Goal: Information Seeking & Learning: Learn about a topic

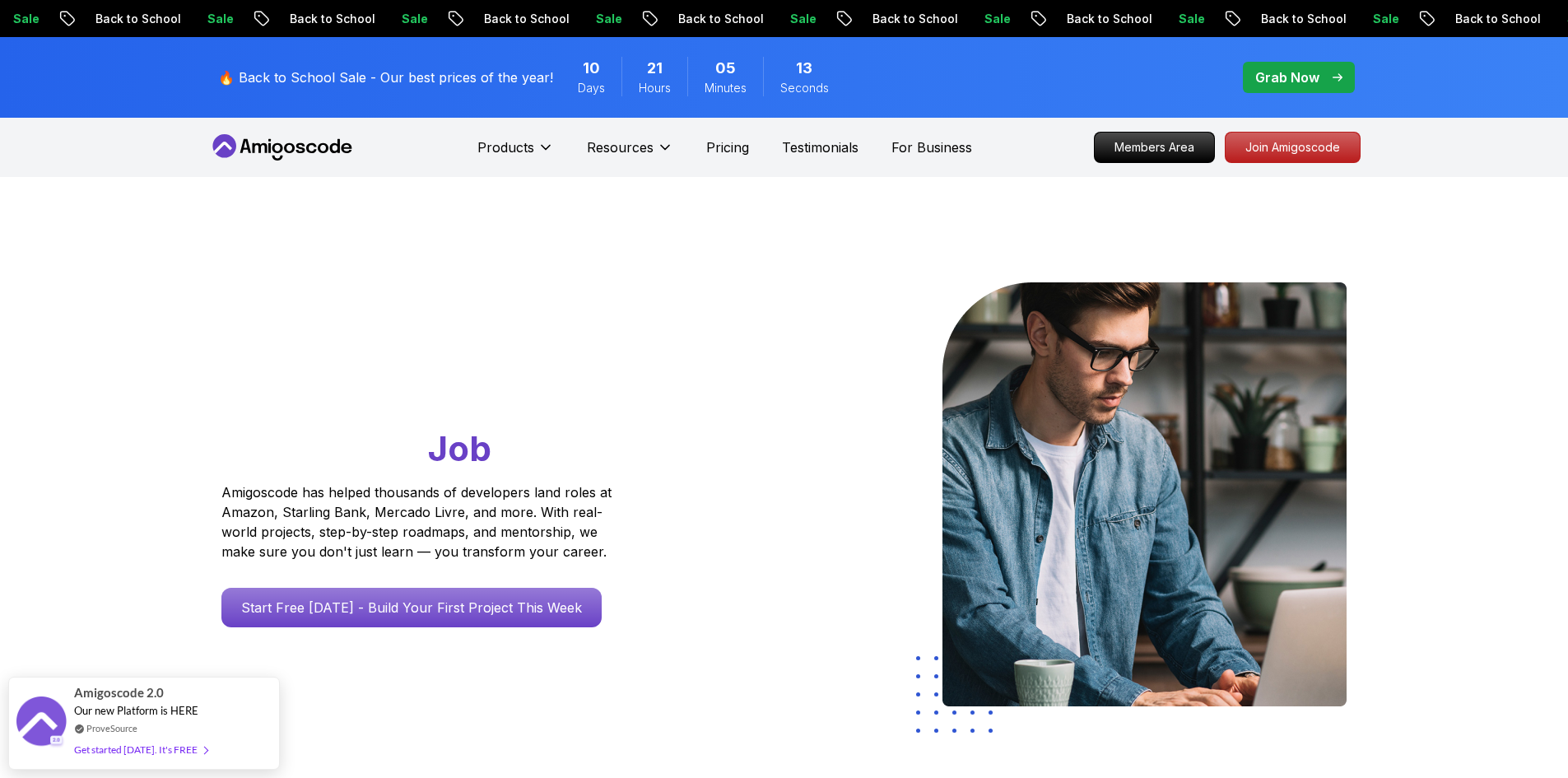
drag, startPoint x: 1261, startPoint y: 81, endPoint x: 1109, endPoint y: 144, distance: 164.5
click at [1261, 81] on p "Grab Now" at bounding box center [1287, 77] width 64 height 20
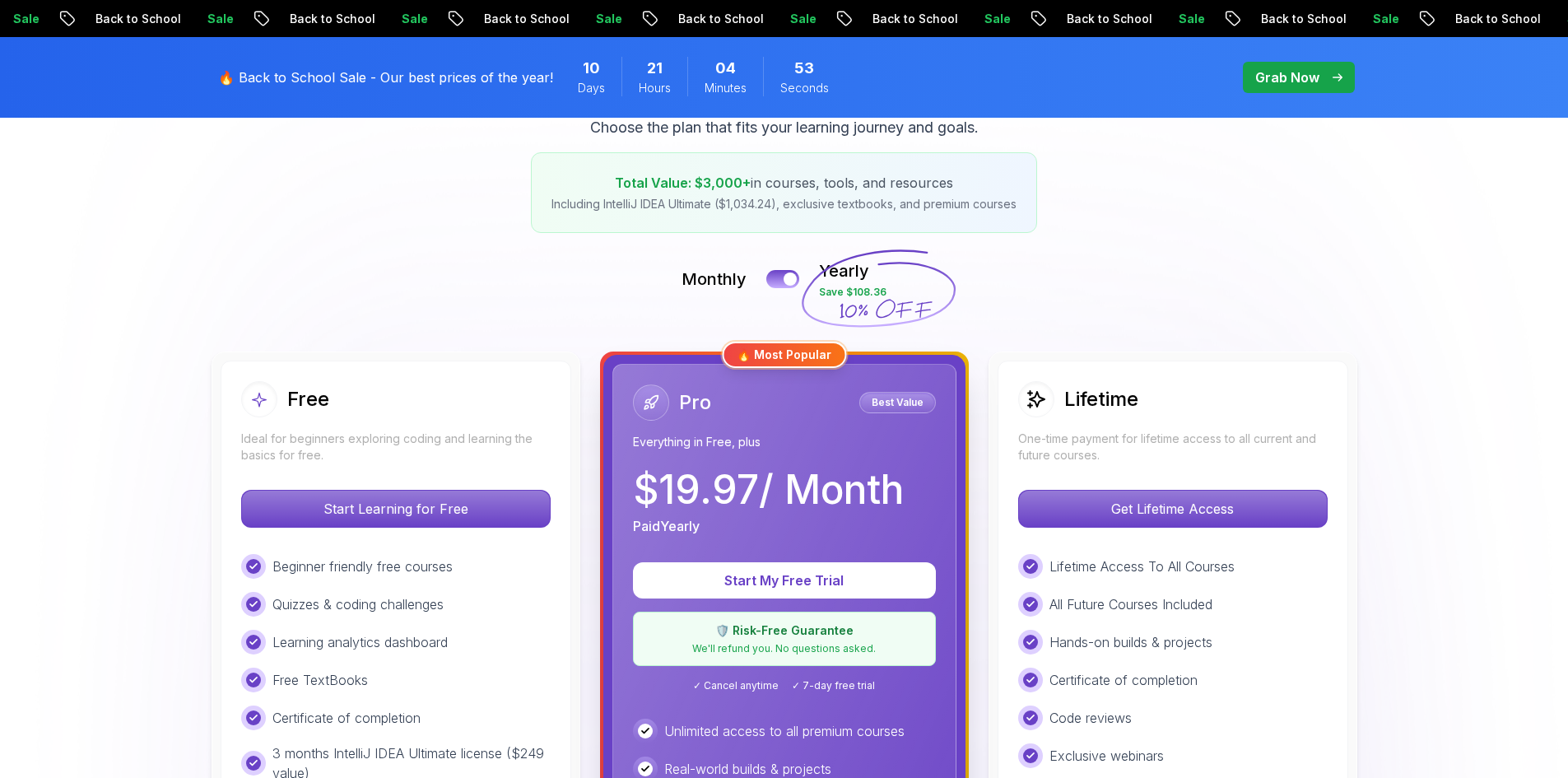
scroll to position [247, 0]
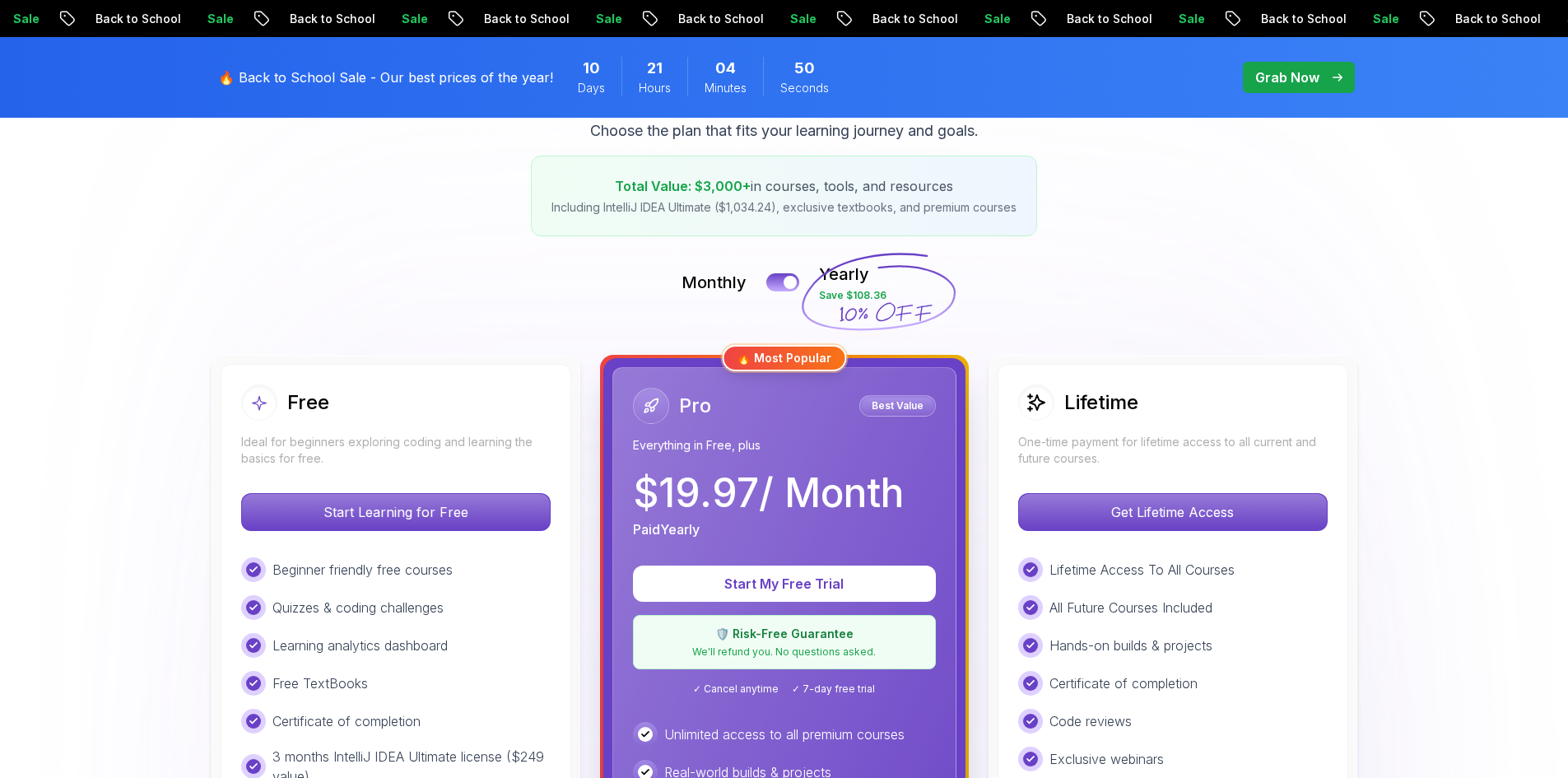
click at [423, 77] on p "🔥 Back to School Sale - Our best prices of the year!" at bounding box center [385, 77] width 335 height 20
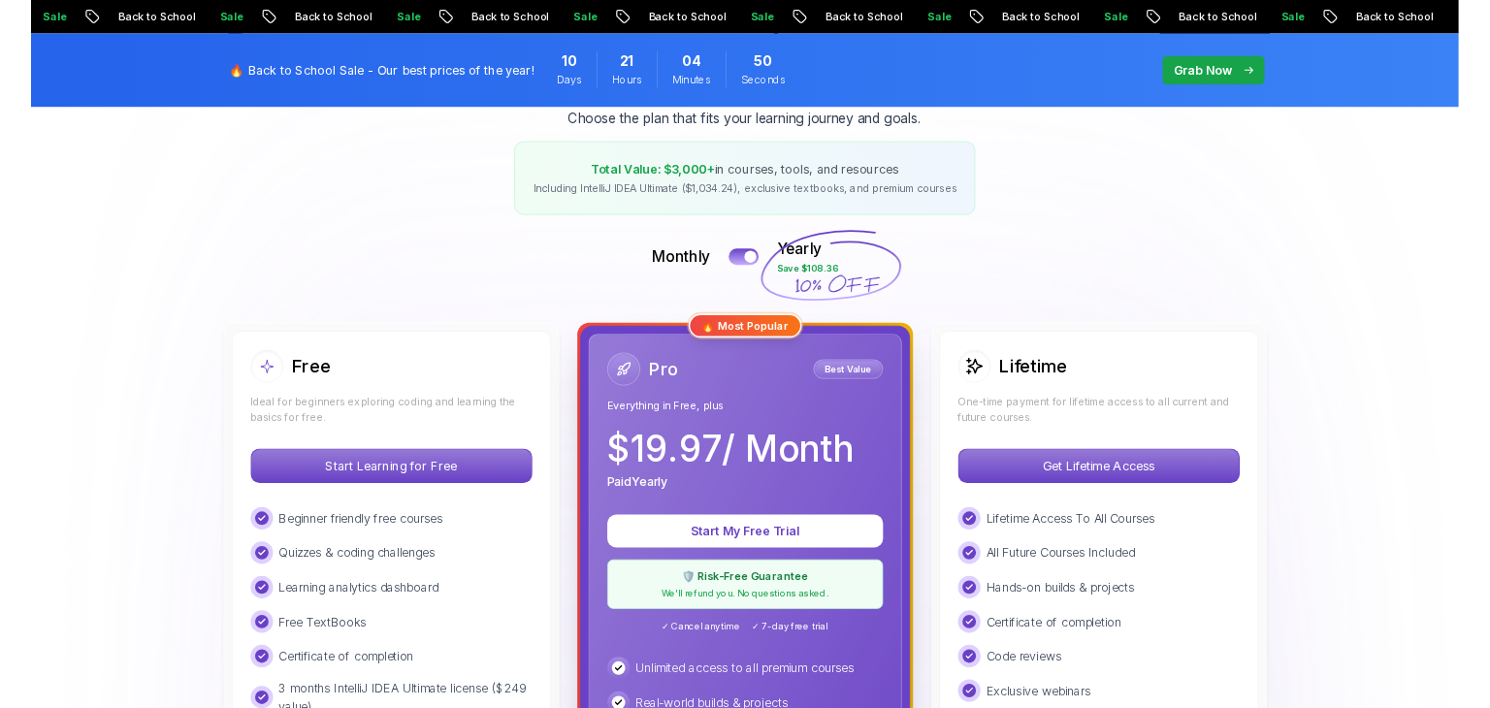
scroll to position [0, 0]
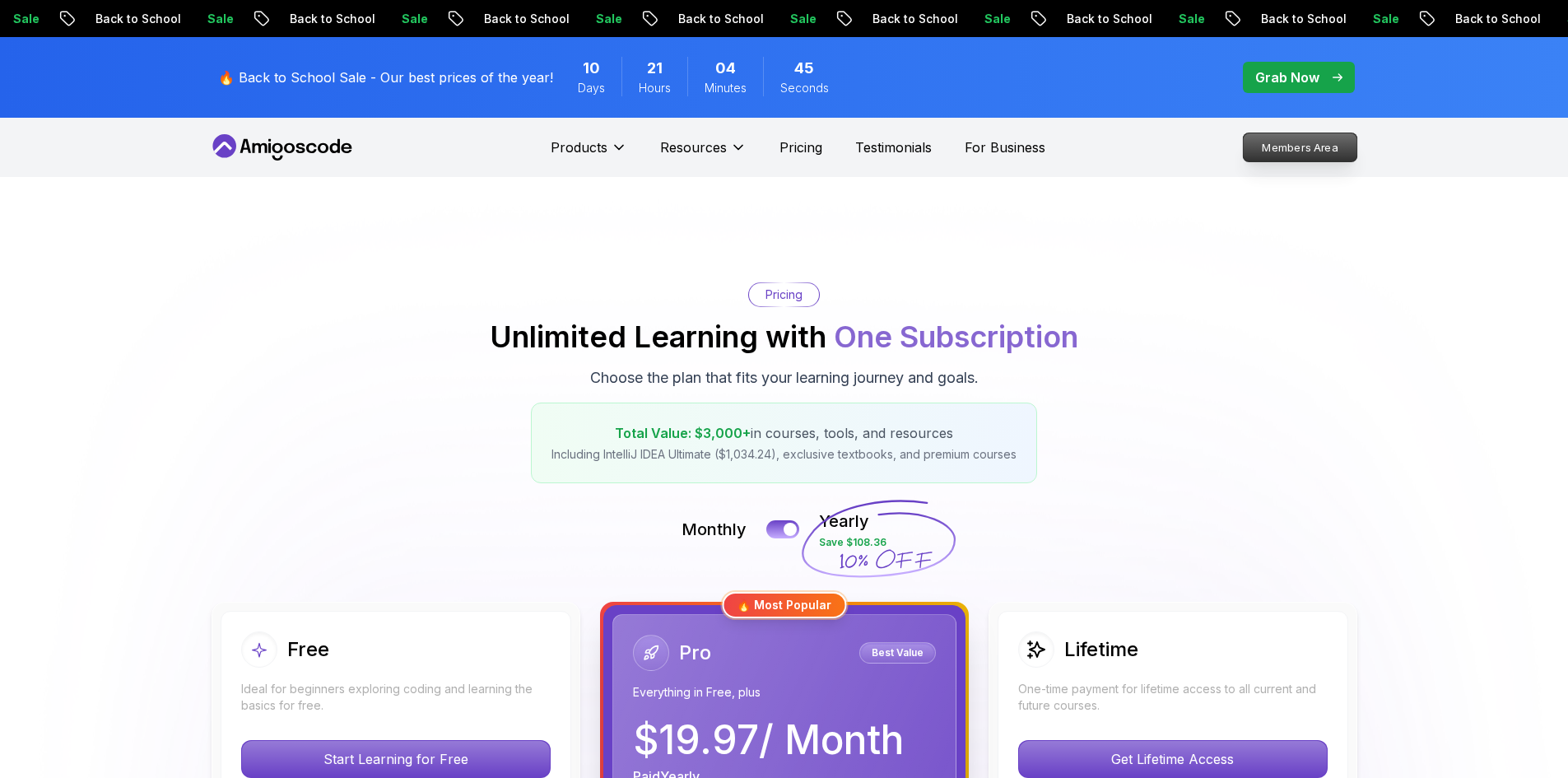
click at [1333, 147] on p "Members Area" at bounding box center [1300, 147] width 114 height 28
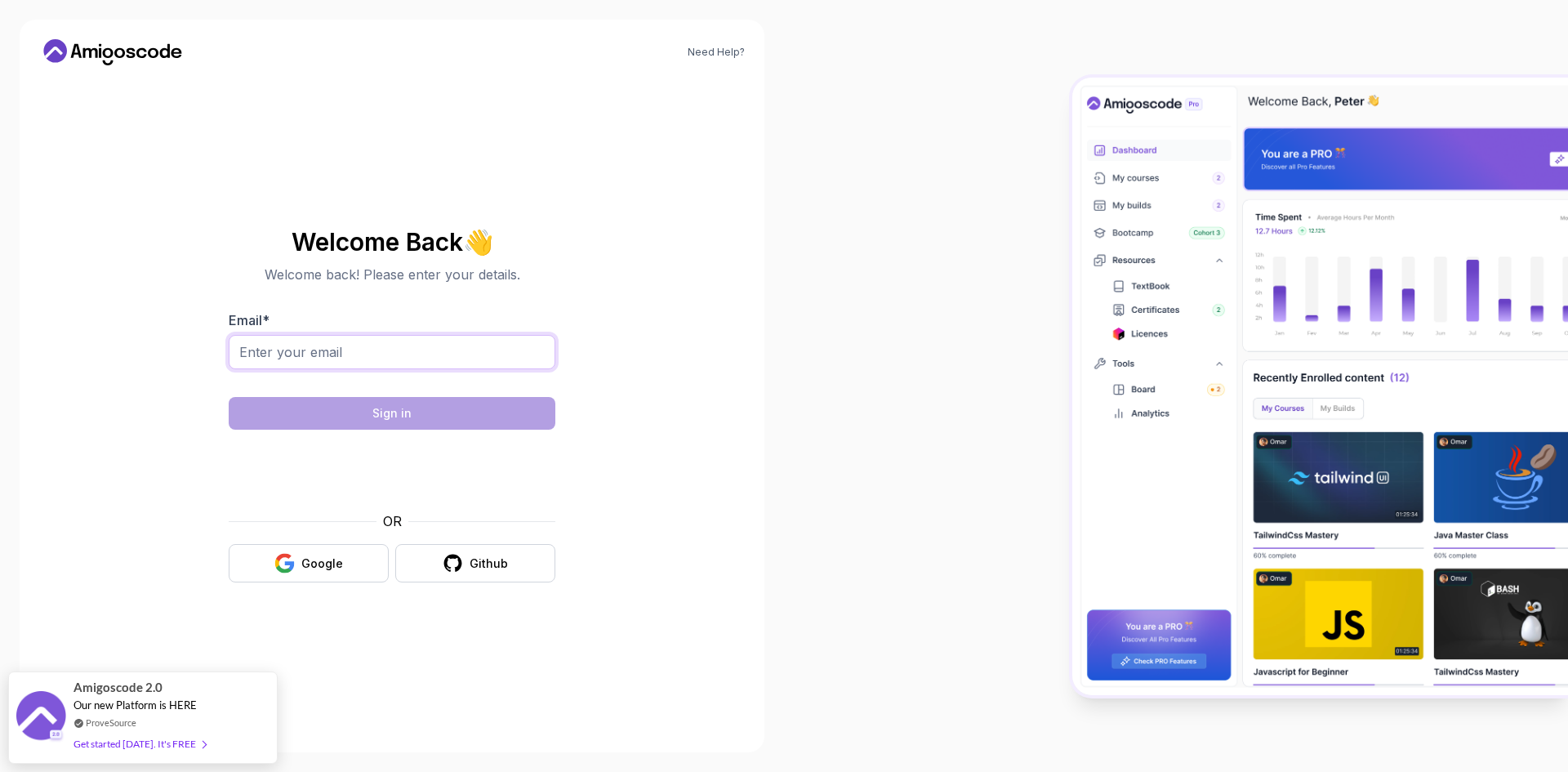
click at [336, 349] on input "Email *" at bounding box center [392, 352] width 327 height 35
type input "[EMAIL_ADDRESS][DOMAIN_NAME]"
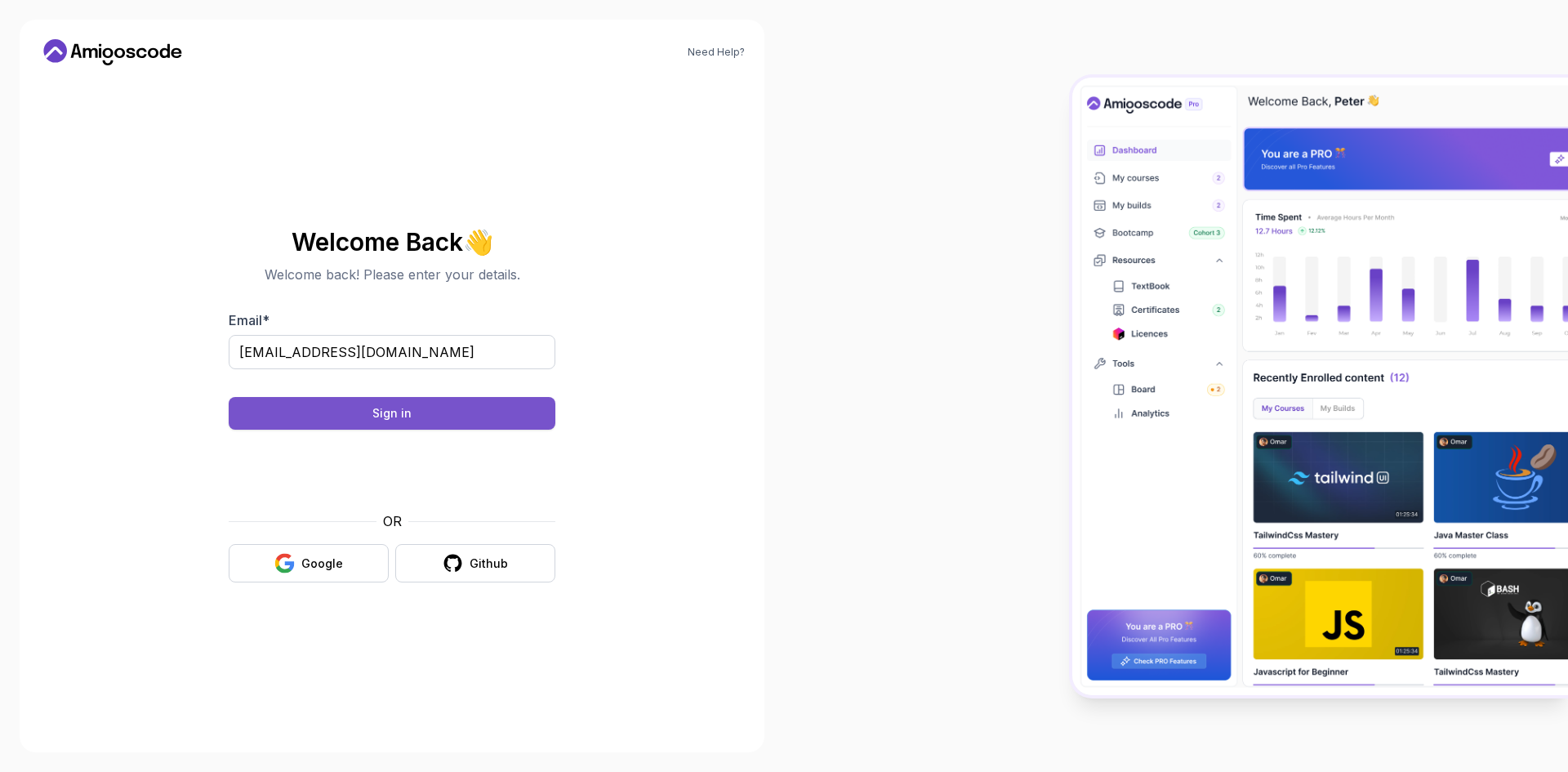
click at [407, 404] on button "Sign in" at bounding box center [392, 413] width 327 height 33
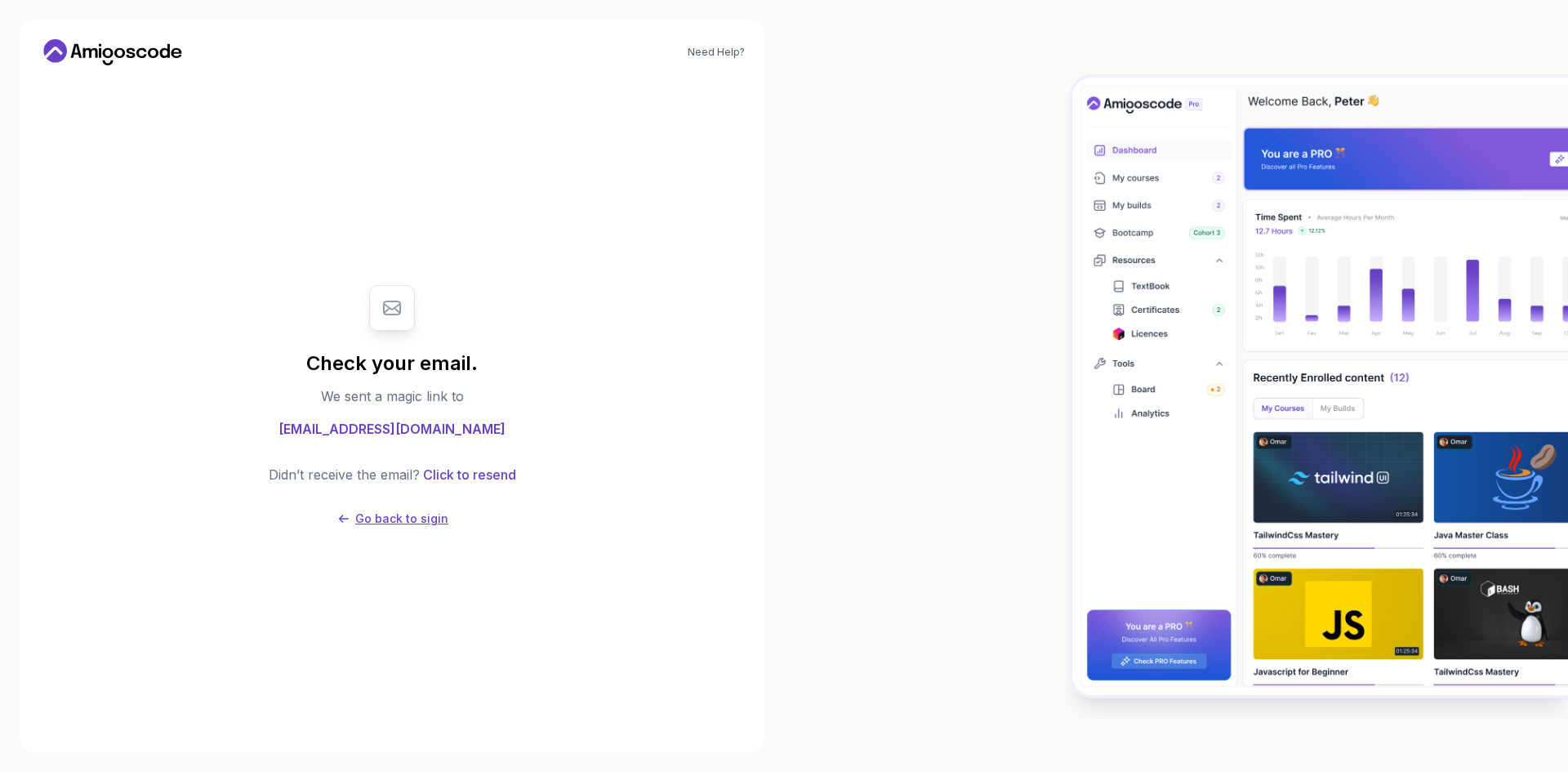
click at [397, 521] on p "Go back to sigin" at bounding box center [402, 518] width 93 height 16
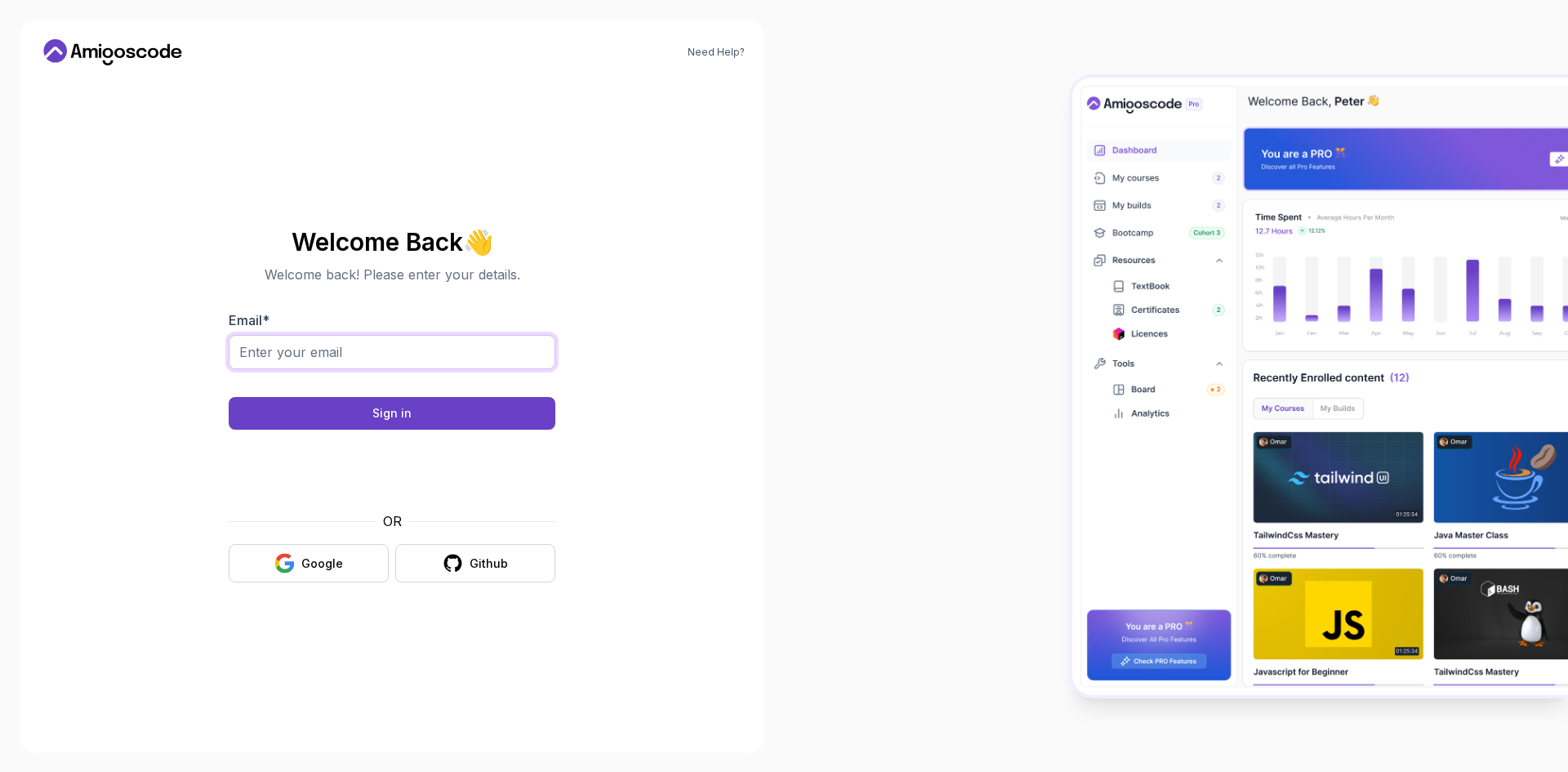
click at [283, 353] on input "Email *" at bounding box center [392, 352] width 327 height 35
click at [100, 61] on icon at bounding box center [113, 52] width 147 height 26
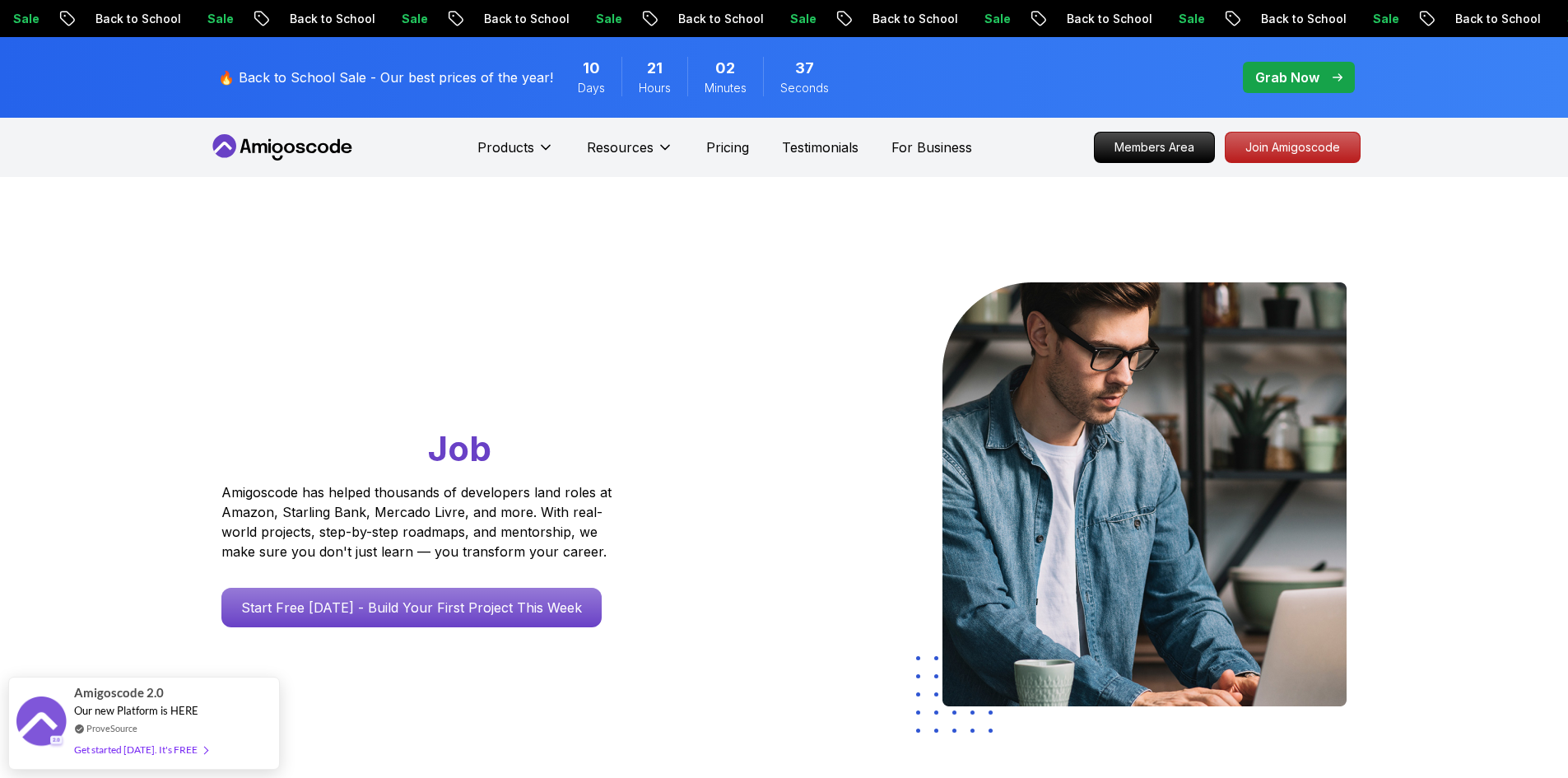
click at [254, 149] on icon at bounding box center [259, 148] width 14 height 10
click at [271, 158] on icon at bounding box center [282, 147] width 148 height 26
click at [1151, 152] on p "Members Area" at bounding box center [1154, 147] width 114 height 28
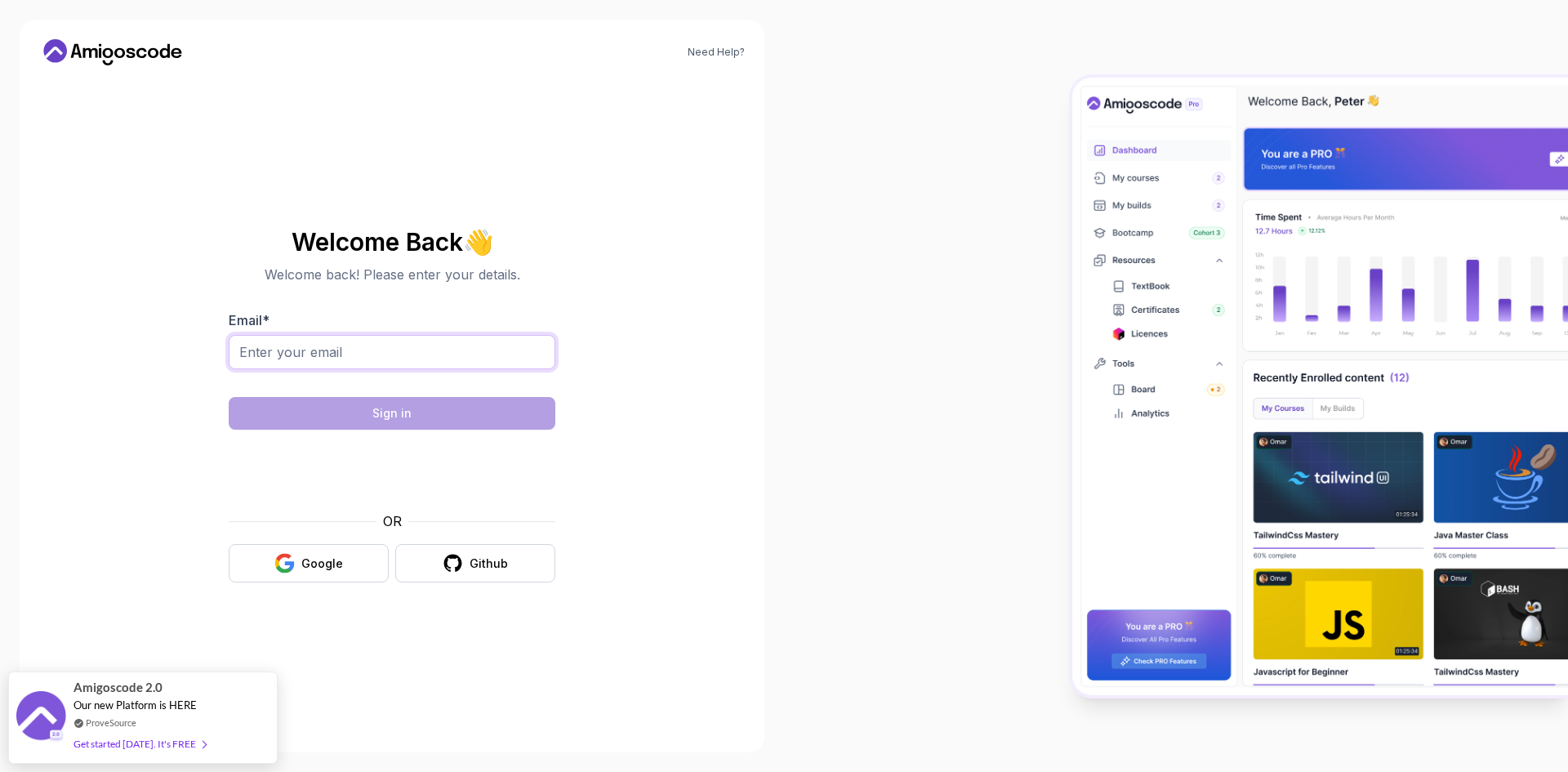
click at [315, 362] on input "Email *" at bounding box center [392, 352] width 327 height 35
type input "lefter.roberto99@yahoo.com"
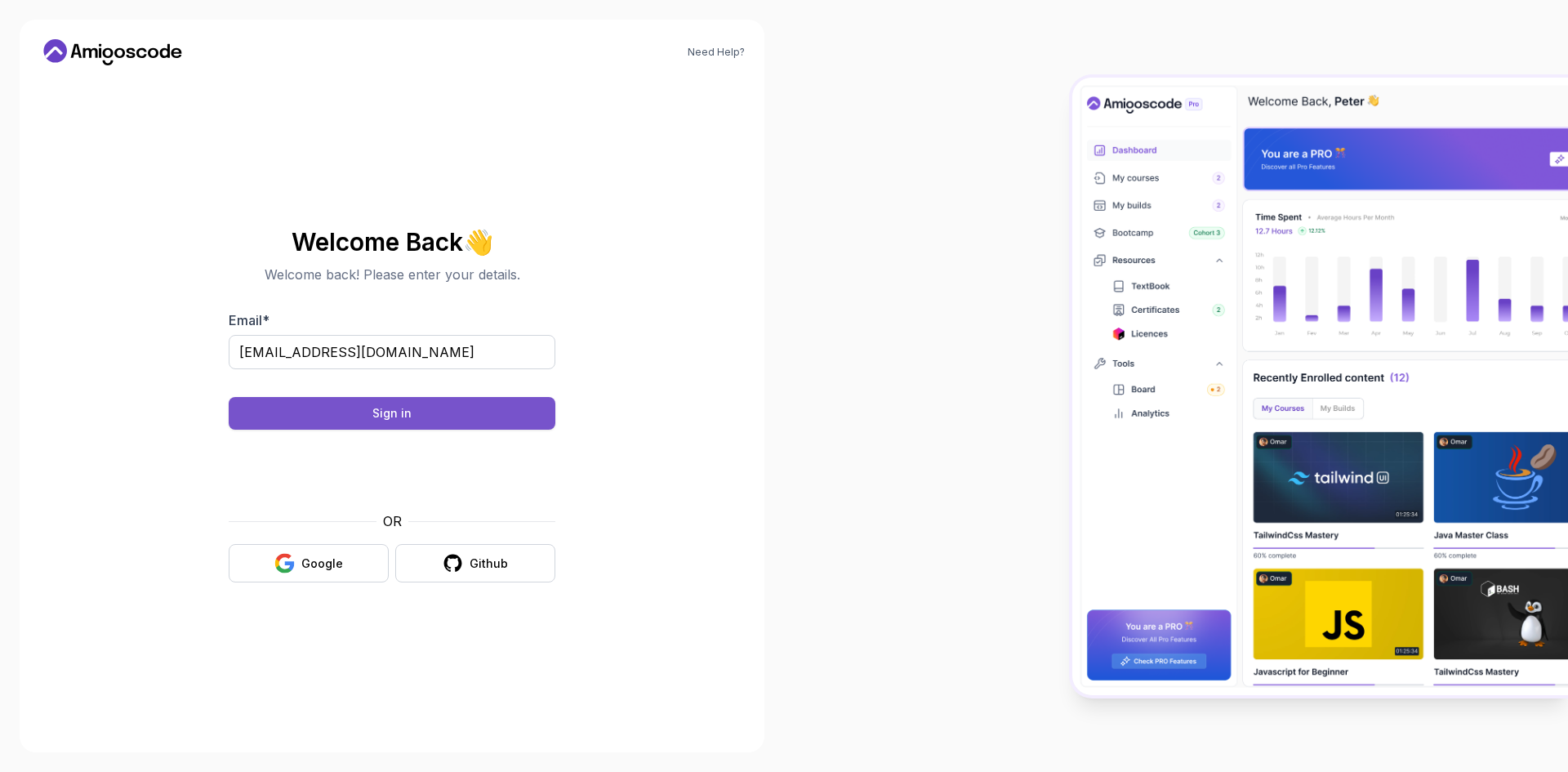
drag, startPoint x: 455, startPoint y: 422, endPoint x: 467, endPoint y: 416, distance: 13.4
click at [455, 422] on button "Sign in" at bounding box center [392, 413] width 327 height 33
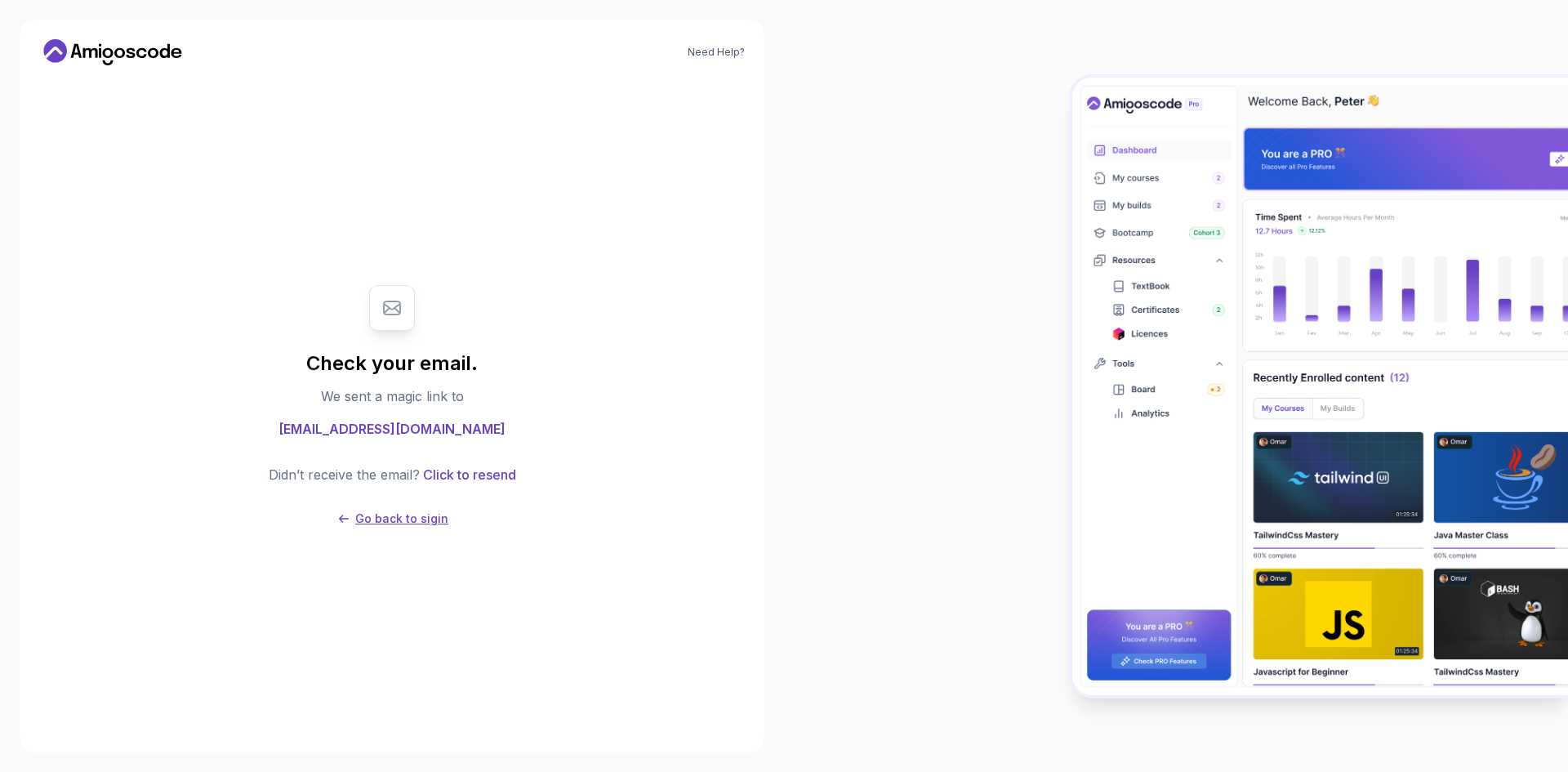
click at [412, 522] on p "Go back to sigin" at bounding box center [402, 518] width 93 height 16
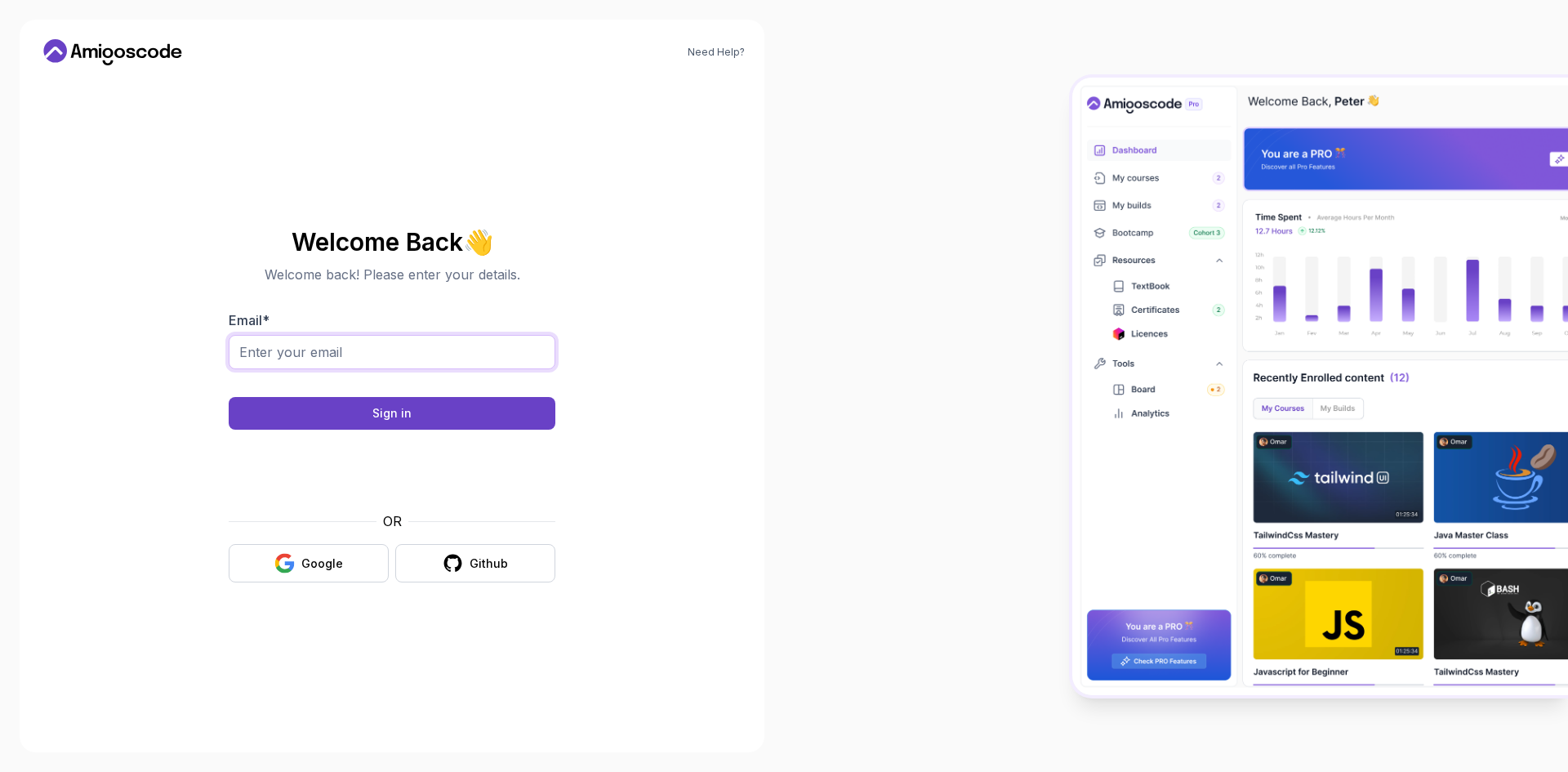
click at [363, 365] on input "Email *" at bounding box center [392, 352] width 327 height 35
type input "lefter.roberto99@yahoo.com"
click at [383, 416] on div "Sign in" at bounding box center [392, 413] width 40 height 16
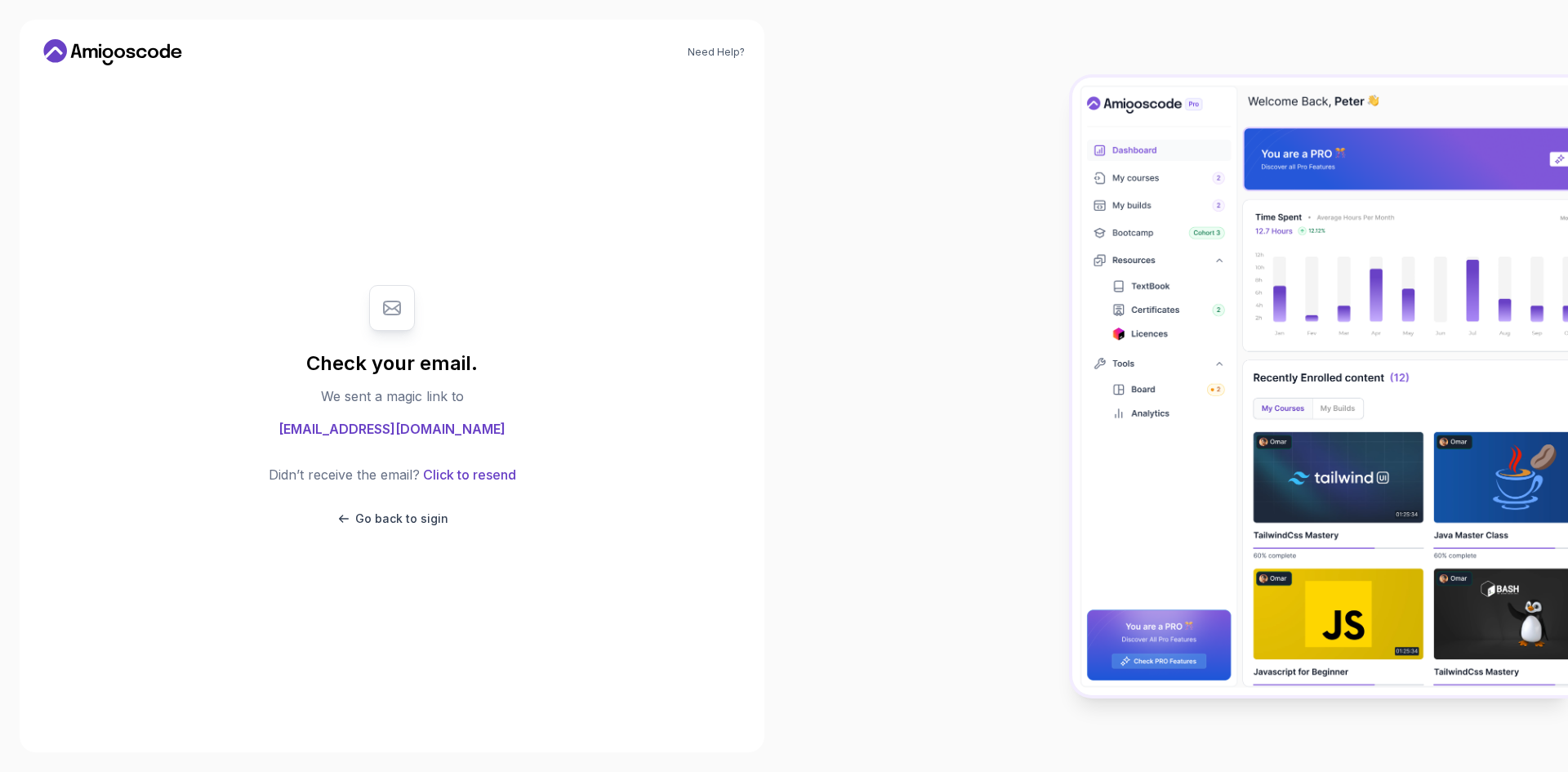
click at [347, 500] on div "Didn’t receive the email? Click to resend Go back to sigin" at bounding box center [392, 496] width 248 height 62
click at [356, 526] on button "Go back to sigin" at bounding box center [392, 518] width 113 height 16
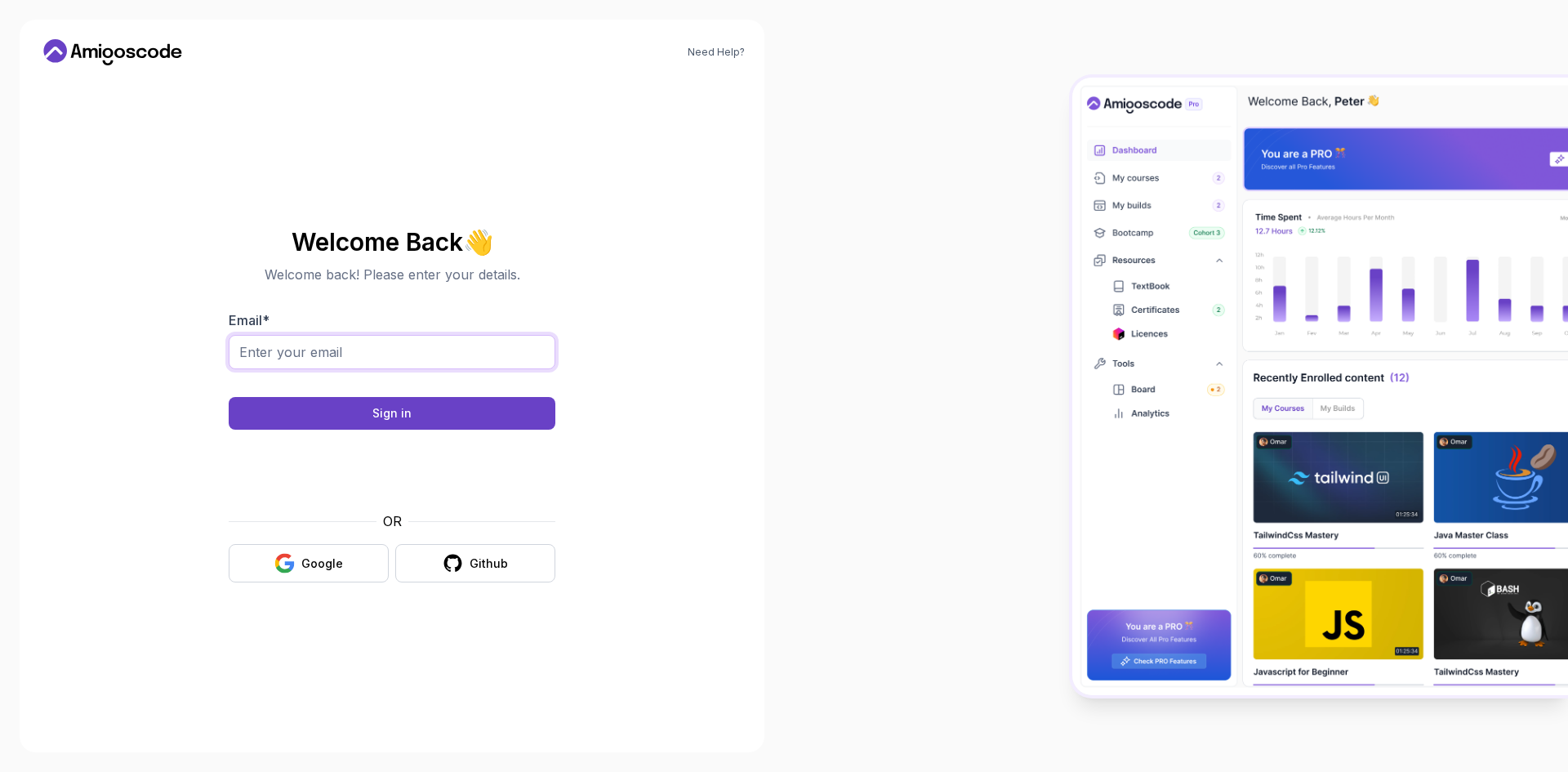
click at [318, 338] on input "Email *" at bounding box center [392, 352] width 327 height 35
type input "[EMAIL_ADDRESS][DOMAIN_NAME]"
click at [229, 397] on button "Sign in" at bounding box center [392, 413] width 327 height 33
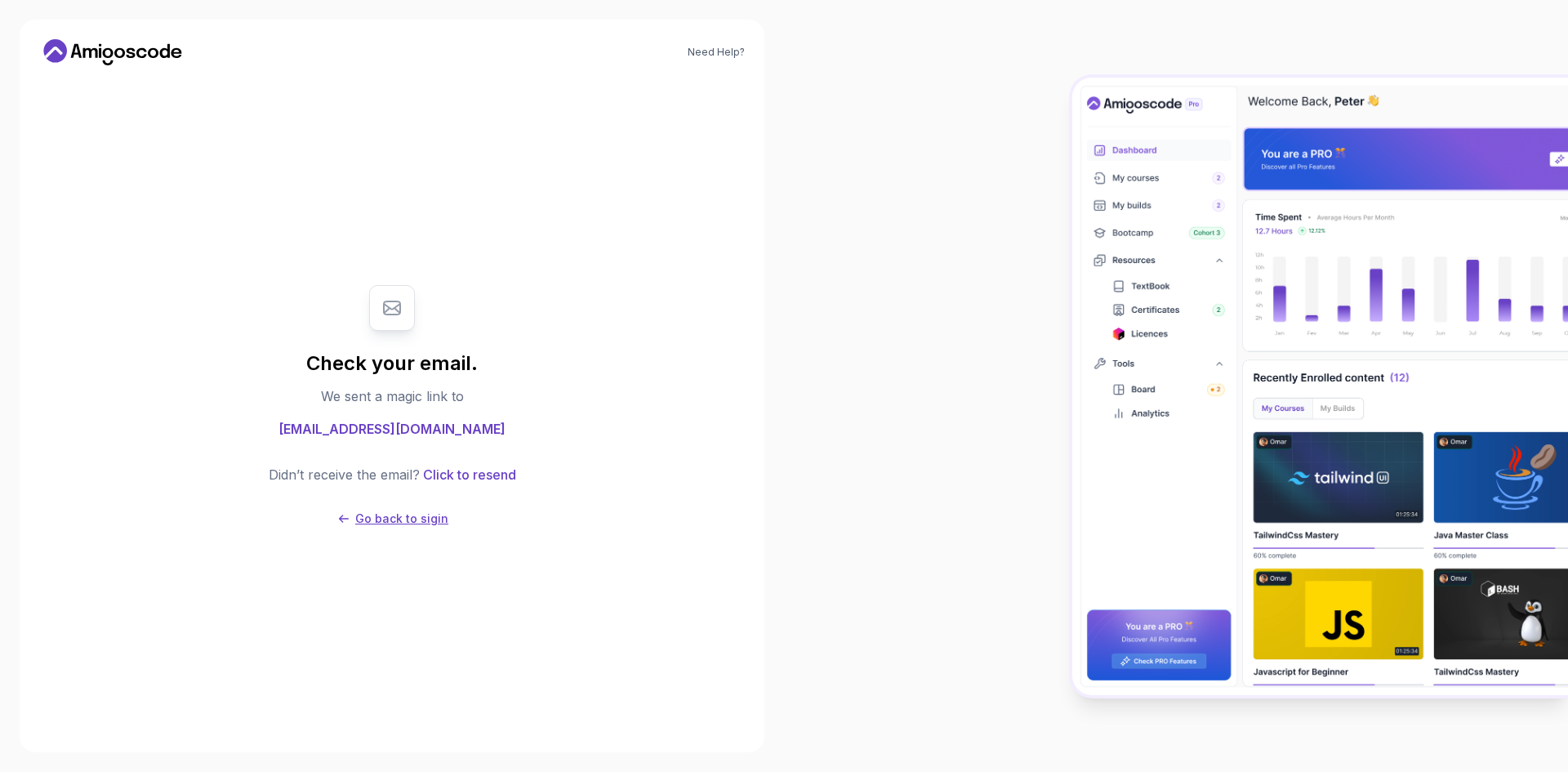
click at [349, 524] on button "Go back to sigin" at bounding box center [392, 518] width 113 height 16
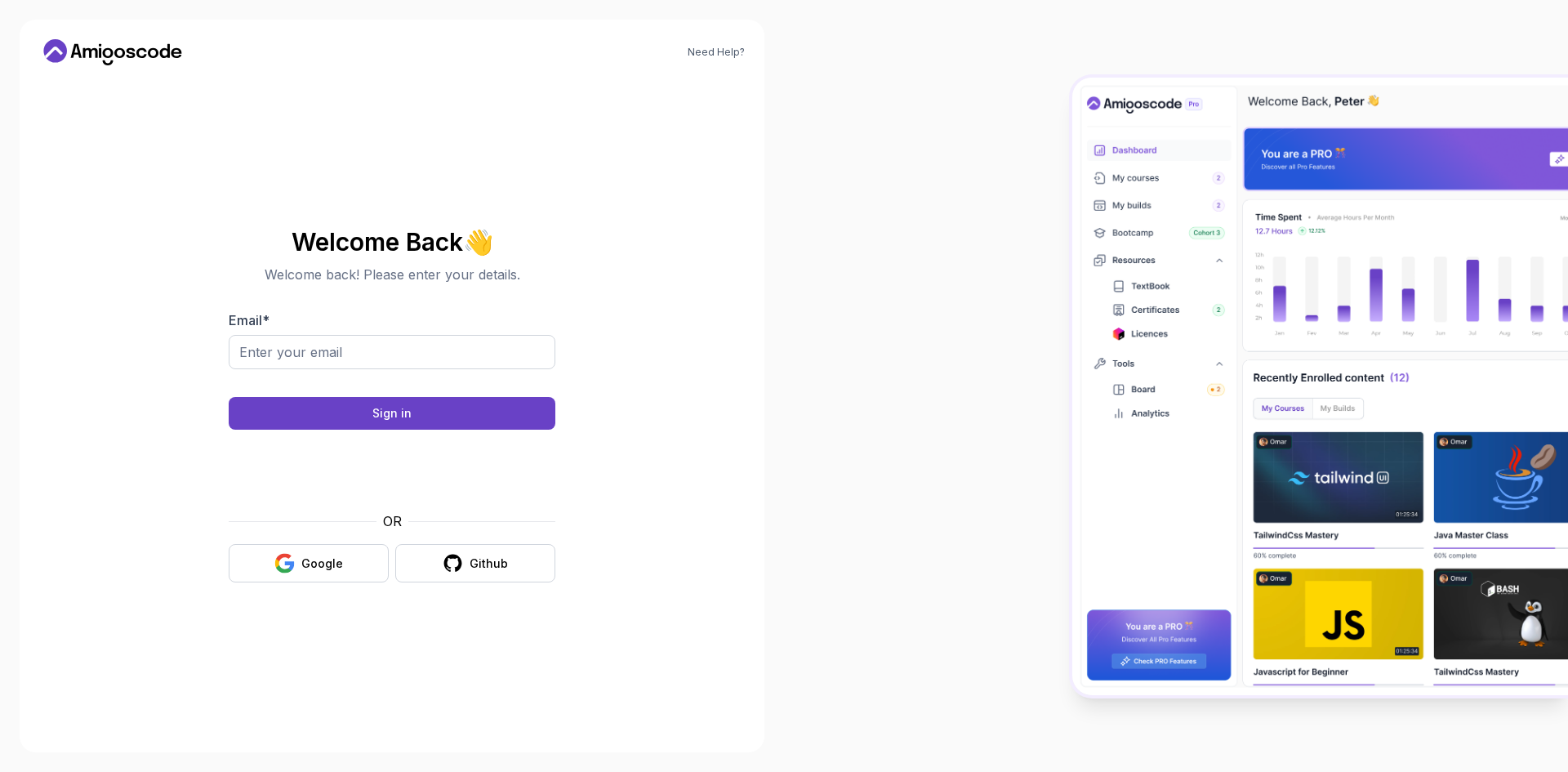
click at [114, 60] on icon at bounding box center [113, 52] width 147 height 26
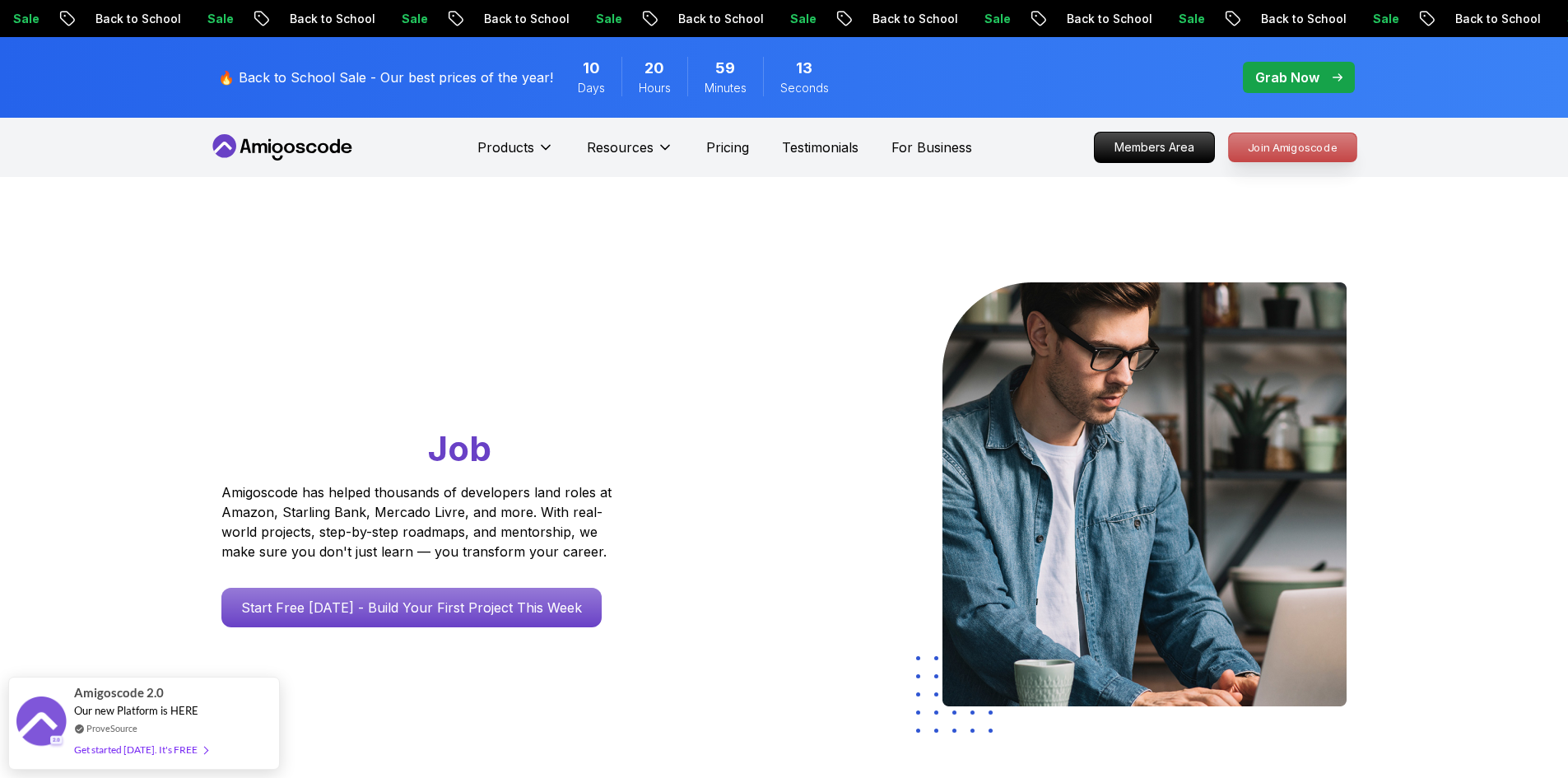
click at [1244, 147] on p "Join Amigoscode" at bounding box center [1292, 147] width 127 height 28
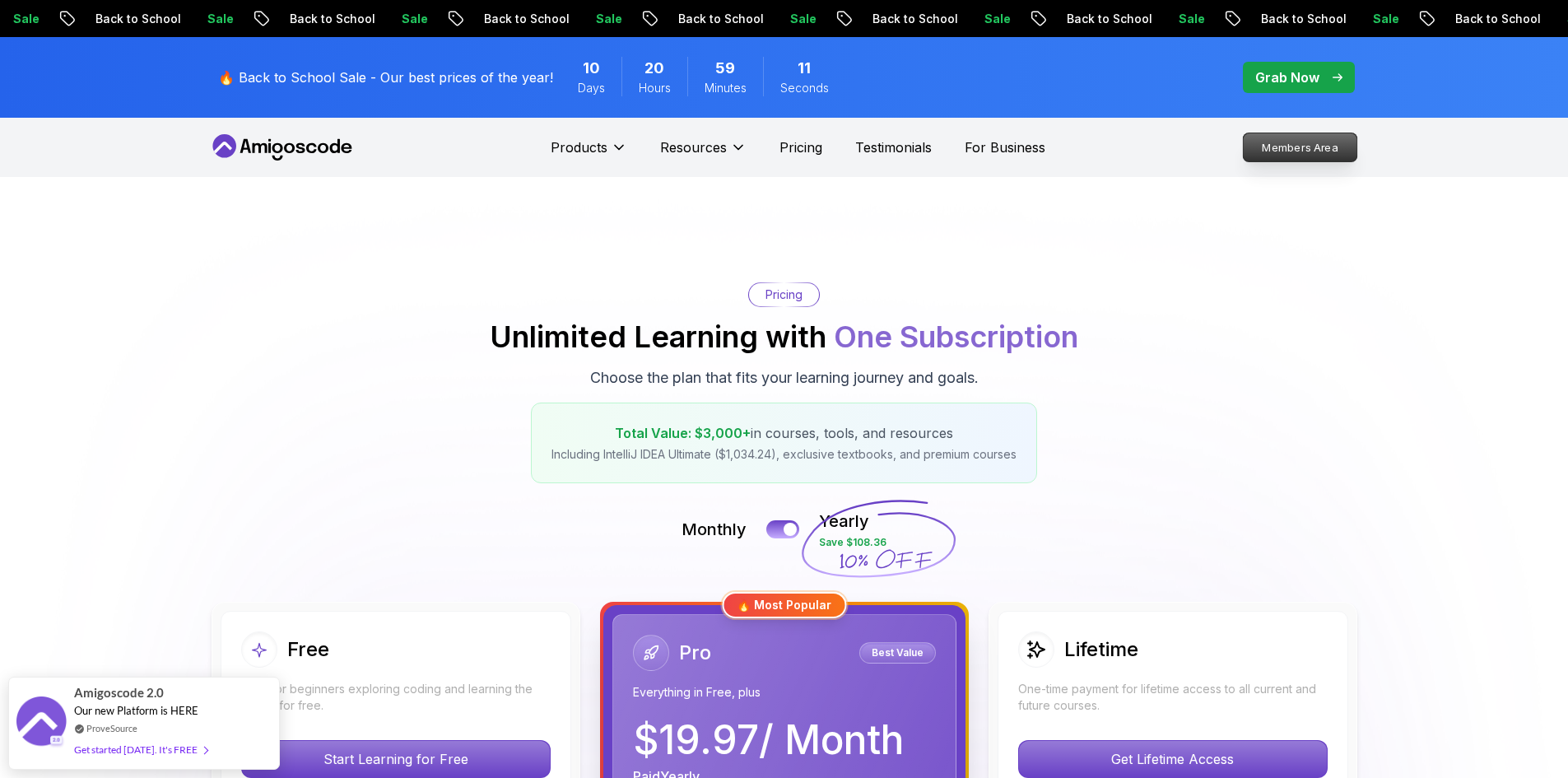
click at [1287, 152] on p "Members Area" at bounding box center [1300, 147] width 114 height 28
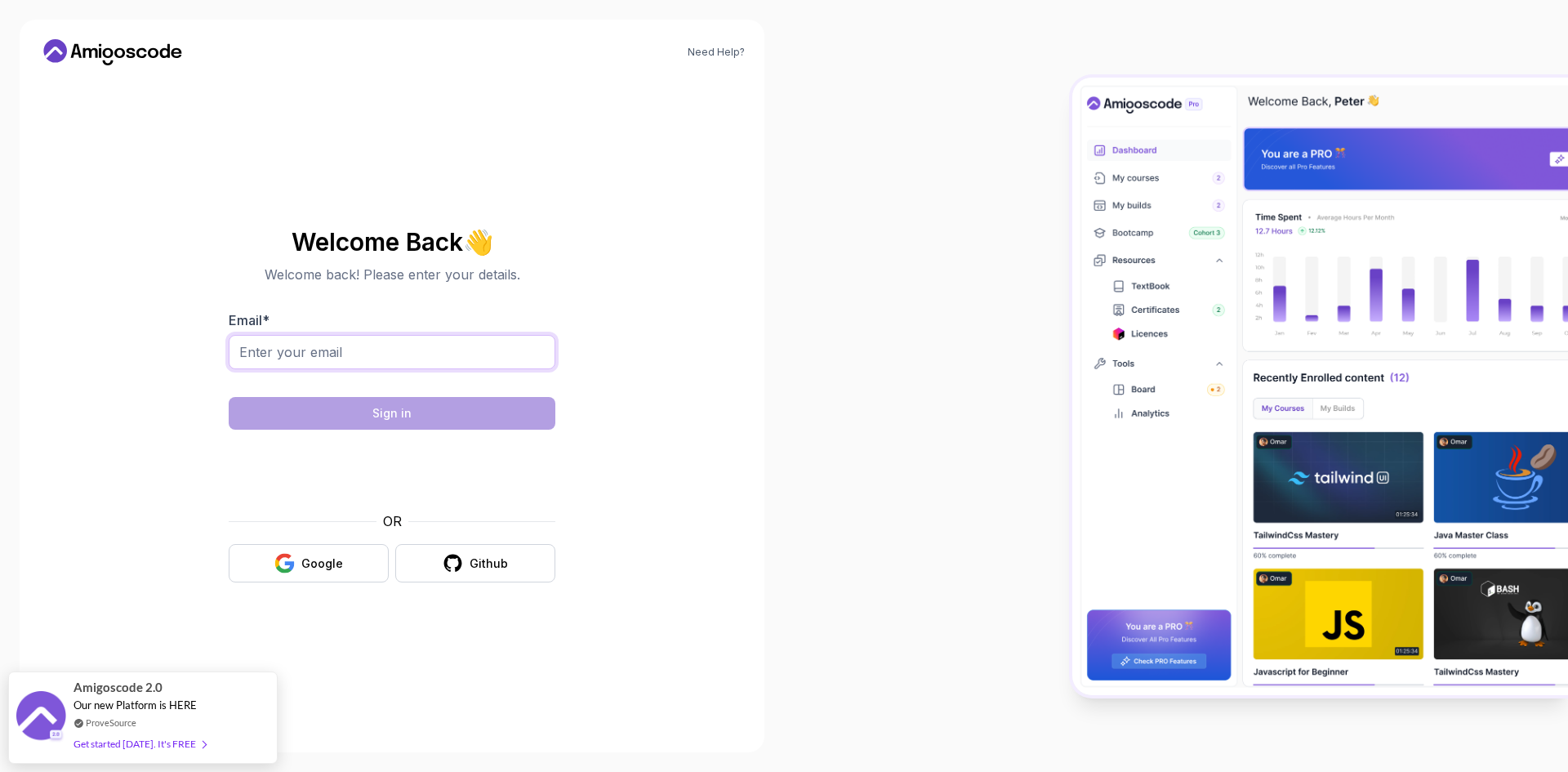
drag, startPoint x: 354, startPoint y: 346, endPoint x: 359, endPoint y: 339, distance: 8.6
click at [354, 346] on input "Email *" at bounding box center [392, 352] width 327 height 35
click at [360, 364] on input "Email *" at bounding box center [392, 352] width 327 height 35
click at [388, 349] on input "Email *" at bounding box center [392, 352] width 327 height 35
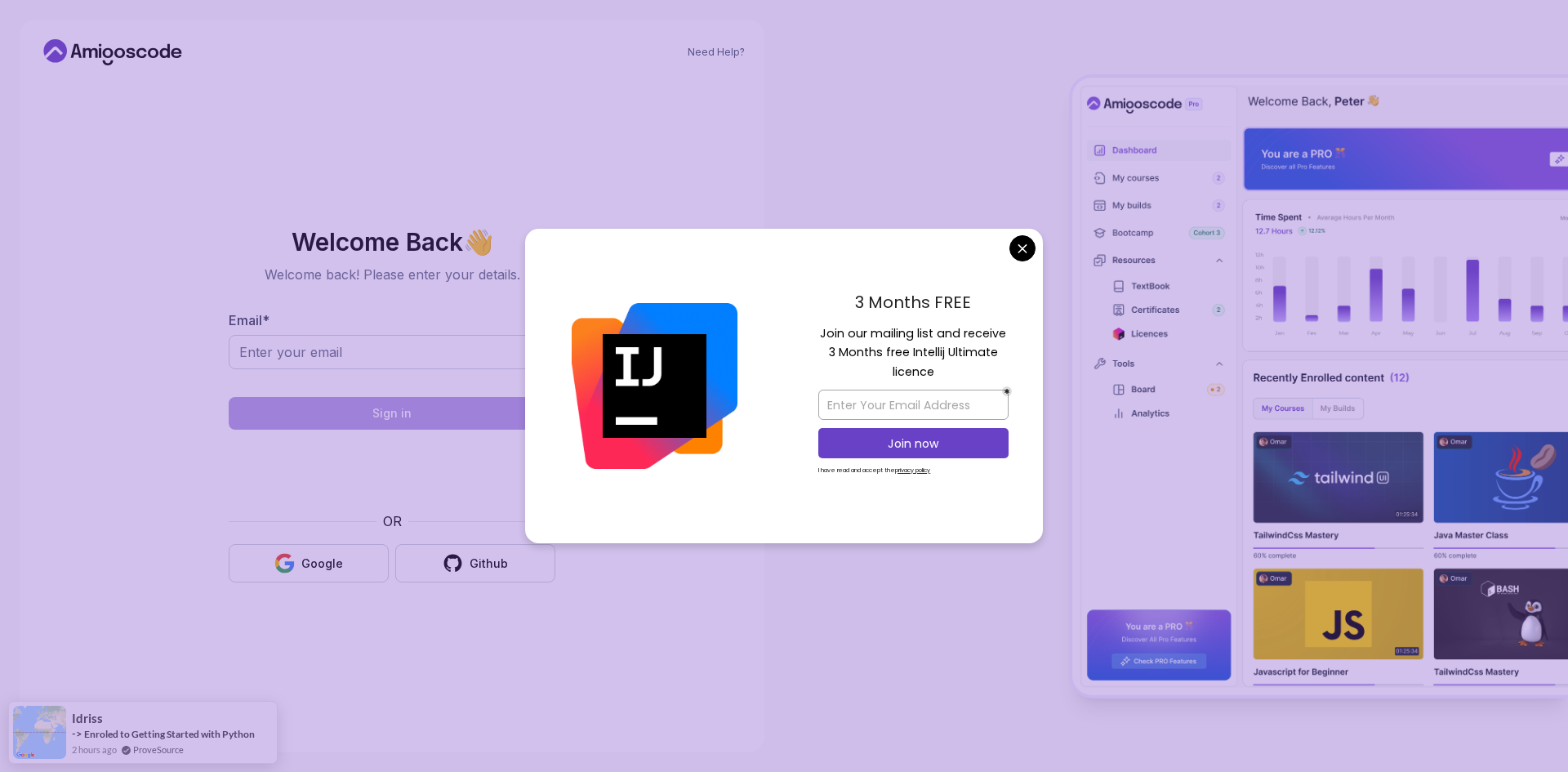
drag, startPoint x: 1016, startPoint y: 253, endPoint x: 1026, endPoint y: 240, distance: 16.4
click at [1016, 253] on body "Need Help? Welcome Back 👋 Welcome back! Please enter your details. Email * Sign…" at bounding box center [784, 386] width 1568 height 772
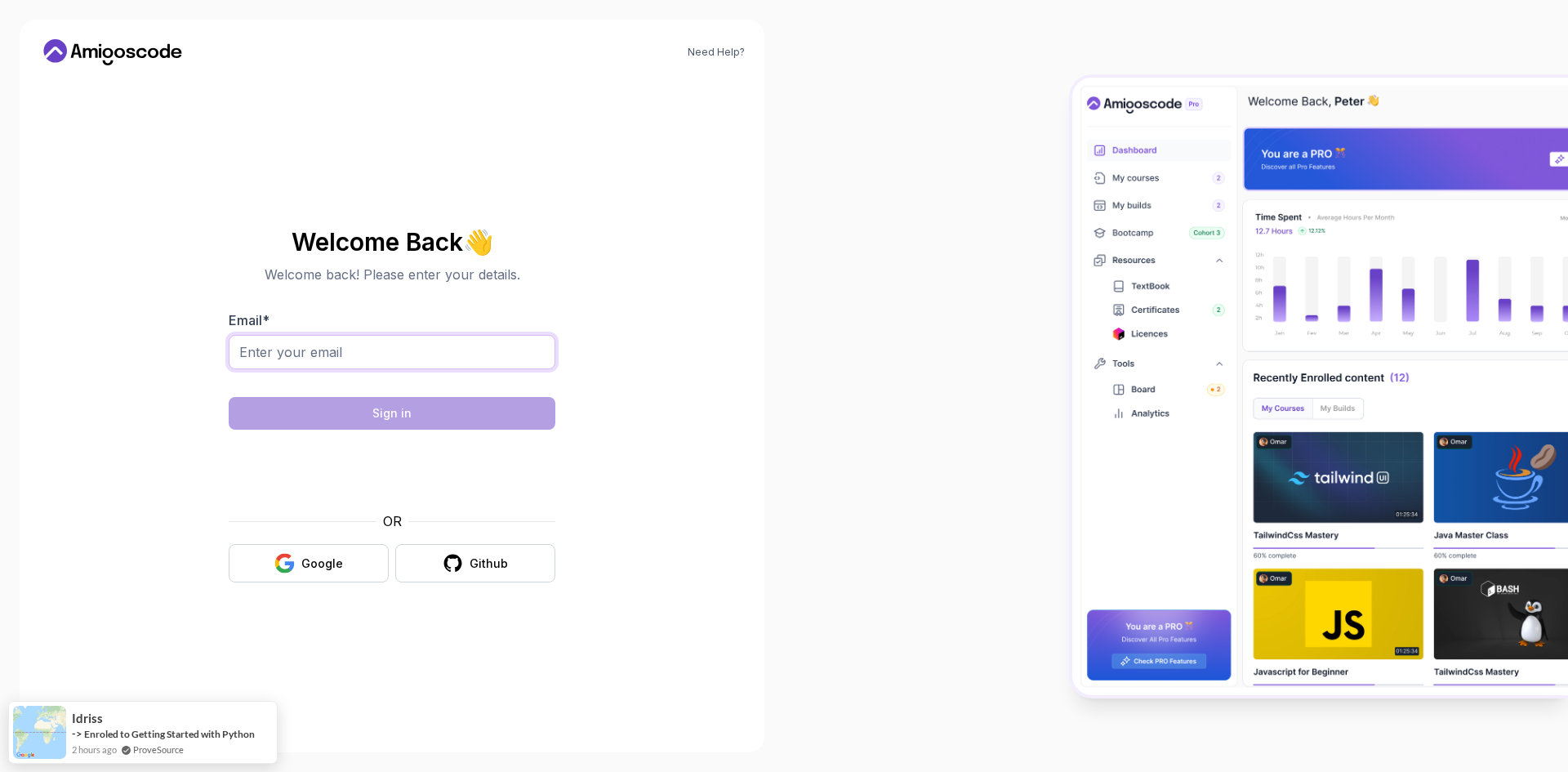
click at [314, 351] on input "Email *" at bounding box center [392, 352] width 327 height 35
type input "[EMAIL_ADDRESS][DOMAIN_NAME]"
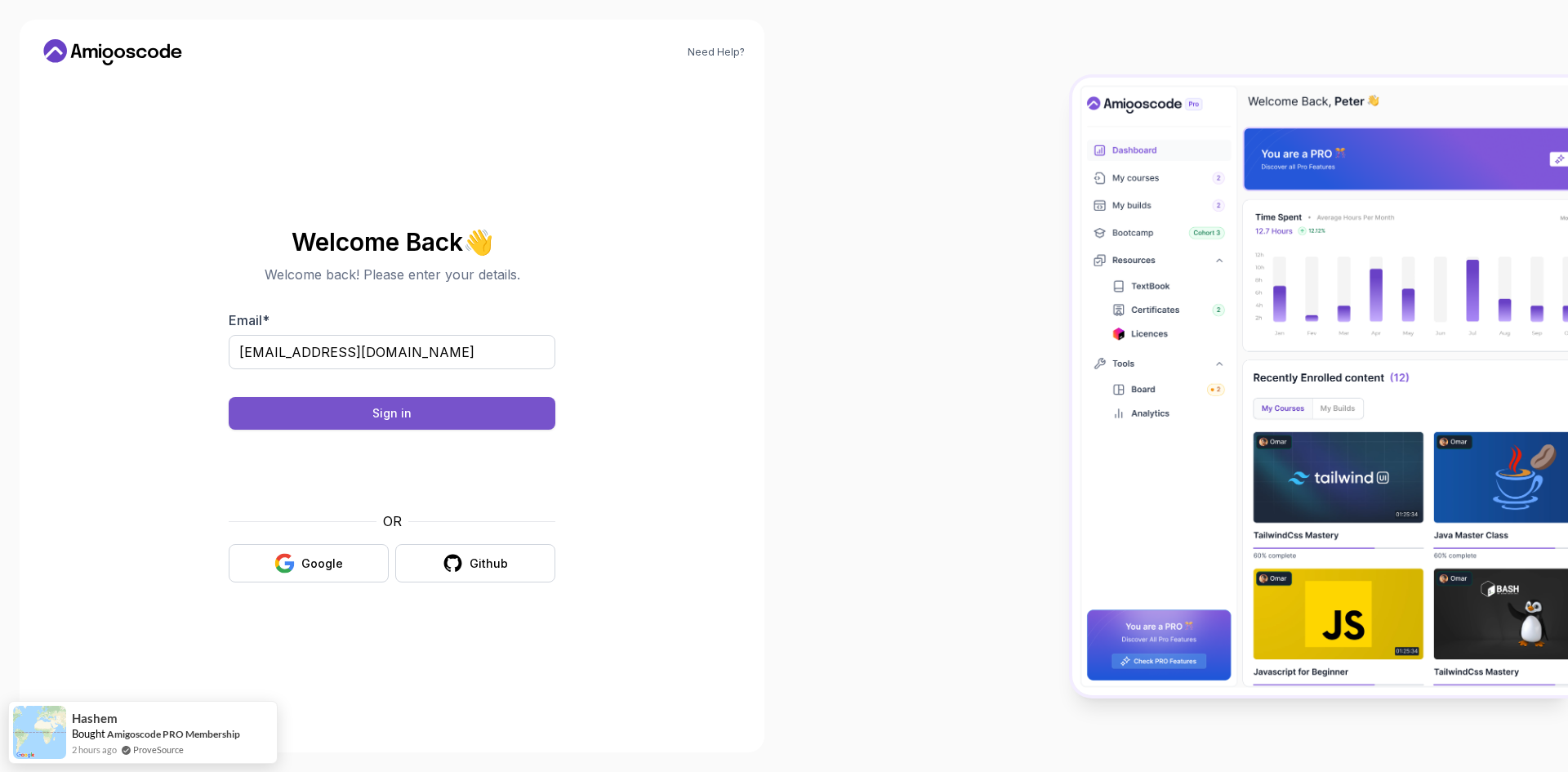
click at [309, 411] on button "Sign in" at bounding box center [392, 413] width 327 height 33
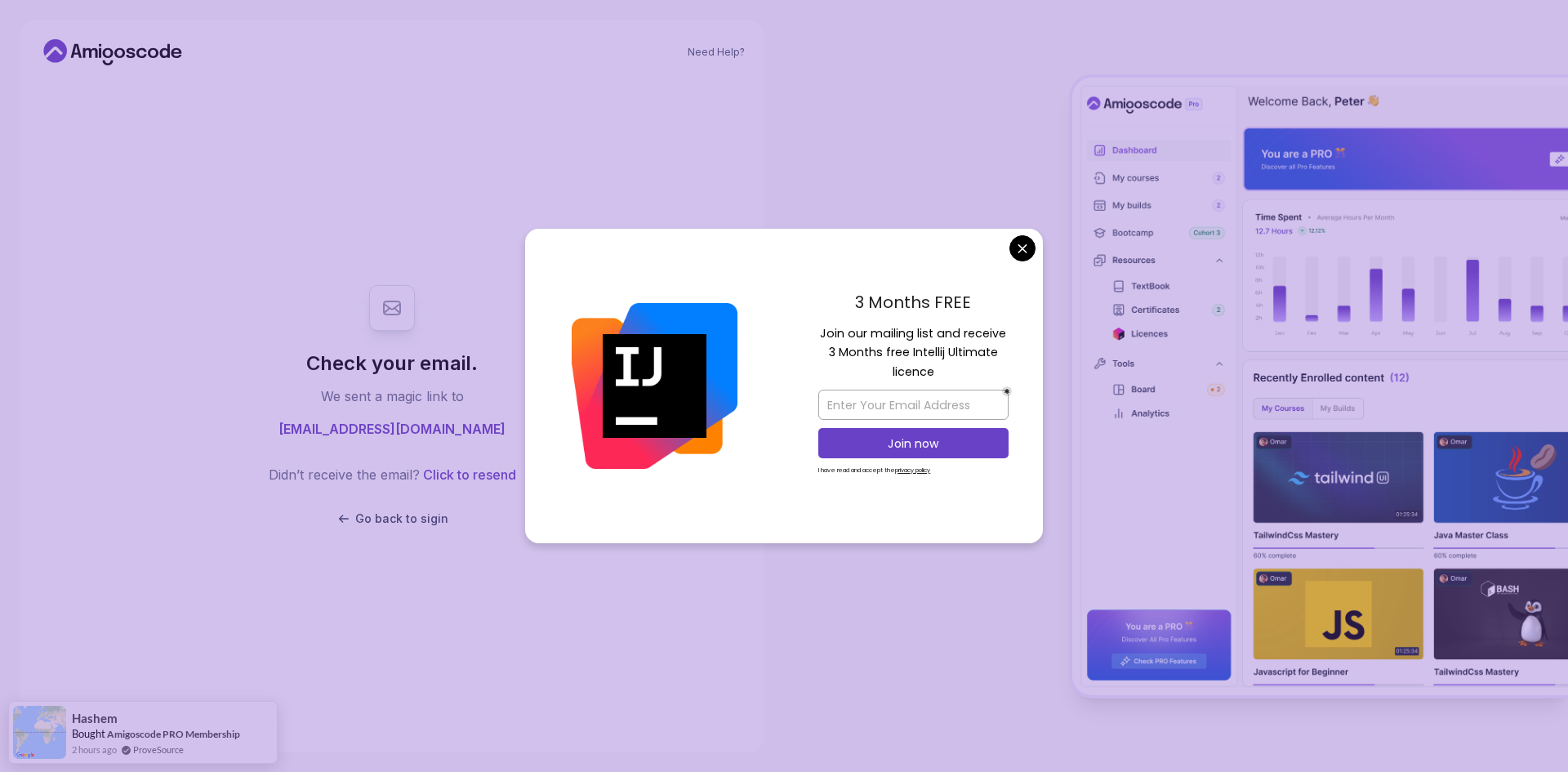
click at [1023, 238] on body "Need Help? Check your email. We sent a magic link to [EMAIL_ADDRESS][DOMAIN_NAM…" at bounding box center [784, 386] width 1568 height 772
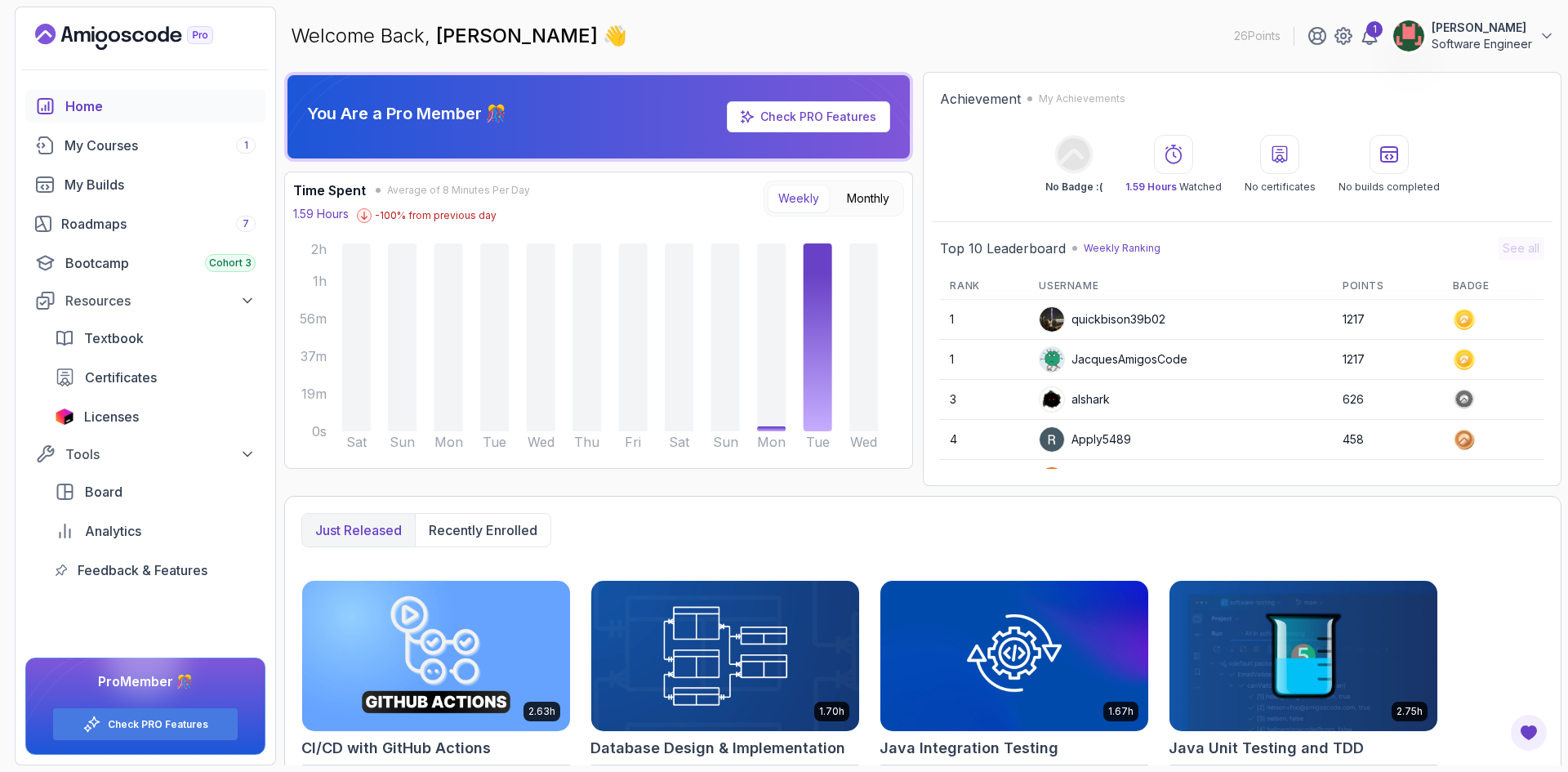
click at [1504, 34] on p "Roberto Lefter" at bounding box center [1481, 27] width 100 height 16
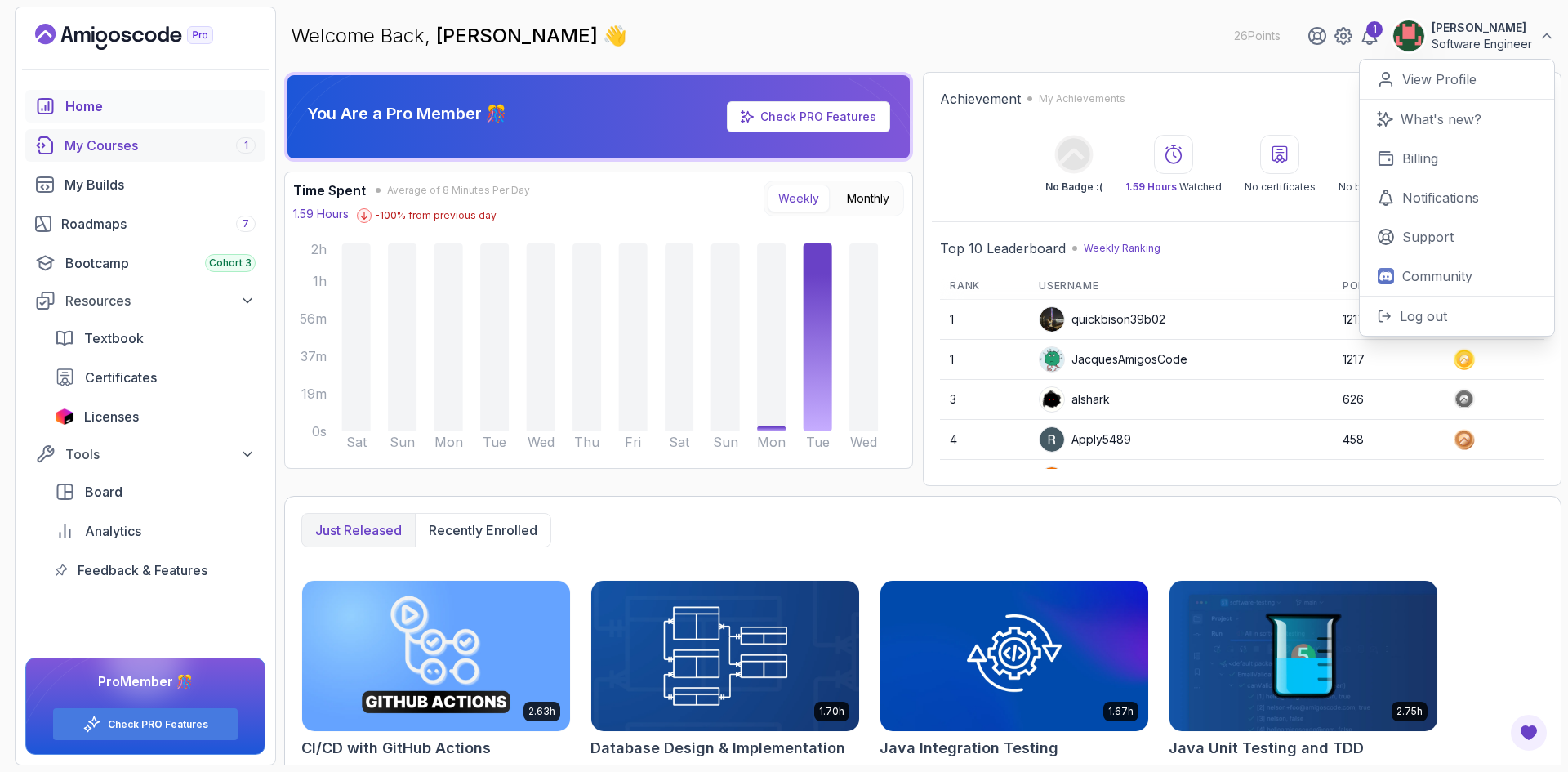
click at [82, 143] on div "My Courses 1" at bounding box center [160, 145] width 191 height 19
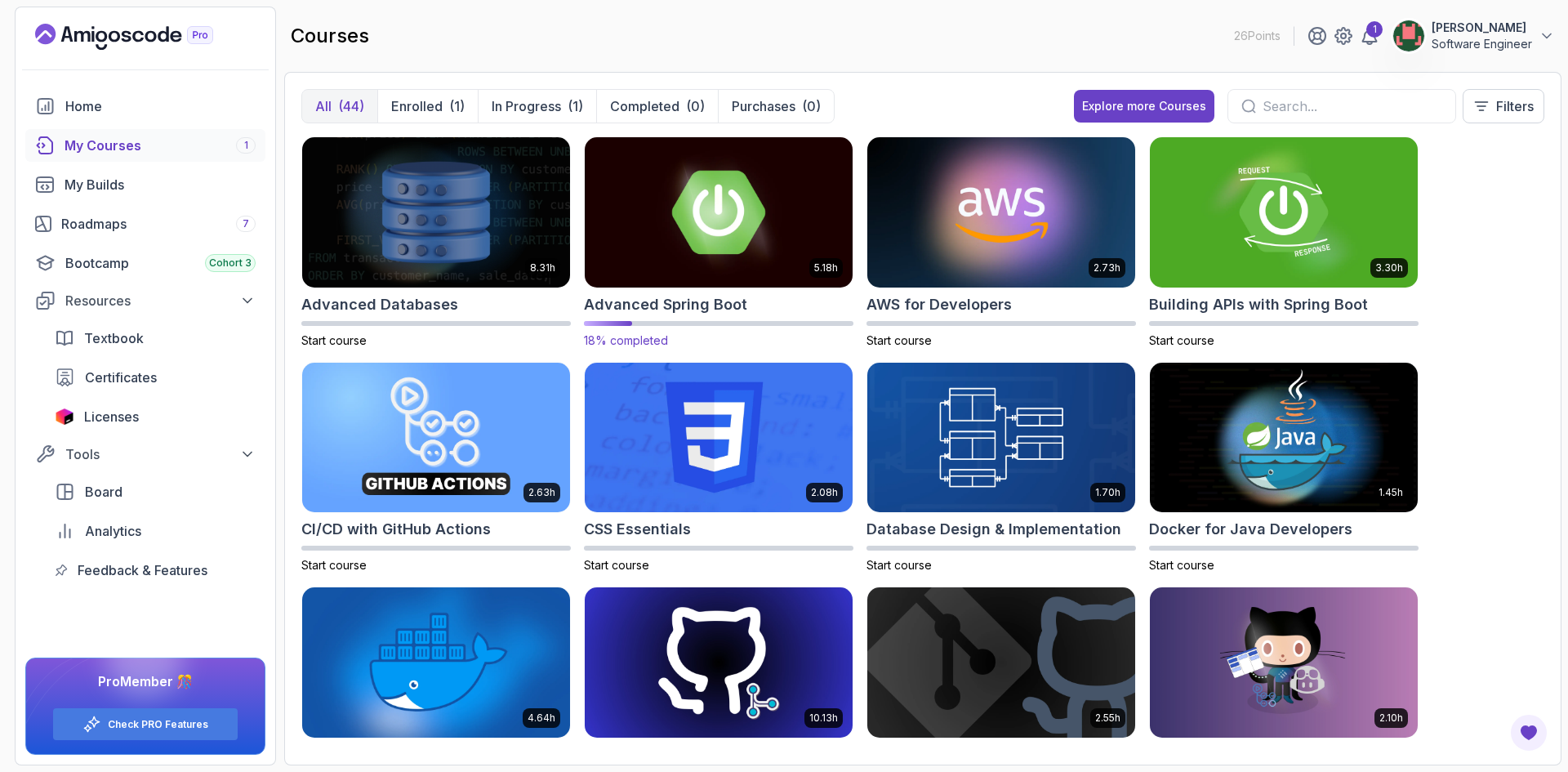
click at [706, 192] on img at bounding box center [719, 211] width 281 height 157
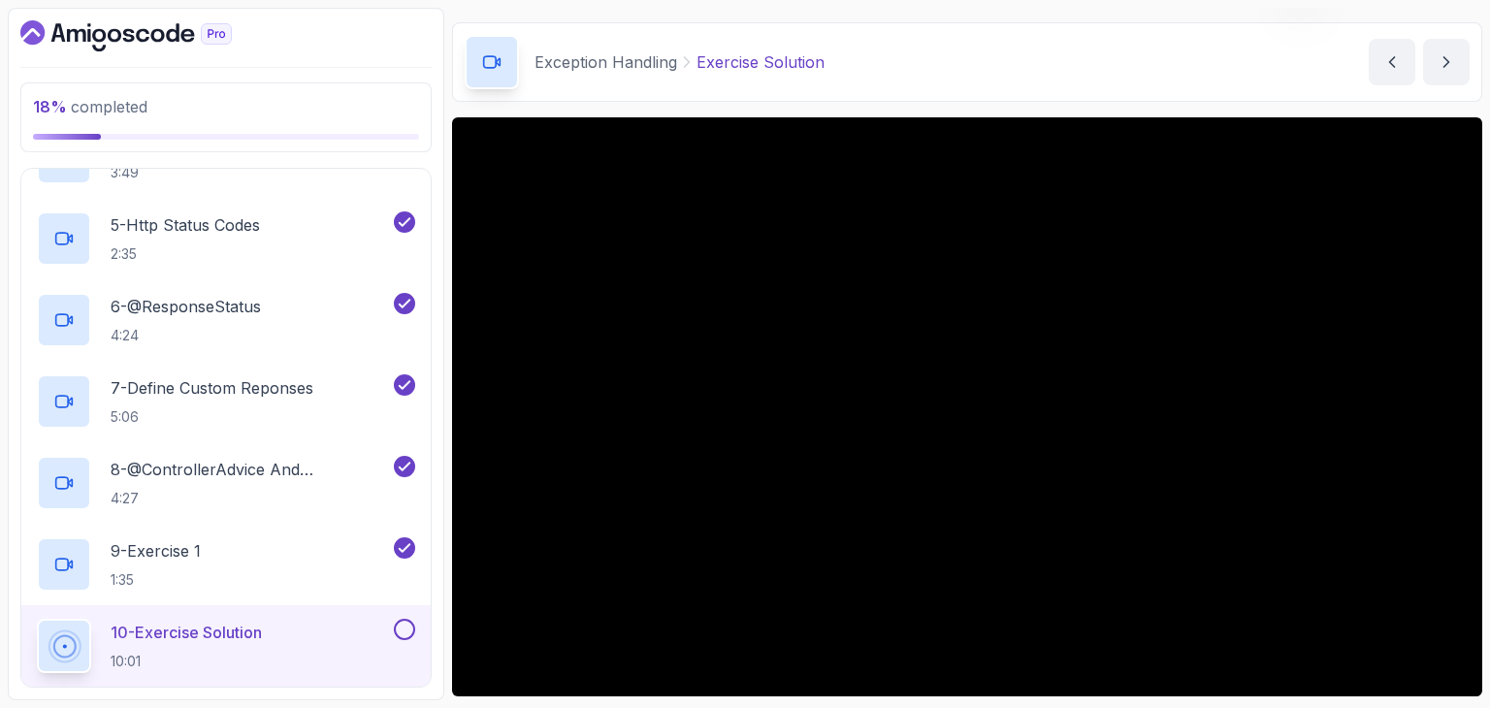
scroll to position [97, 0]
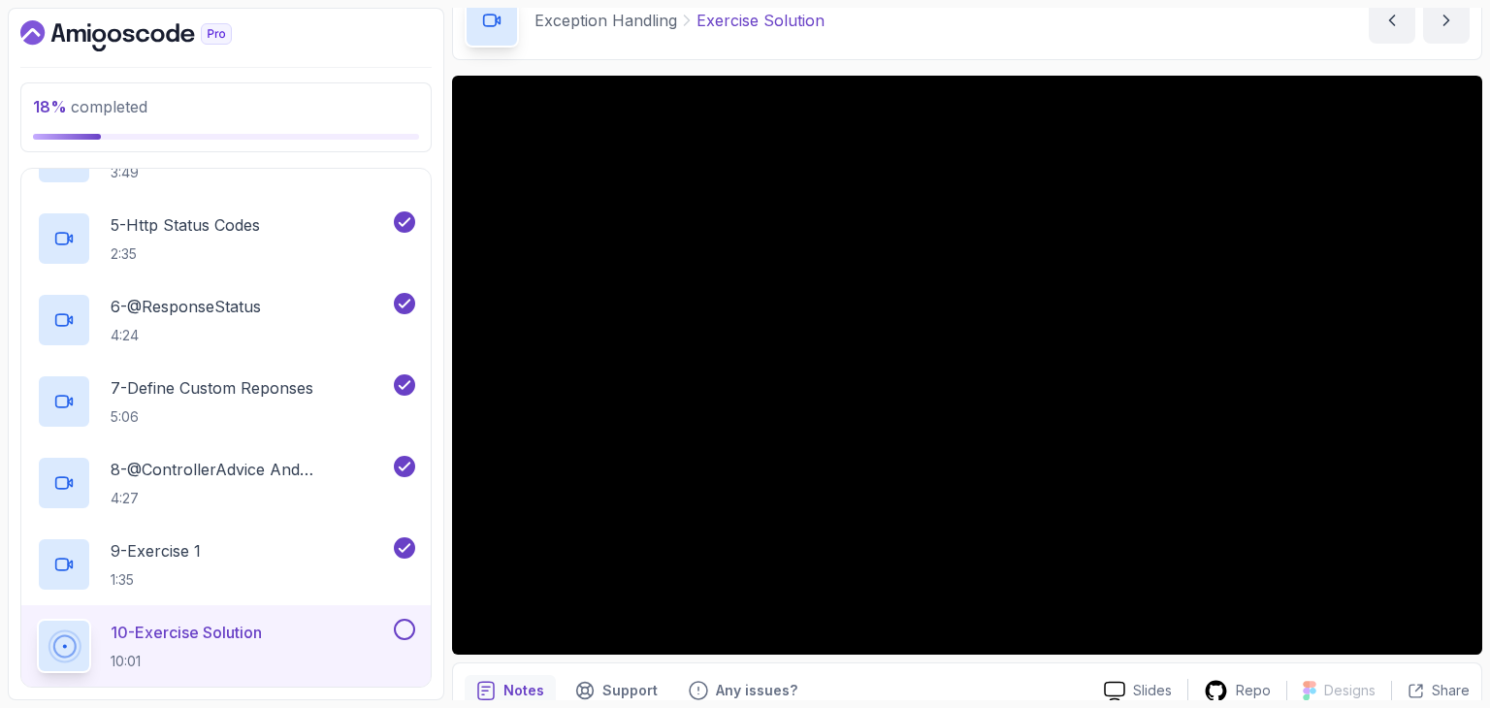
click at [899, 676] on div "Notes Support Any issues?" at bounding box center [777, 690] width 624 height 31
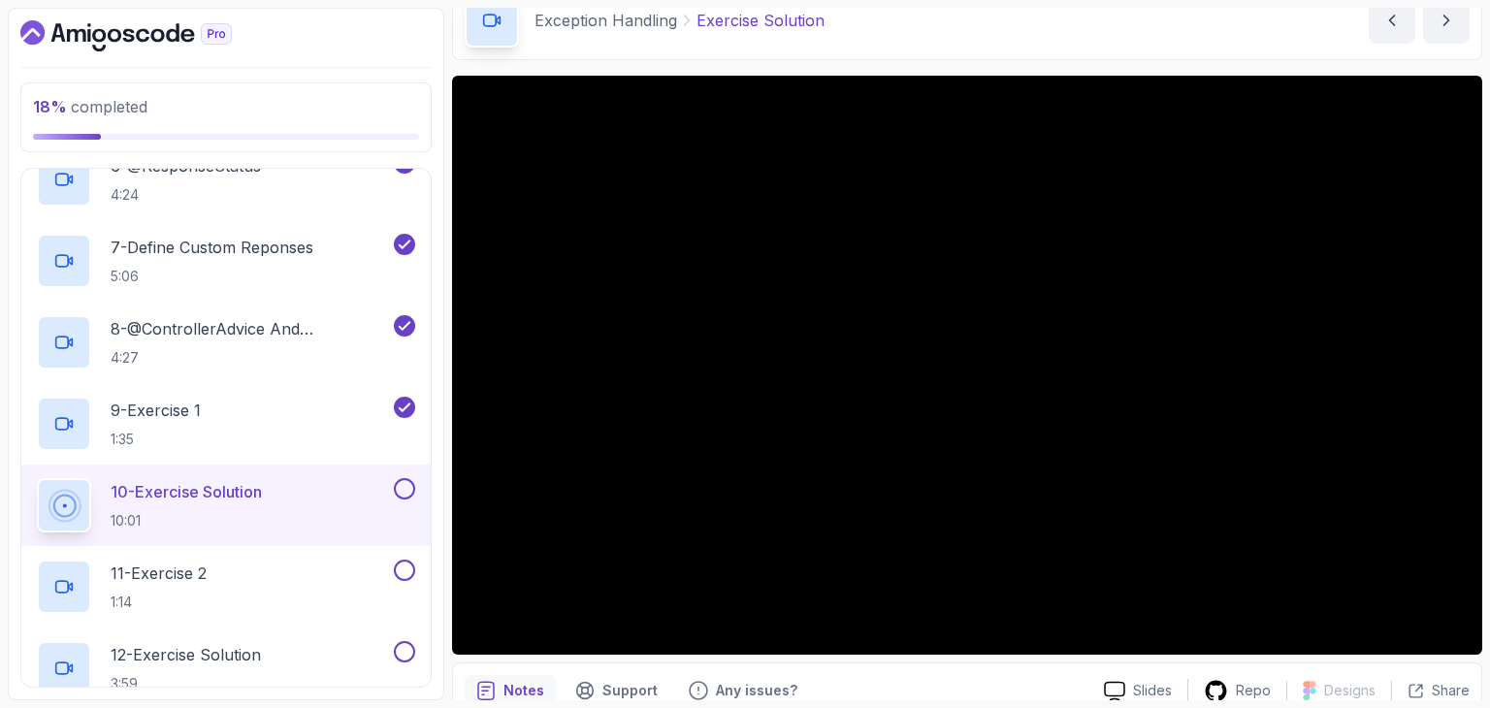
scroll to position [776, 0]
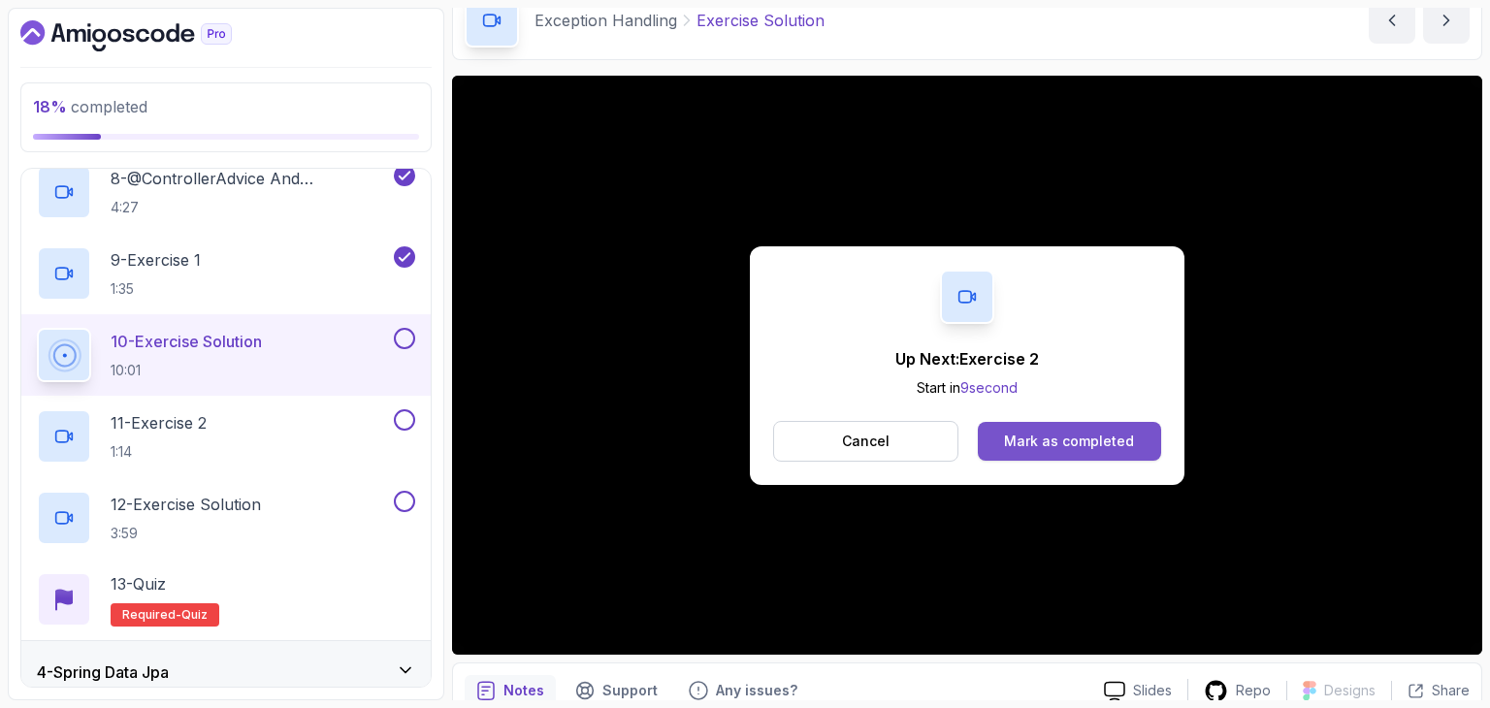
click at [1024, 443] on div "Mark as completed" at bounding box center [1069, 441] width 130 height 19
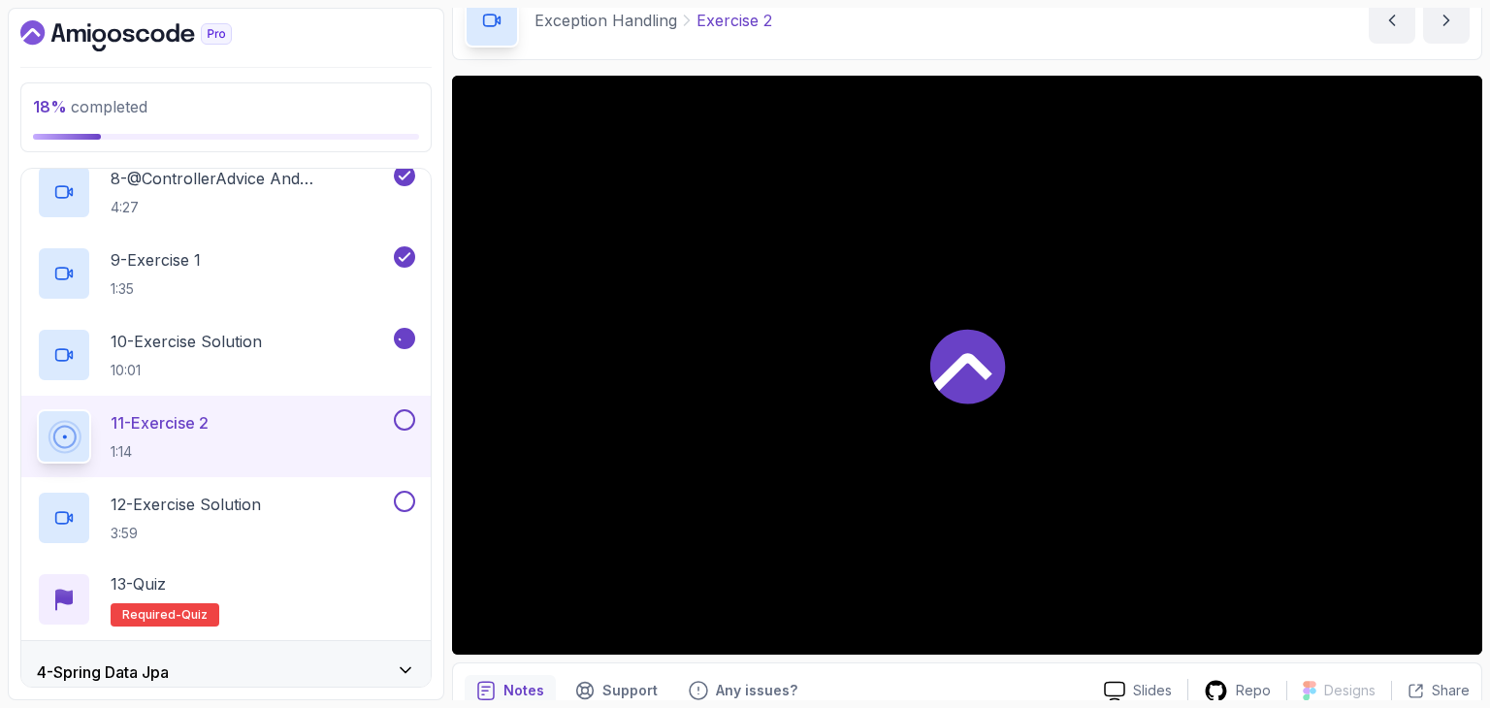
click at [193, 425] on p "11 - Exercise 2" at bounding box center [160, 422] width 98 height 23
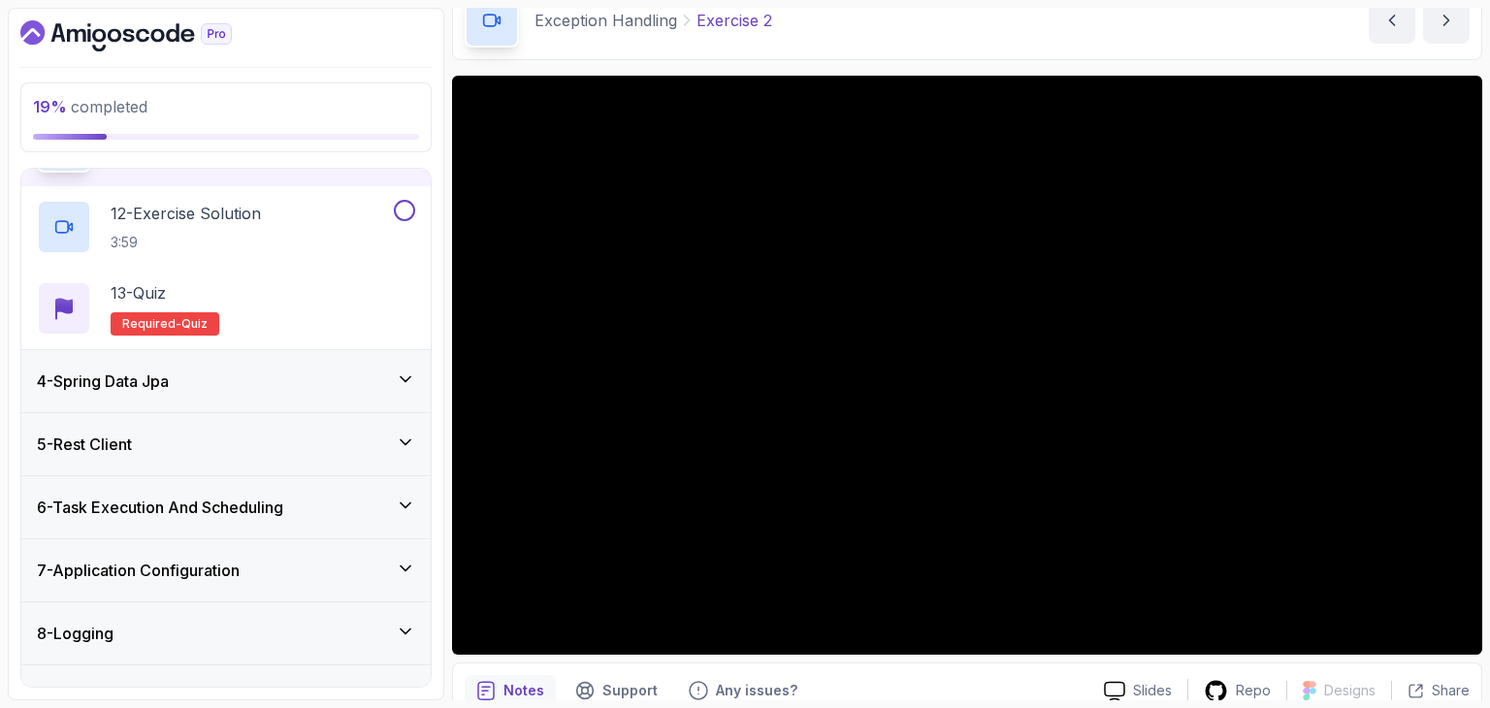
click at [195, 385] on div "4 - Spring Data Jpa" at bounding box center [226, 381] width 378 height 23
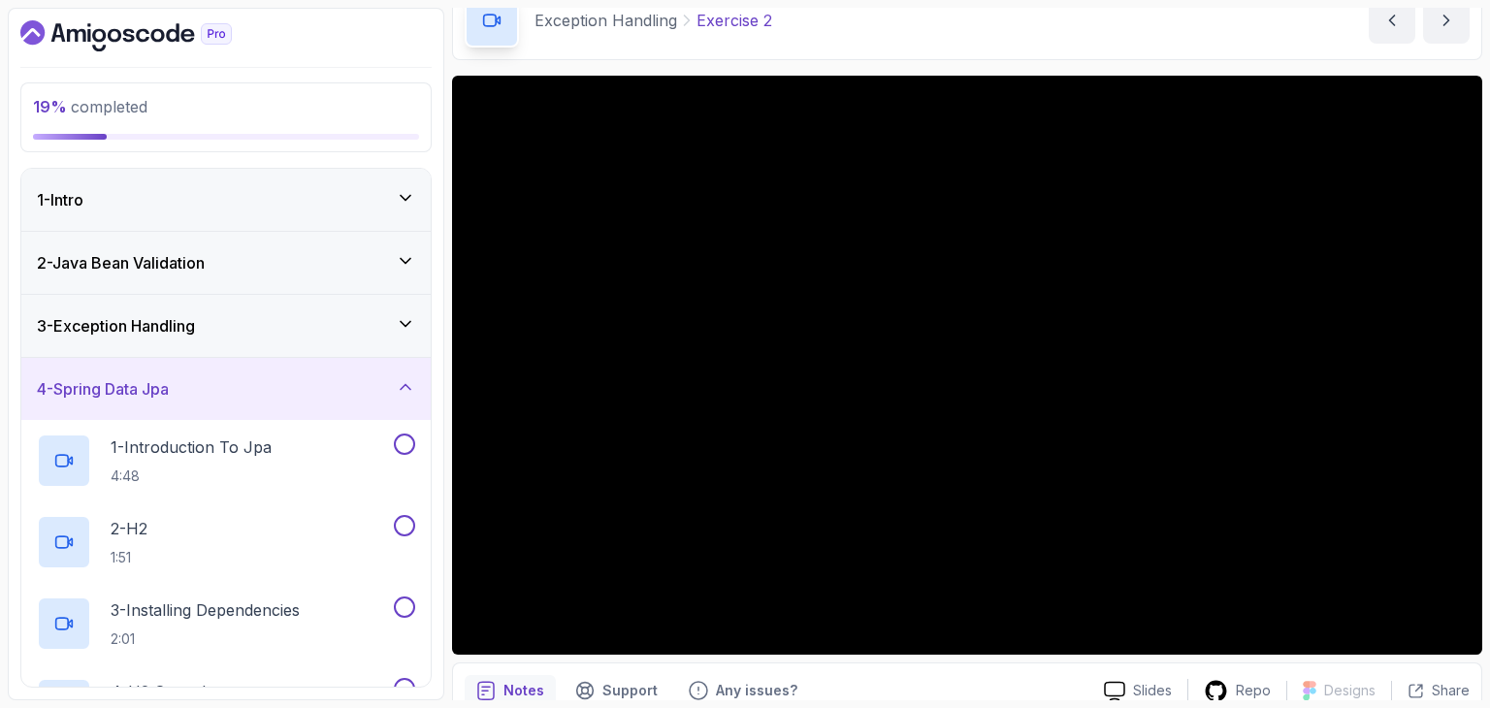
click at [211, 395] on div "4 - Spring Data Jpa" at bounding box center [226, 388] width 378 height 23
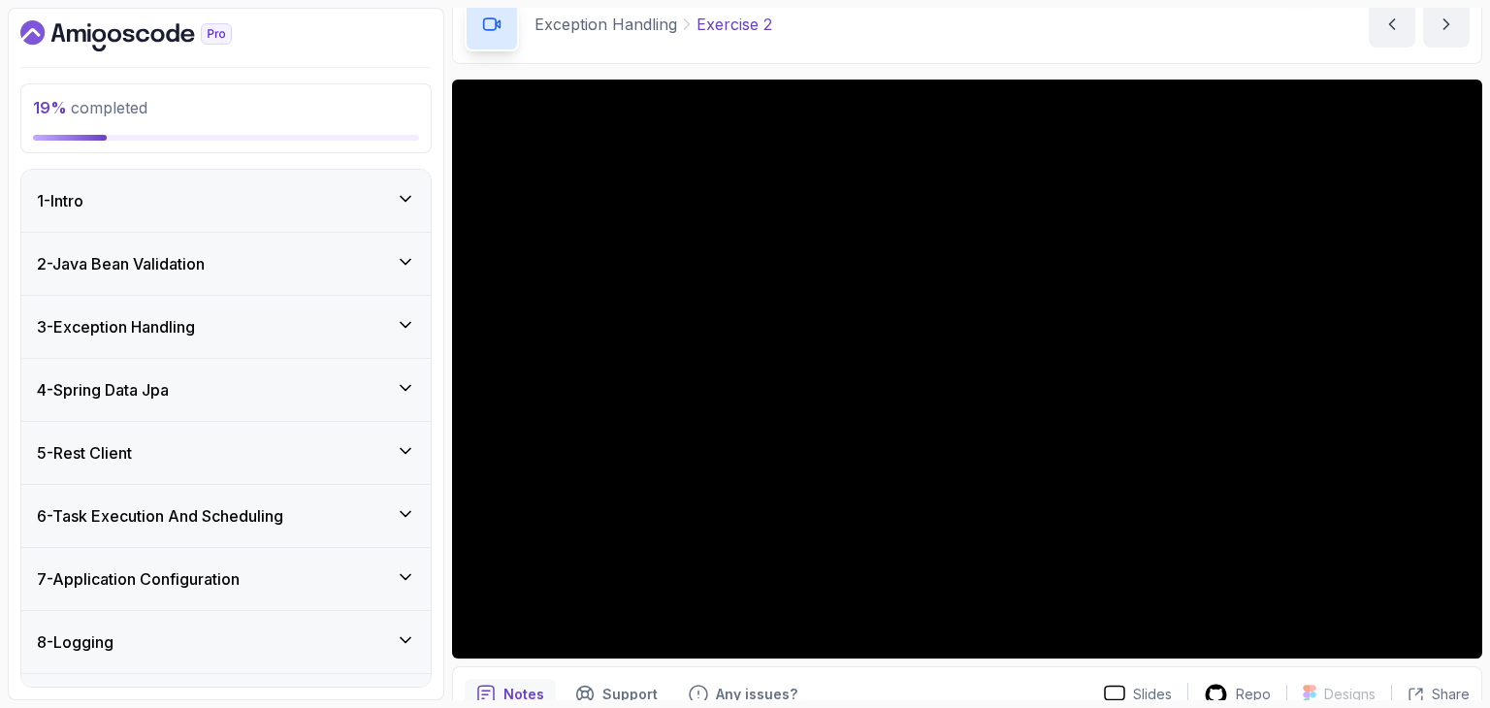
scroll to position [97, 0]
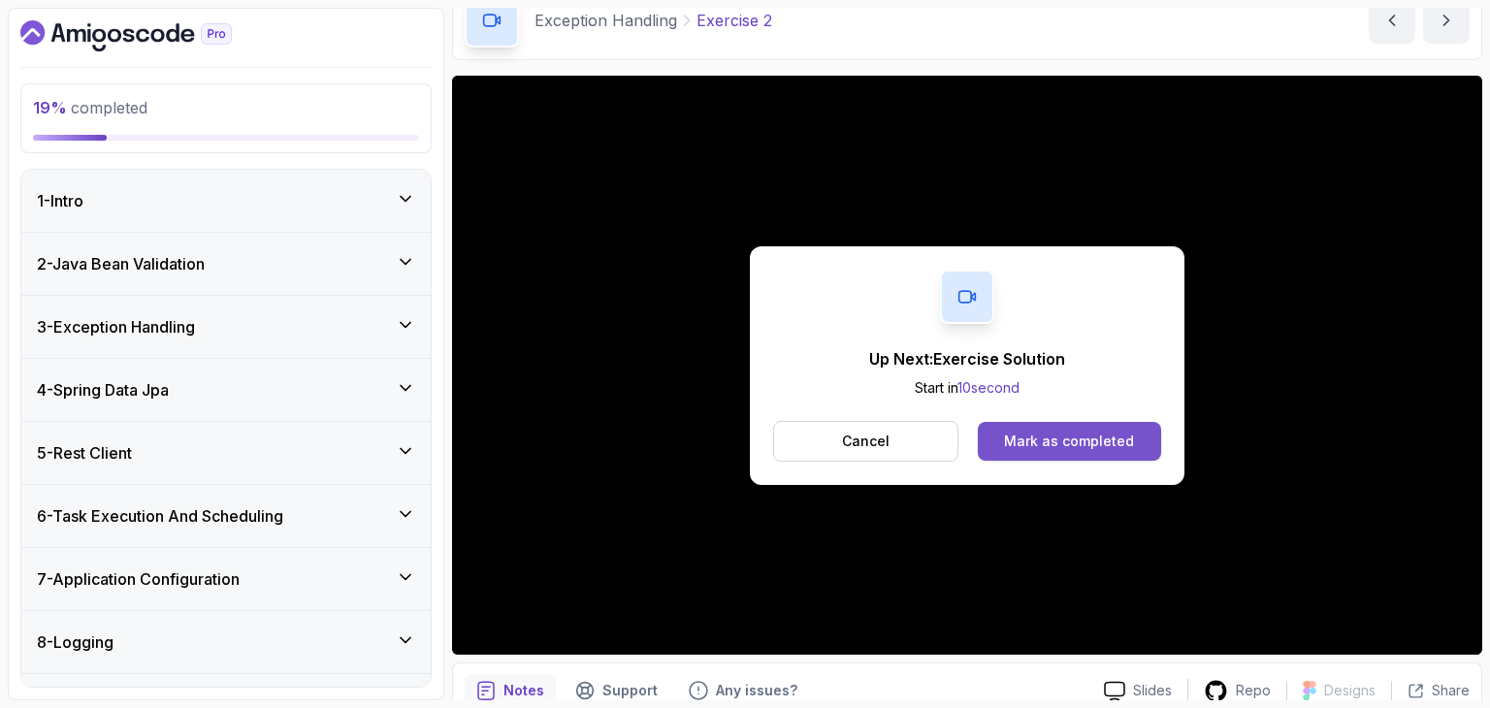
click at [1044, 443] on div "Mark as completed" at bounding box center [1069, 441] width 130 height 19
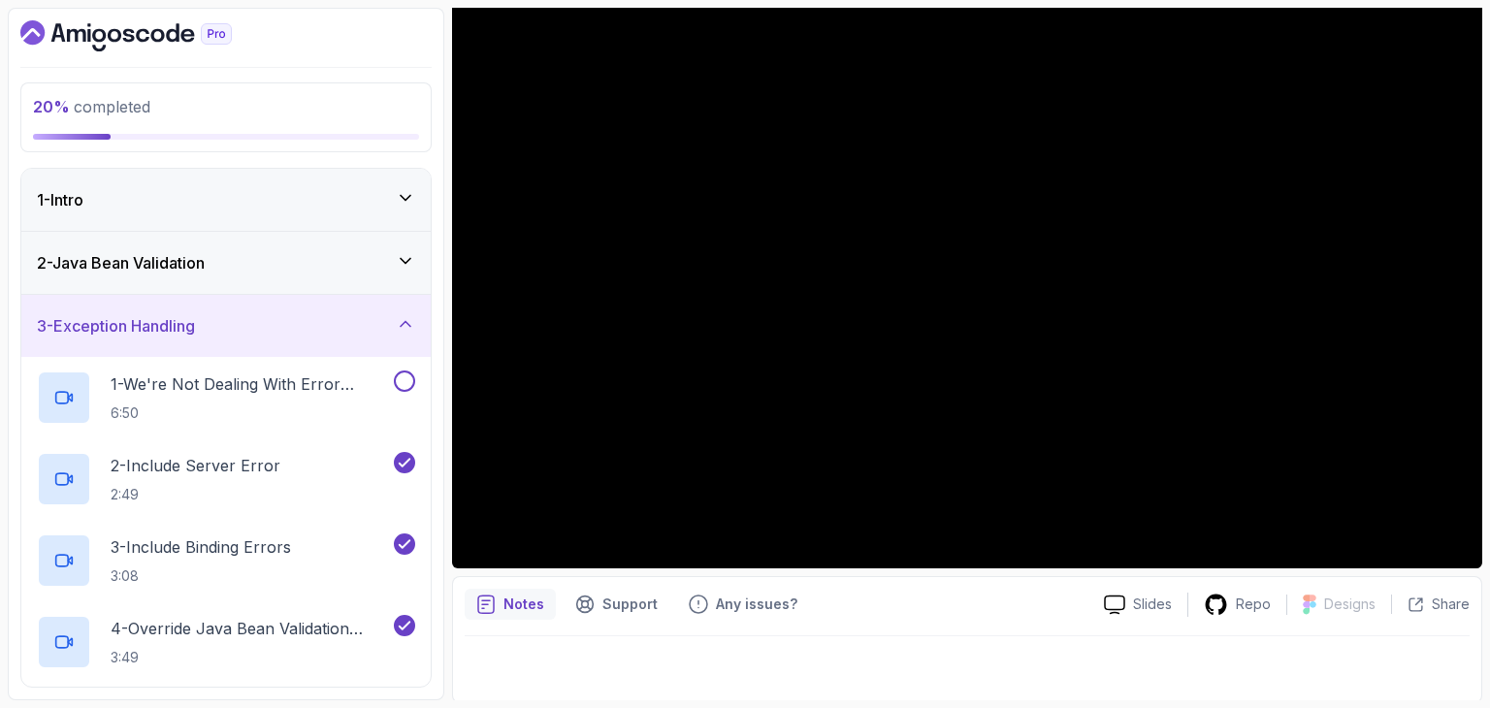
scroll to position [186, 0]
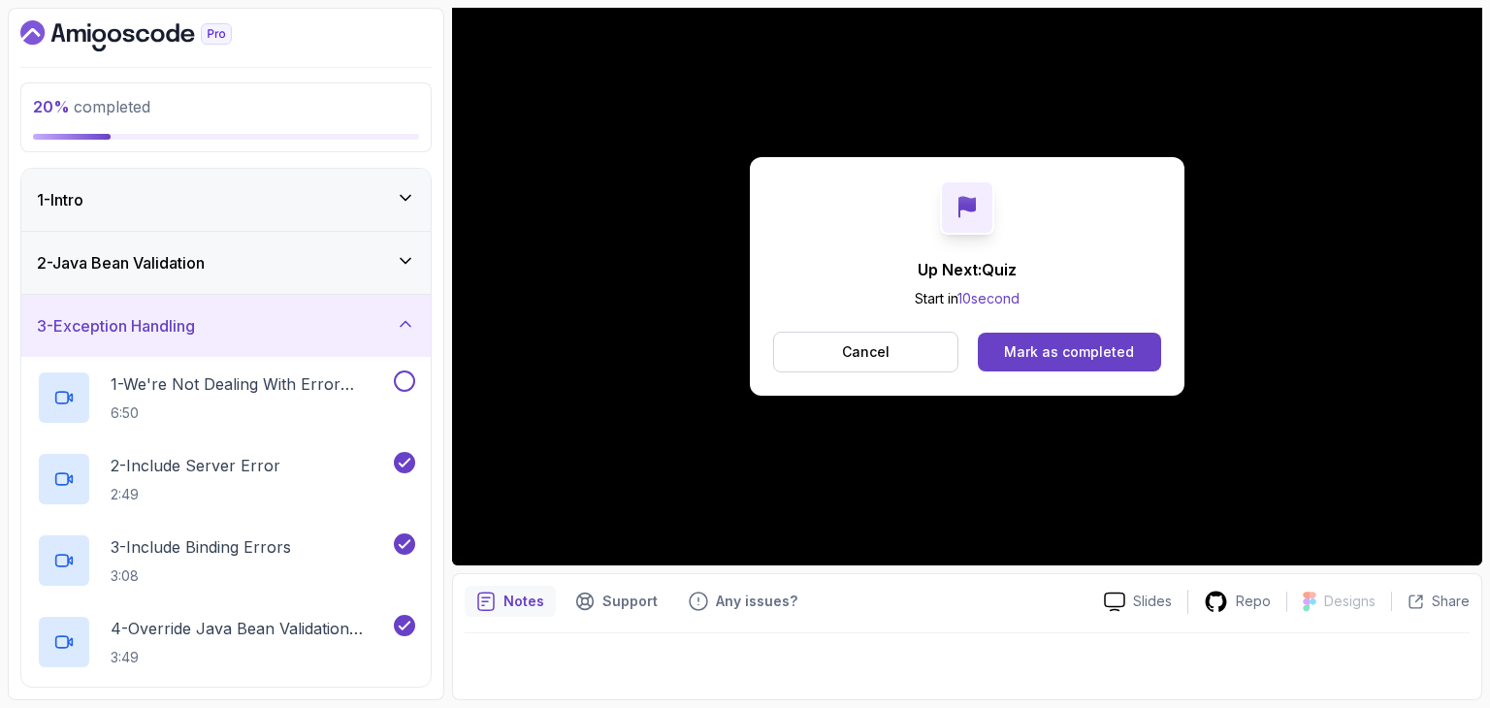
click at [1113, 358] on div "Mark as completed" at bounding box center [1069, 351] width 130 height 19
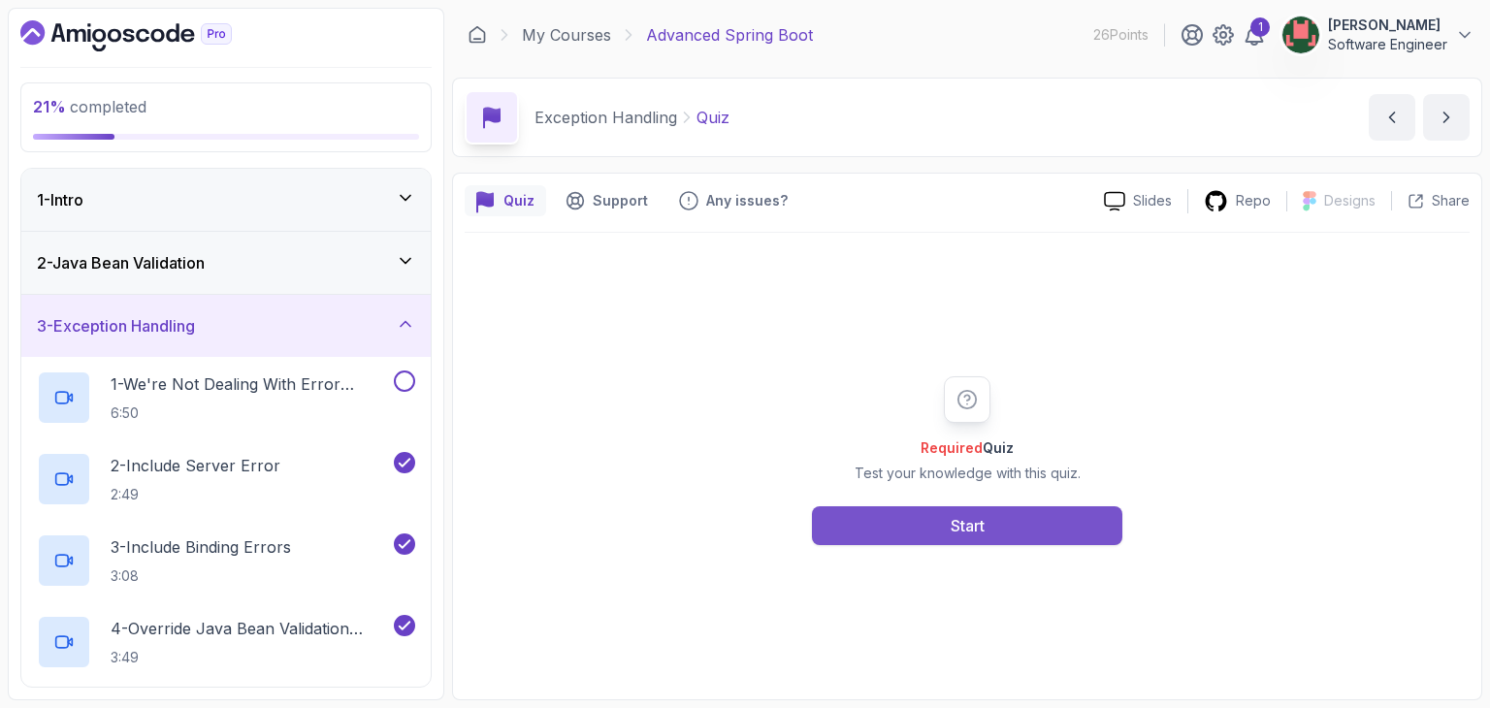
click at [1009, 530] on button "Start" at bounding box center [967, 525] width 310 height 39
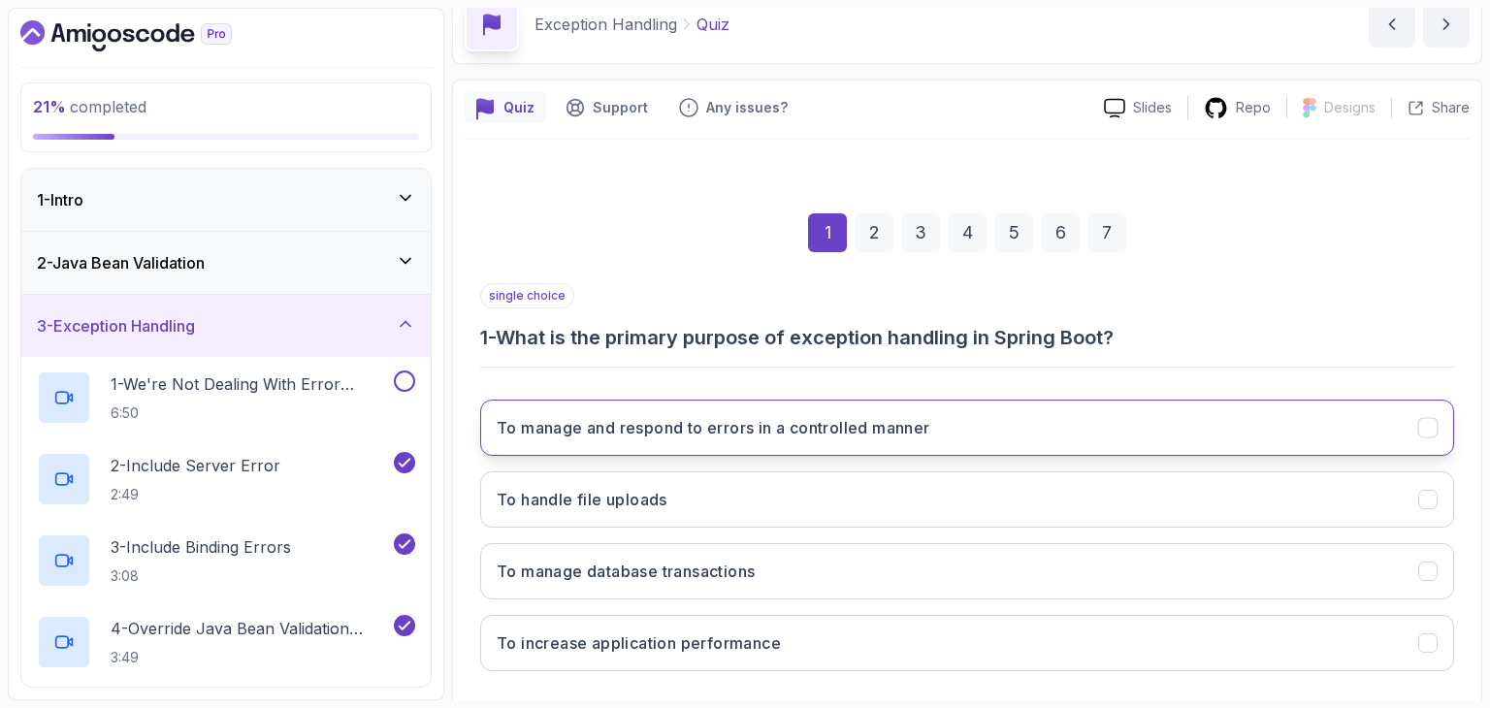
scroll to position [97, 0]
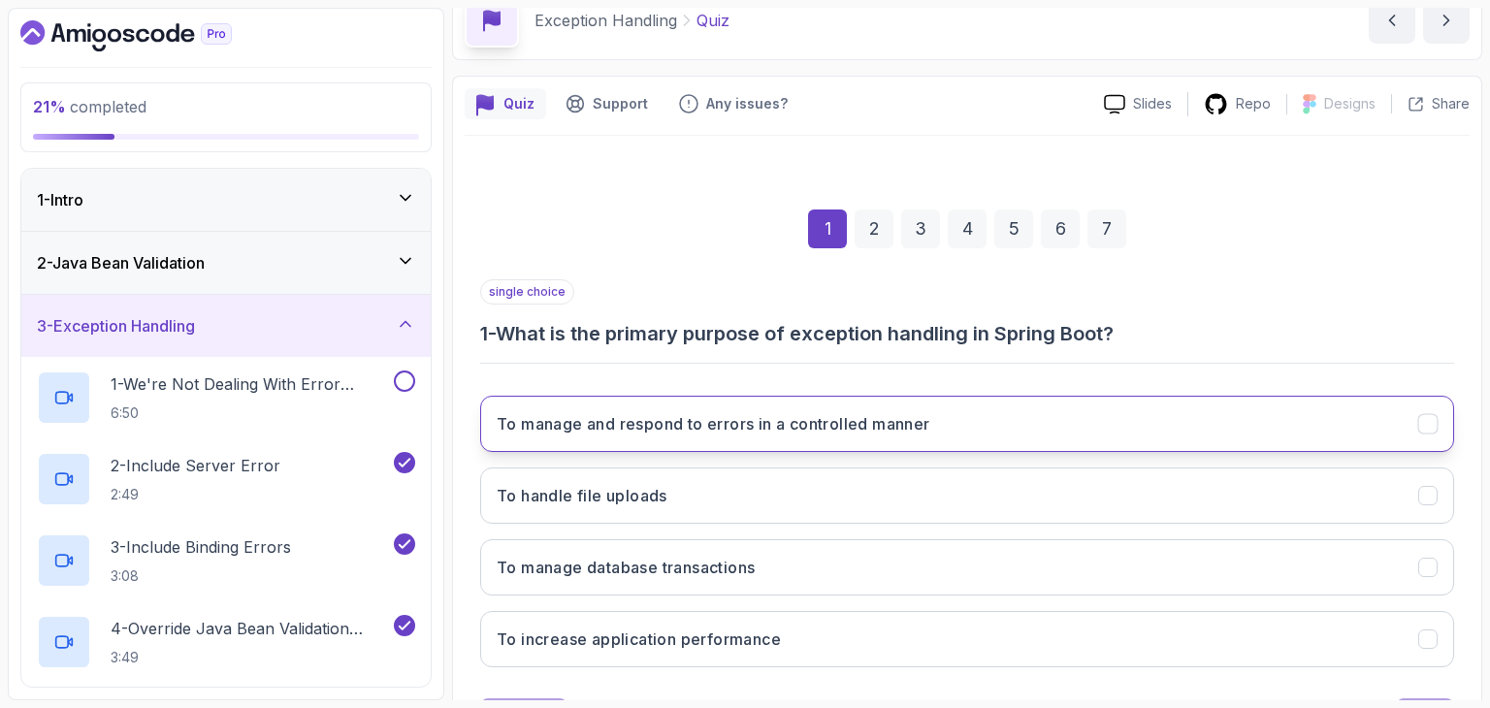
click at [792, 437] on button "To manage and respond to errors in a controlled manner" at bounding box center [967, 424] width 974 height 56
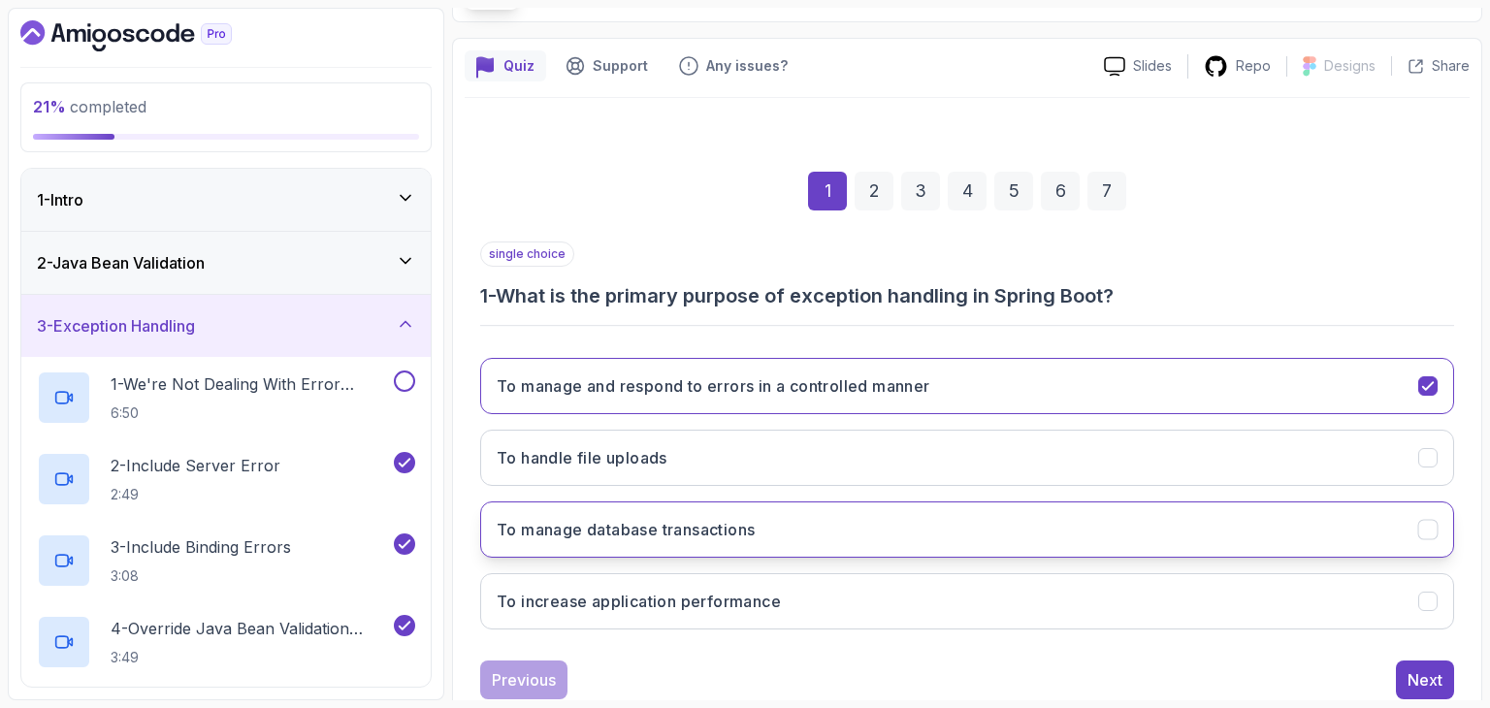
scroll to position [186, 0]
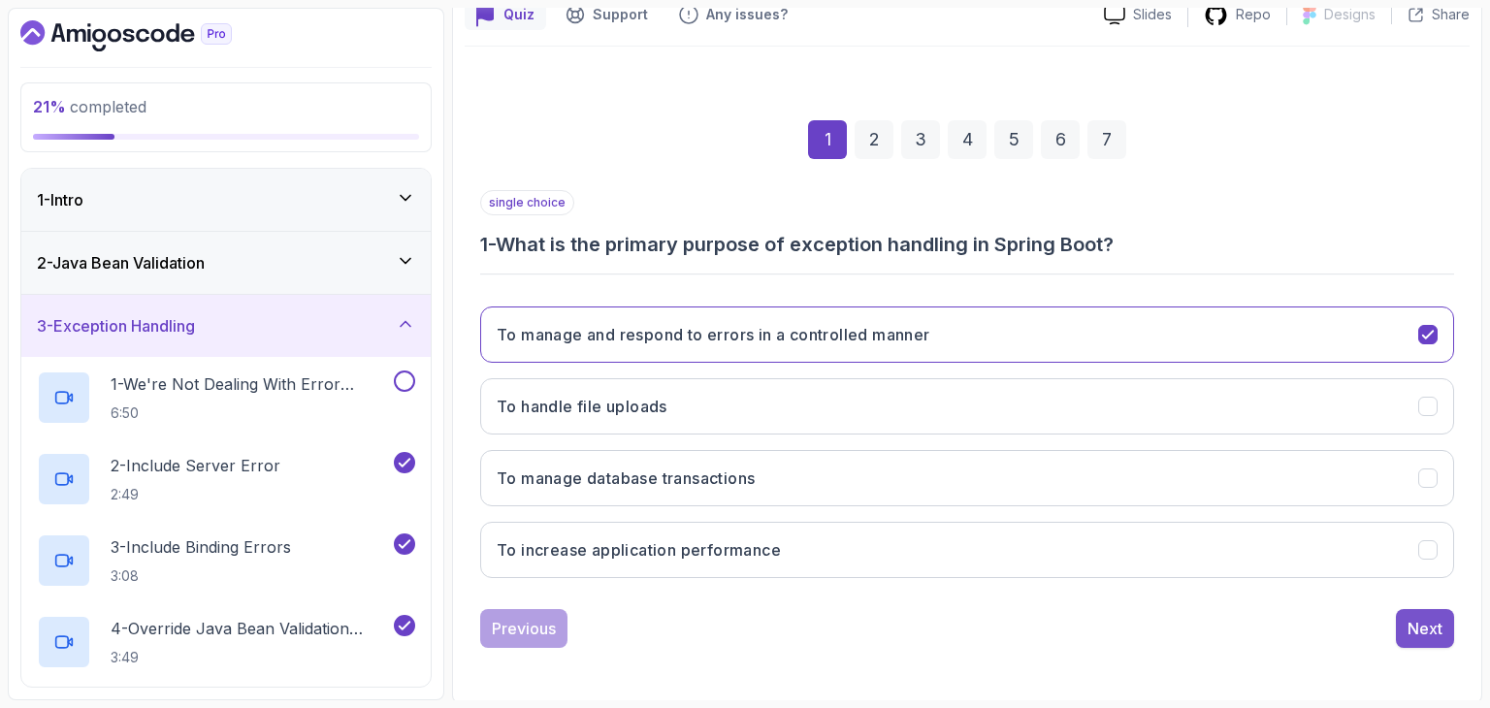
click at [1414, 624] on div "Next" at bounding box center [1425, 628] width 35 height 23
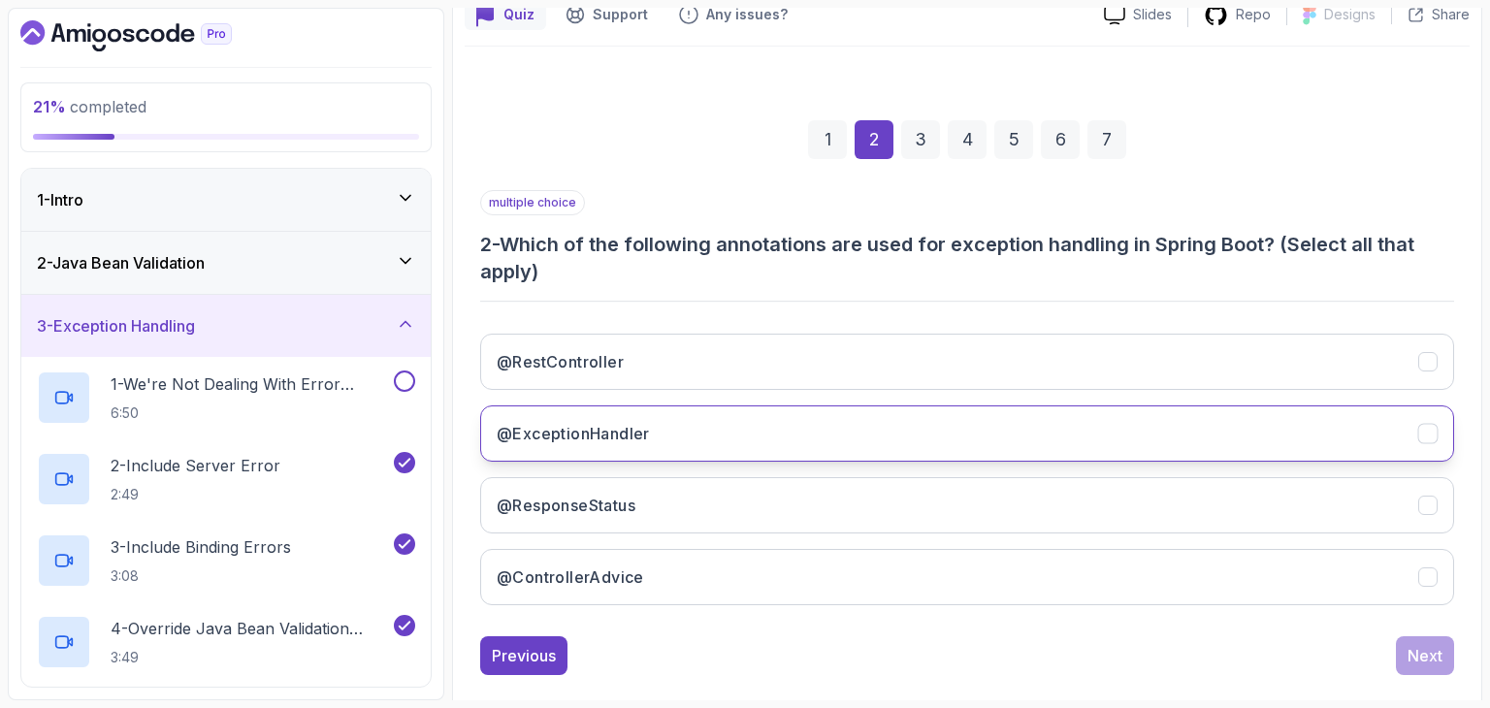
click at [696, 428] on button "@ExceptionHandler" at bounding box center [967, 433] width 974 height 56
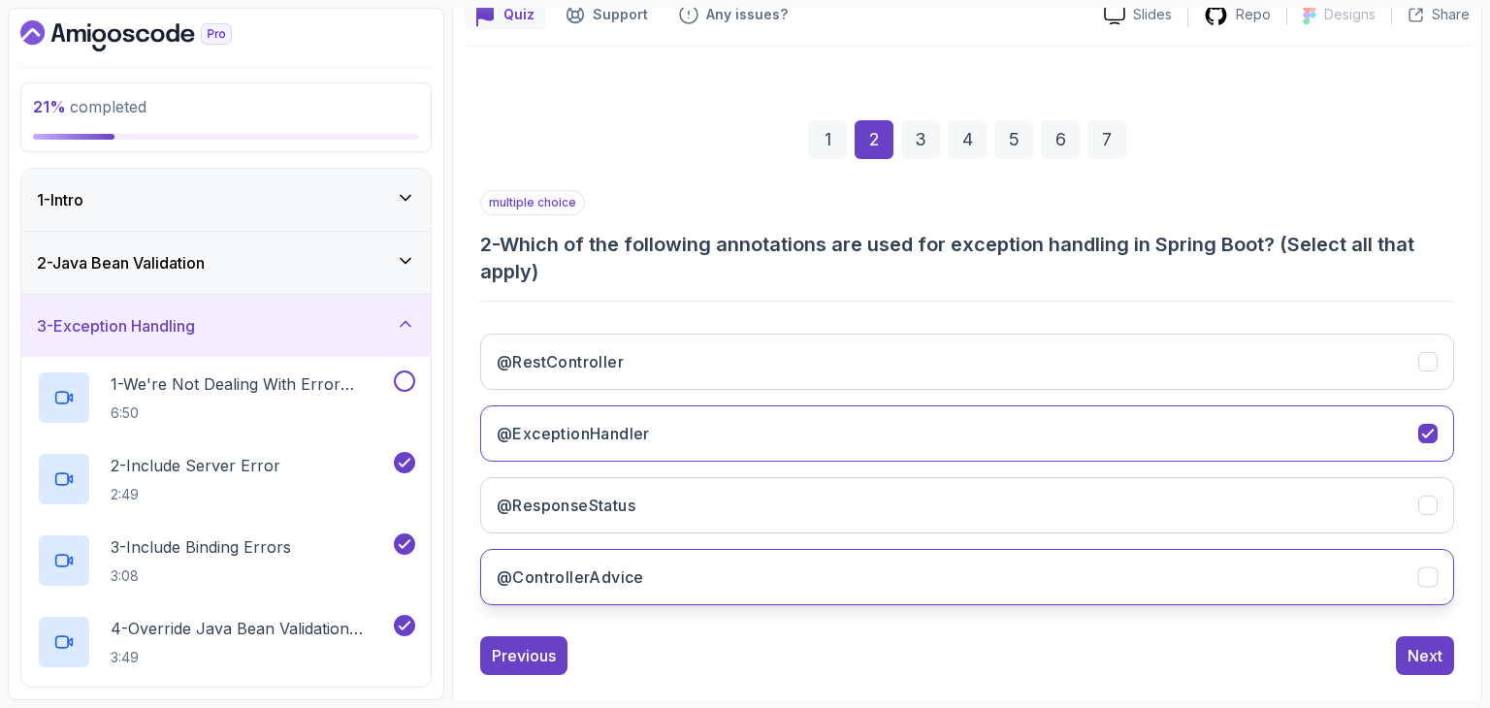
click at [721, 576] on button "@ControllerAdvice" at bounding box center [967, 577] width 974 height 56
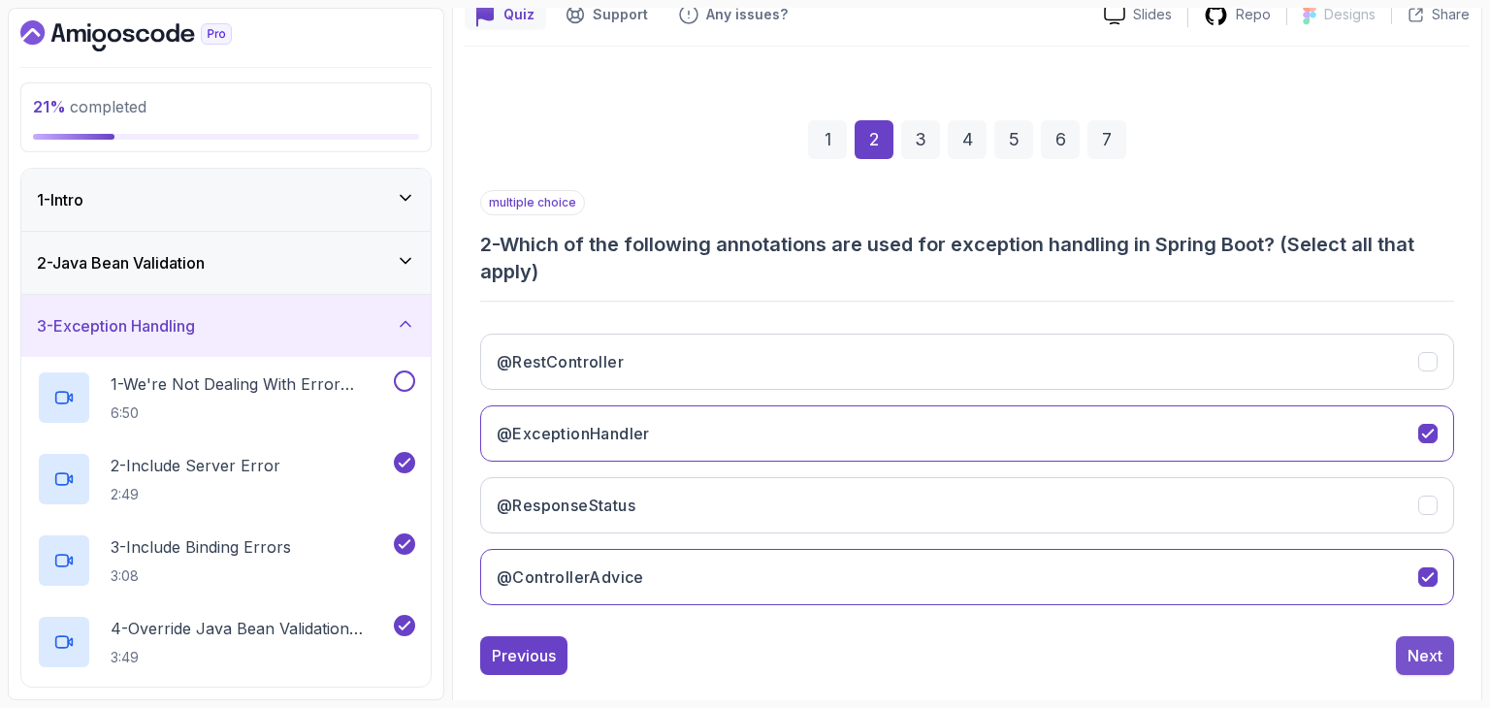
click at [1434, 656] on div "Next" at bounding box center [1425, 655] width 35 height 23
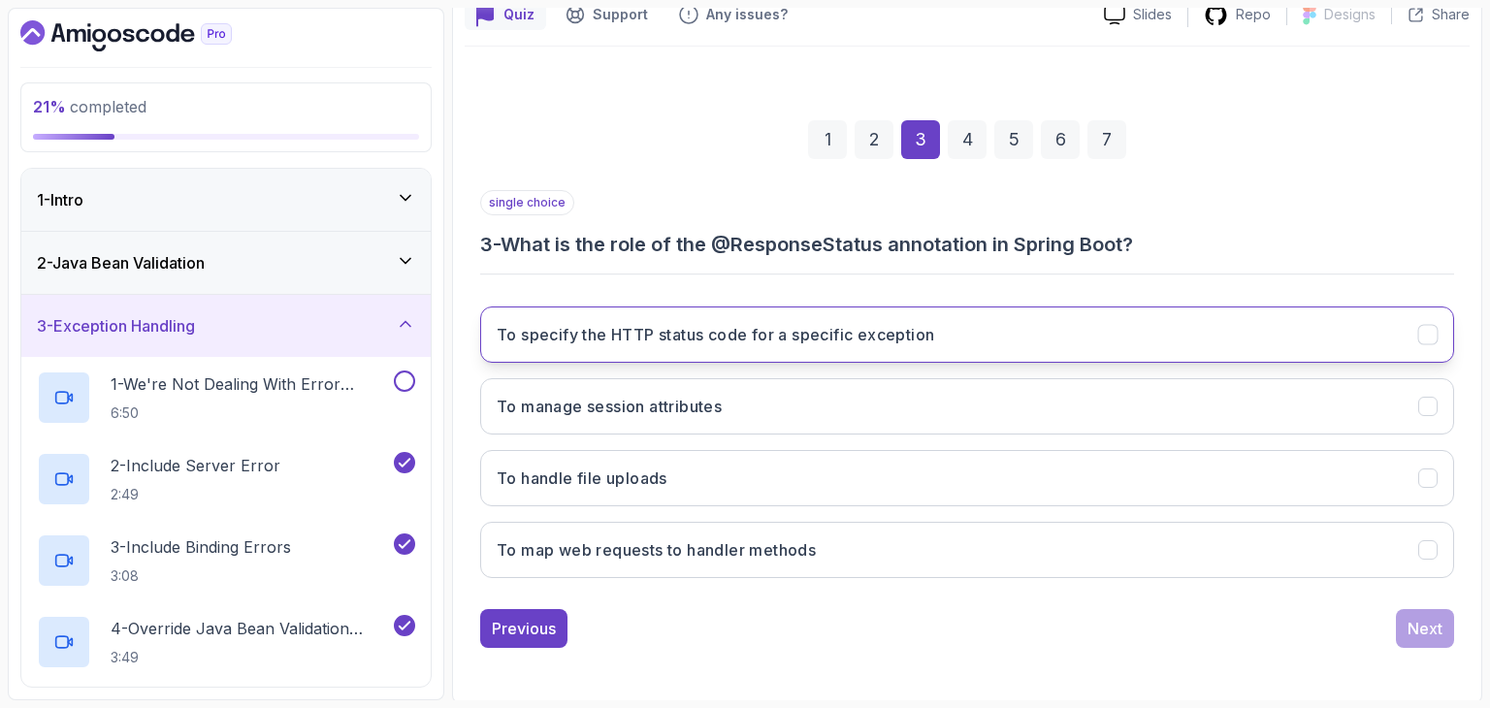
click at [618, 325] on h3 "To specify the HTTP status code for a specific exception" at bounding box center [715, 334] width 437 height 23
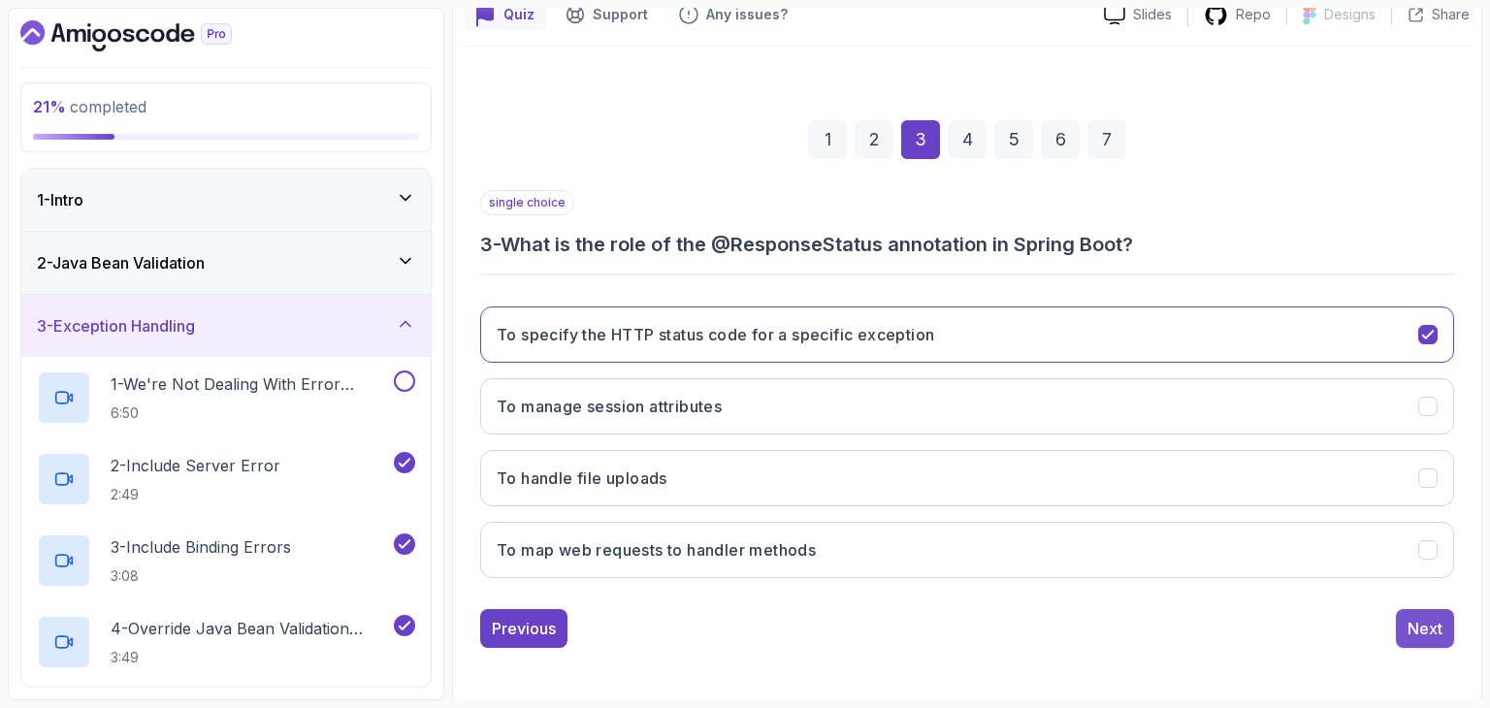
click at [1435, 626] on div "Next" at bounding box center [1425, 628] width 35 height 23
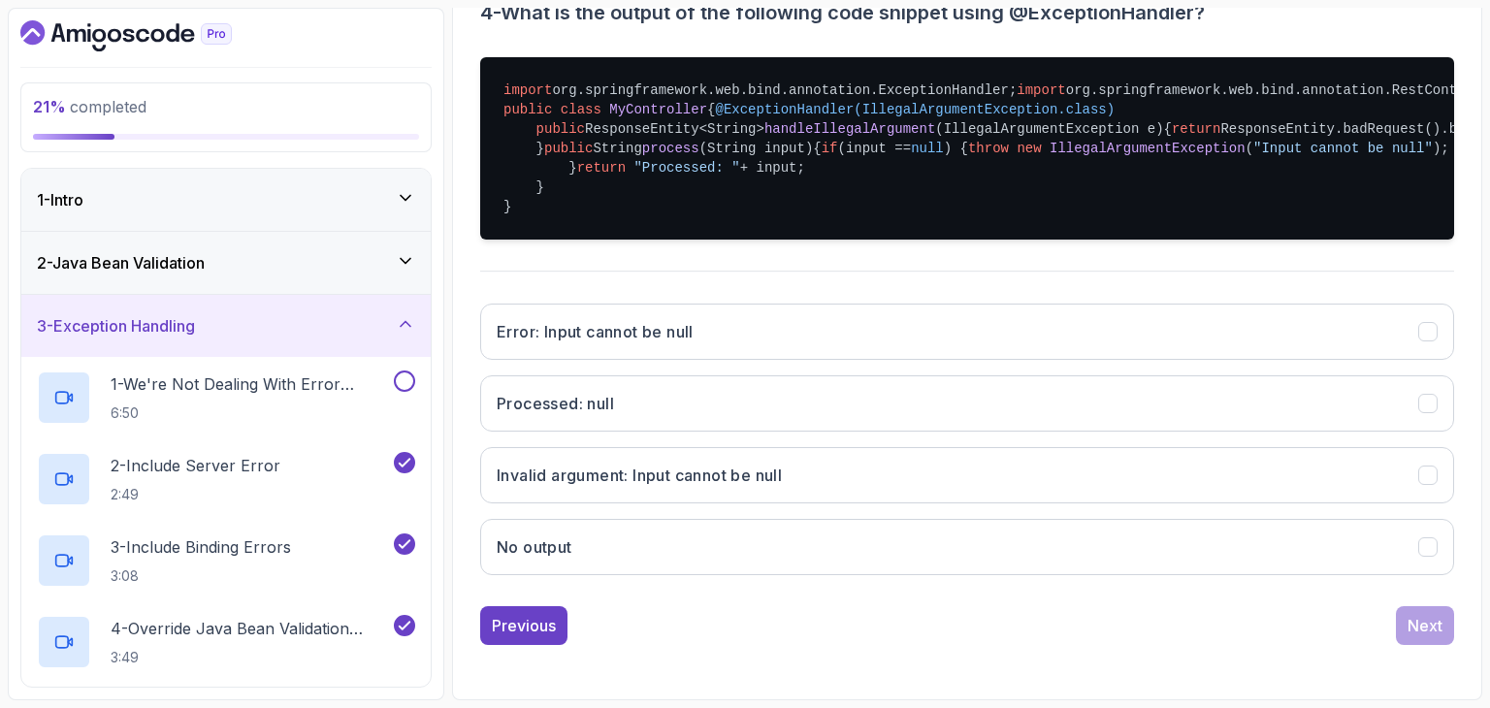
scroll to position [551, 0]
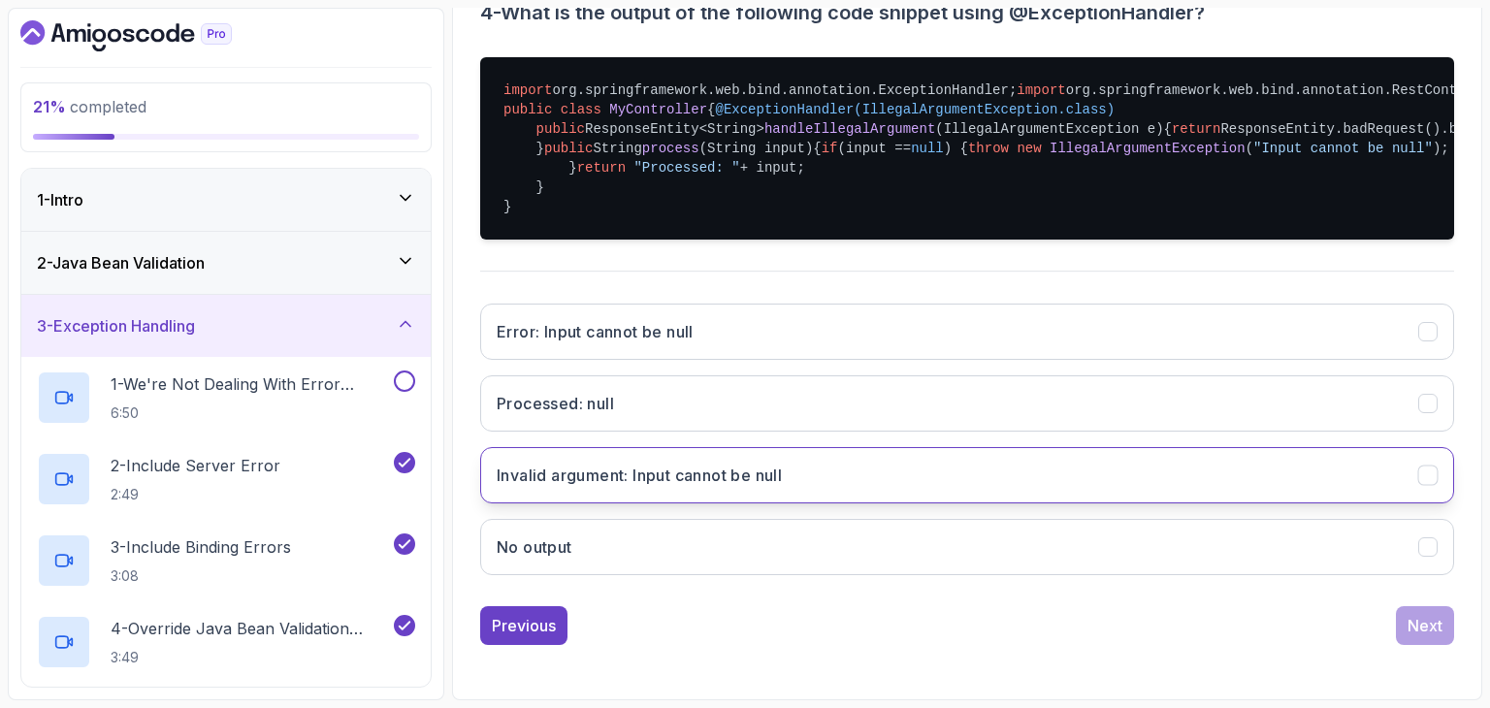
click at [815, 503] on button "Invalid argument: Input cannot be null" at bounding box center [967, 475] width 974 height 56
click at [1435, 606] on button "Next" at bounding box center [1425, 625] width 58 height 39
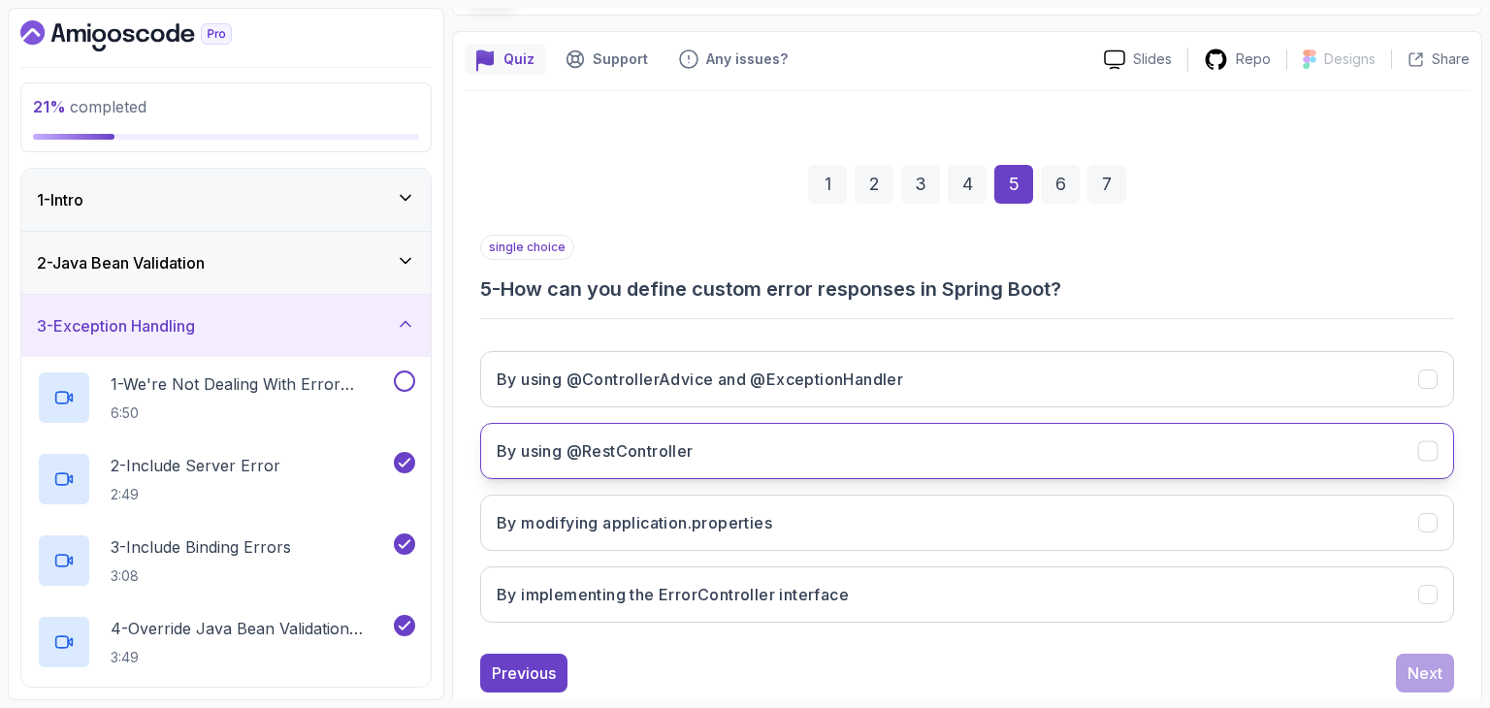
scroll to position [0, 0]
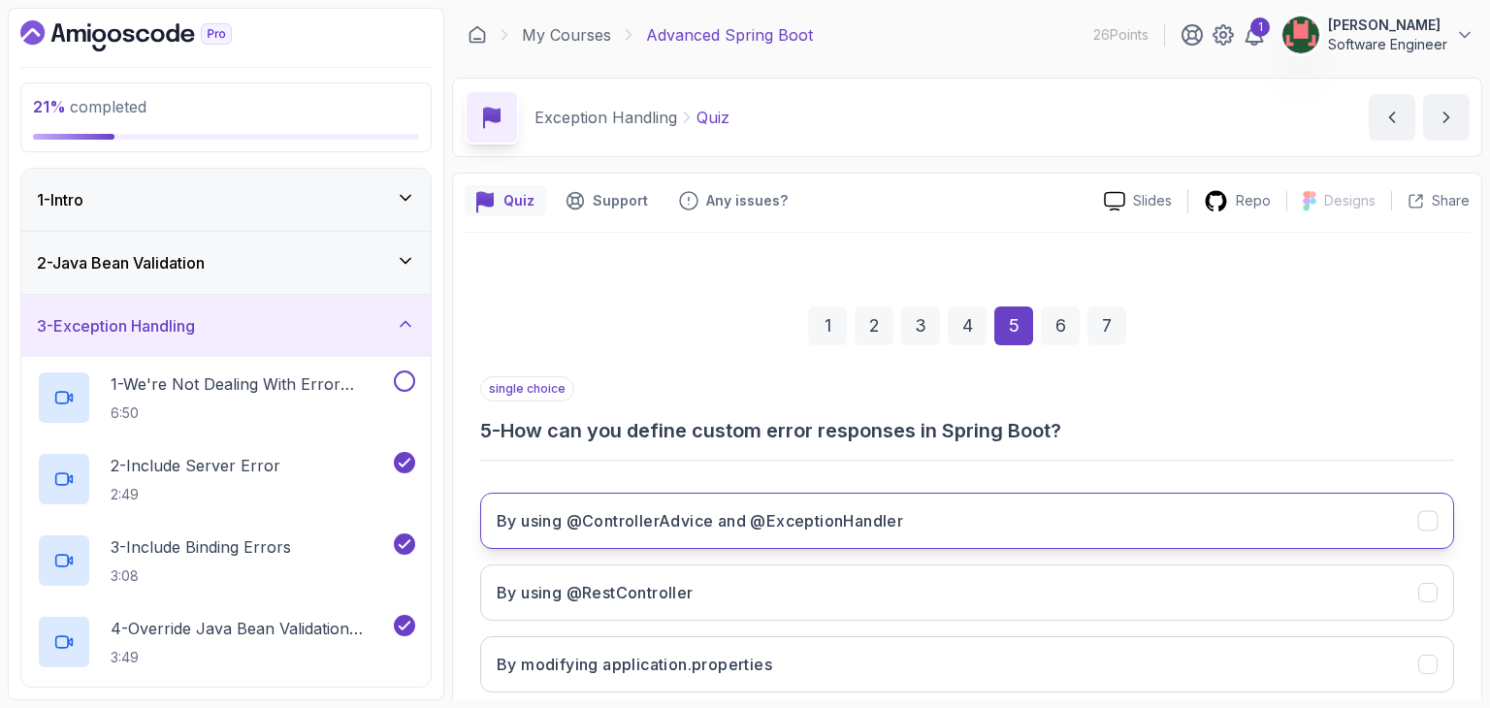
click at [959, 522] on button "By using @ControllerAdvice and @ExceptionHandler" at bounding box center [967, 521] width 974 height 56
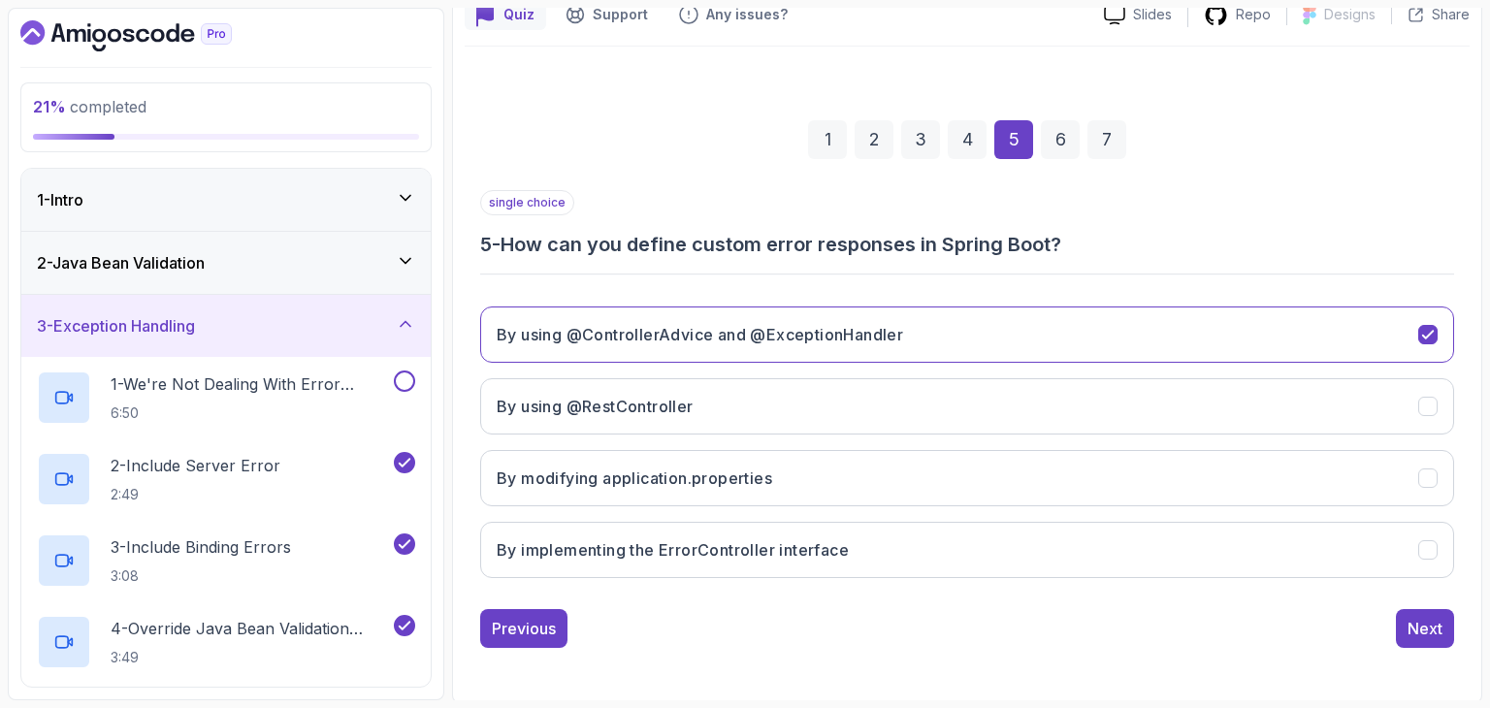
scroll to position [186, 0]
click at [1399, 629] on button "Next" at bounding box center [1425, 628] width 58 height 39
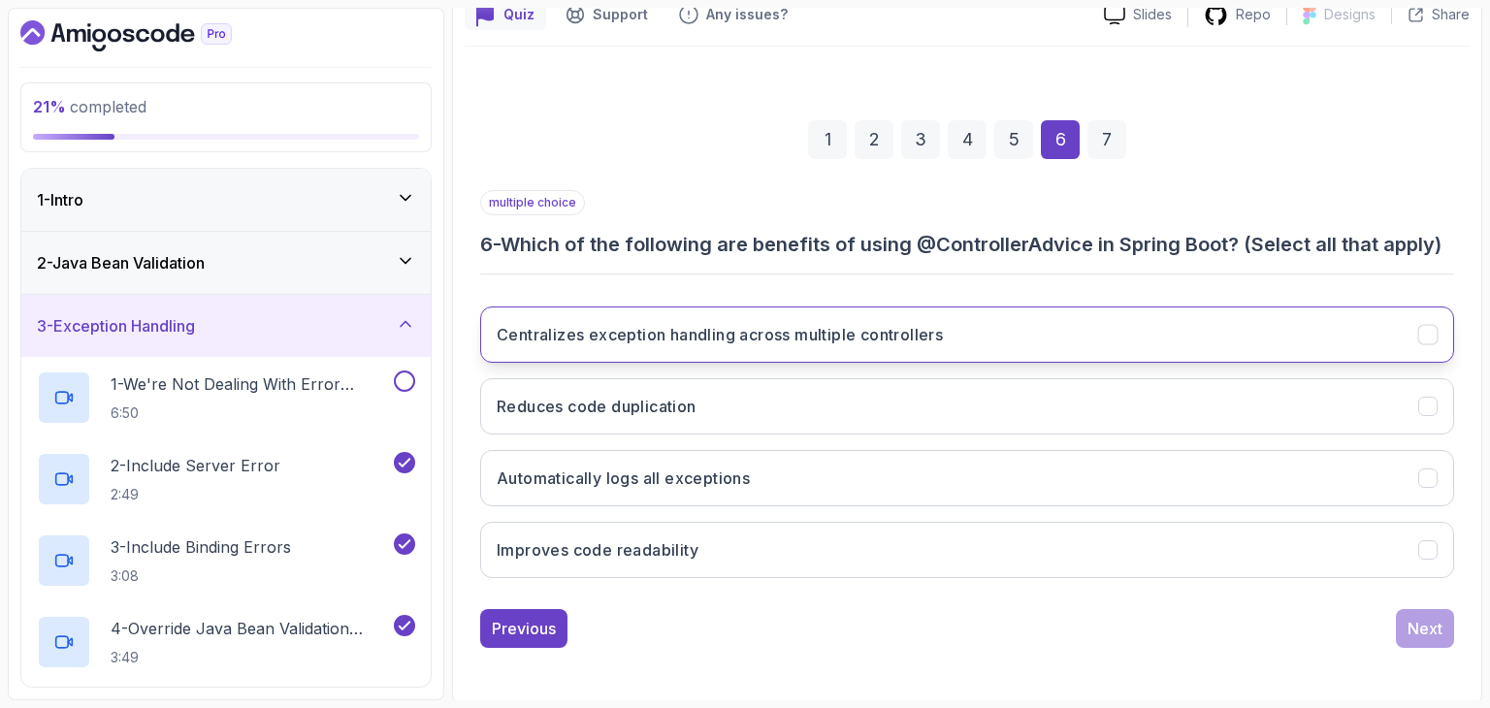
click at [575, 335] on h3 "Centralizes exception handling across multiple controllers" at bounding box center [720, 334] width 446 height 23
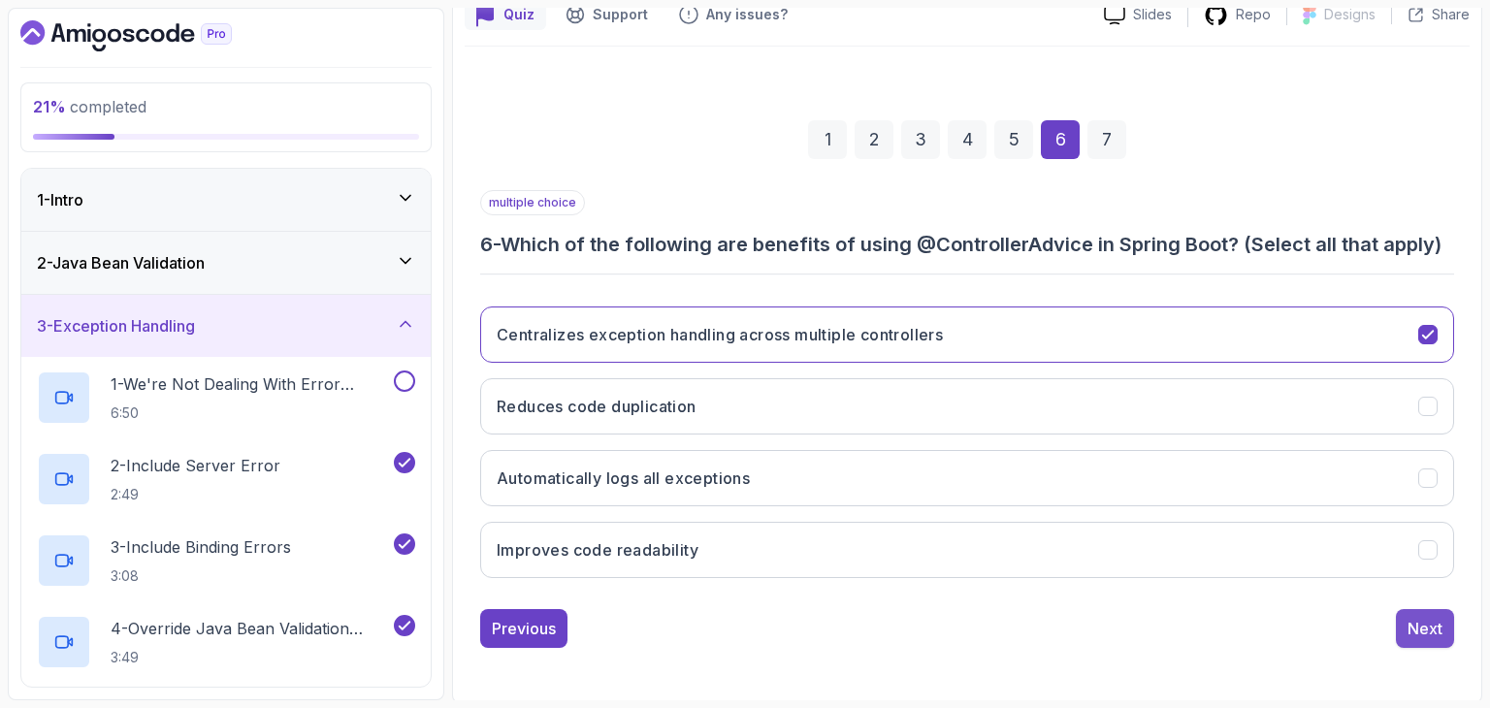
click at [1431, 626] on div "Next" at bounding box center [1425, 628] width 35 height 23
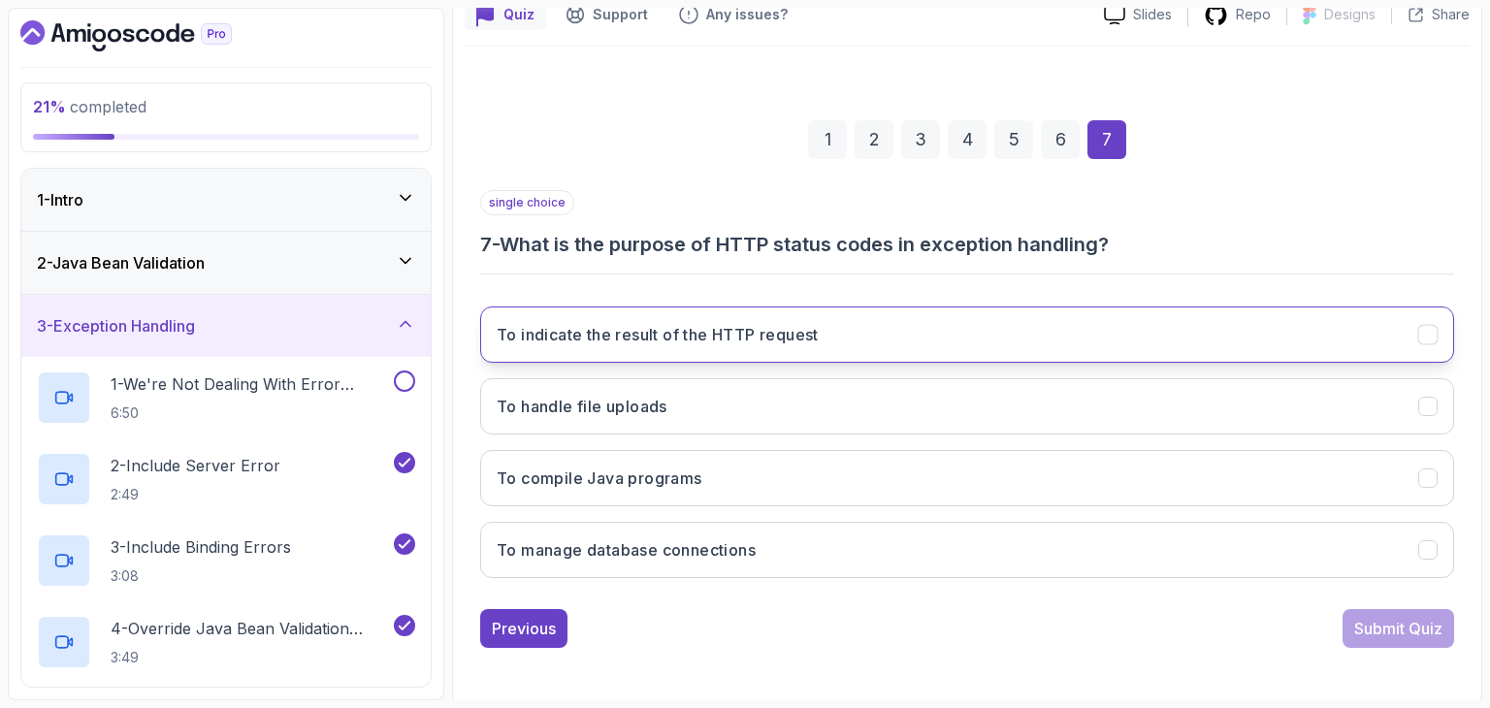
click at [754, 318] on button "To indicate the result of the HTTP request" at bounding box center [967, 335] width 974 height 56
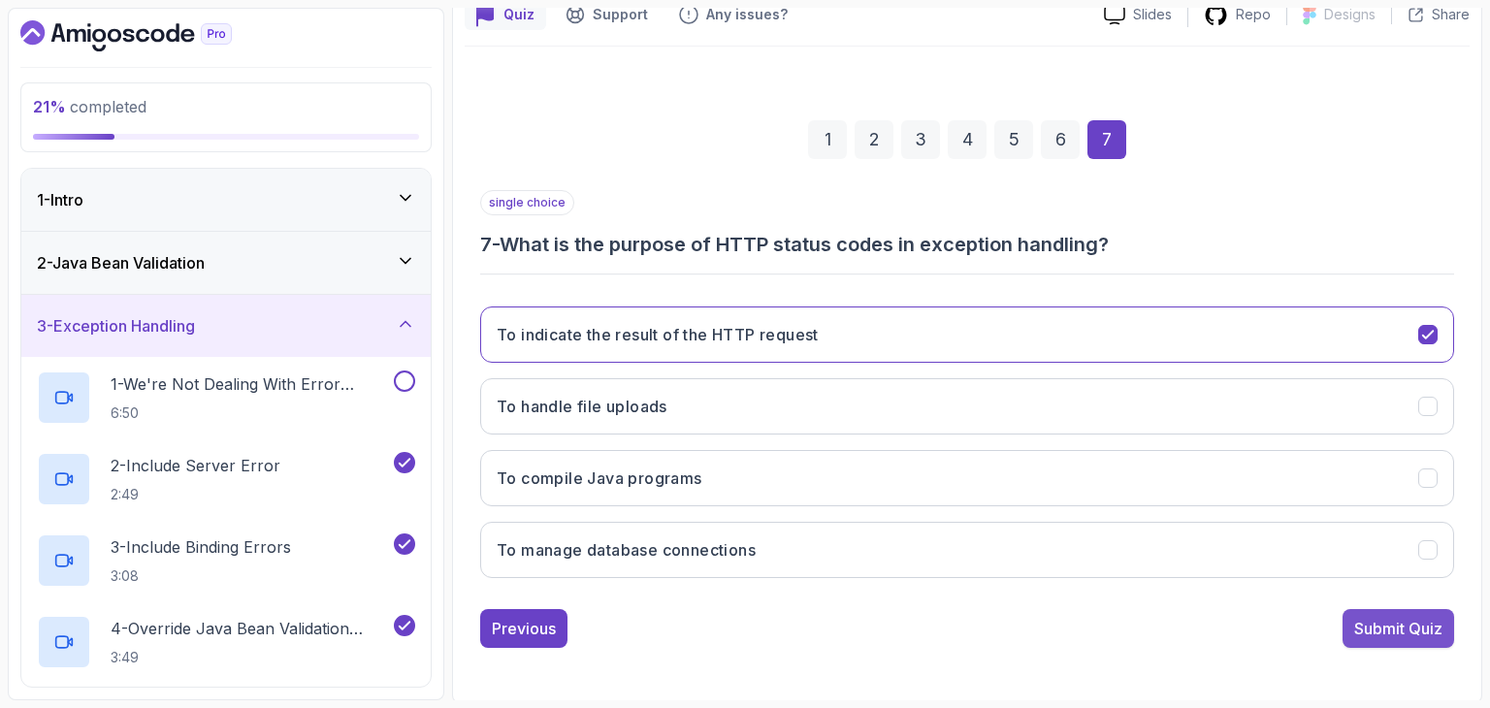
click at [1398, 617] on div "Submit Quiz" at bounding box center [1398, 628] width 88 height 23
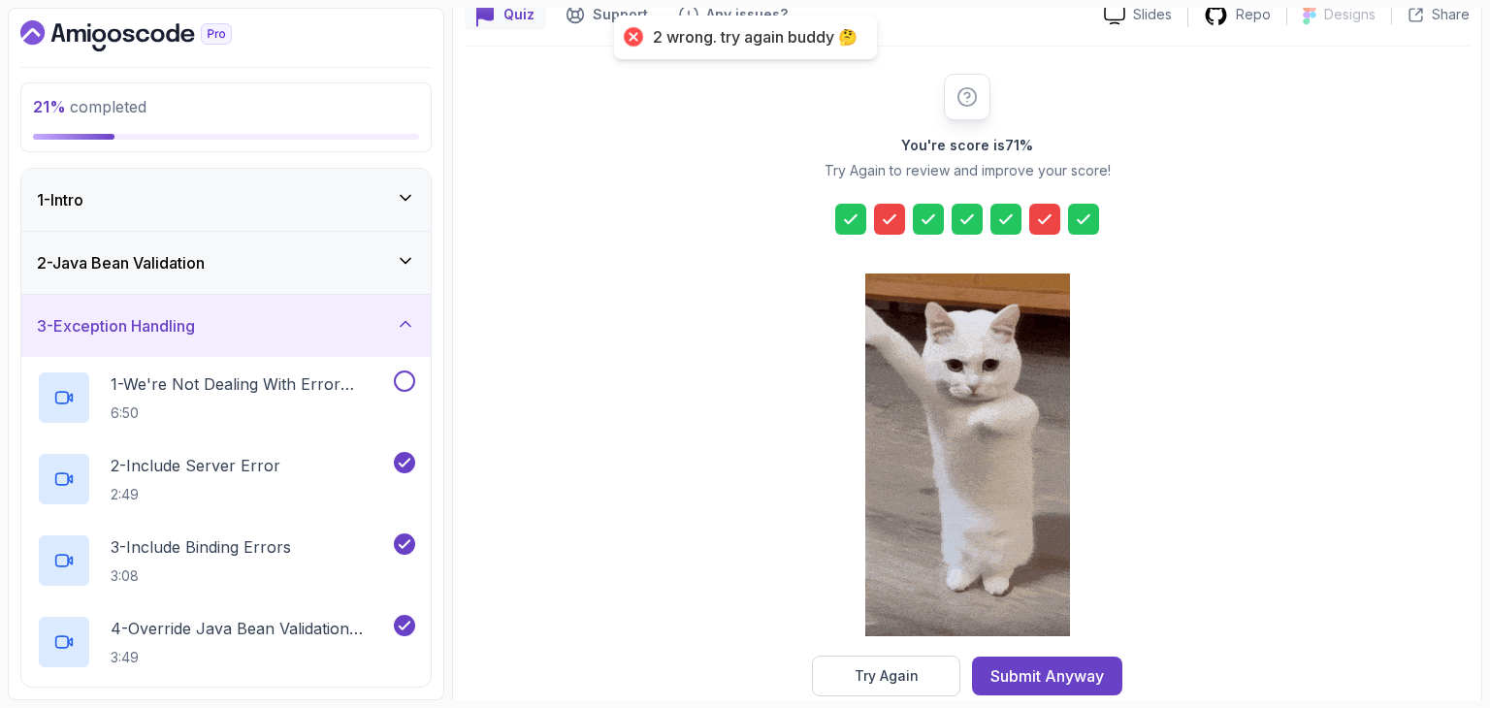
click at [887, 226] on icon at bounding box center [889, 219] width 19 height 19
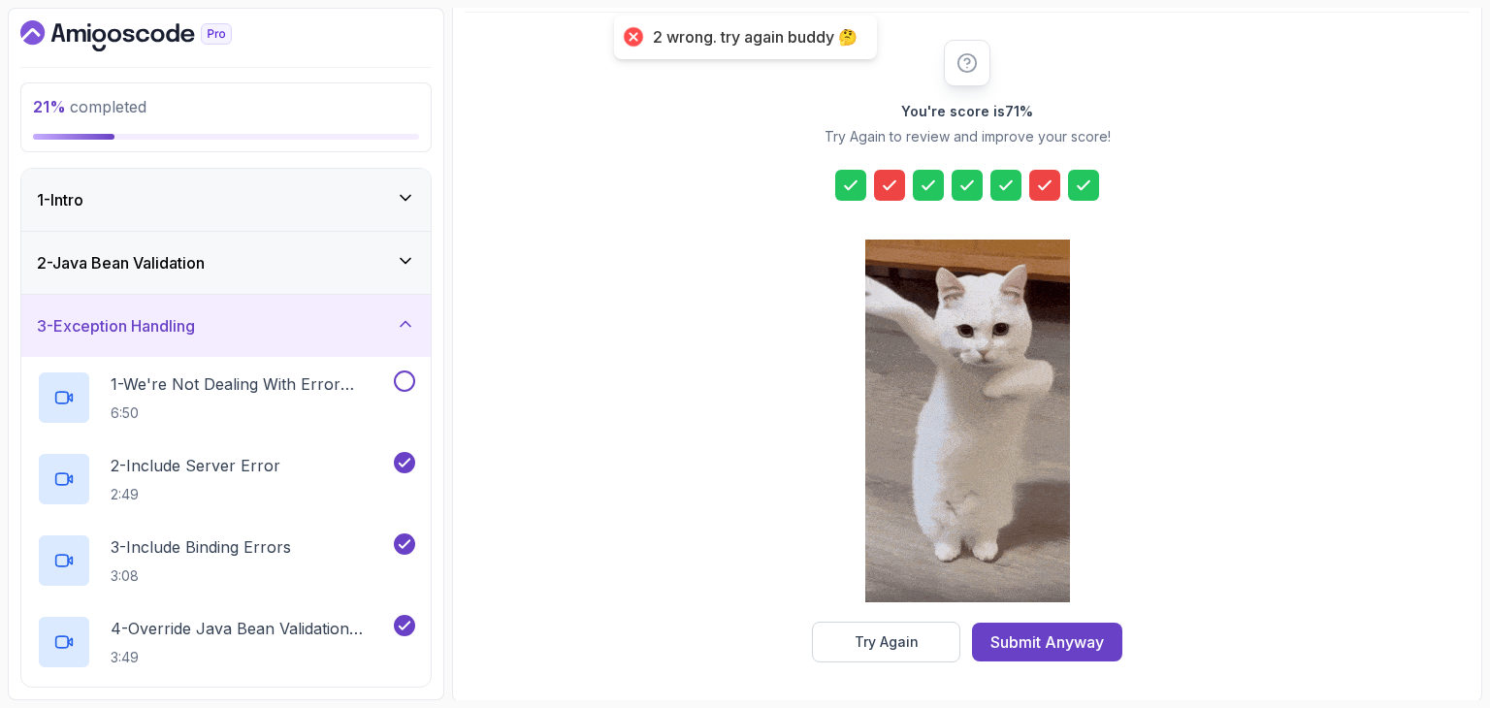
scroll to position [221, 0]
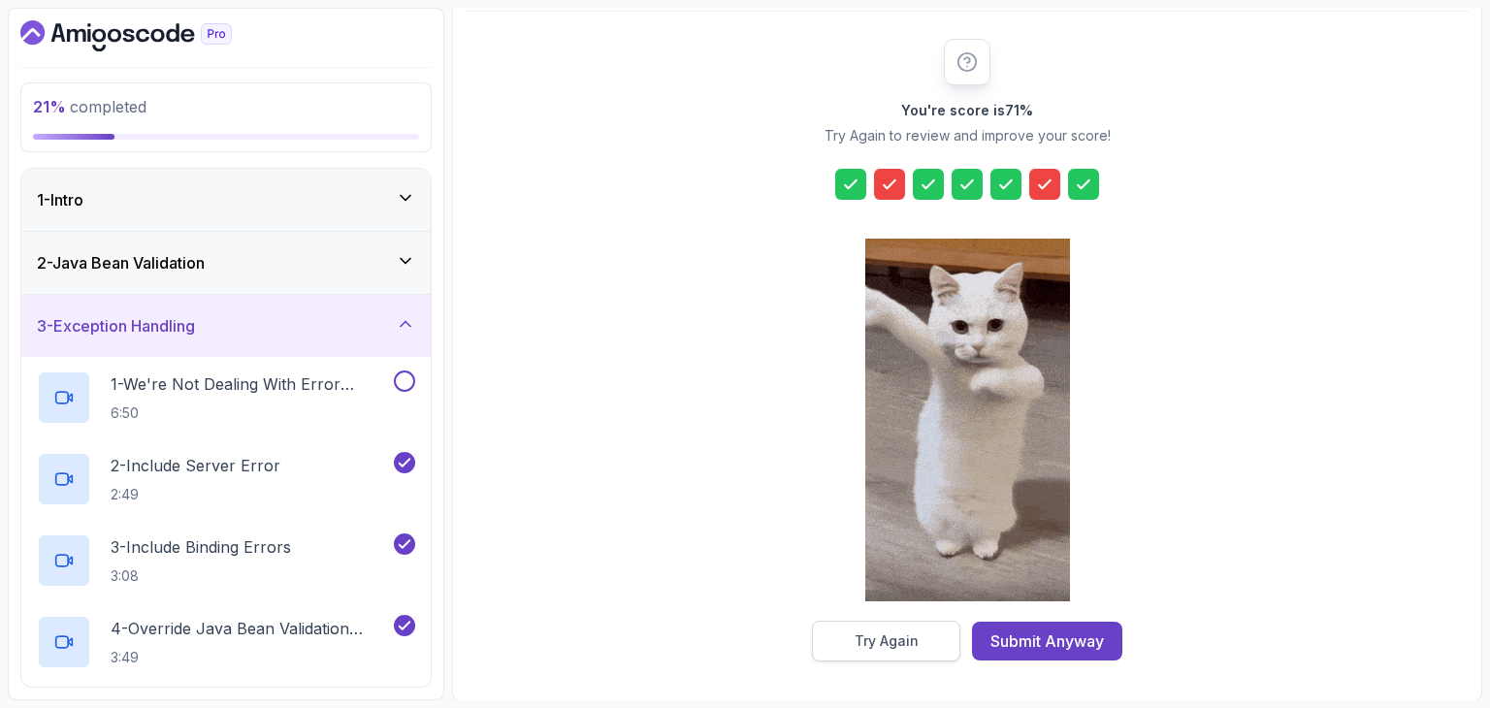
click at [923, 644] on button "Try Again" at bounding box center [886, 641] width 148 height 41
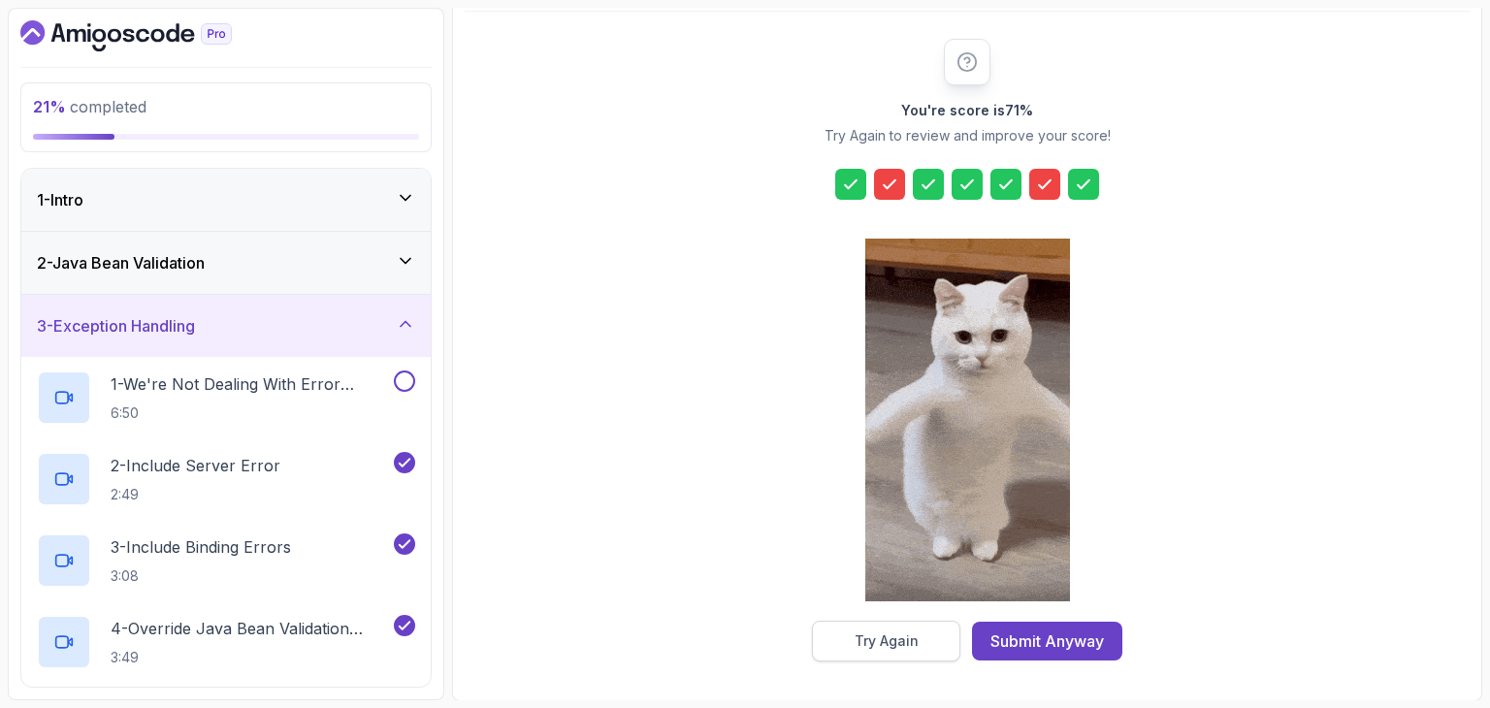
scroll to position [213, 0]
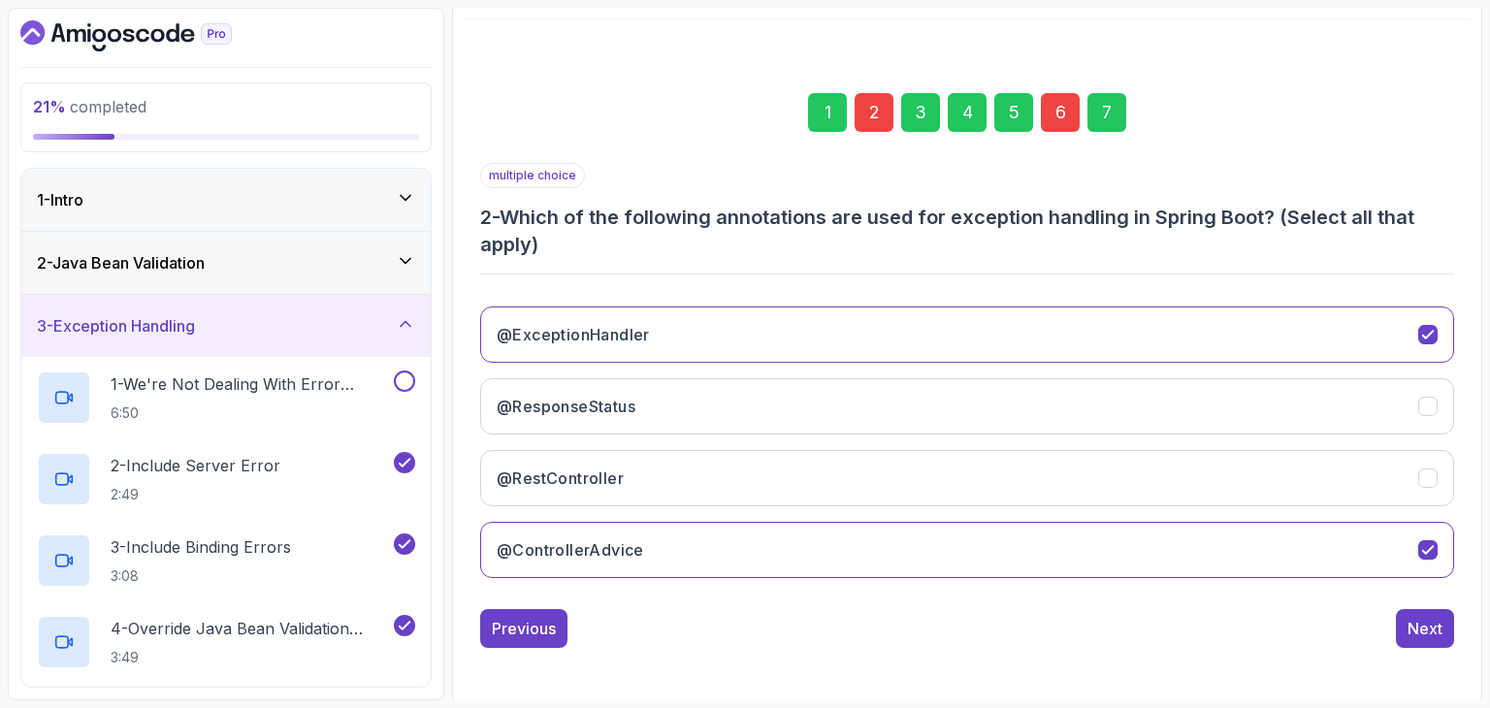
click at [873, 109] on div "2" at bounding box center [874, 112] width 39 height 39
click at [818, 114] on div "1" at bounding box center [827, 112] width 39 height 39
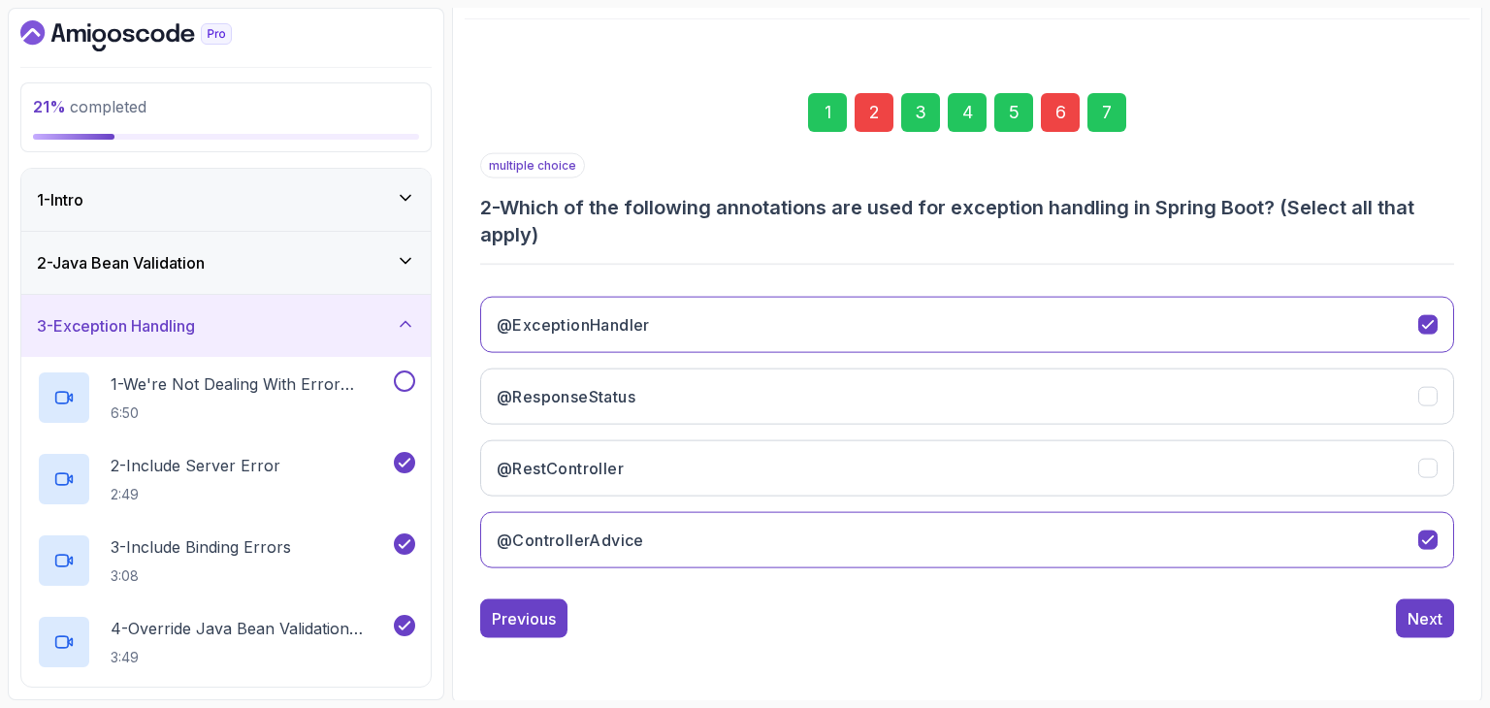
scroll to position [186, 0]
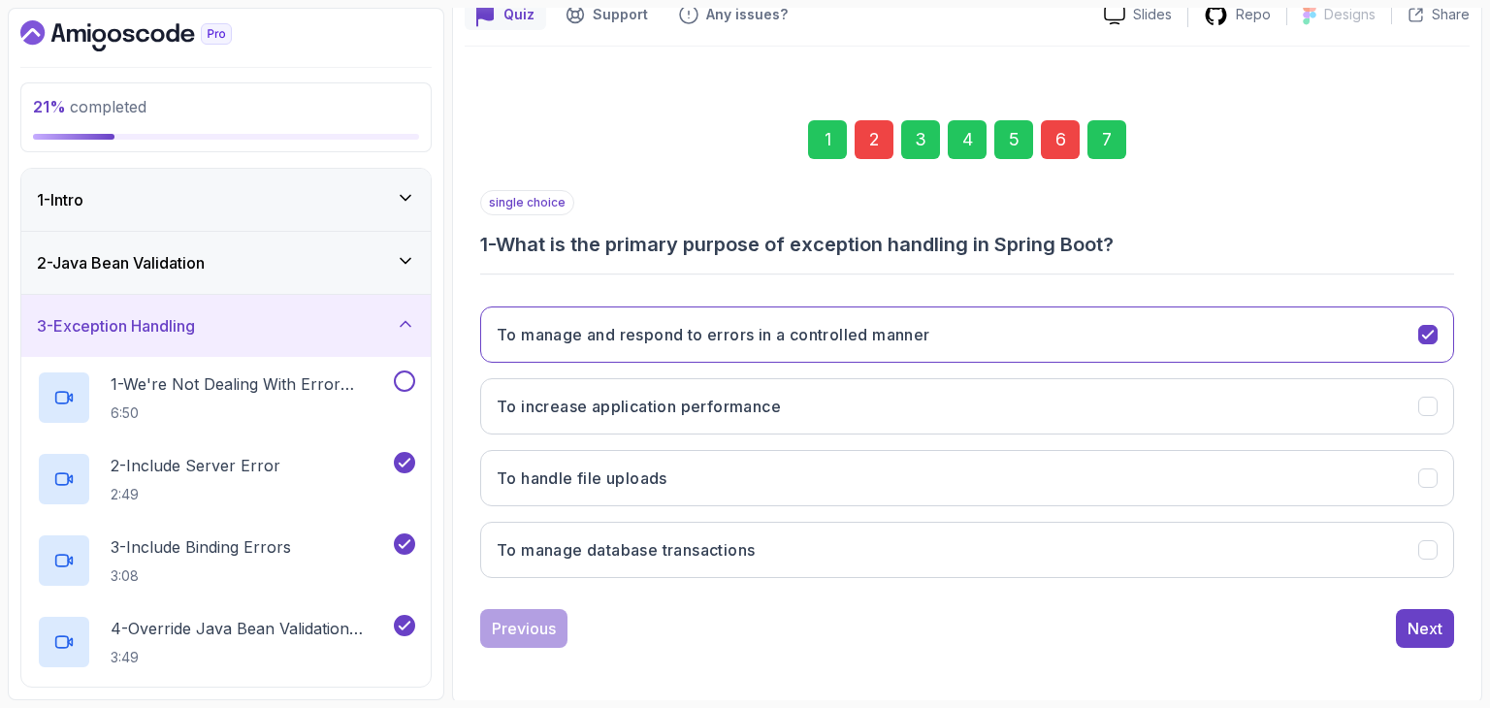
click at [873, 133] on div "2" at bounding box center [874, 139] width 39 height 39
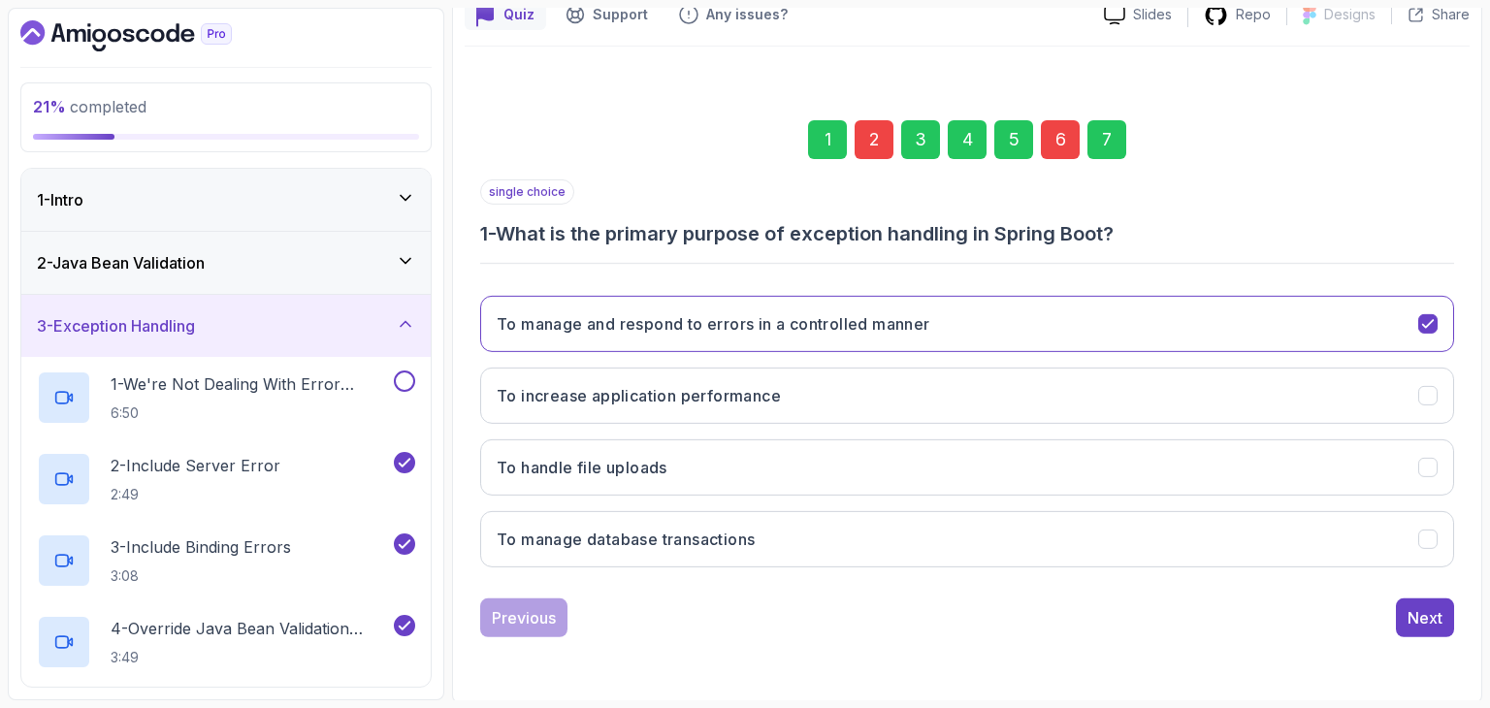
scroll to position [213, 0]
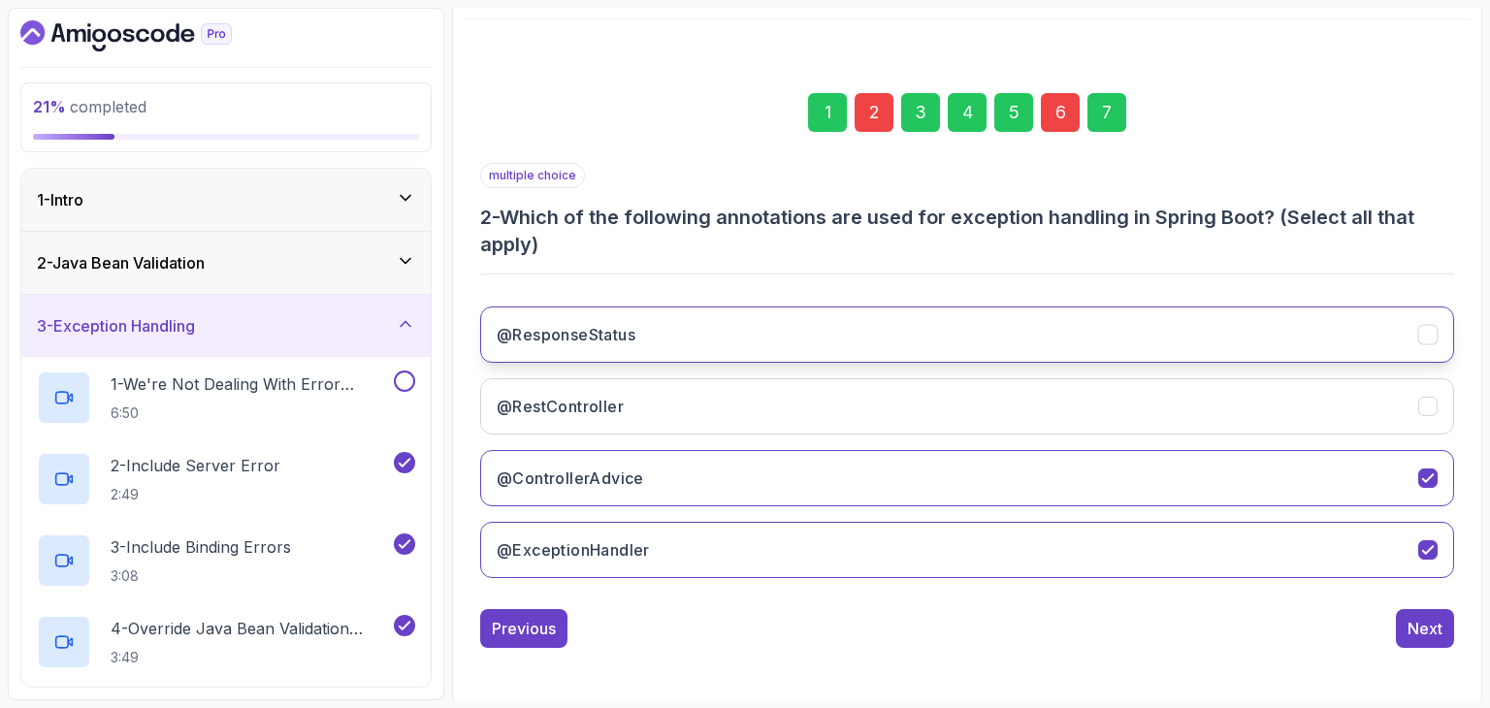
click at [881, 335] on button "@ResponseStatus" at bounding box center [967, 335] width 974 height 56
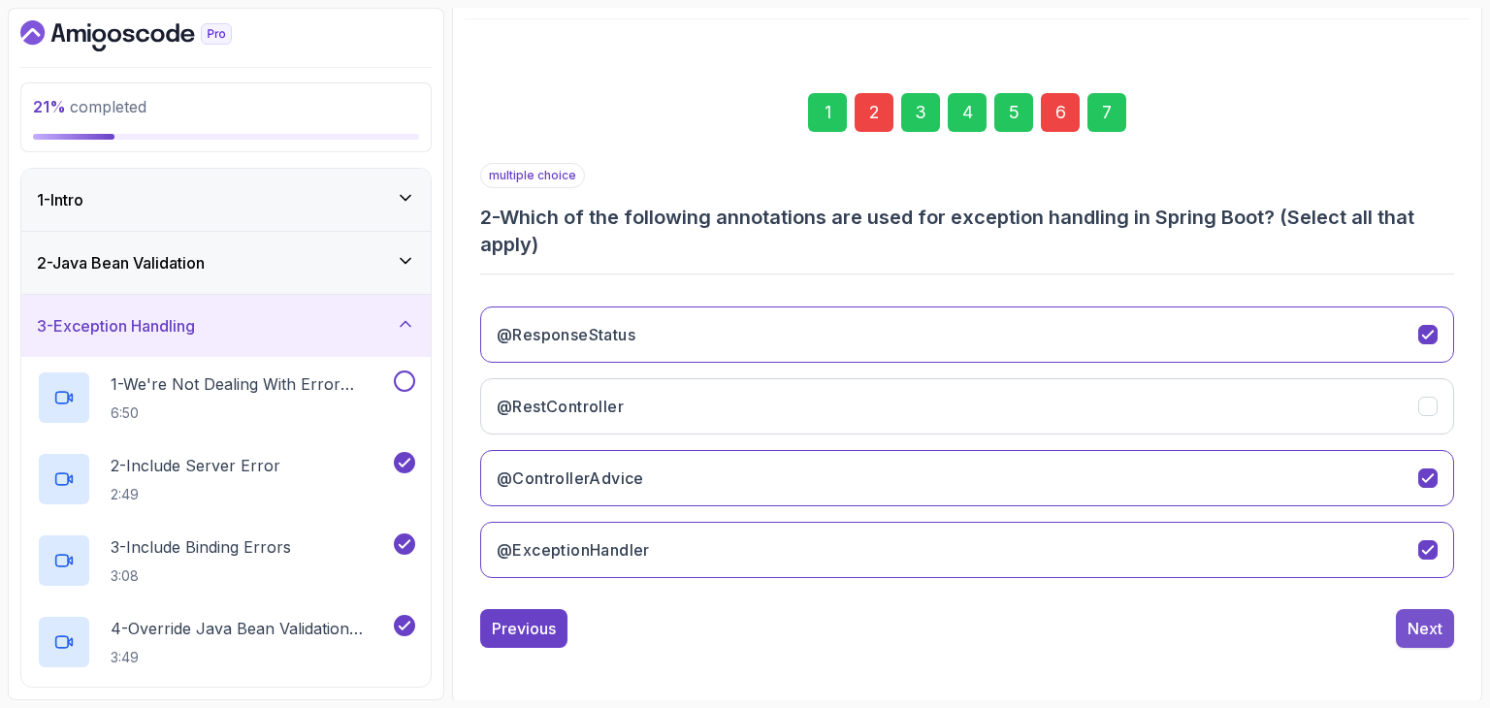
click at [1405, 617] on button "Next" at bounding box center [1425, 628] width 58 height 39
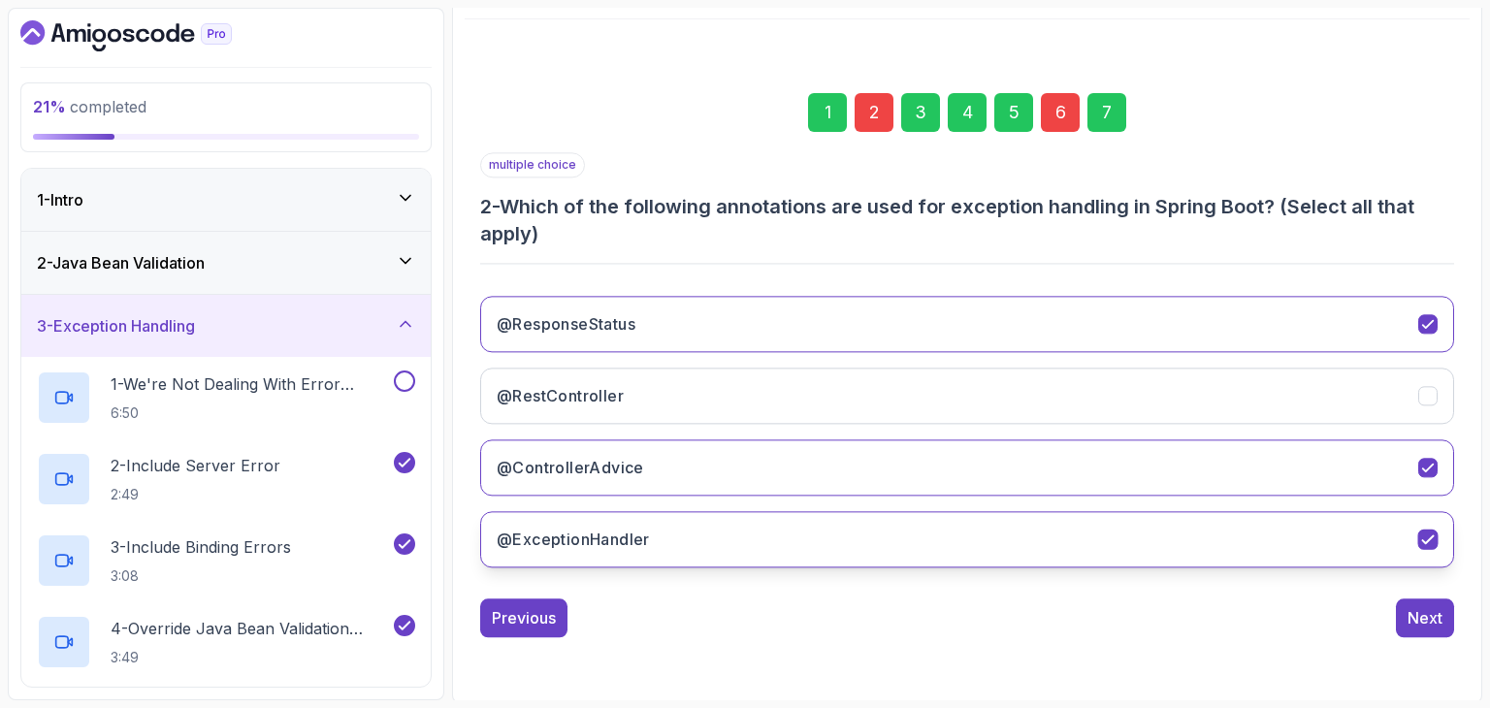
scroll to position [186, 0]
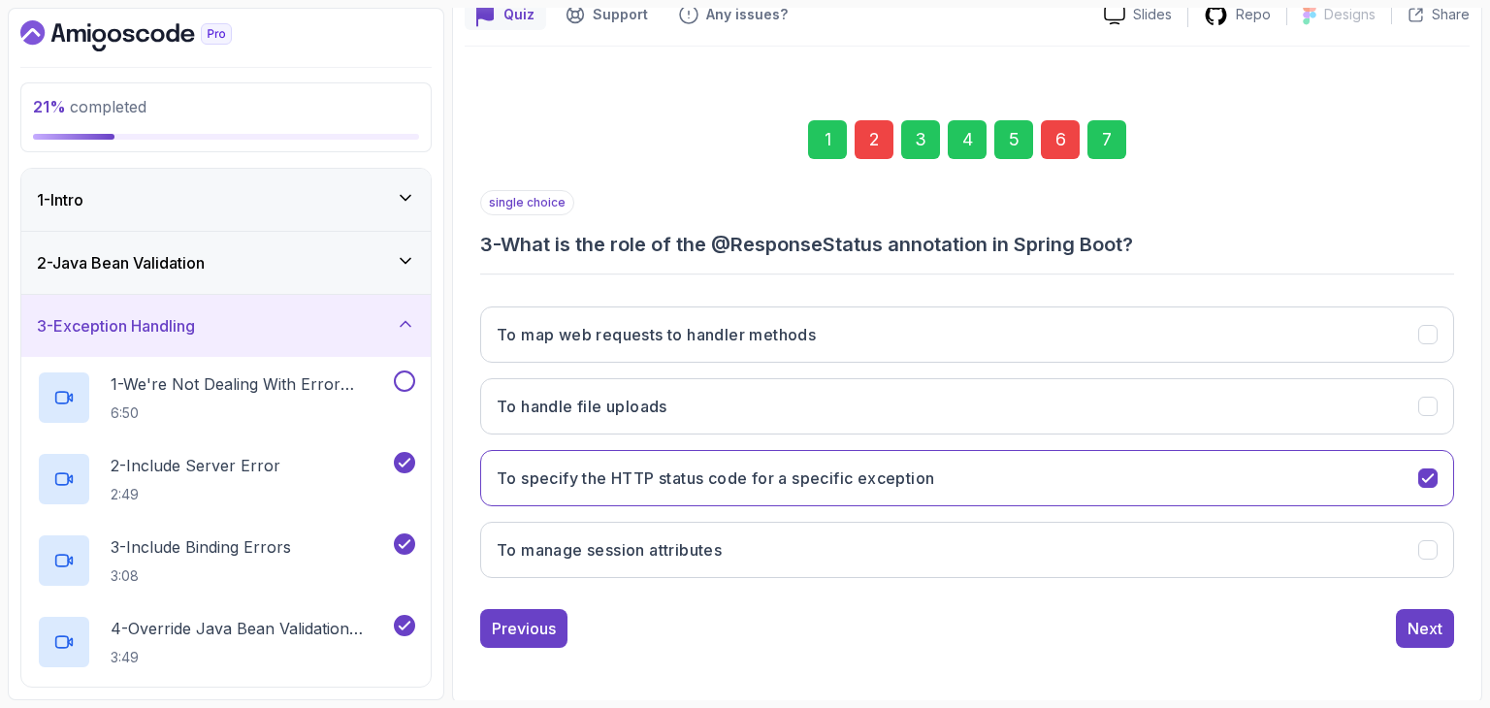
click at [1058, 138] on div "6" at bounding box center [1060, 139] width 39 height 39
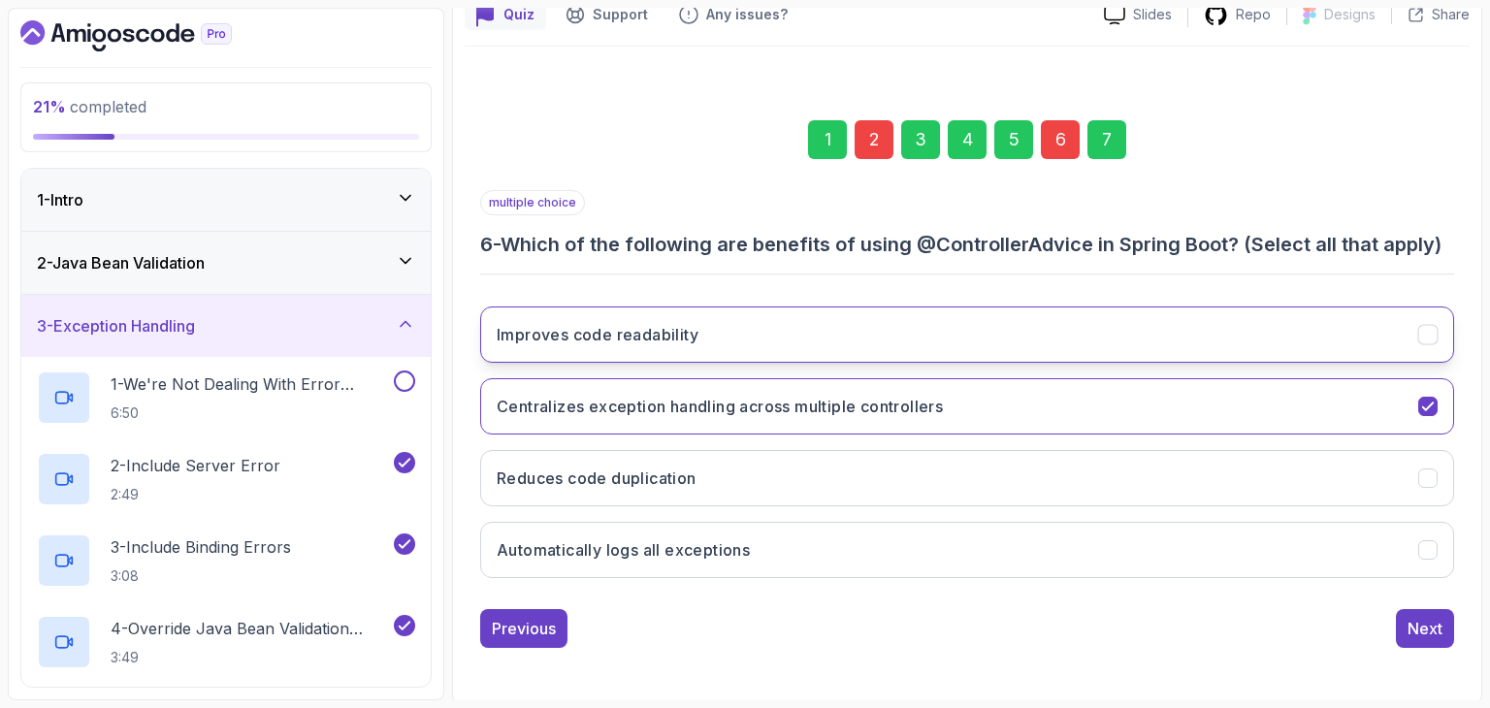
click at [745, 323] on button "Improves code readability" at bounding box center [967, 335] width 974 height 56
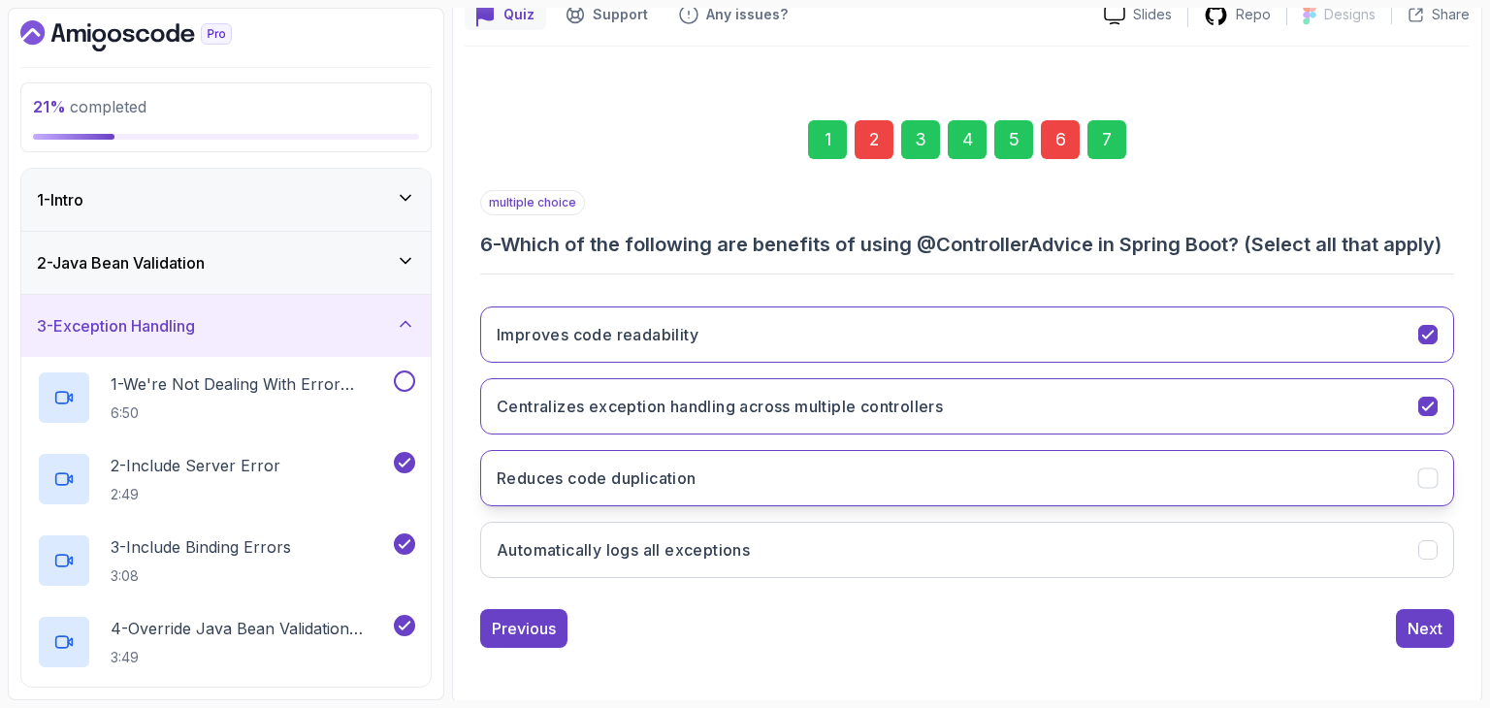
click at [735, 479] on button "Reduces code duplication" at bounding box center [967, 478] width 974 height 56
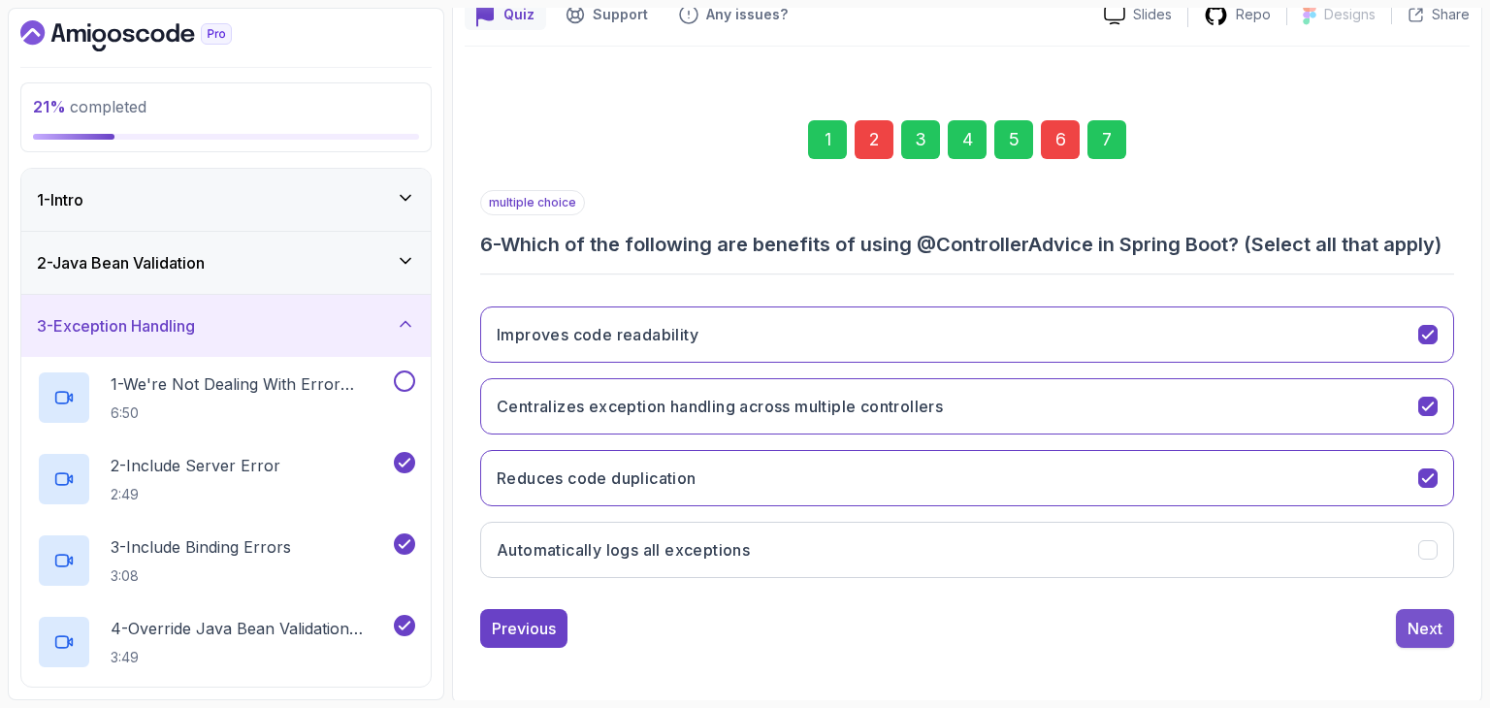
click at [1421, 629] on div "Next" at bounding box center [1425, 628] width 35 height 23
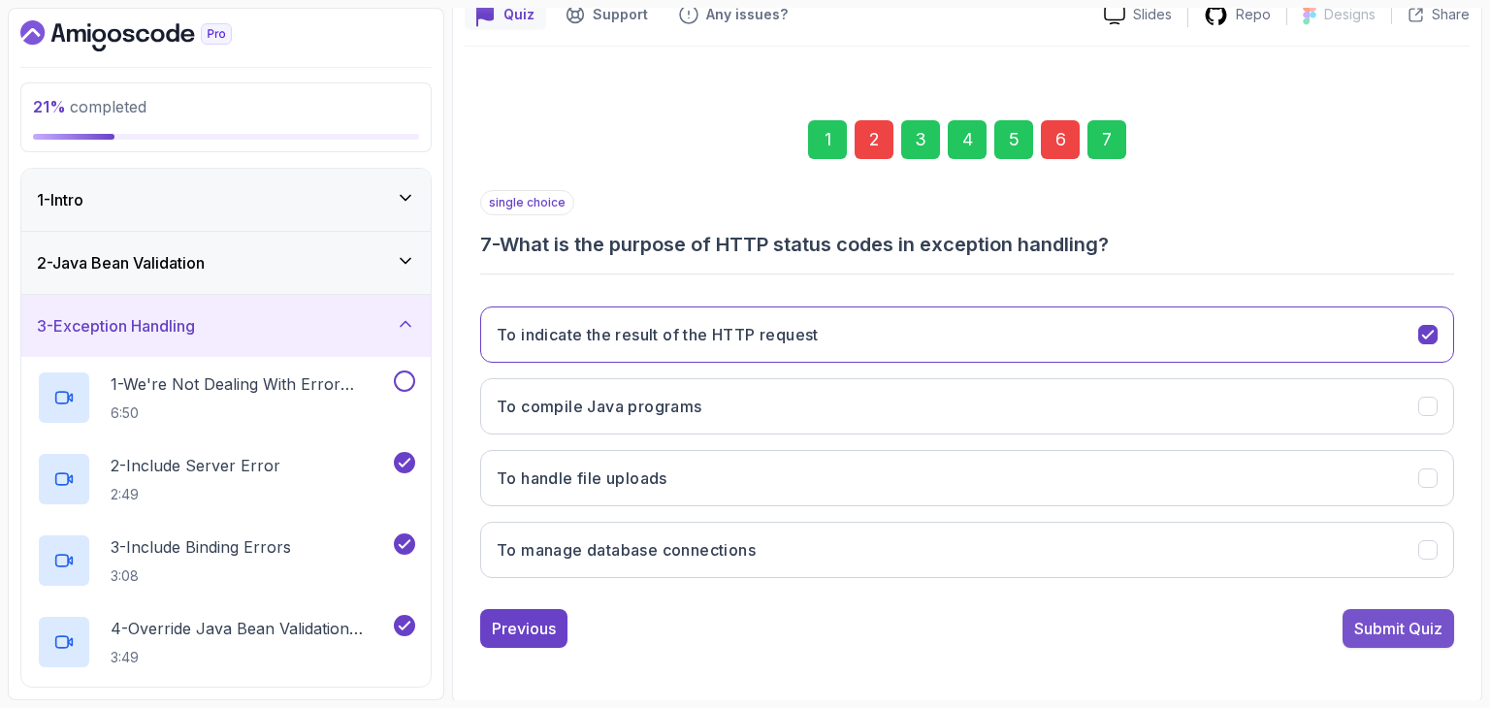
click at [1388, 631] on div "Submit Quiz" at bounding box center [1398, 628] width 88 height 23
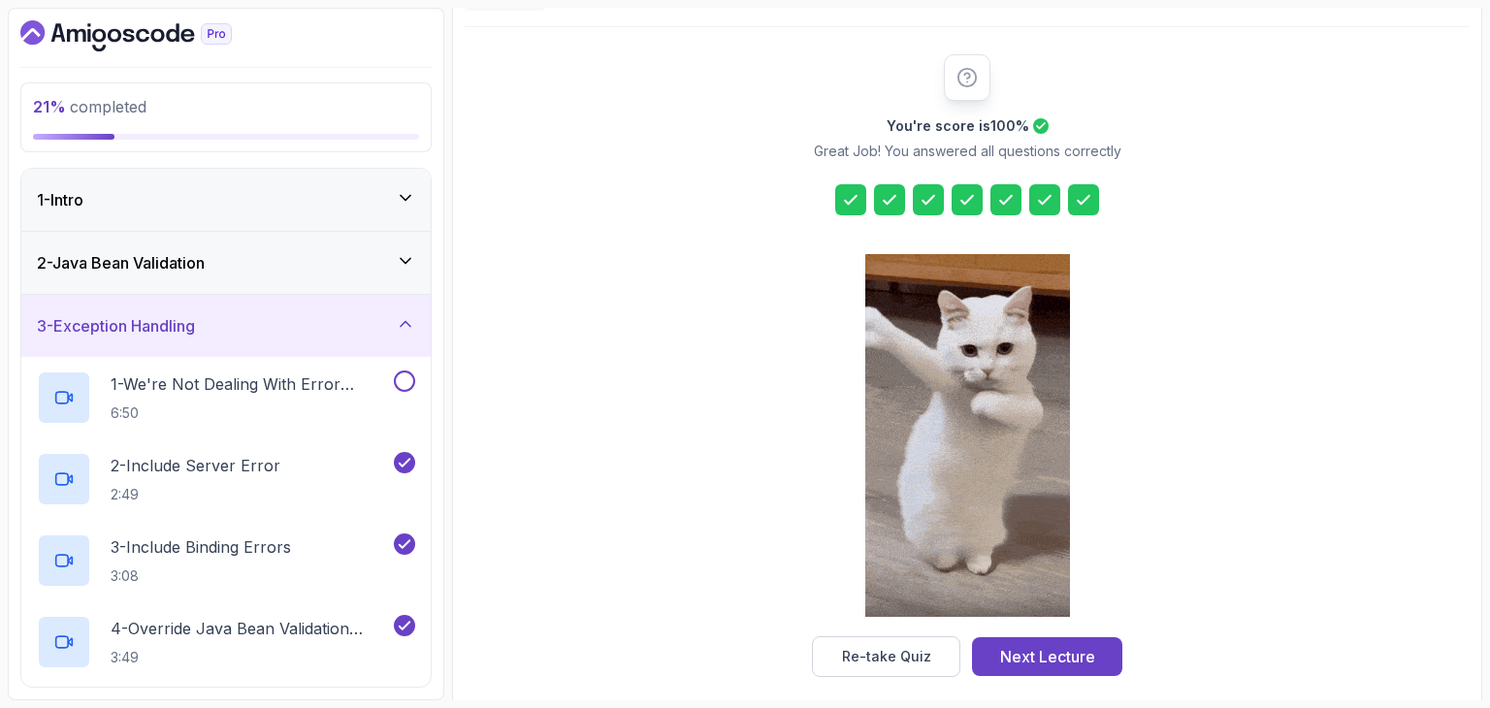
scroll to position [221, 0]
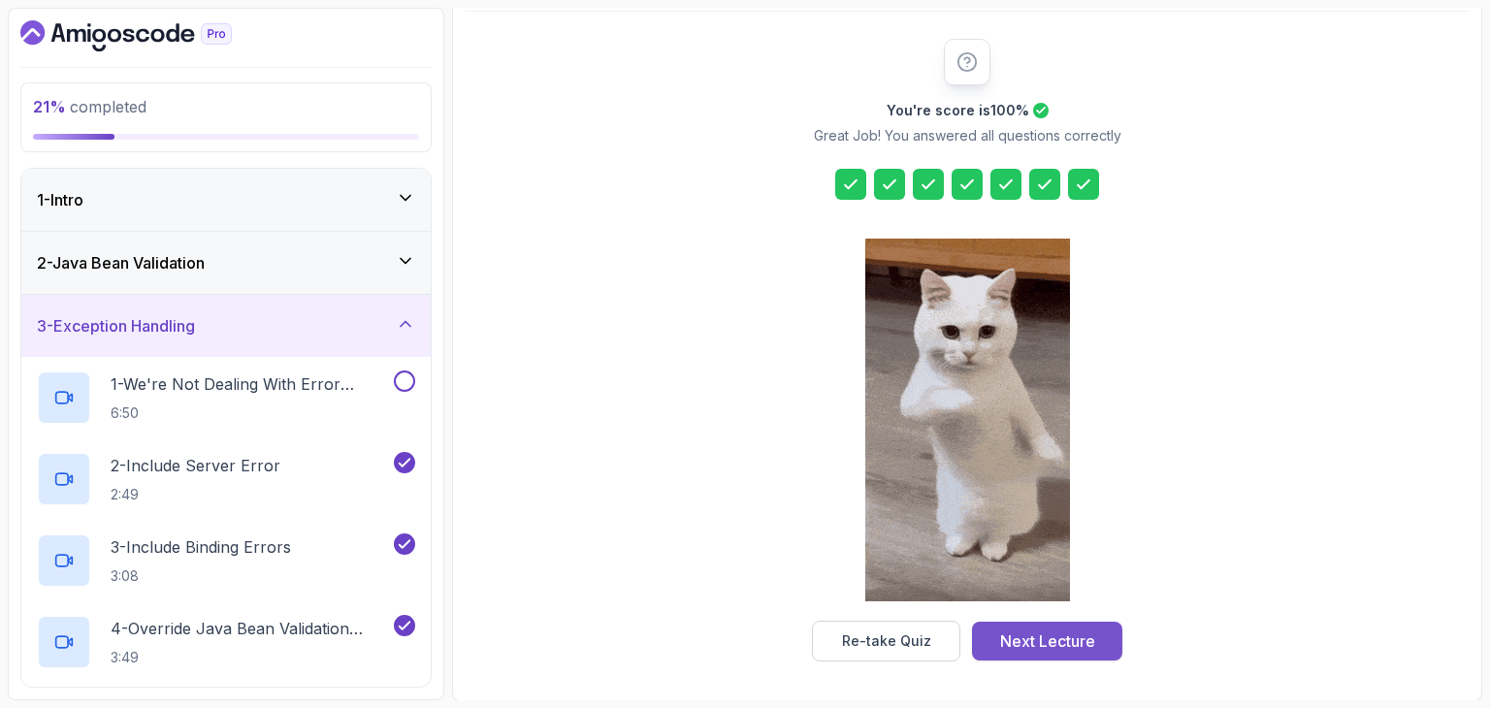
click at [1043, 637] on div "Next Lecture" at bounding box center [1047, 641] width 95 height 23
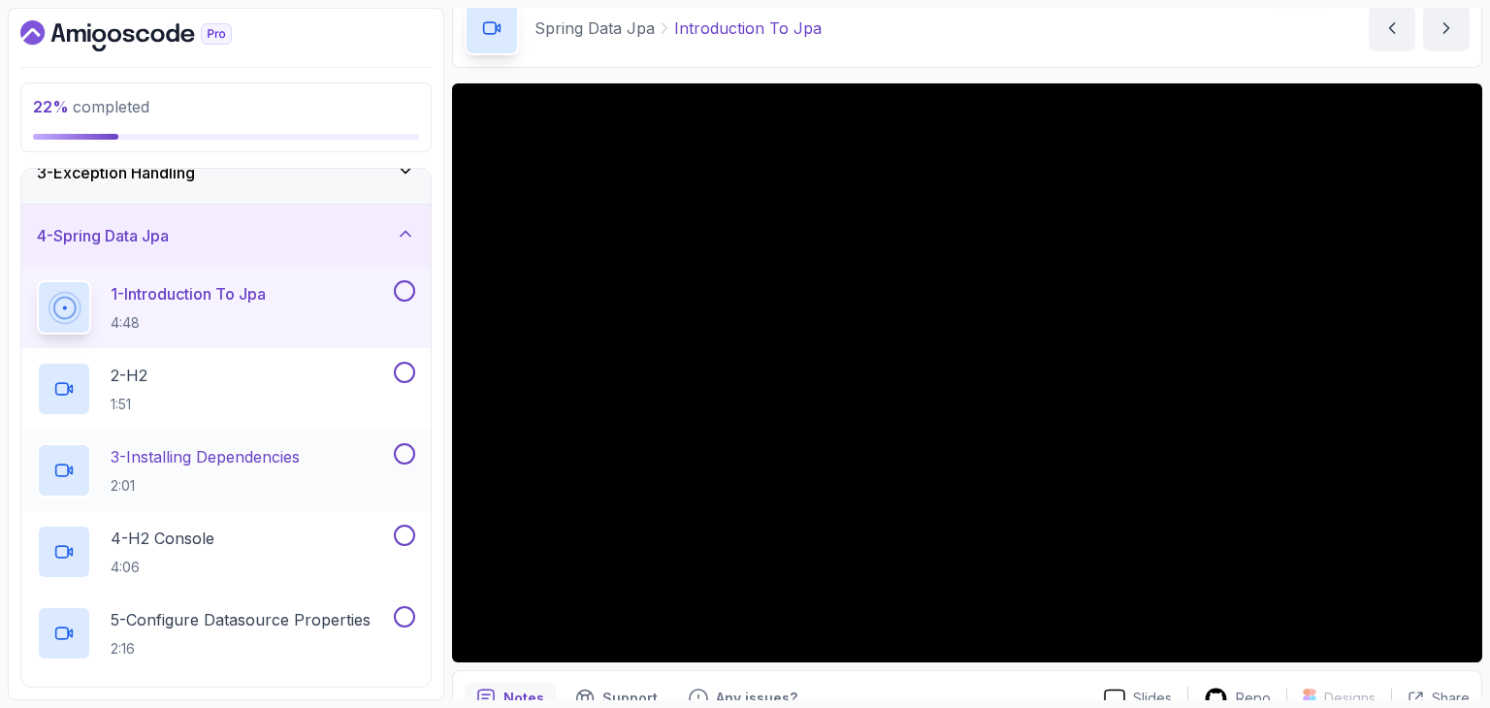
scroll to position [151, 0]
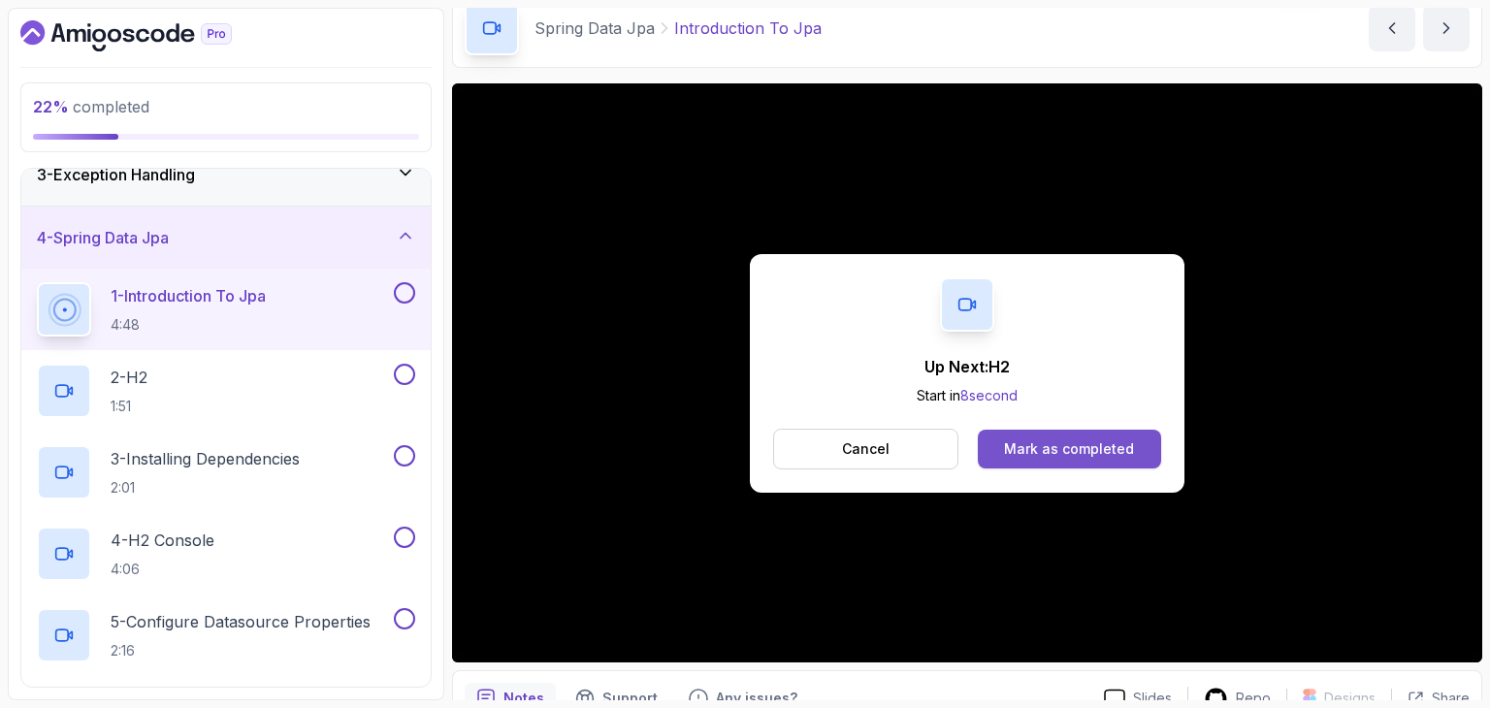
click at [1068, 447] on div "Mark as completed" at bounding box center [1069, 448] width 130 height 19
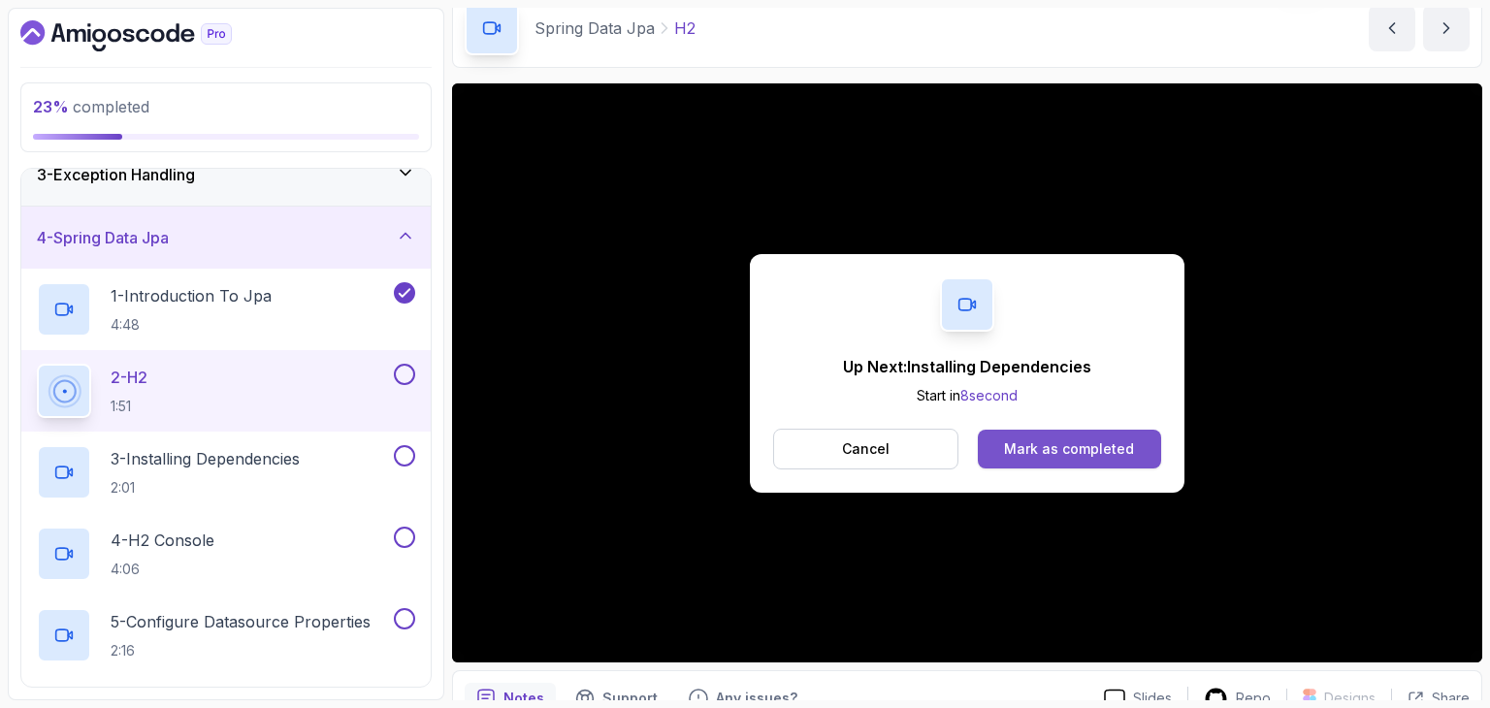
click at [1056, 444] on div "Mark as completed" at bounding box center [1069, 448] width 130 height 19
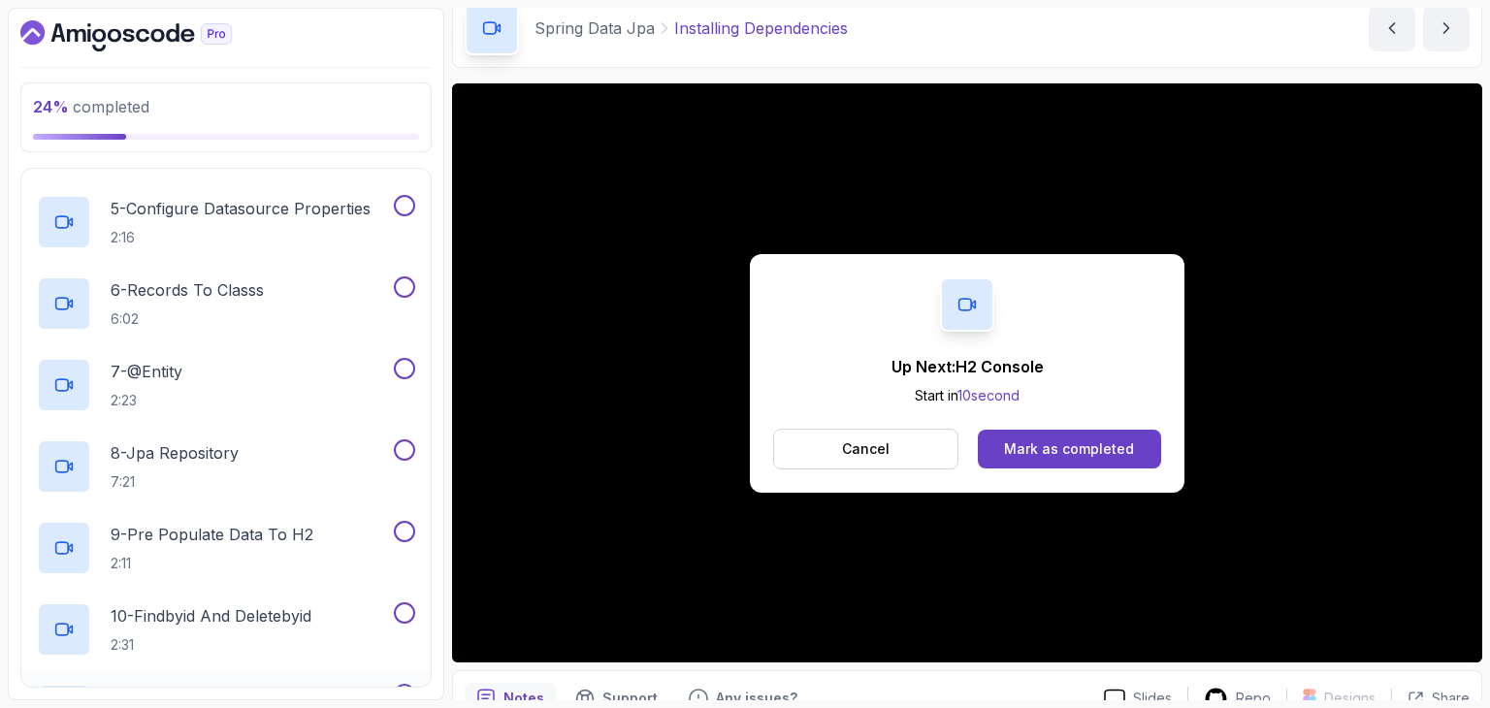
scroll to position [545, 0]
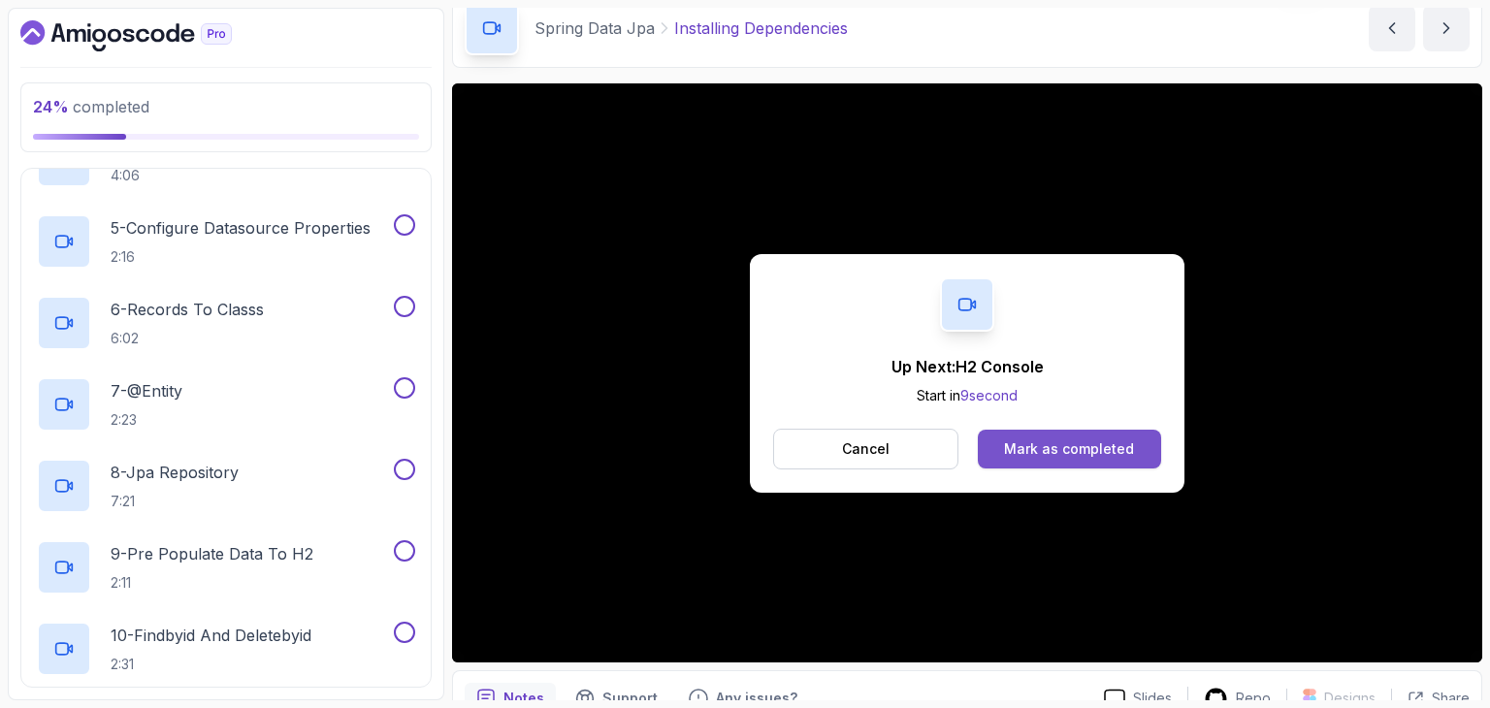
click at [1044, 436] on button "Mark as completed" at bounding box center [1069, 449] width 183 height 39
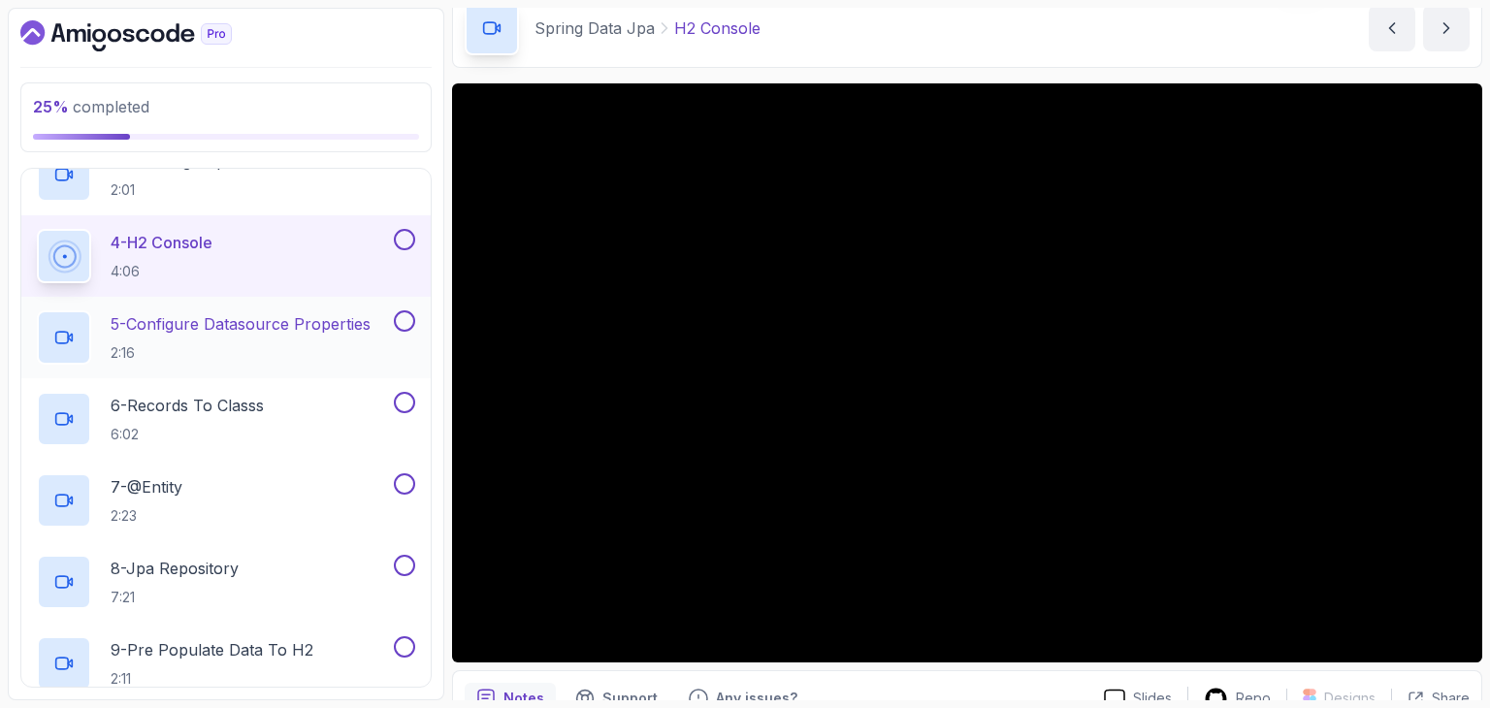
scroll to position [448, 0]
click at [279, 326] on p "5 - Configure Datasource Properties" at bounding box center [241, 324] width 260 height 23
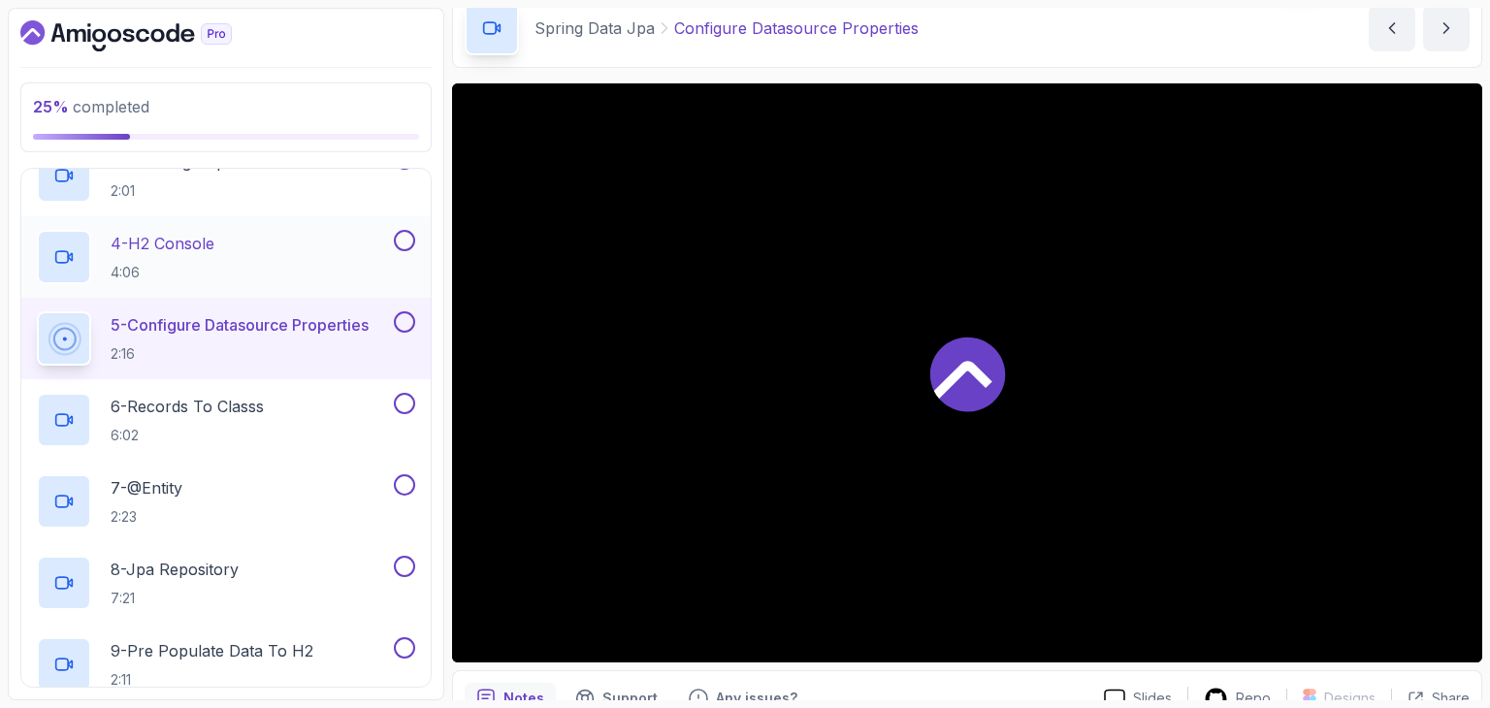
click at [261, 257] on div "4 - H2 Console 4:06" at bounding box center [213, 257] width 353 height 54
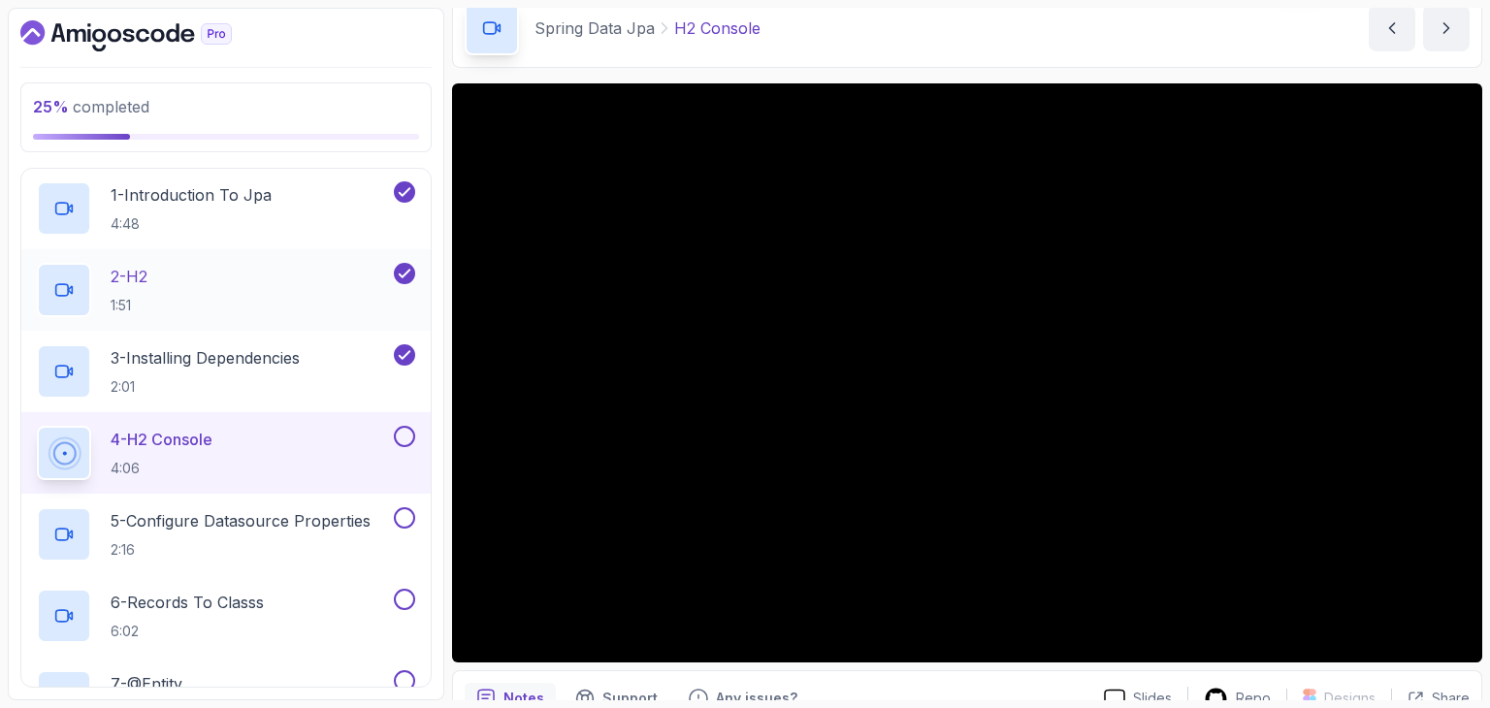
scroll to position [254, 0]
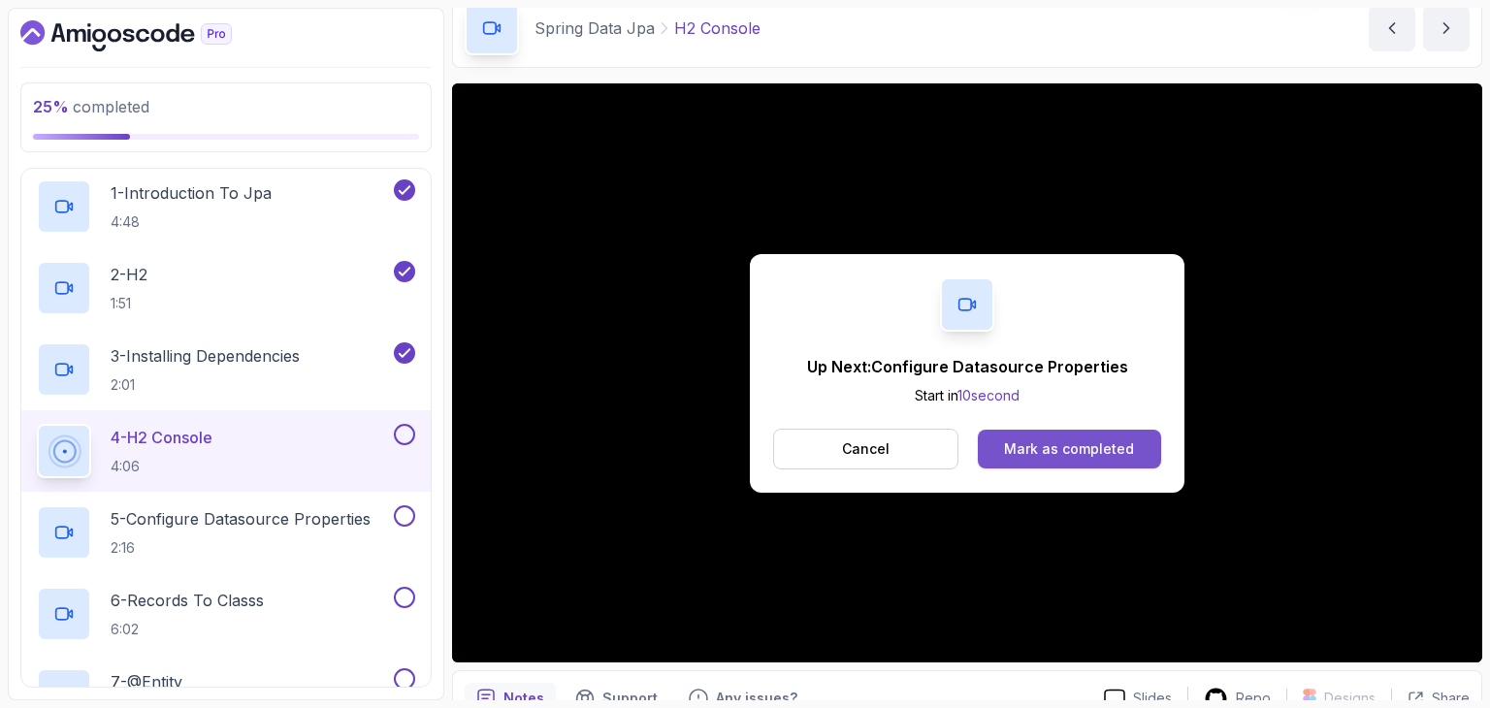
click at [1077, 447] on div "Mark as completed" at bounding box center [1069, 448] width 130 height 19
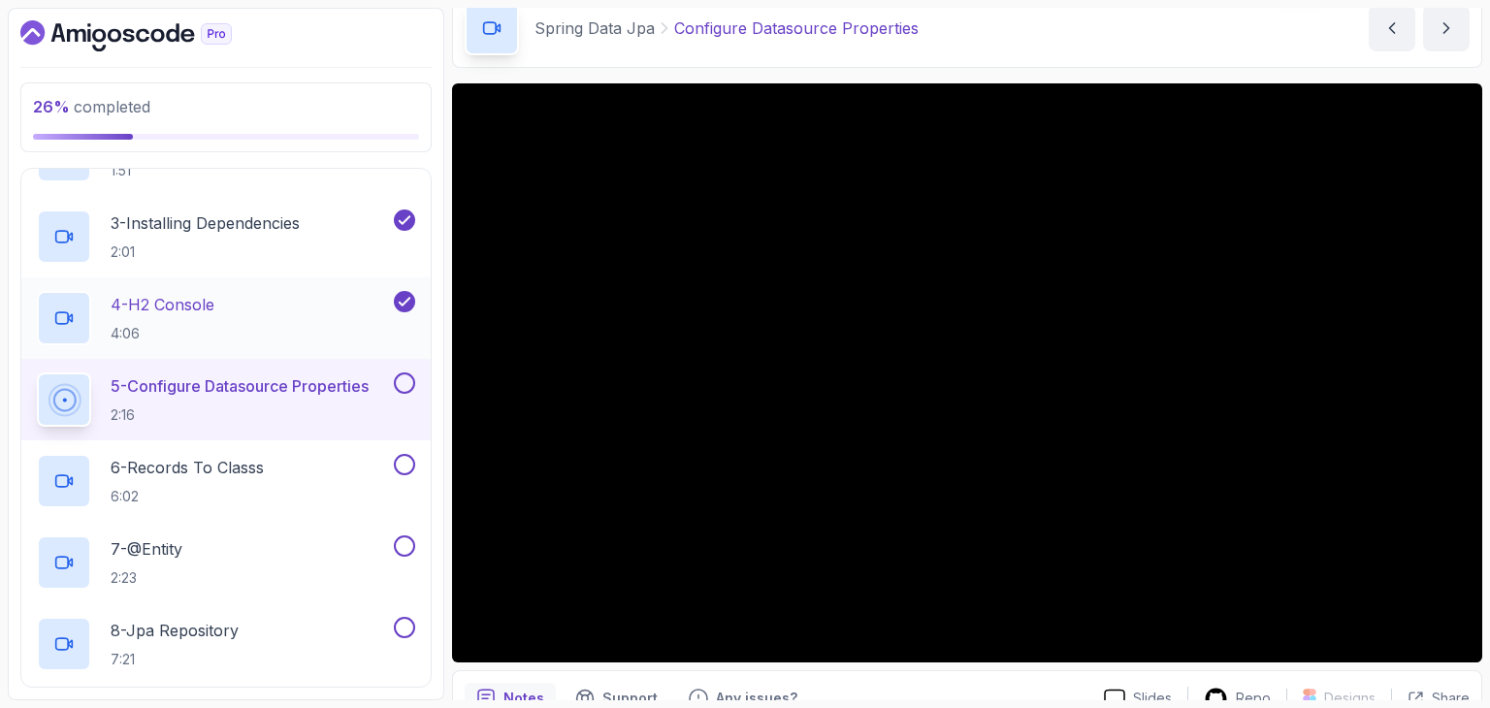
scroll to position [448, 0]
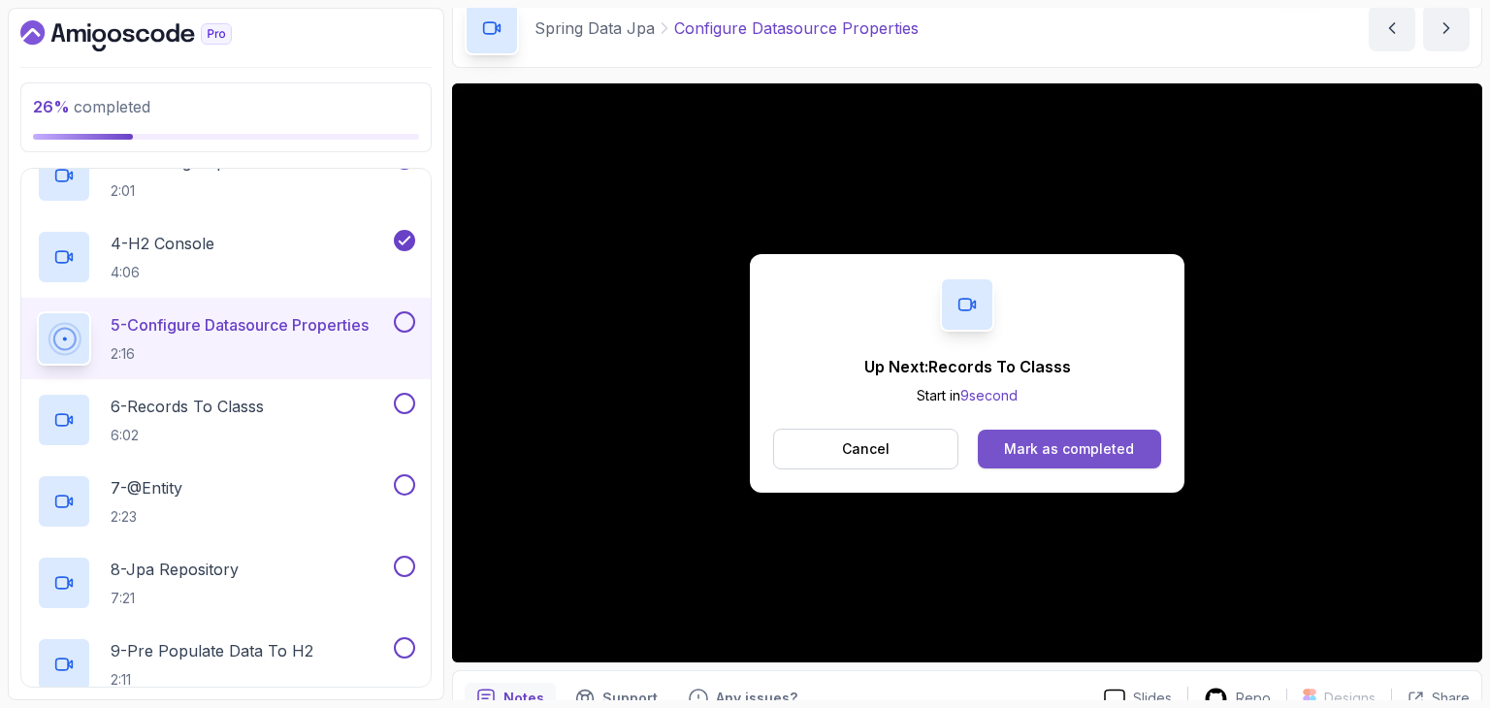
click at [1083, 448] on div "Mark as completed" at bounding box center [1069, 448] width 130 height 19
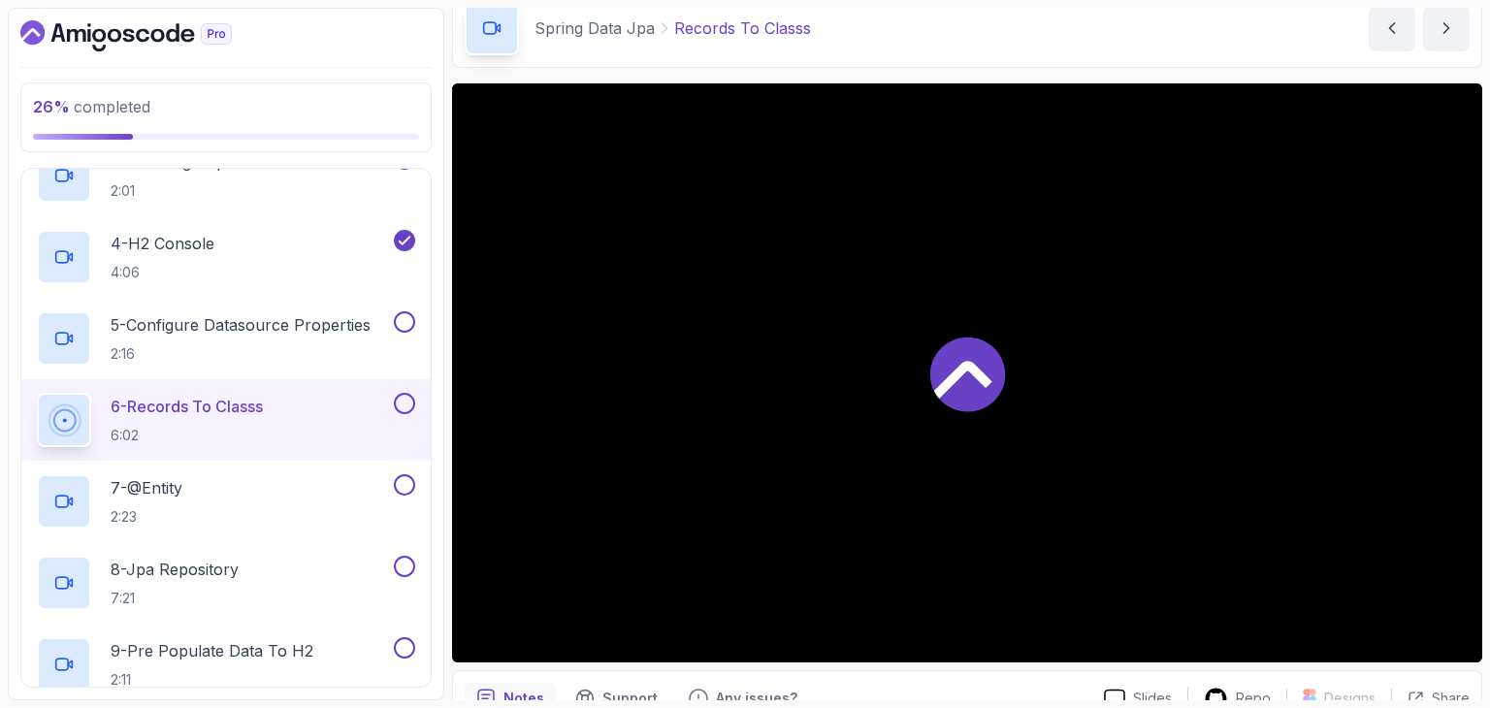
click at [201, 419] on h2 "6 - Records To Classs 6:02" at bounding box center [187, 420] width 152 height 50
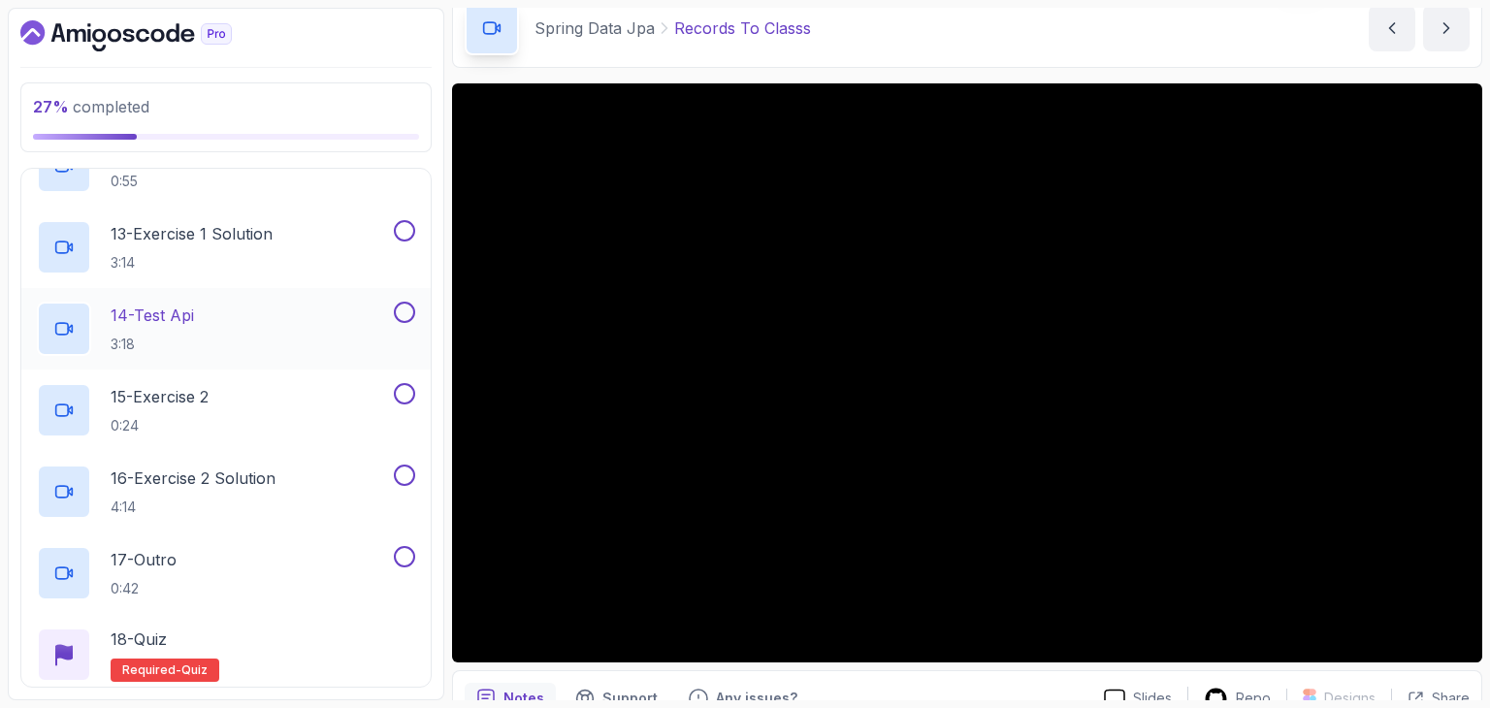
scroll to position [1321, 0]
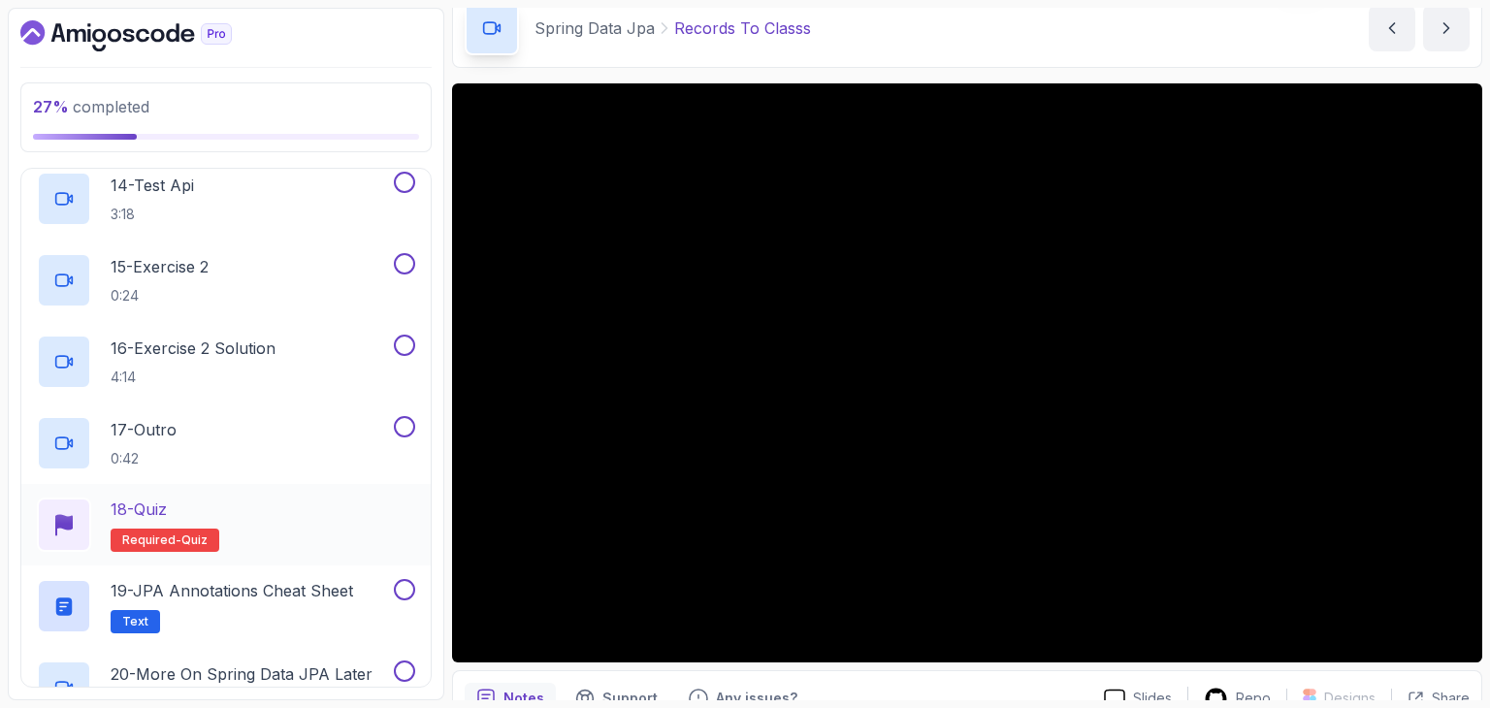
click at [208, 510] on div "18 - Quiz" at bounding box center [165, 509] width 109 height 23
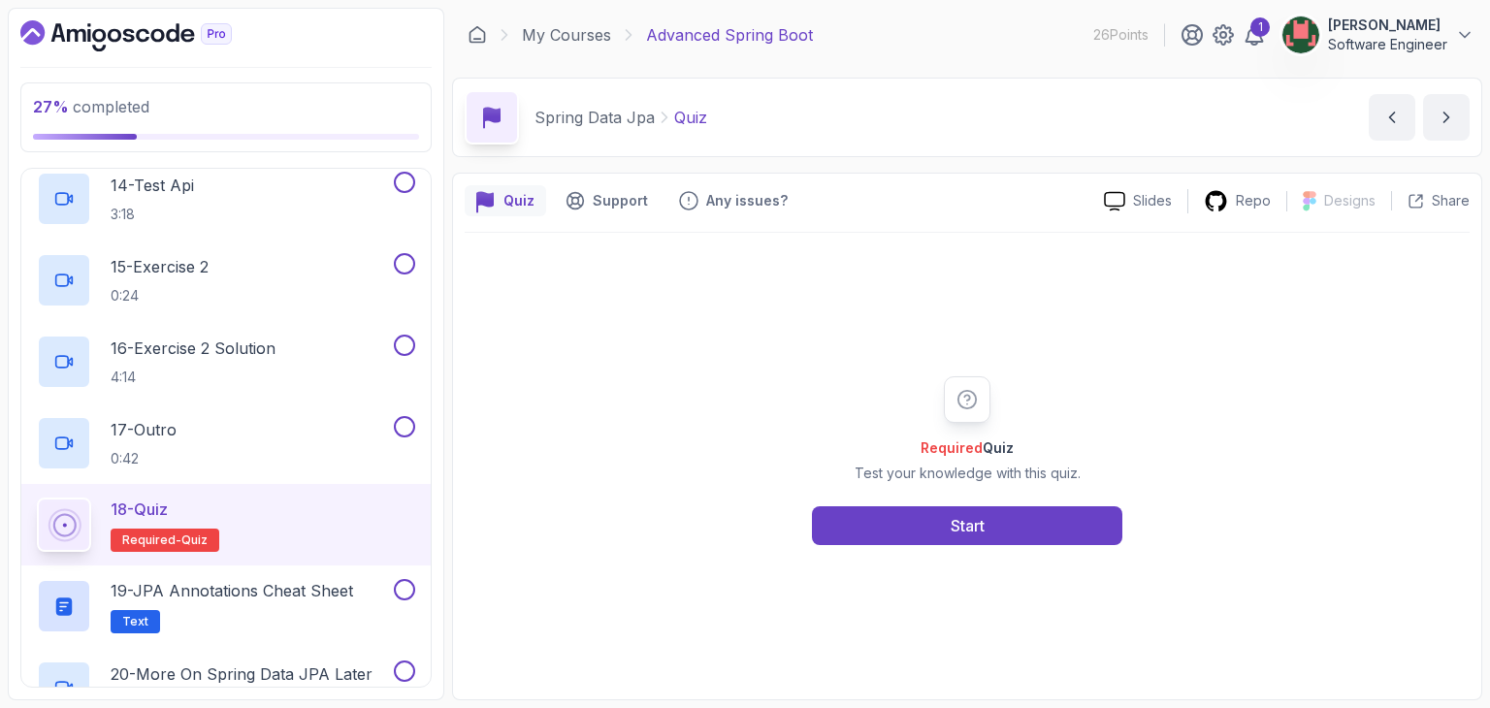
click at [970, 547] on div "Required Quiz Test your knowledge with this quiz. Start" at bounding box center [967, 460] width 1005 height 455
click at [971, 527] on div "Start" at bounding box center [968, 525] width 34 height 23
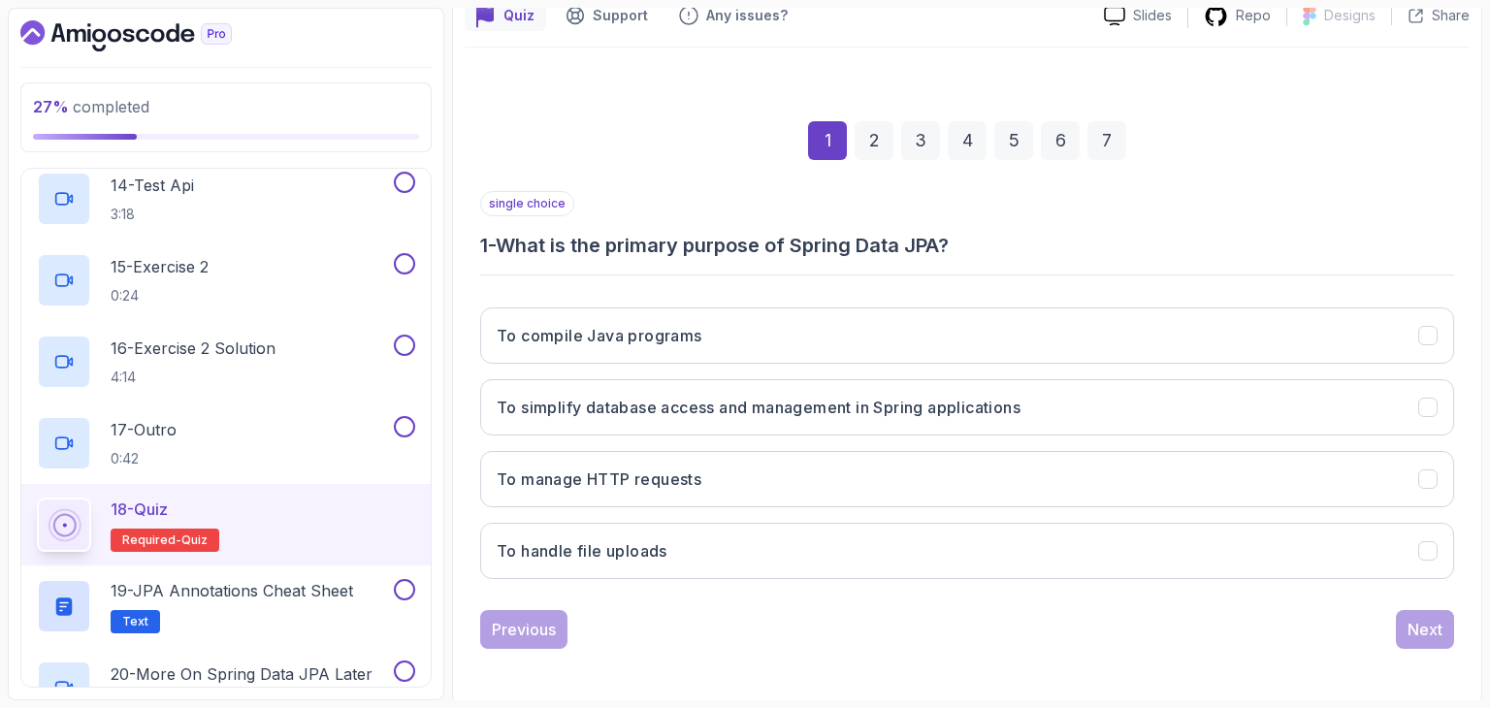
scroll to position [186, 0]
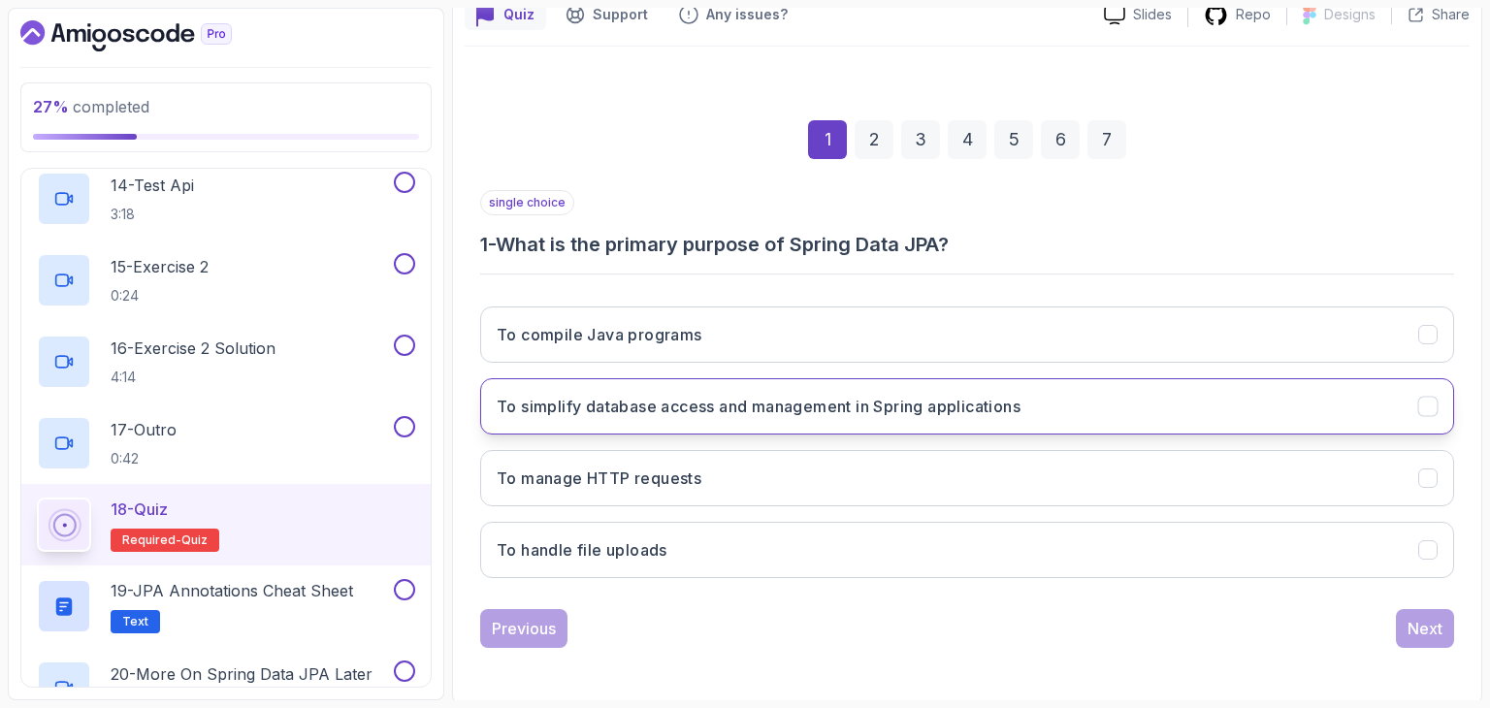
click at [812, 395] on h3 "To simplify database access and management in Spring applications" at bounding box center [759, 406] width 524 height 23
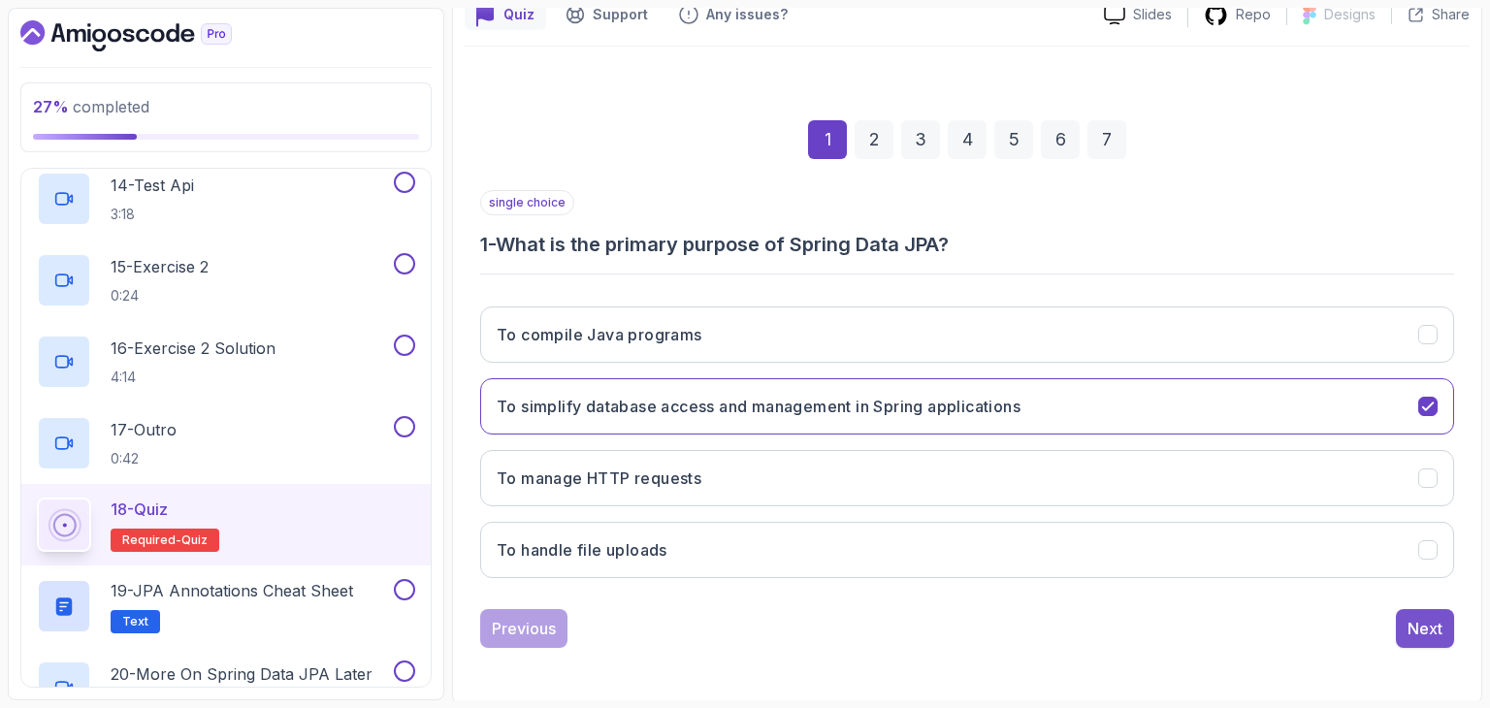
click at [1436, 626] on div "Next" at bounding box center [1425, 628] width 35 height 23
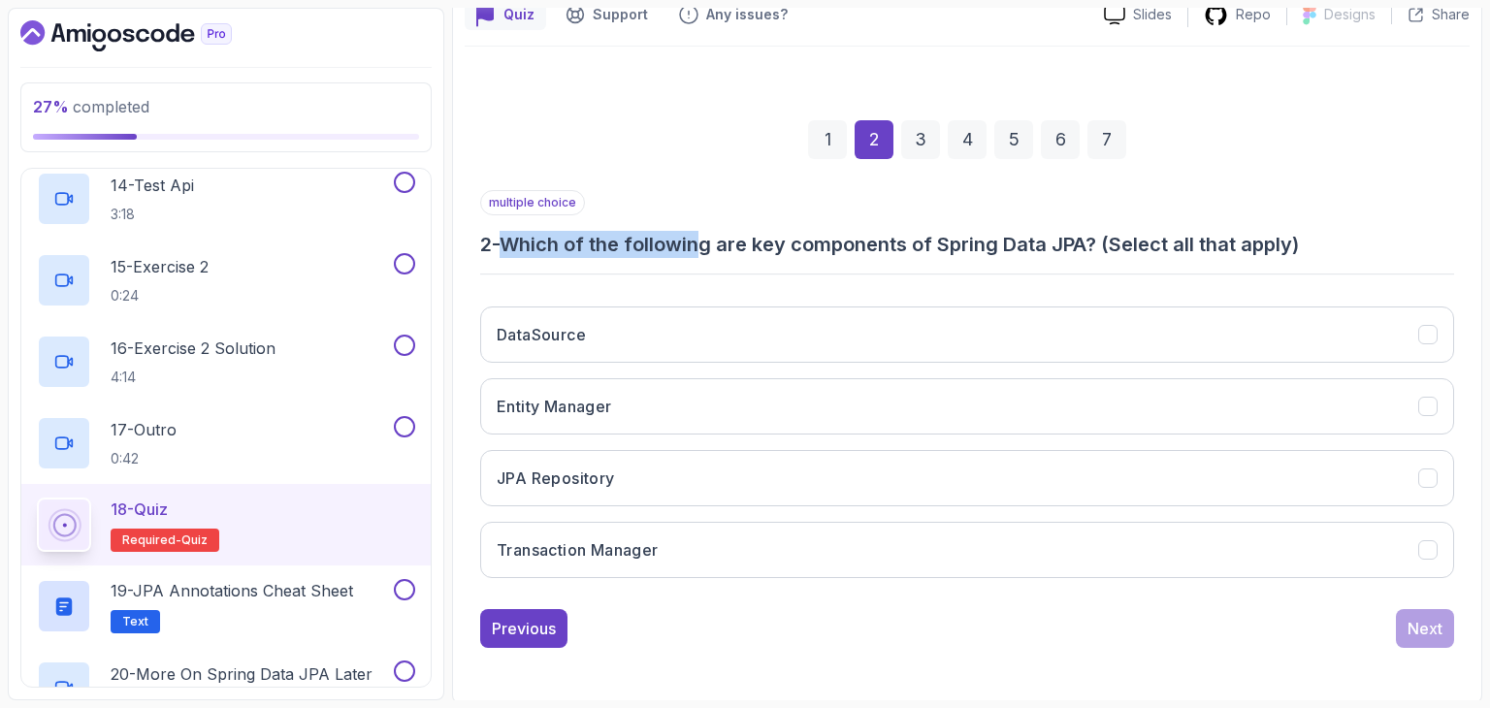
drag, startPoint x: 519, startPoint y: 232, endPoint x: 706, endPoint y: 234, distance: 187.2
click at [706, 234] on h3 "2 - Which of the following are key components of Spring Data JPA? (Select all t…" at bounding box center [967, 244] width 974 height 27
click at [702, 237] on h3 "2 - Which of the following are key components of Spring Data JPA? (Select all t…" at bounding box center [967, 244] width 974 height 27
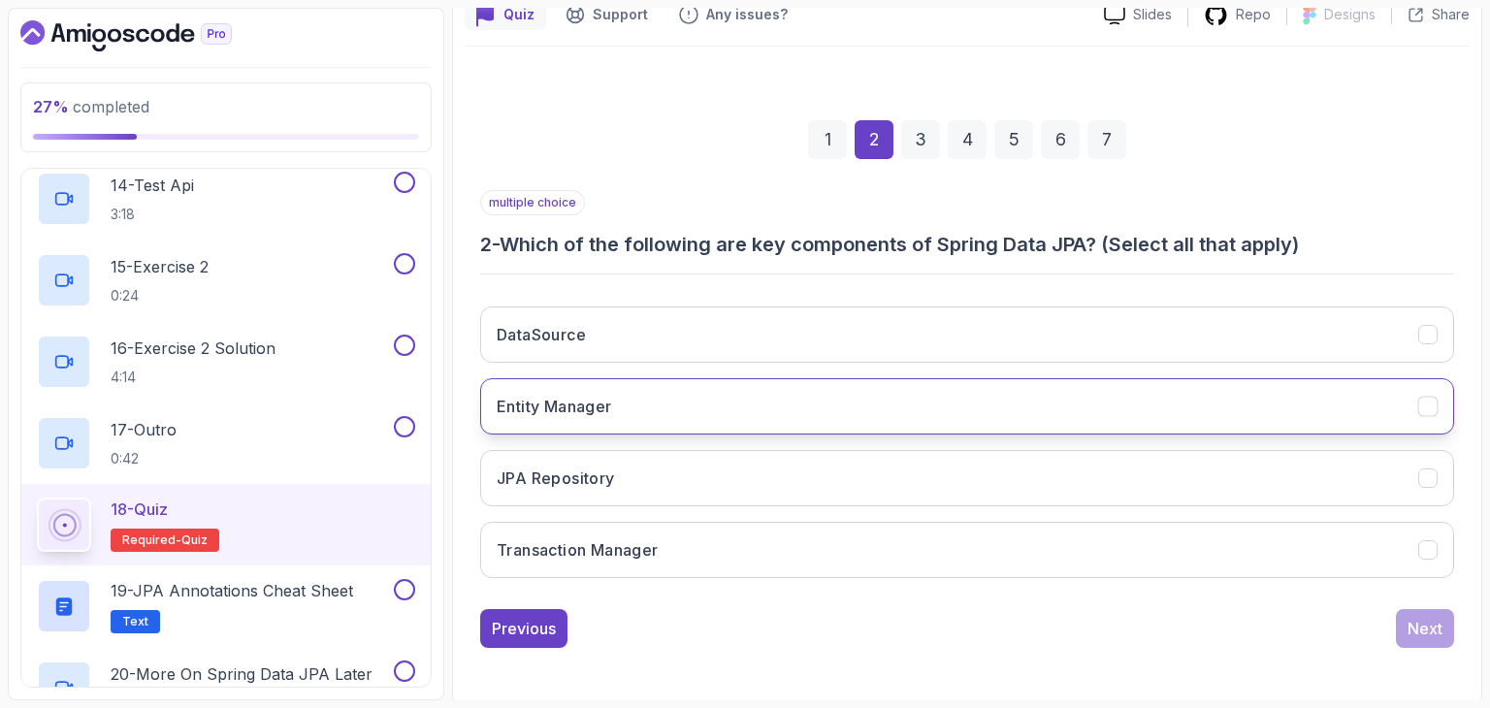
click at [575, 421] on button "Entity Manager" at bounding box center [967, 406] width 974 height 56
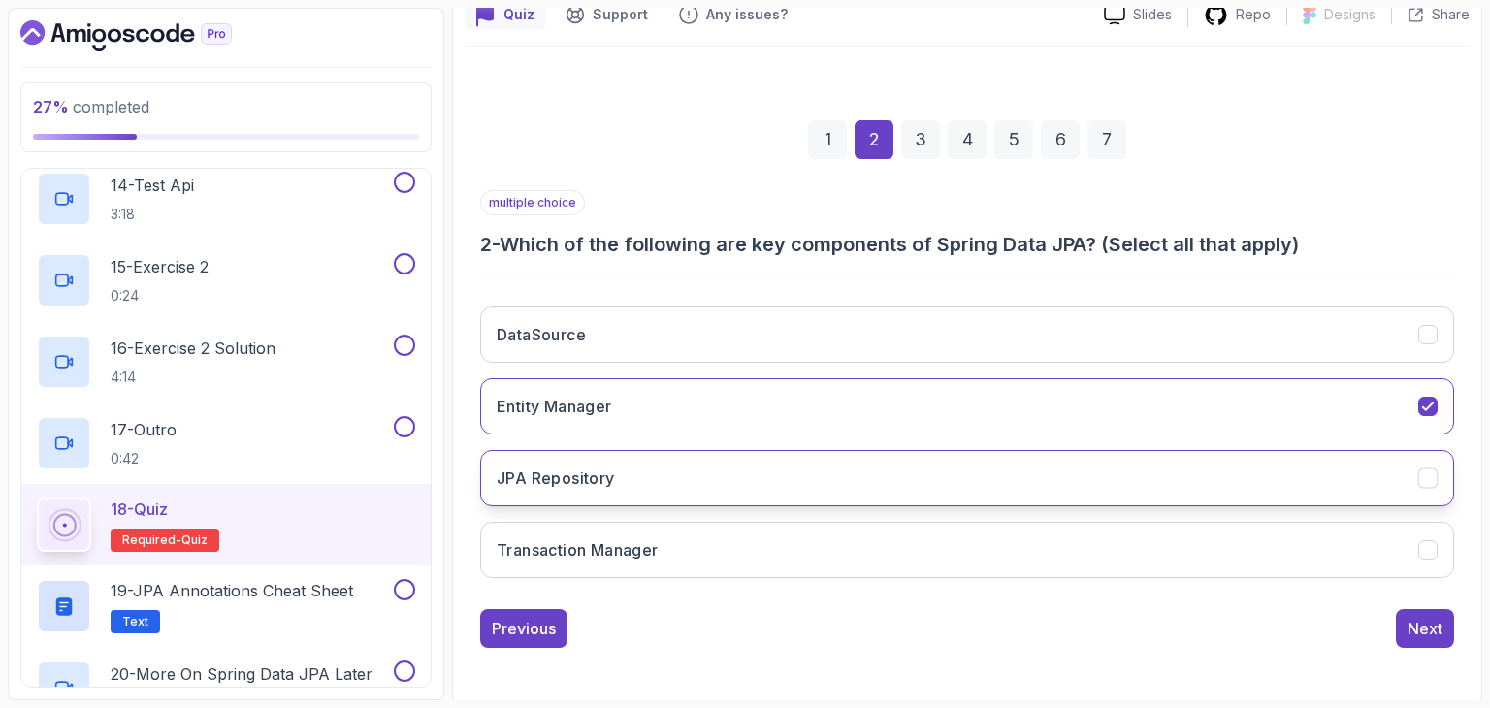
click at [584, 478] on h3 "JPA Repository" at bounding box center [556, 478] width 118 height 23
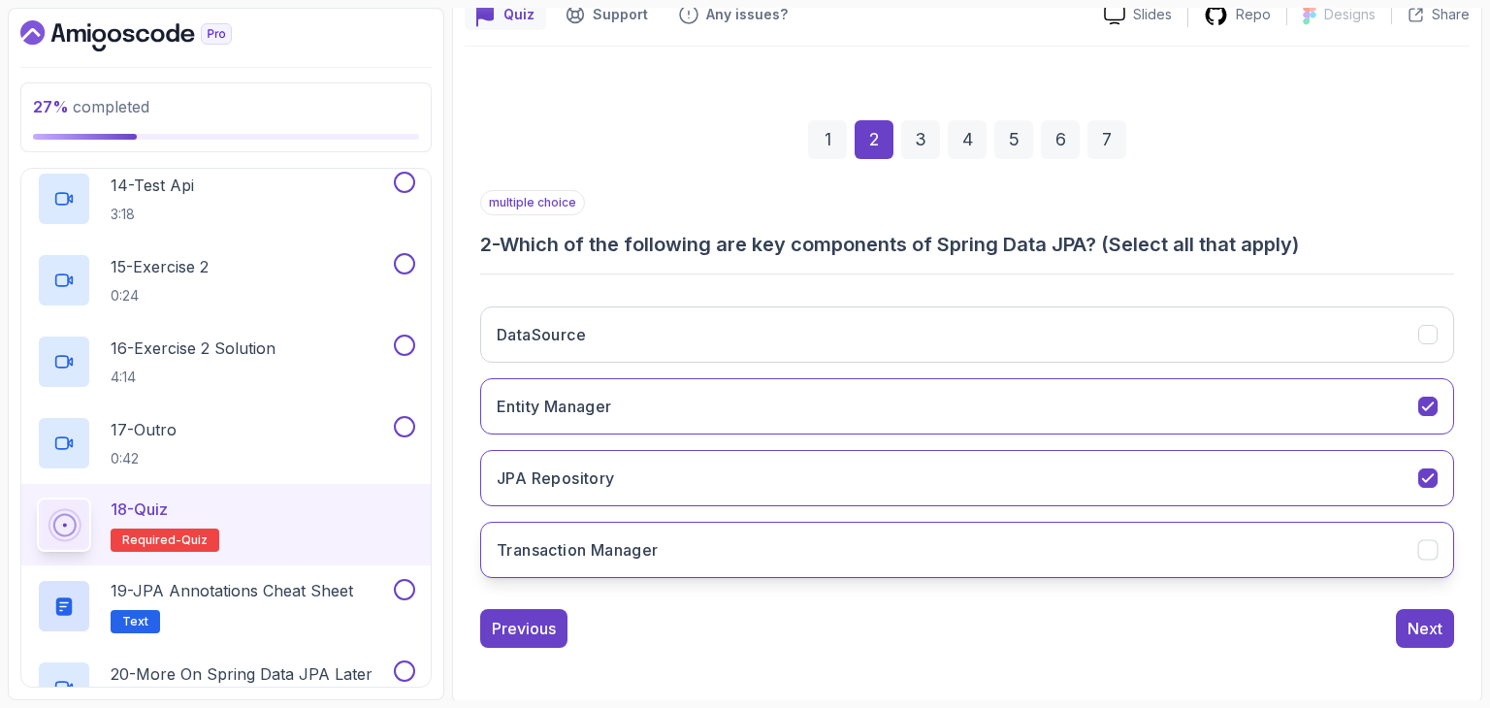
click at [596, 538] on h3 "Transaction Manager" at bounding box center [578, 549] width 162 height 23
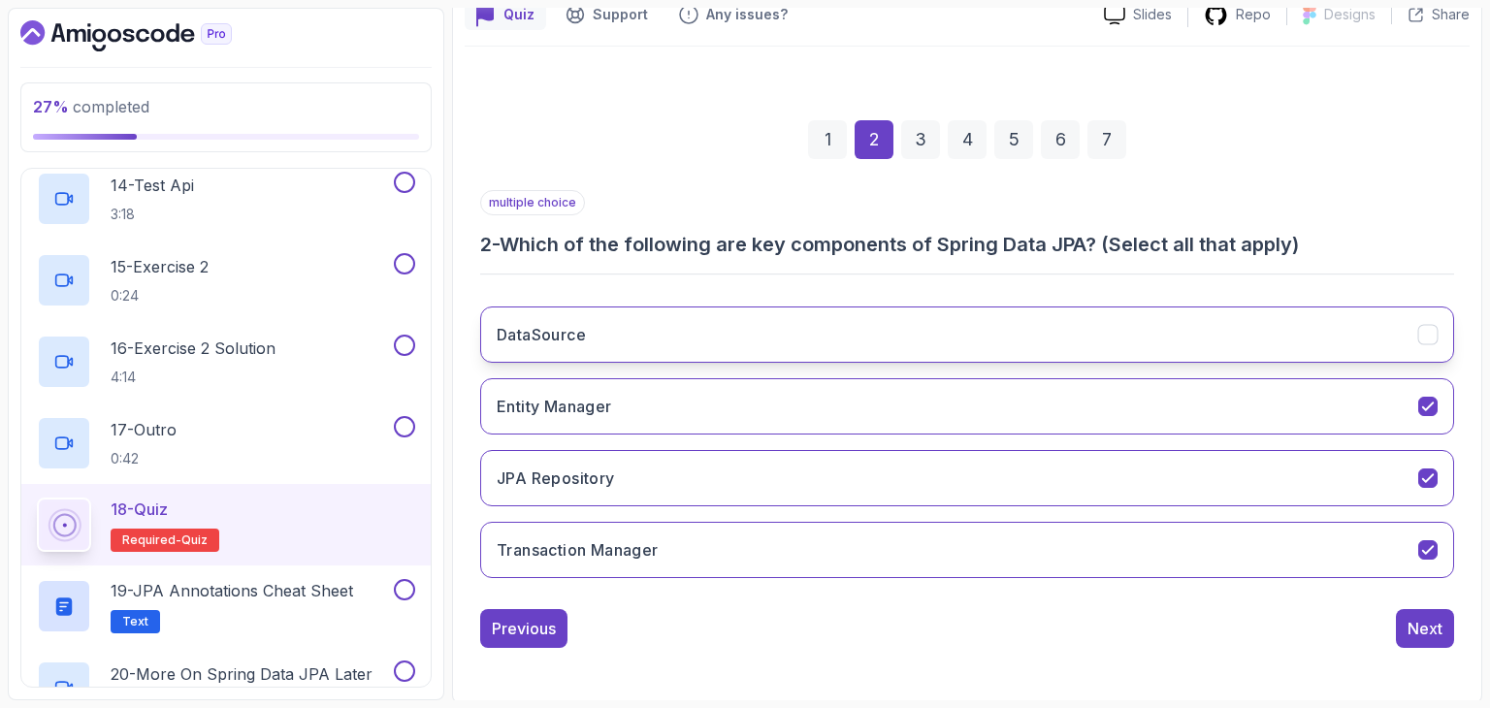
click at [617, 336] on button "DataSource" at bounding box center [967, 335] width 974 height 56
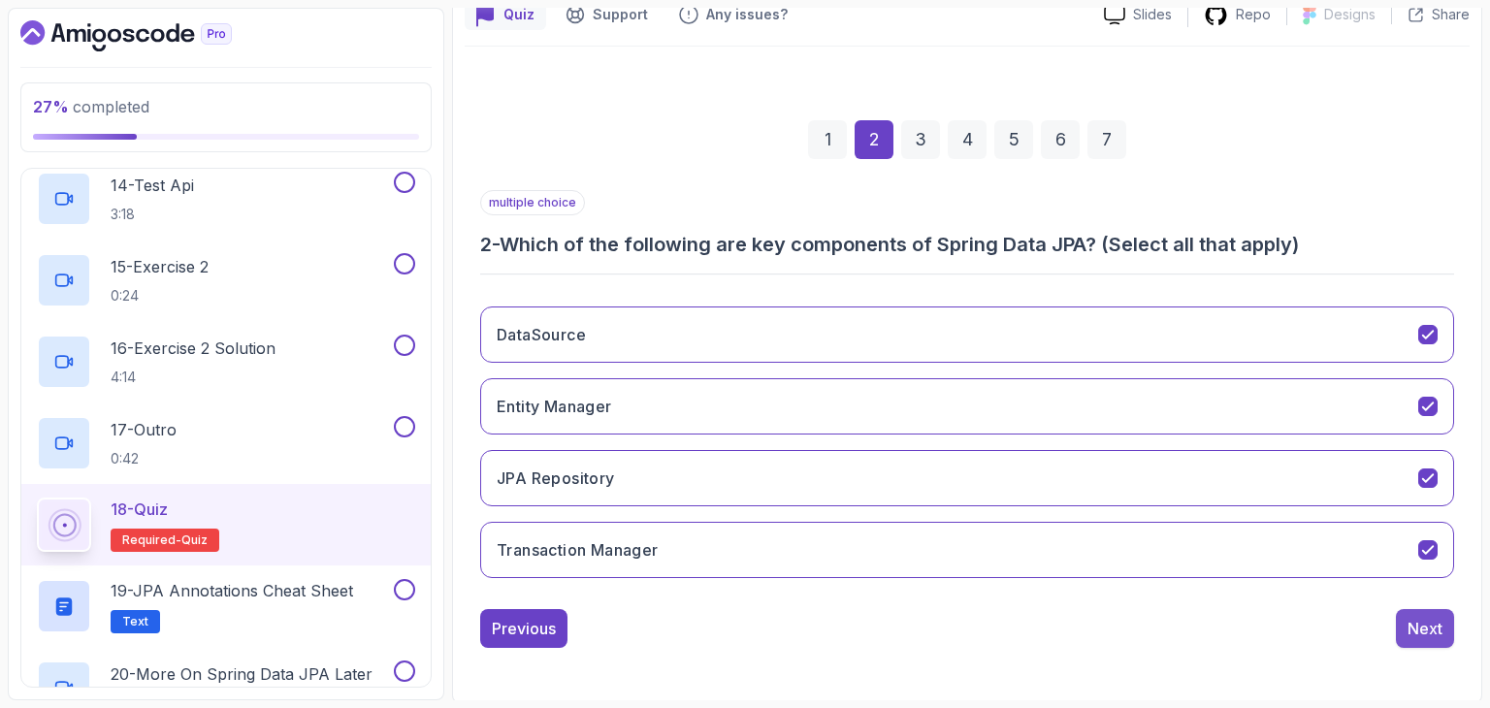
click at [1451, 627] on button "Next" at bounding box center [1425, 628] width 58 height 39
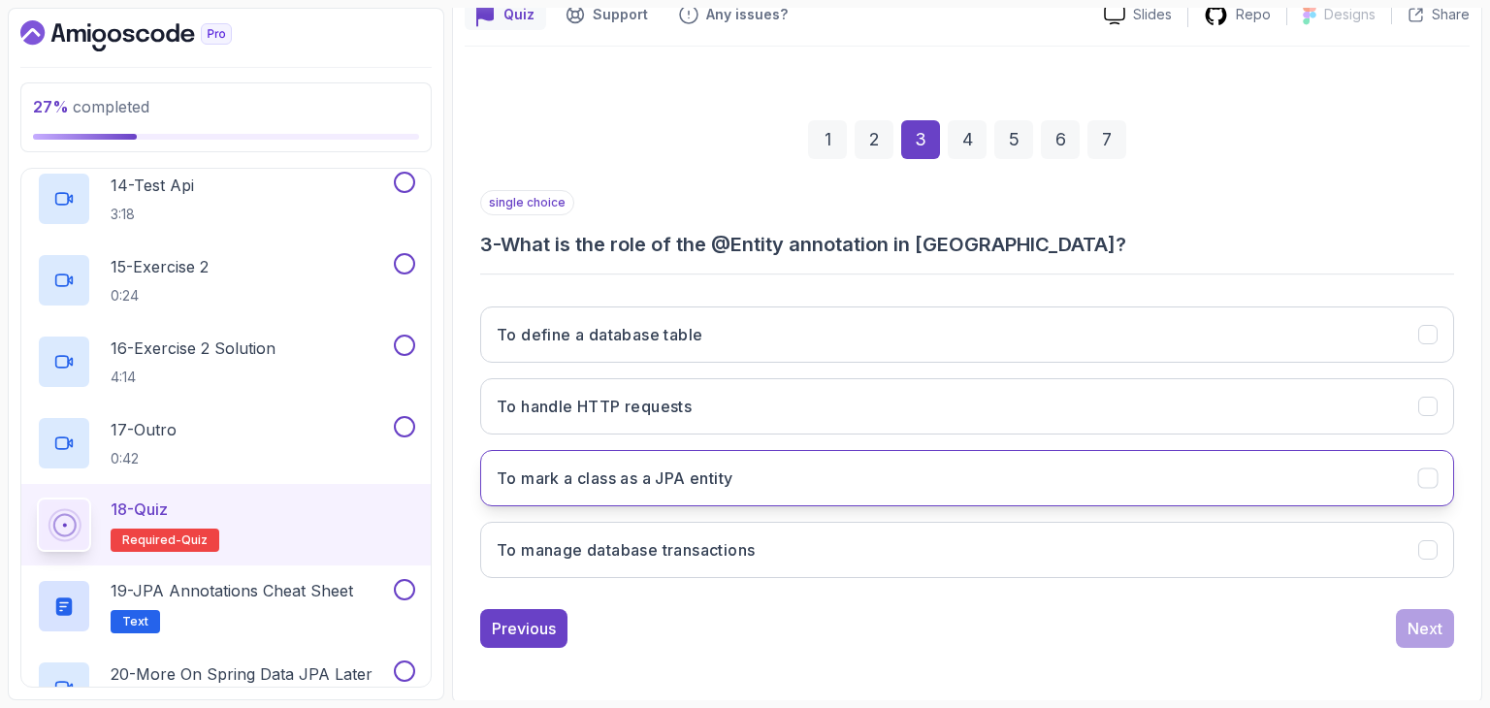
click at [647, 475] on h3 "To mark a class as a JPA entity" at bounding box center [615, 478] width 236 height 23
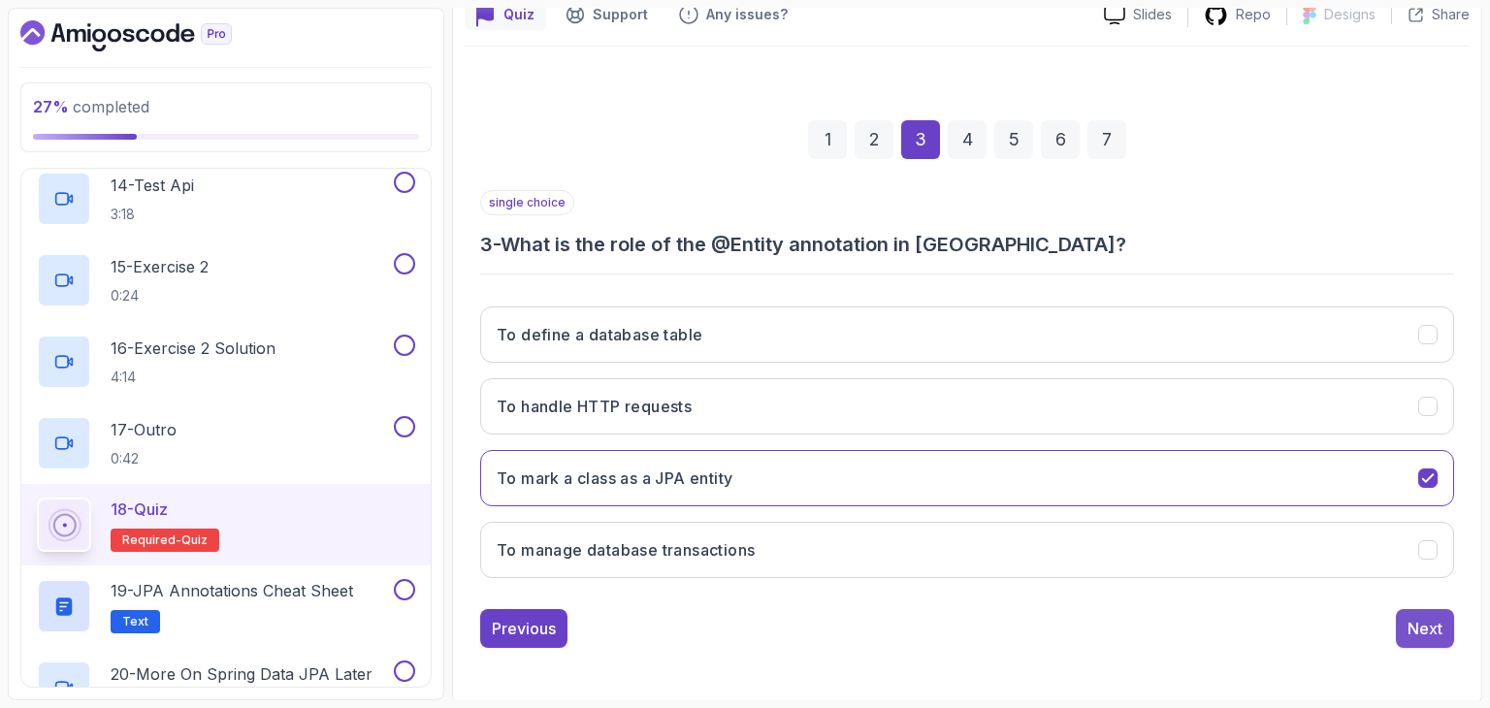
click at [1432, 629] on div "Next" at bounding box center [1425, 628] width 35 height 23
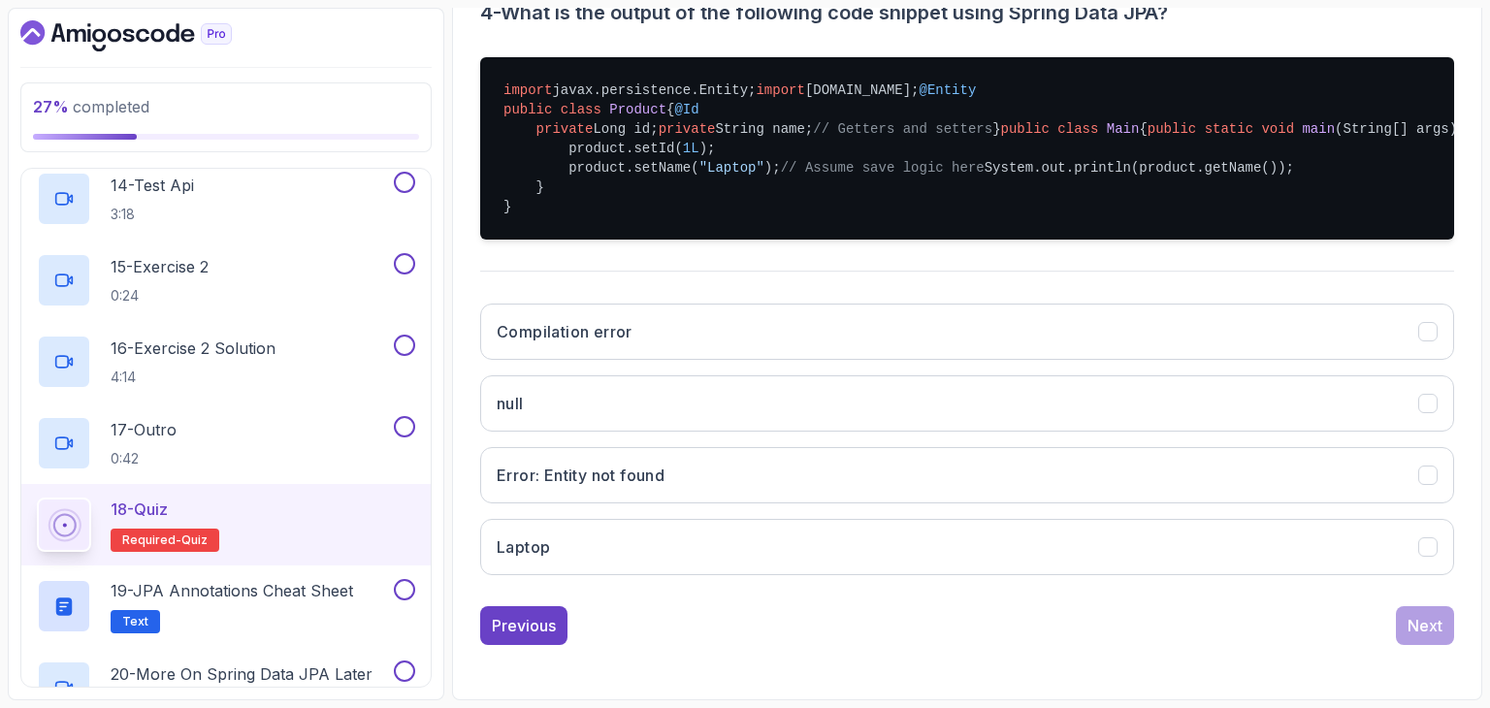
scroll to position [574, 0]
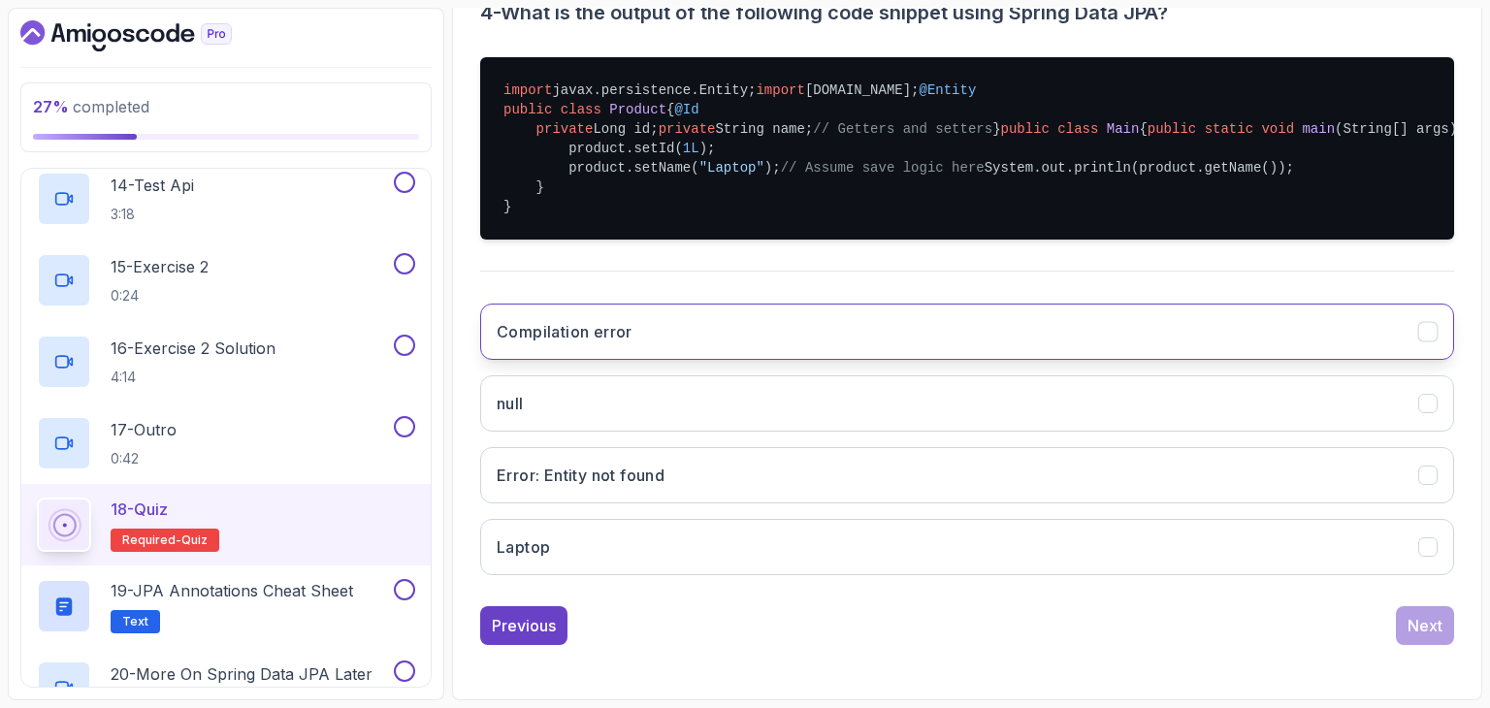
click at [840, 360] on button "Compilation error" at bounding box center [967, 332] width 974 height 56
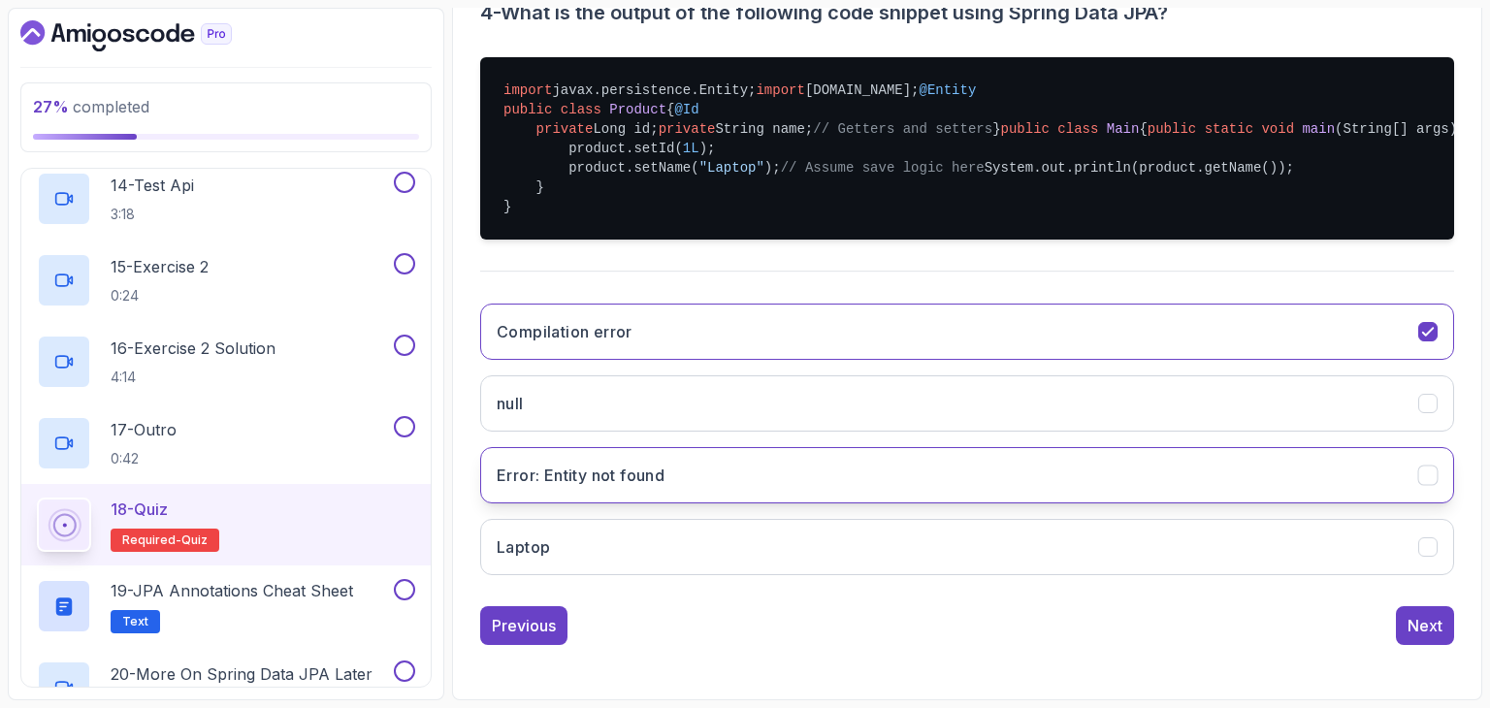
scroll to position [687, 0]
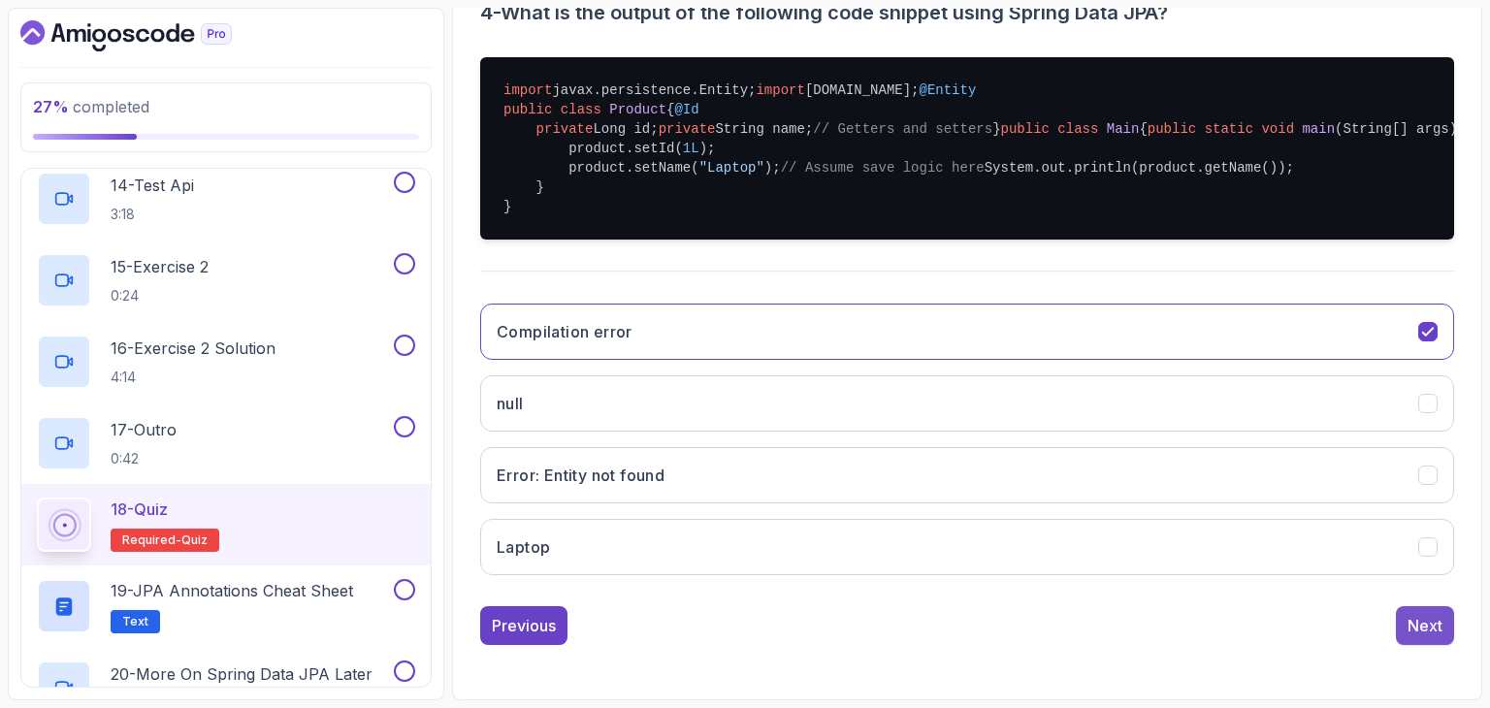
click at [1409, 626] on div "Next" at bounding box center [1425, 625] width 35 height 23
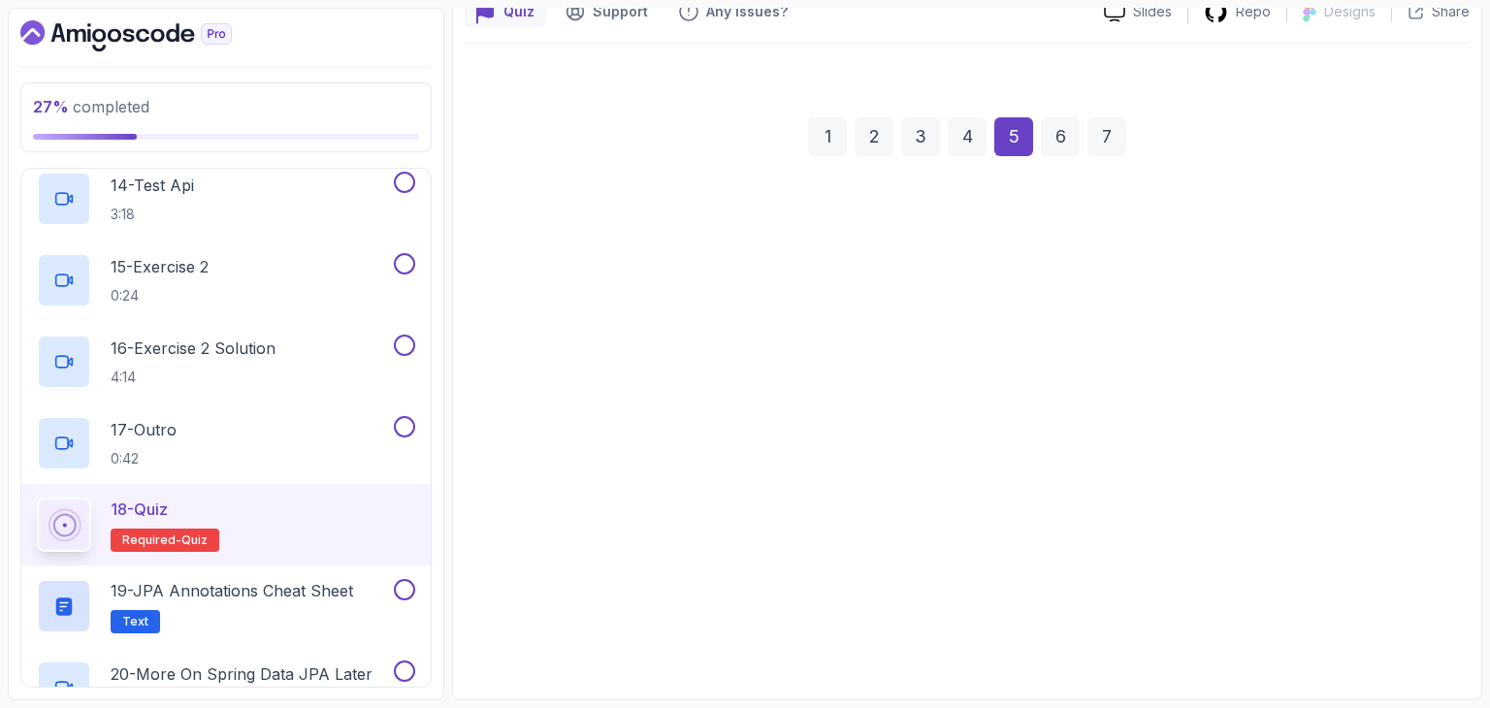
scroll to position [186, 0]
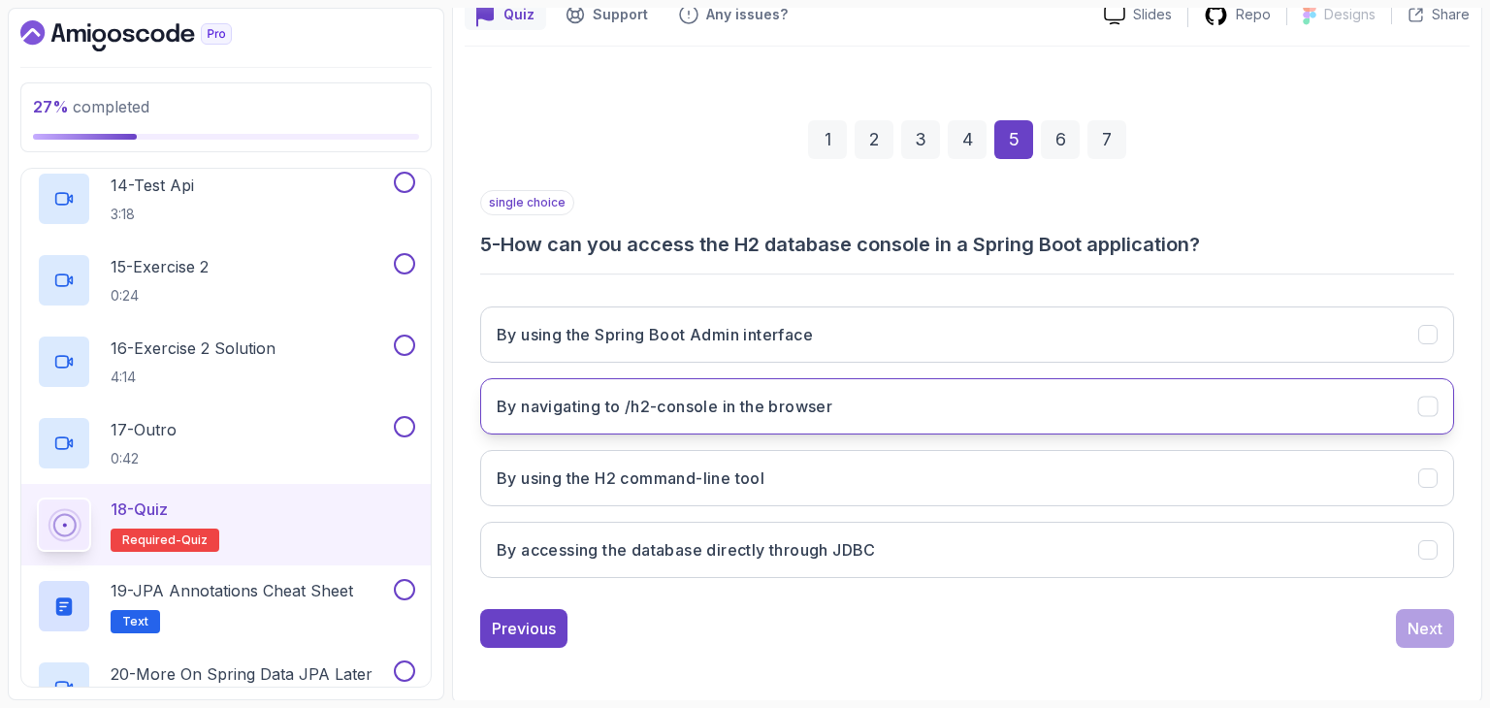
click at [691, 428] on button "By navigating to /h2-console in the browser" at bounding box center [967, 406] width 974 height 56
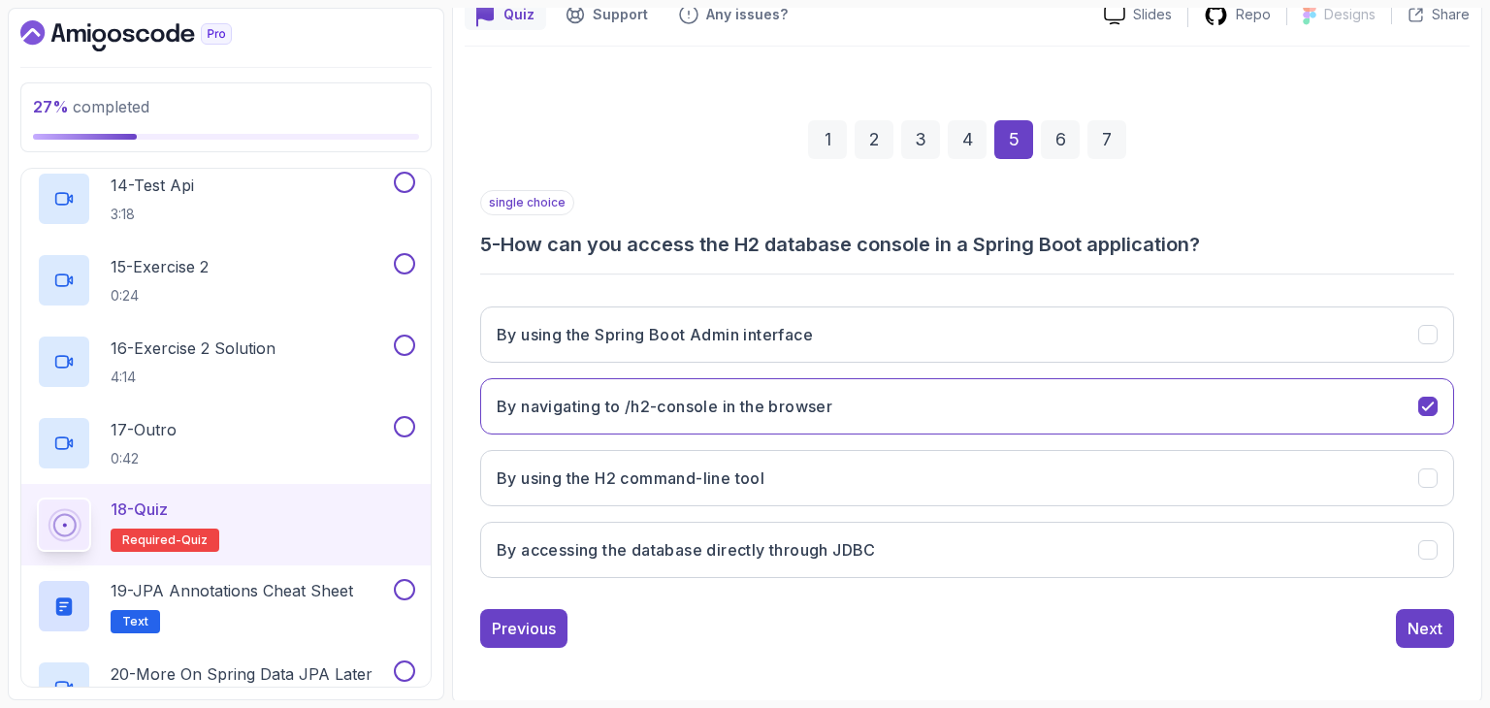
click at [1433, 645] on div "1 2 3 4 5 6 7 single choice 5 - How can you access the H2 database console in a…" at bounding box center [967, 369] width 1005 height 590
click at [1394, 609] on div "Previous Next" at bounding box center [967, 628] width 974 height 39
click at [1411, 620] on div "Next" at bounding box center [1425, 628] width 35 height 23
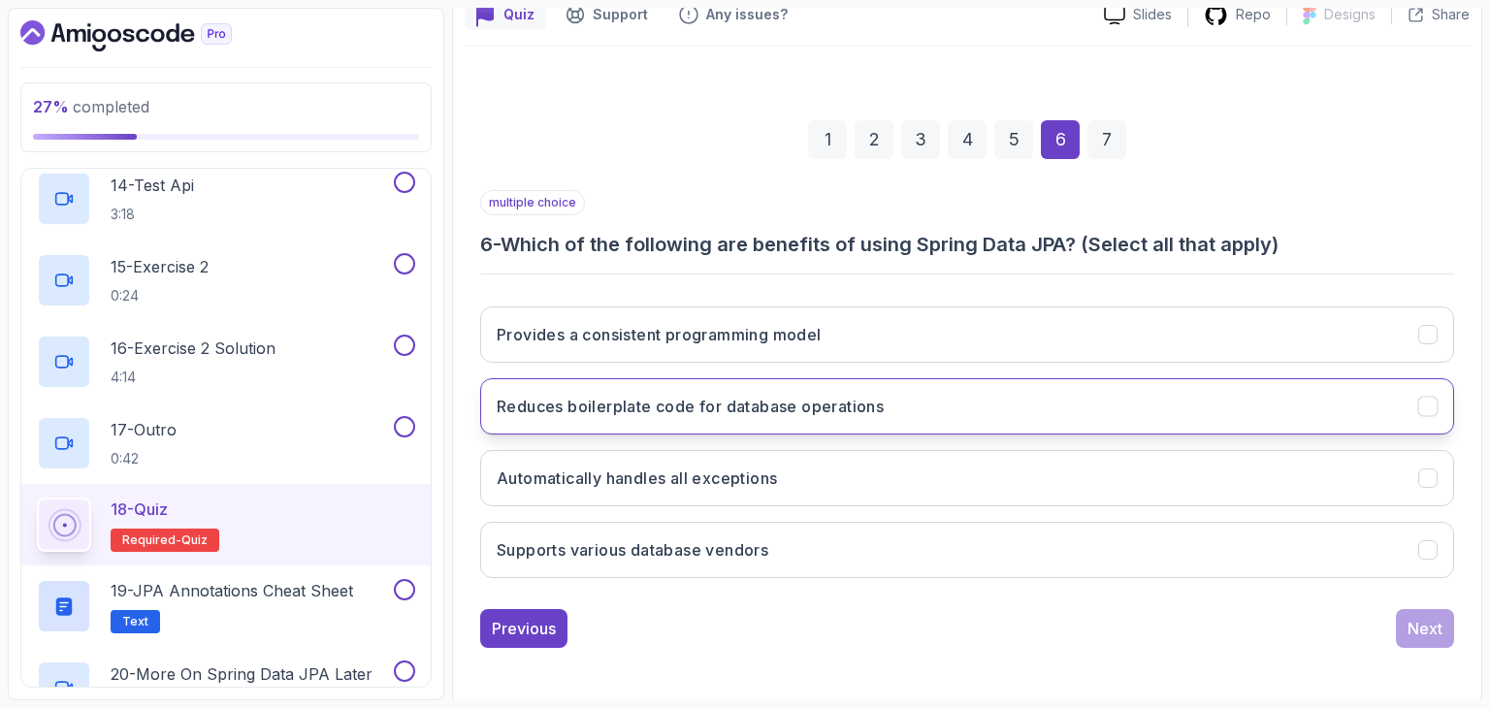
click at [724, 411] on h3 "Reduces boilerplate code for database operations" at bounding box center [690, 406] width 387 height 23
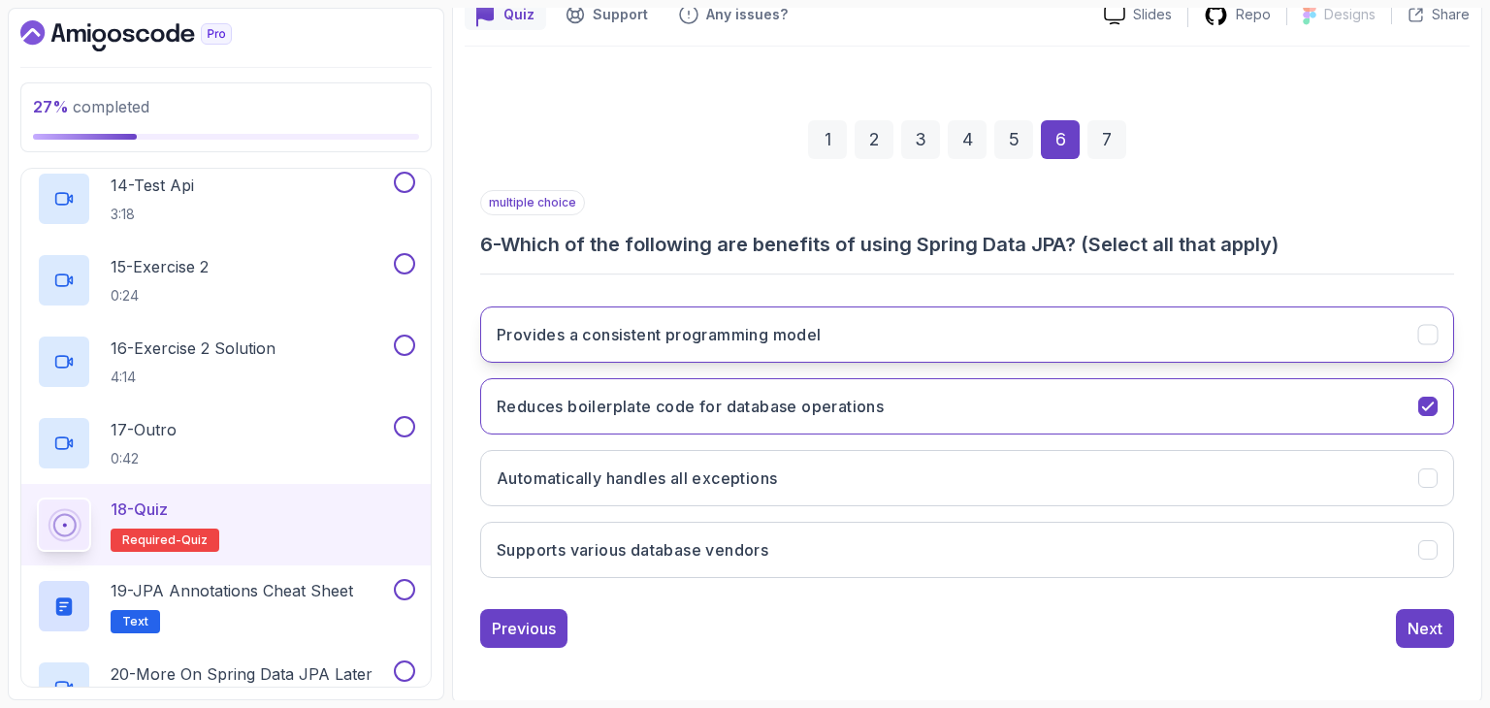
click at [718, 315] on button "Provides a consistent programming model" at bounding box center [967, 335] width 974 height 56
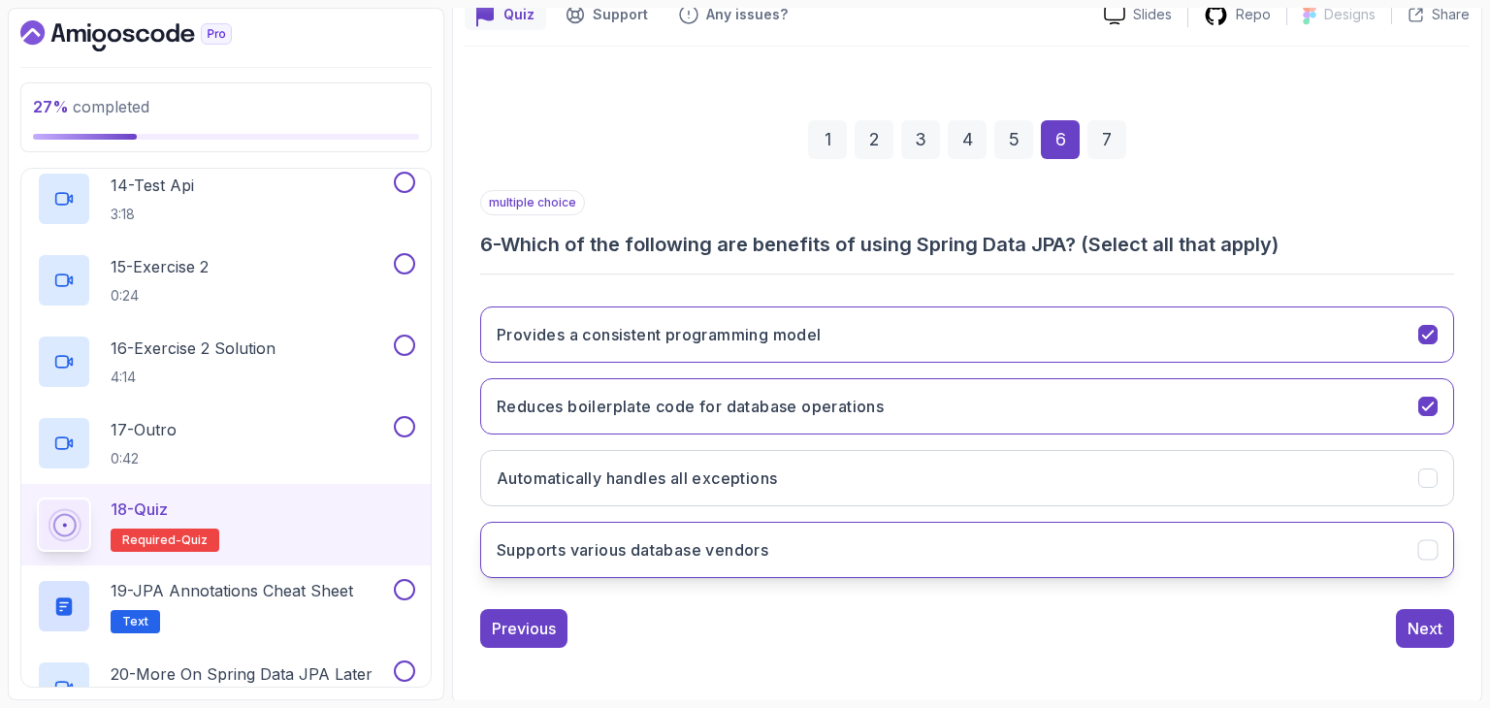
click at [658, 547] on h3 "Supports various database vendors" at bounding box center [633, 549] width 272 height 23
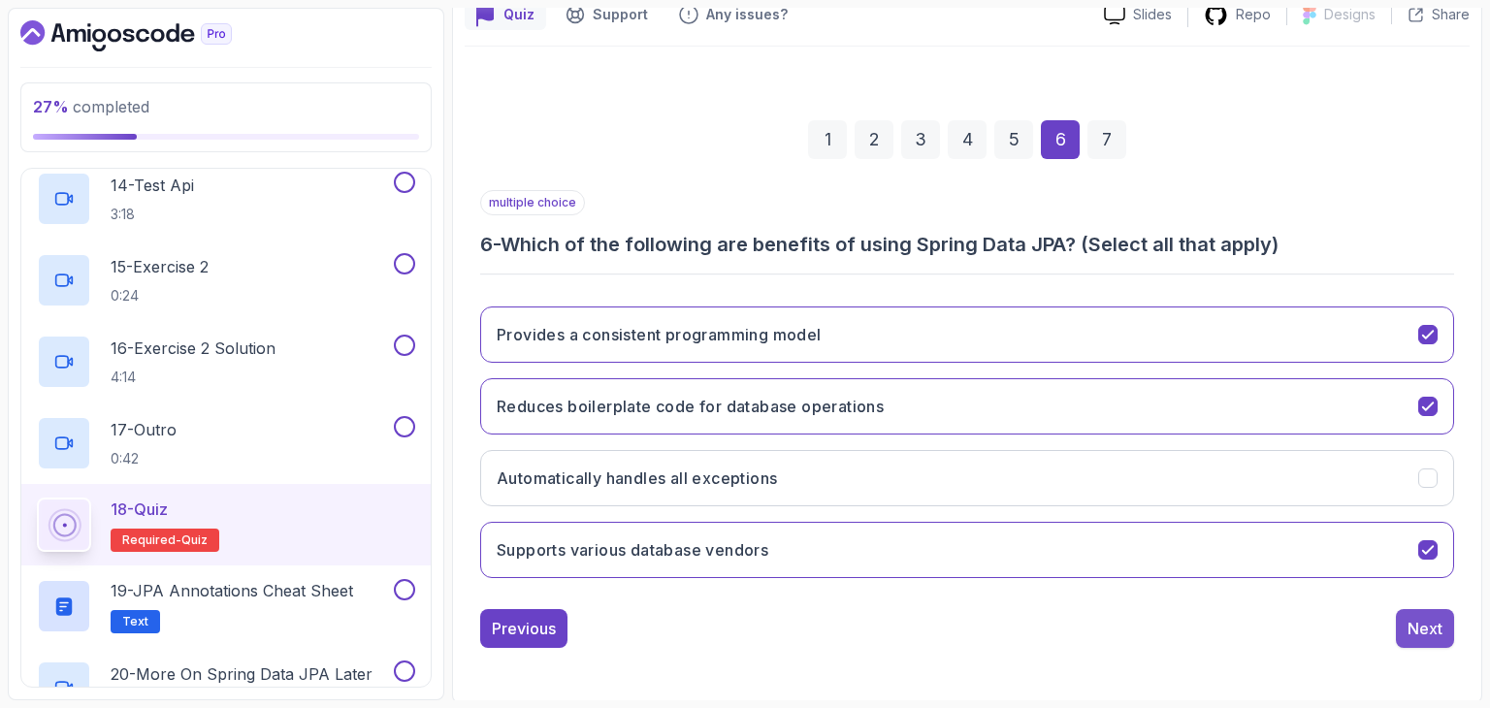
click at [1441, 631] on div "Next" at bounding box center [1425, 628] width 35 height 23
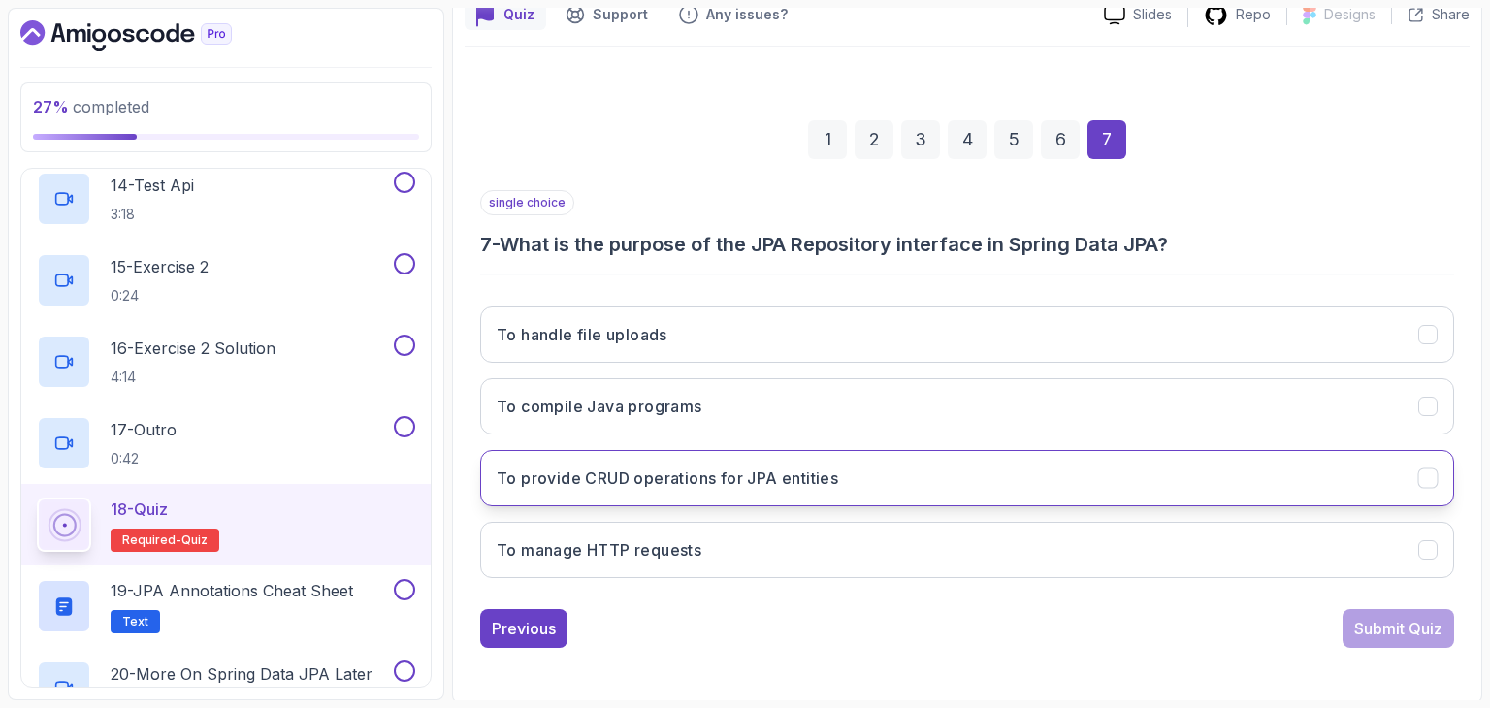
click at [1149, 466] on button "To provide CRUD operations for JPA entities" at bounding box center [967, 478] width 974 height 56
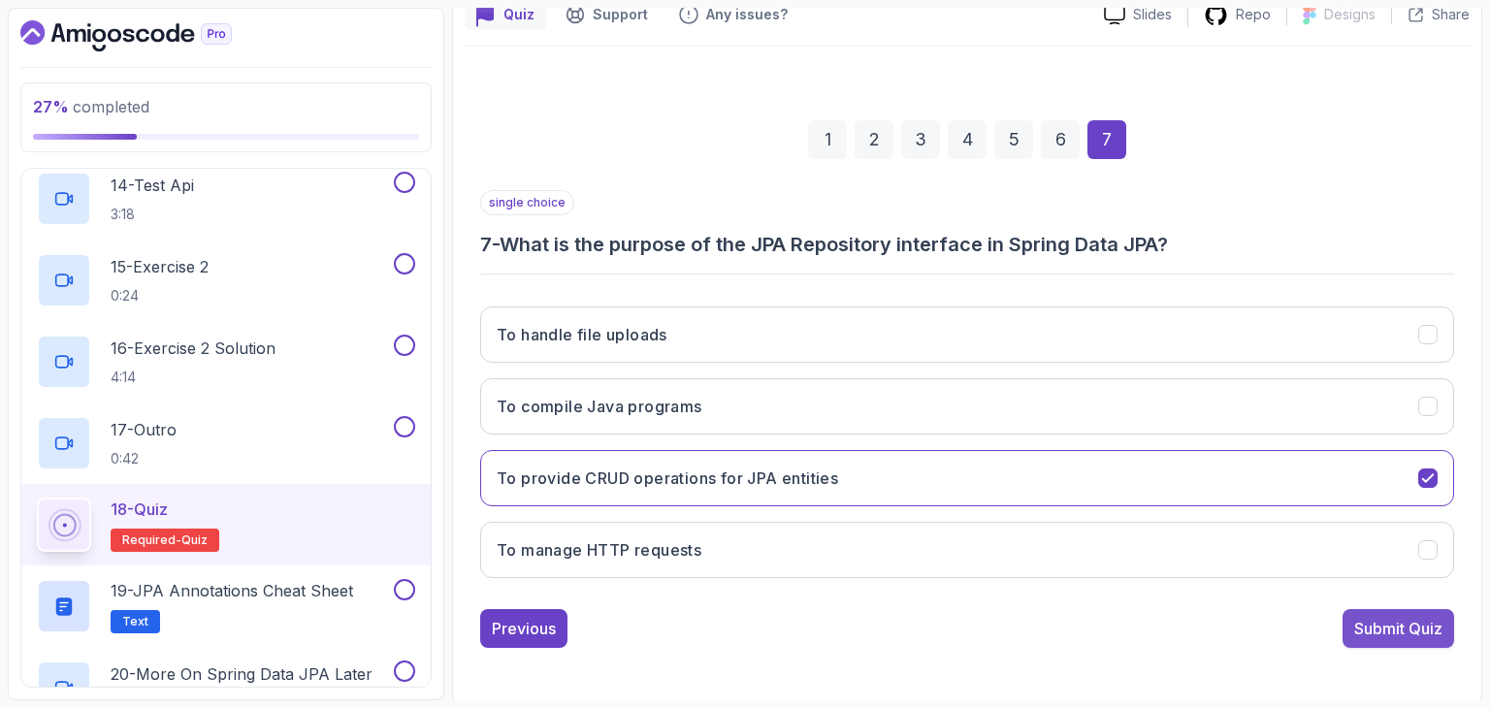
click at [1418, 623] on div "Submit Quiz" at bounding box center [1398, 628] width 88 height 23
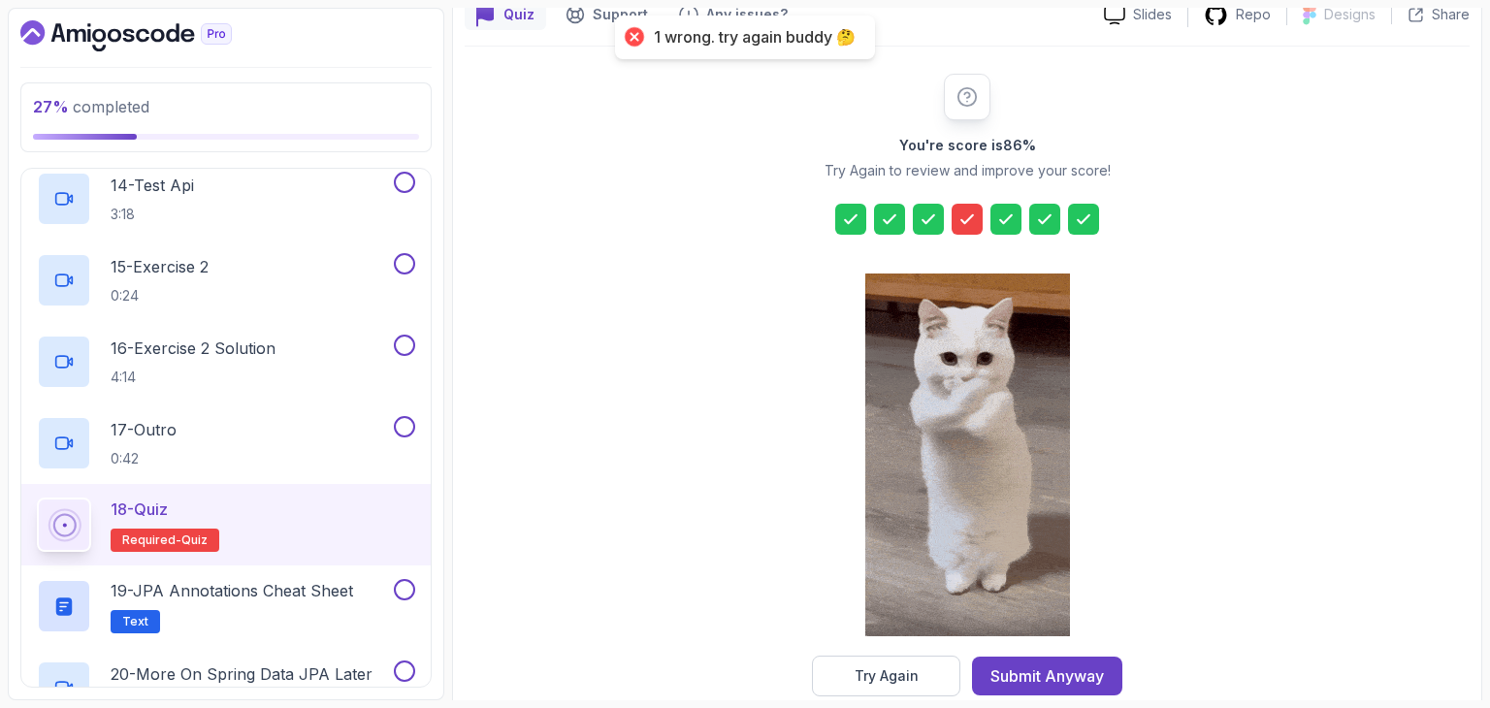
click at [967, 226] on icon at bounding box center [966, 219] width 19 height 19
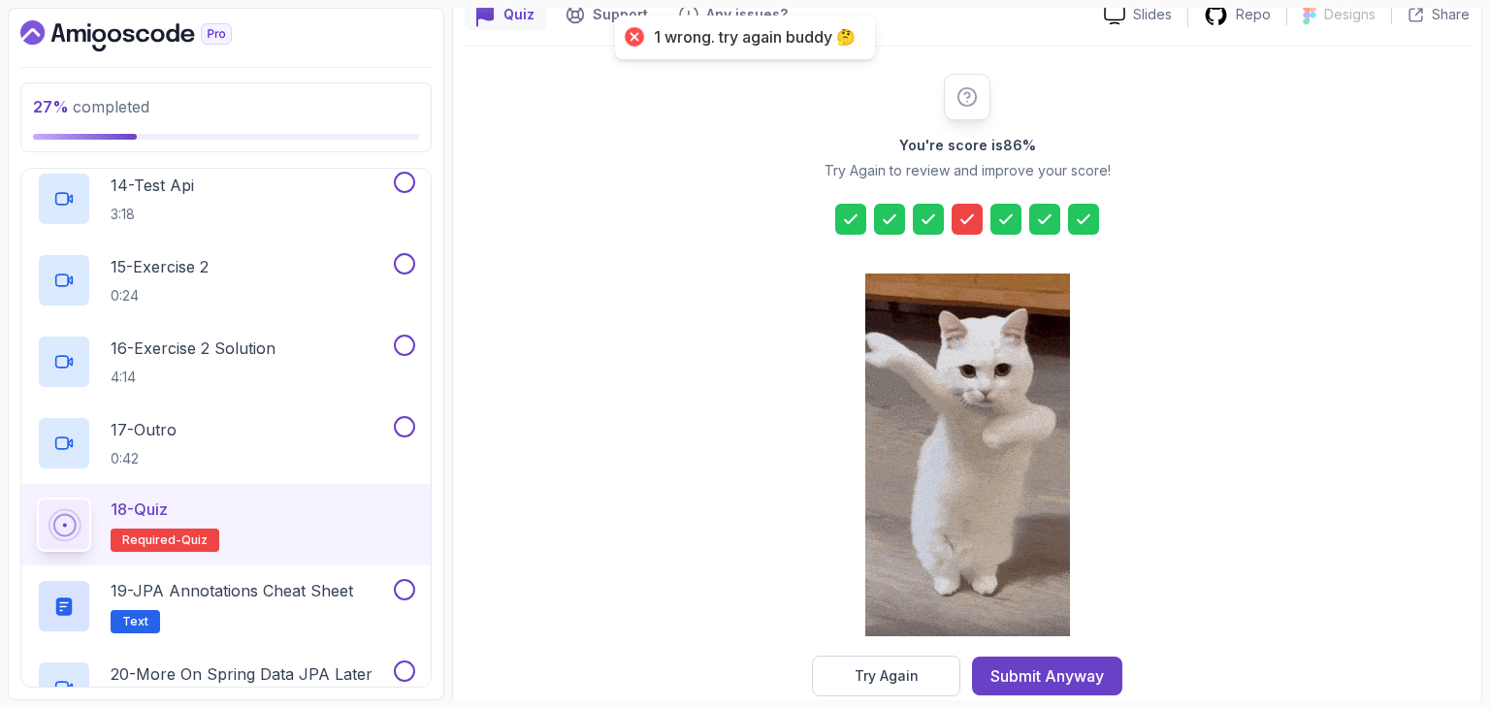
click at [960, 212] on icon at bounding box center [966, 219] width 19 height 19
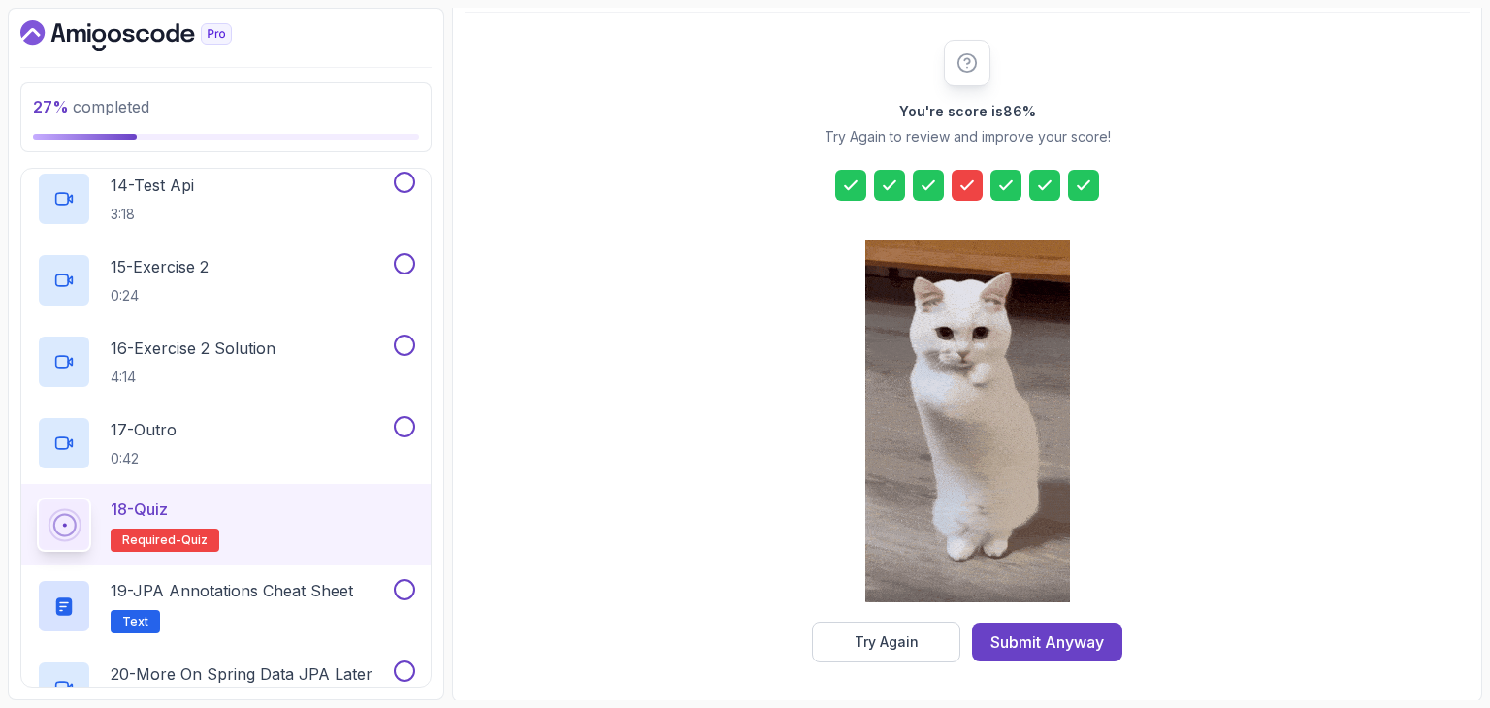
scroll to position [221, 0]
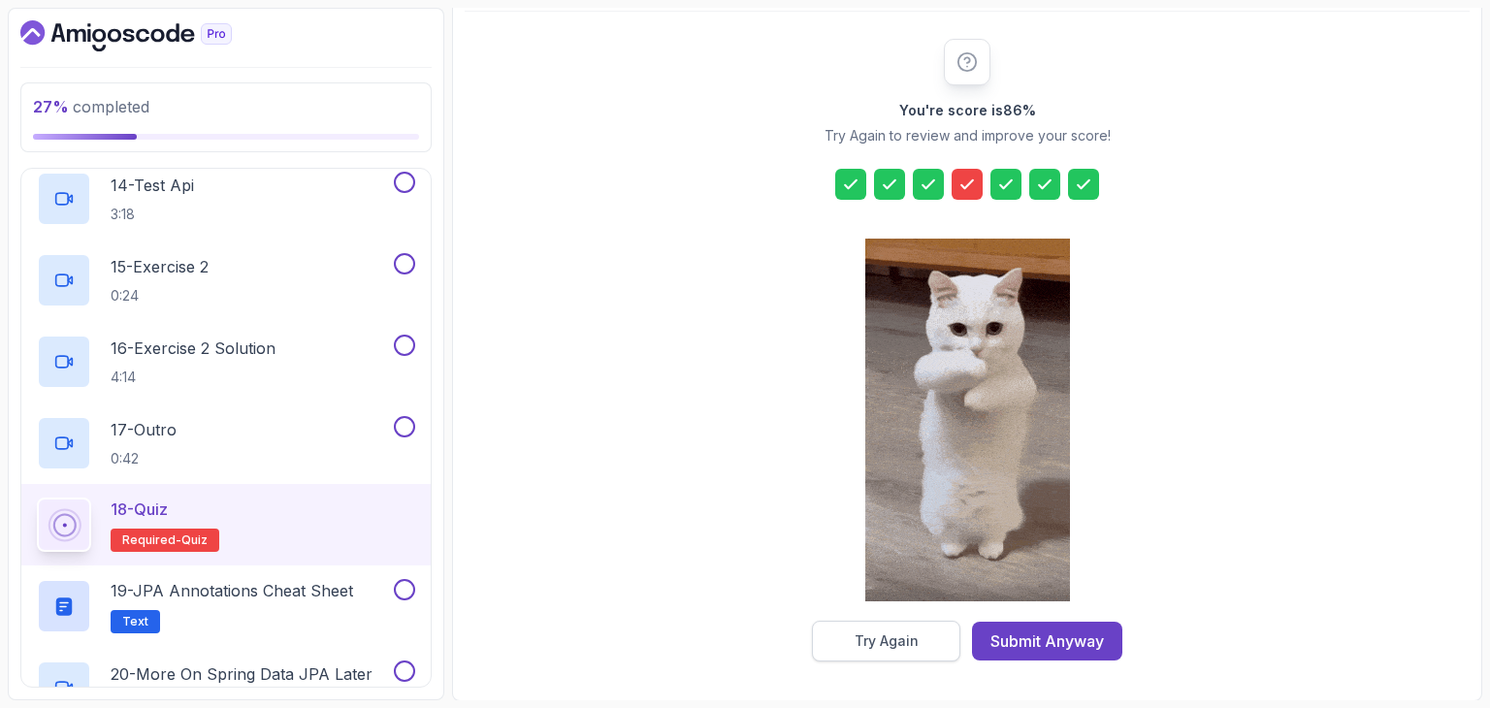
click at [867, 648] on div "Try Again" at bounding box center [887, 640] width 64 height 19
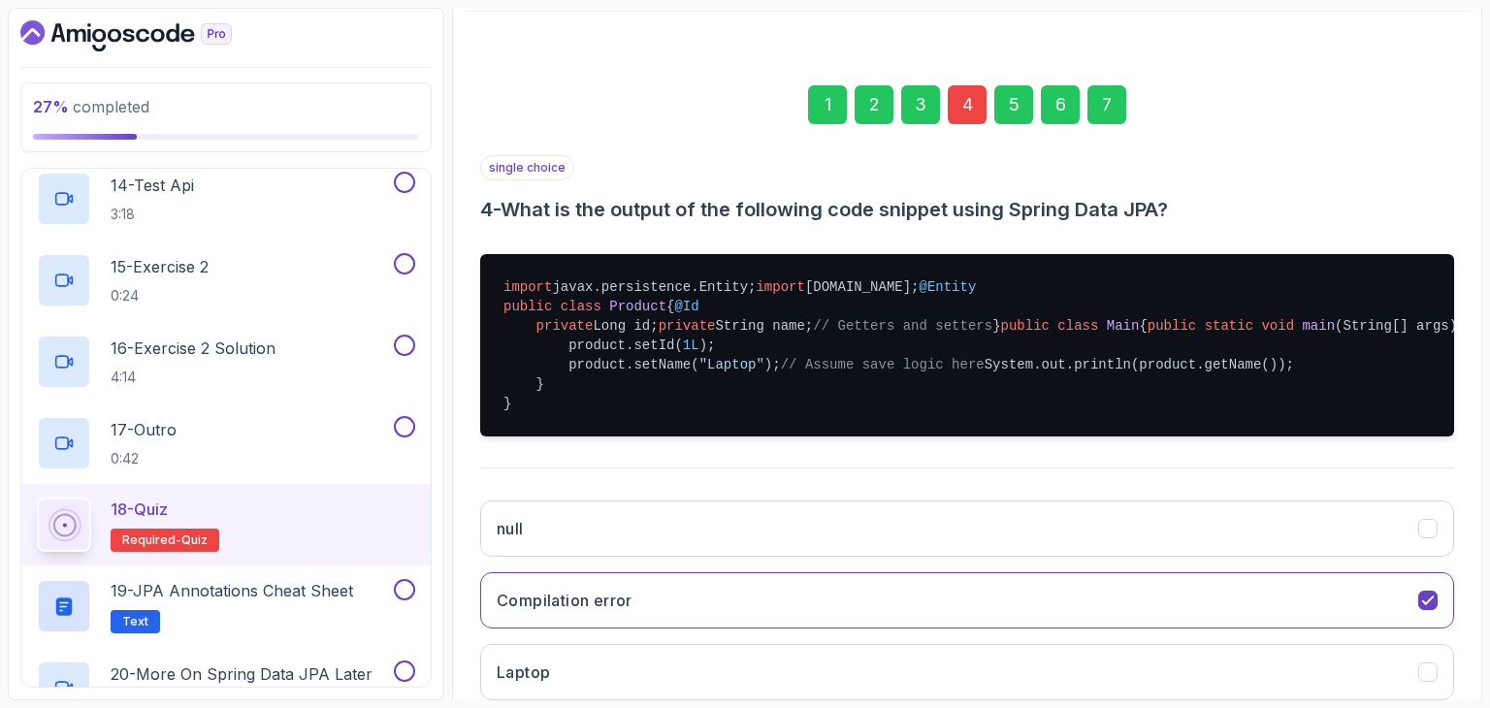
click at [958, 112] on div "4" at bounding box center [967, 104] width 39 height 39
click at [978, 110] on div "4" at bounding box center [967, 104] width 39 height 39
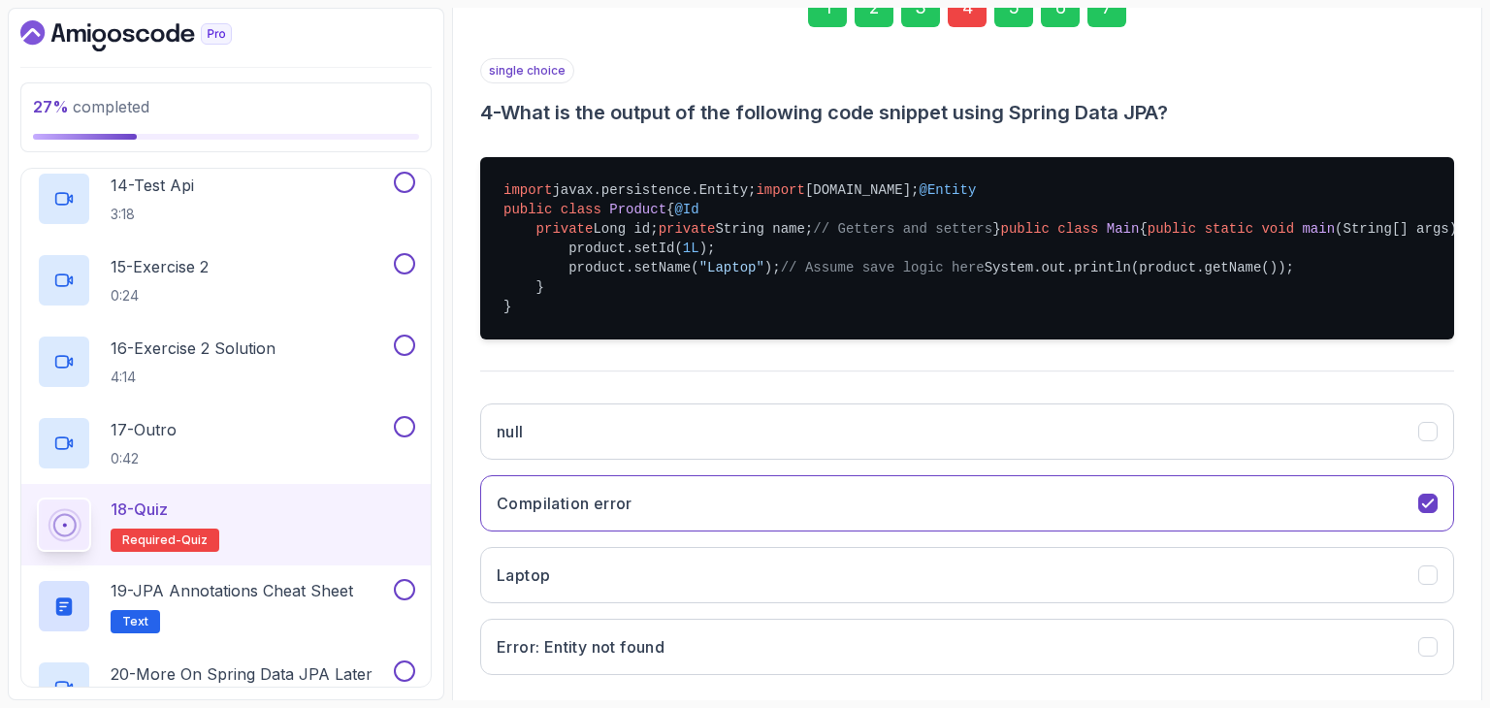
scroll to position [609, 0]
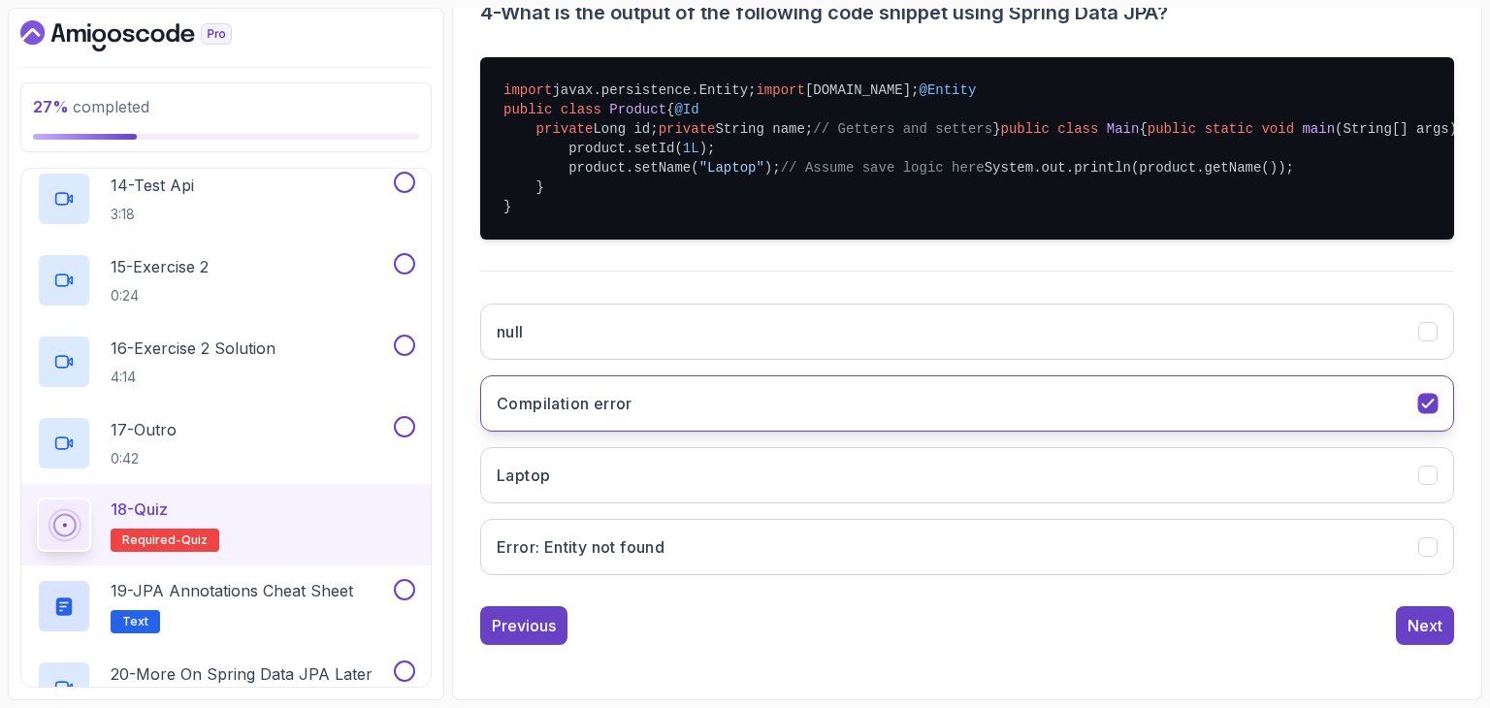
click at [803, 432] on button "Compilation error" at bounding box center [967, 403] width 974 height 56
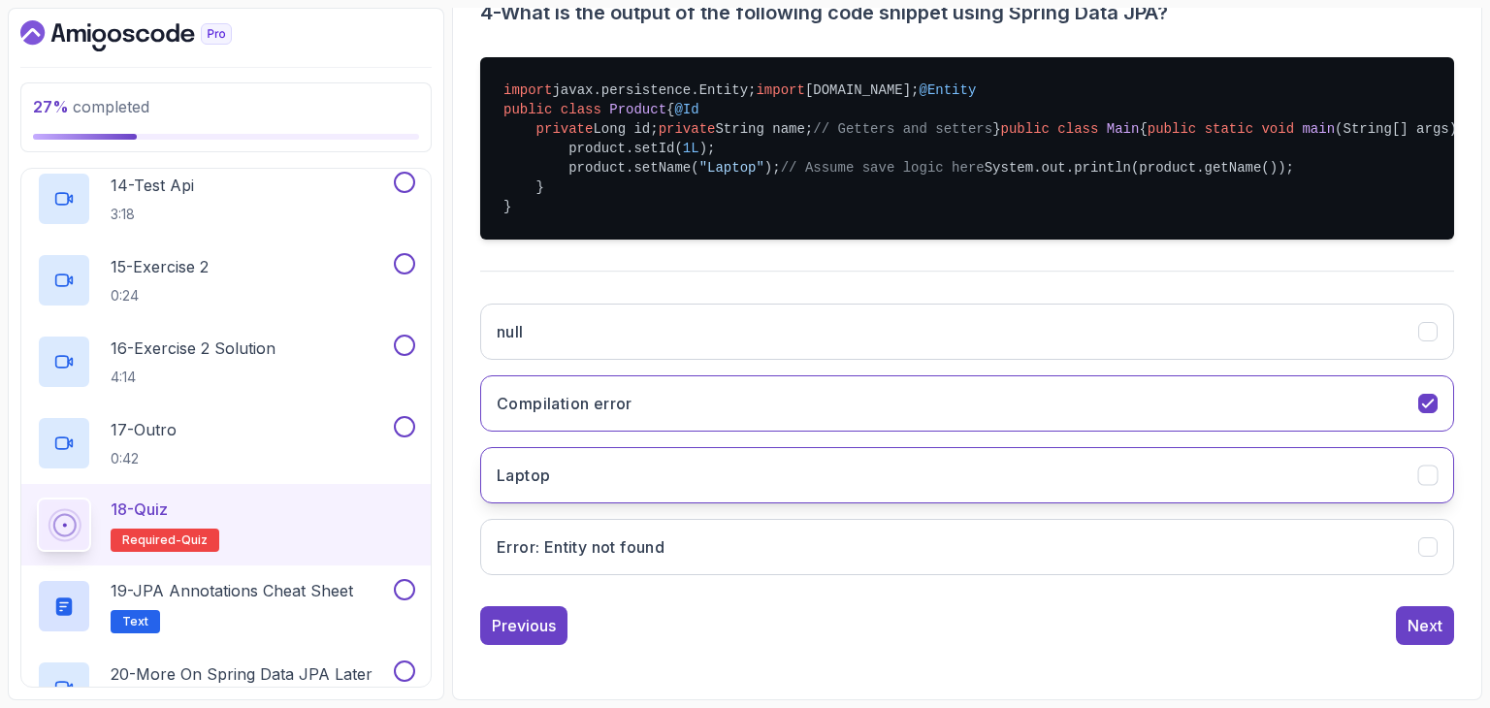
click at [648, 503] on button "Laptop" at bounding box center [967, 475] width 974 height 56
click at [1426, 610] on button "Next" at bounding box center [1425, 625] width 58 height 39
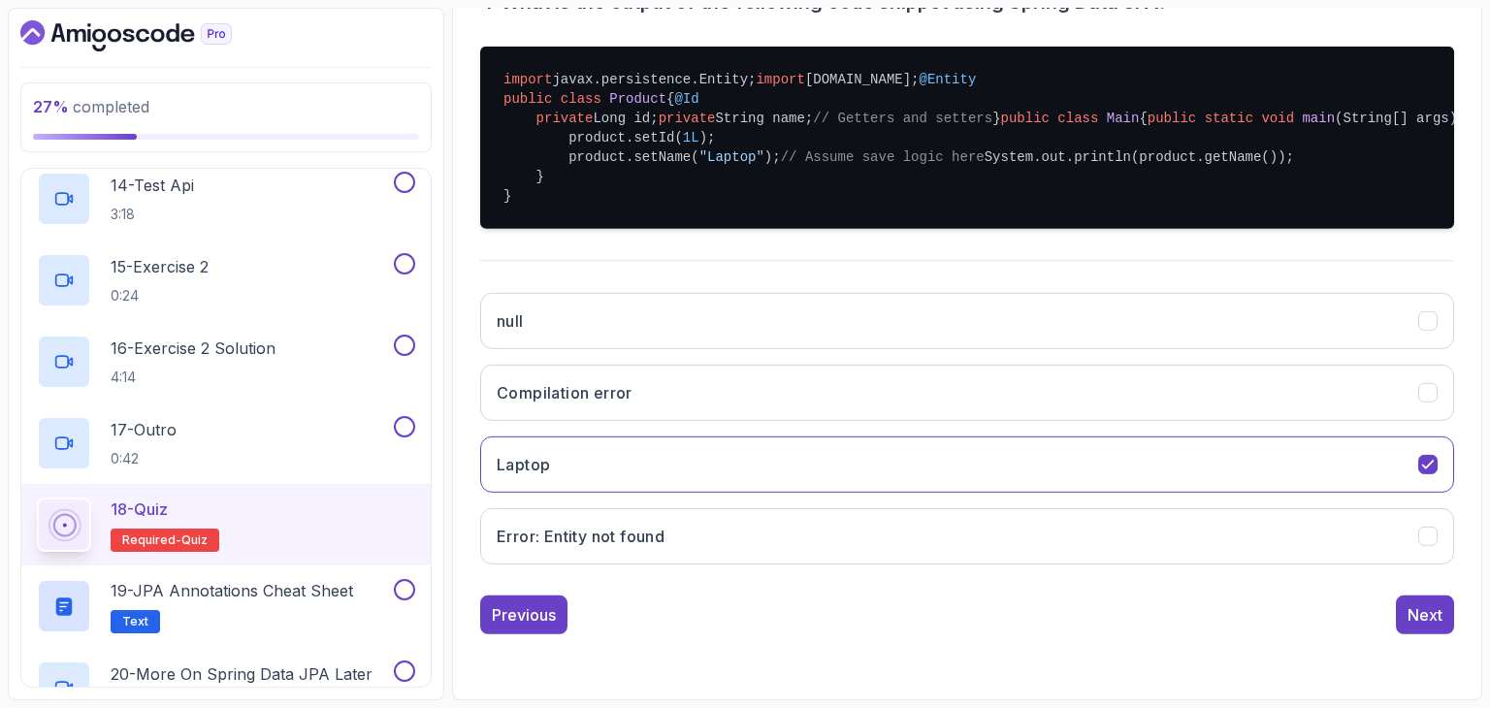
scroll to position [186, 0]
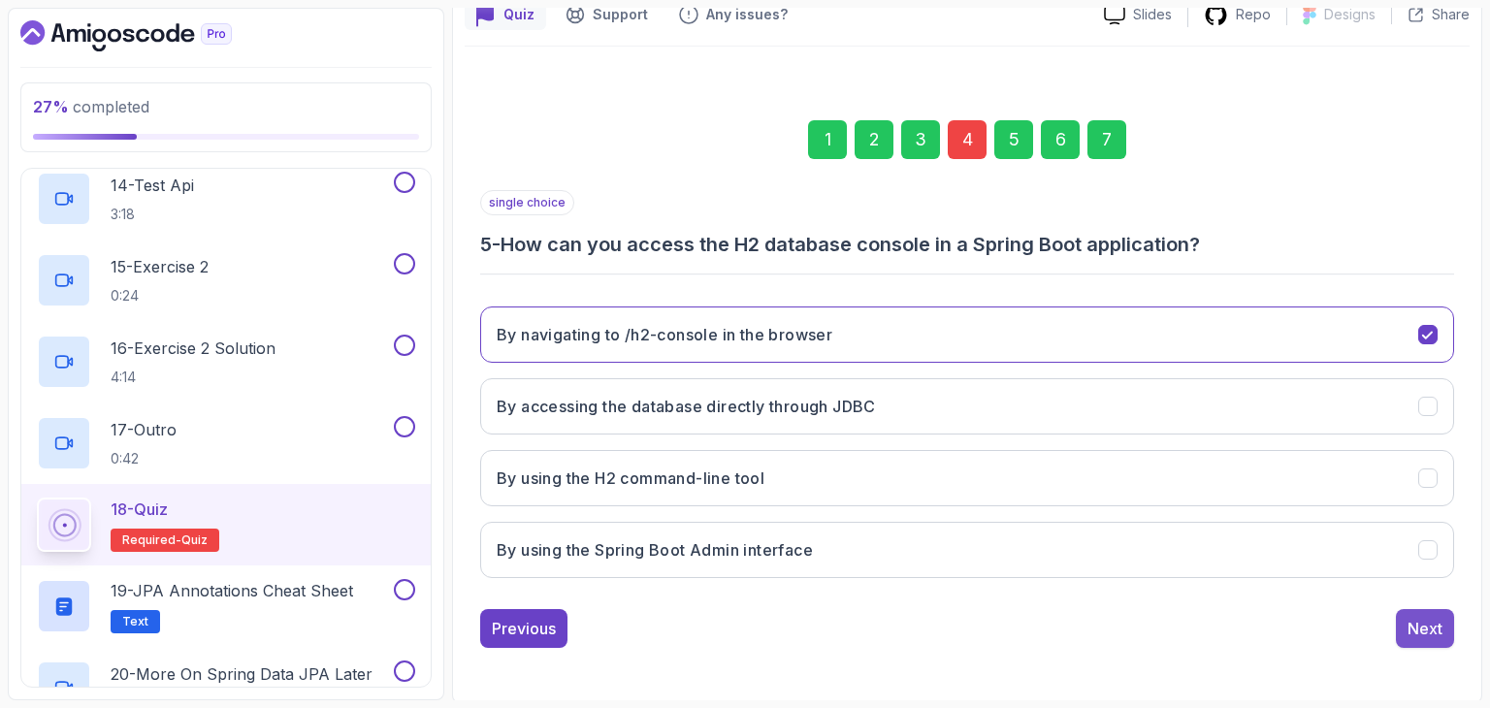
click at [1409, 622] on div "Next" at bounding box center [1425, 628] width 35 height 23
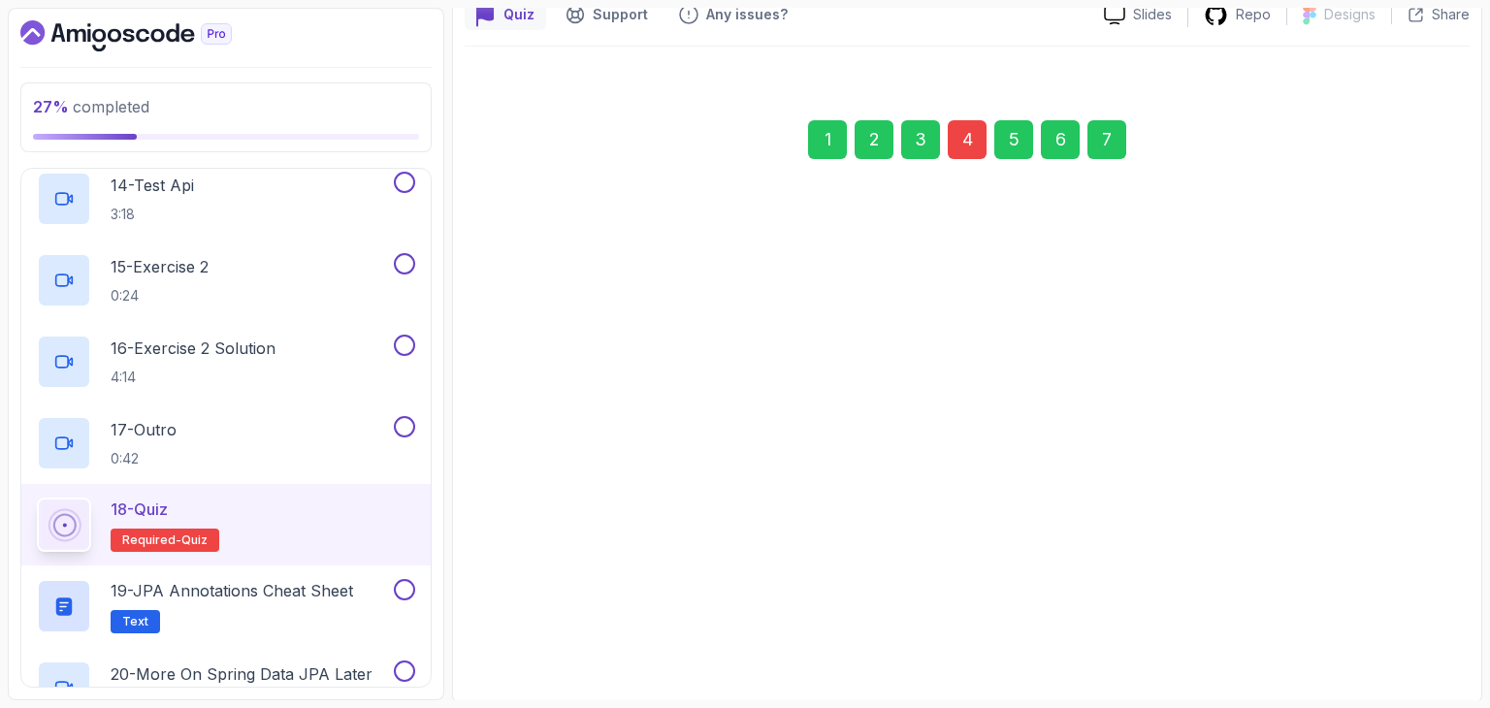
click at [1409, 622] on div "Next" at bounding box center [1425, 627] width 35 height 23
click at [1409, 622] on div "Next" at bounding box center [1425, 618] width 35 height 23
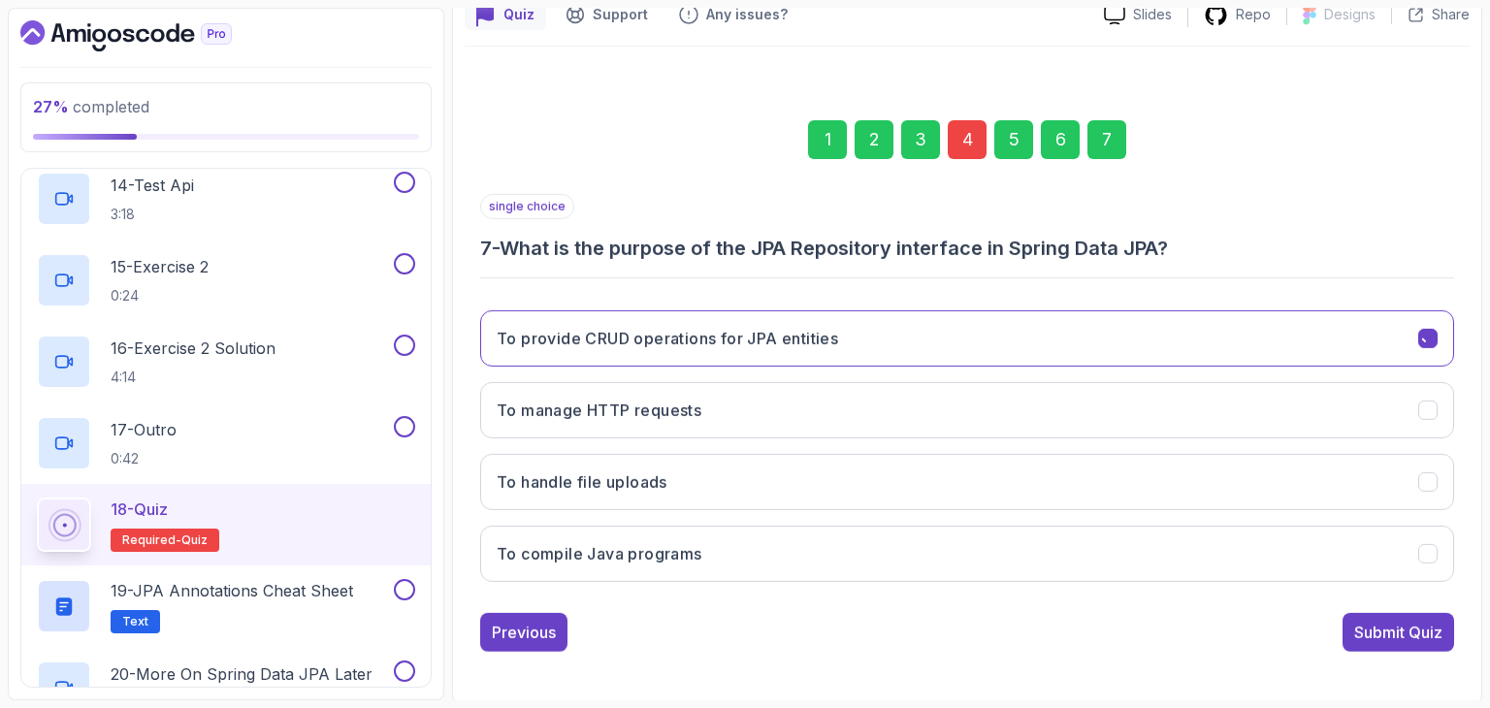
click at [1409, 622] on div "Submit Quiz" at bounding box center [1398, 632] width 88 height 23
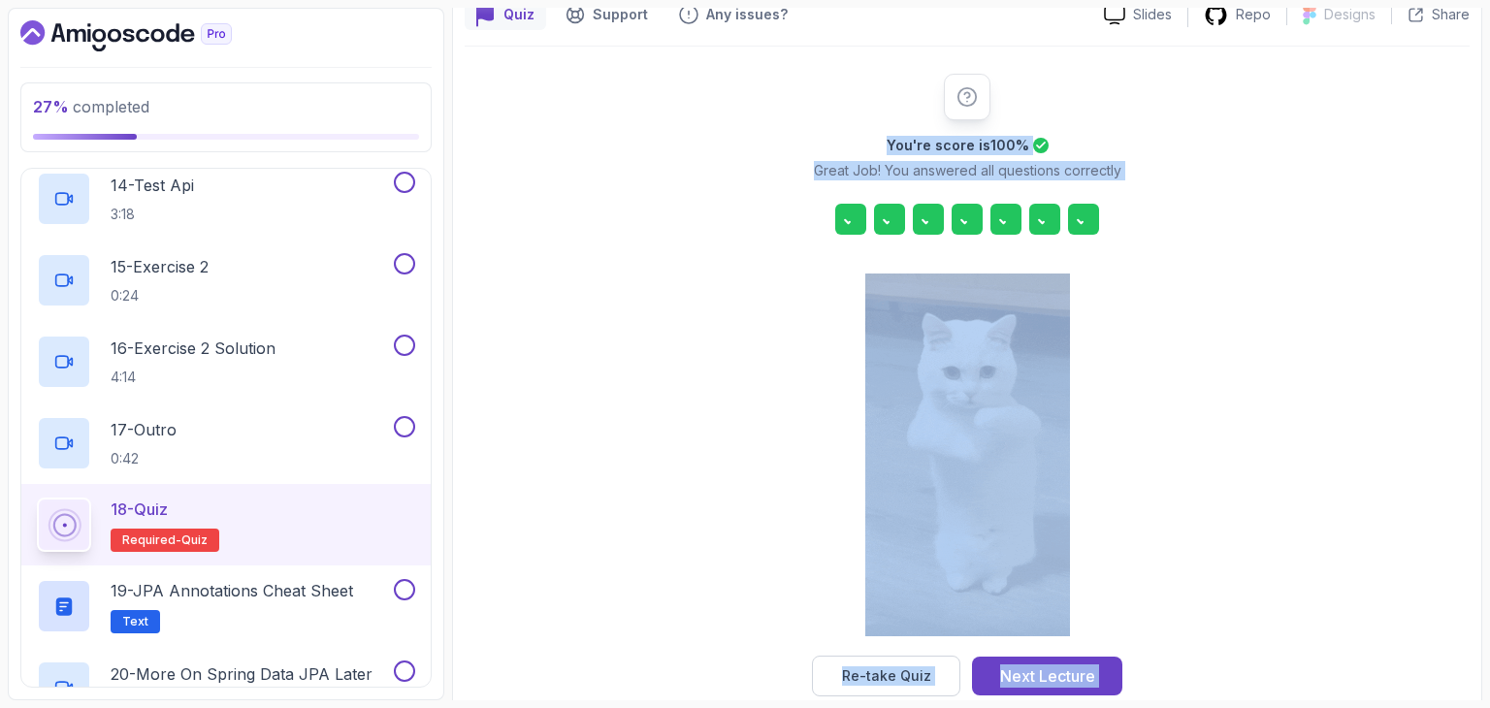
click at [1409, 622] on div "You're score is 100 % Great Job! You answered all questions correctly Re-take Q…" at bounding box center [967, 385] width 1005 height 623
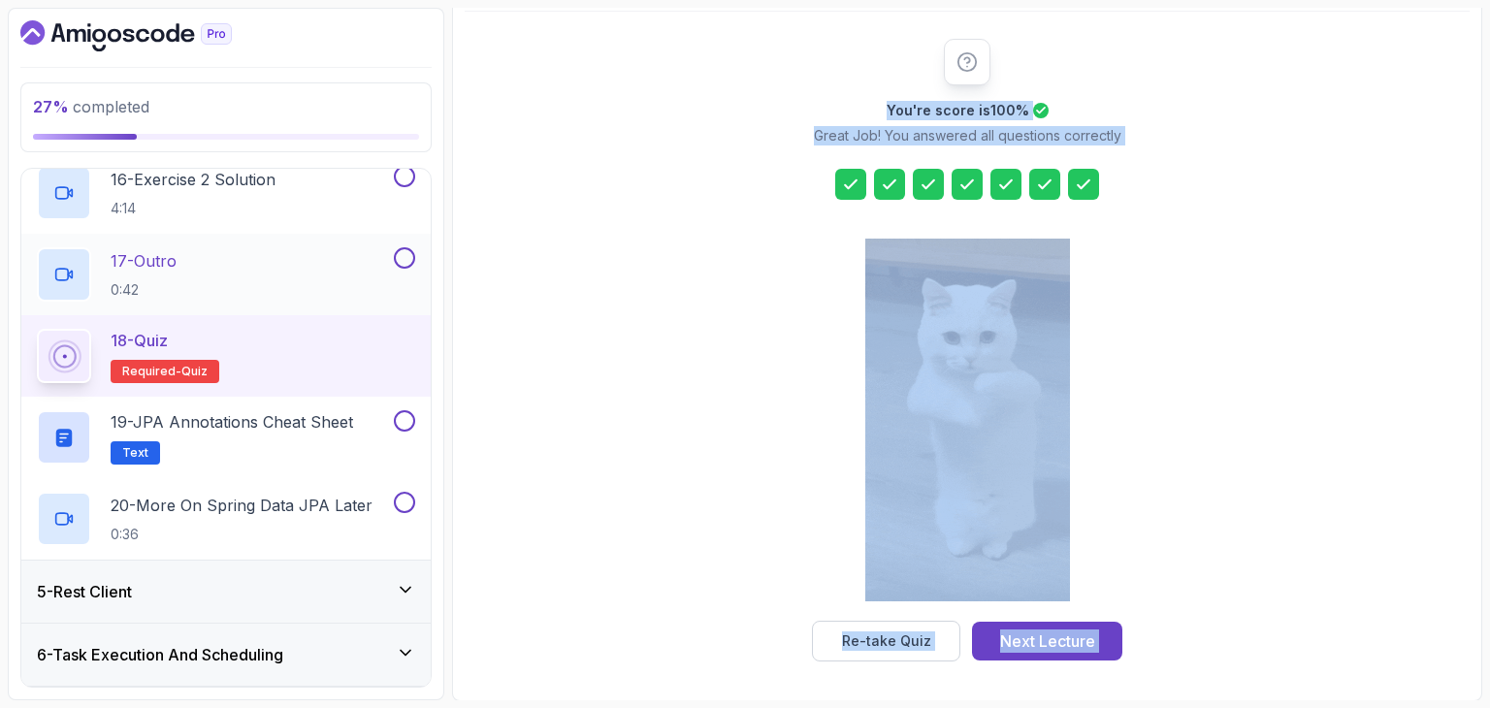
scroll to position [1515, 0]
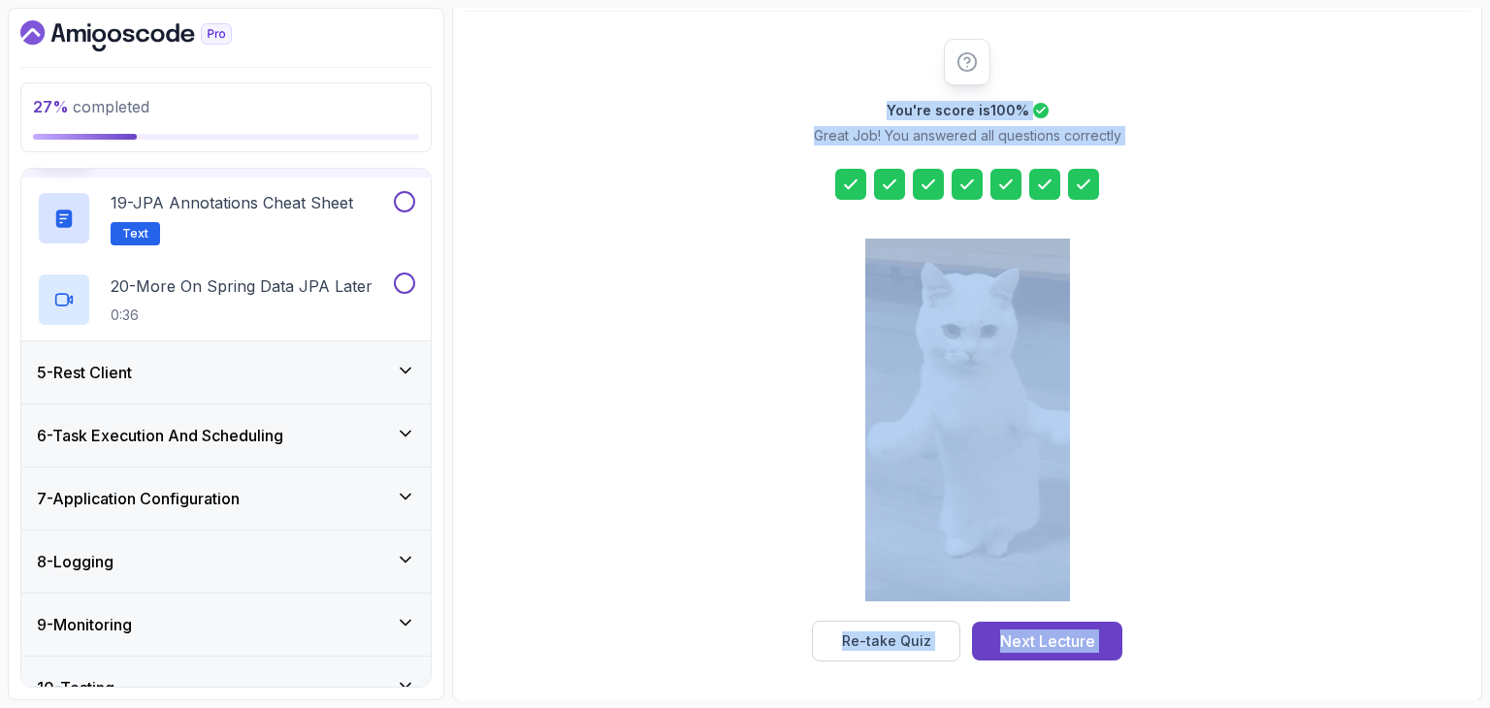
click at [259, 380] on div "5 - Rest Client" at bounding box center [226, 372] width 378 height 23
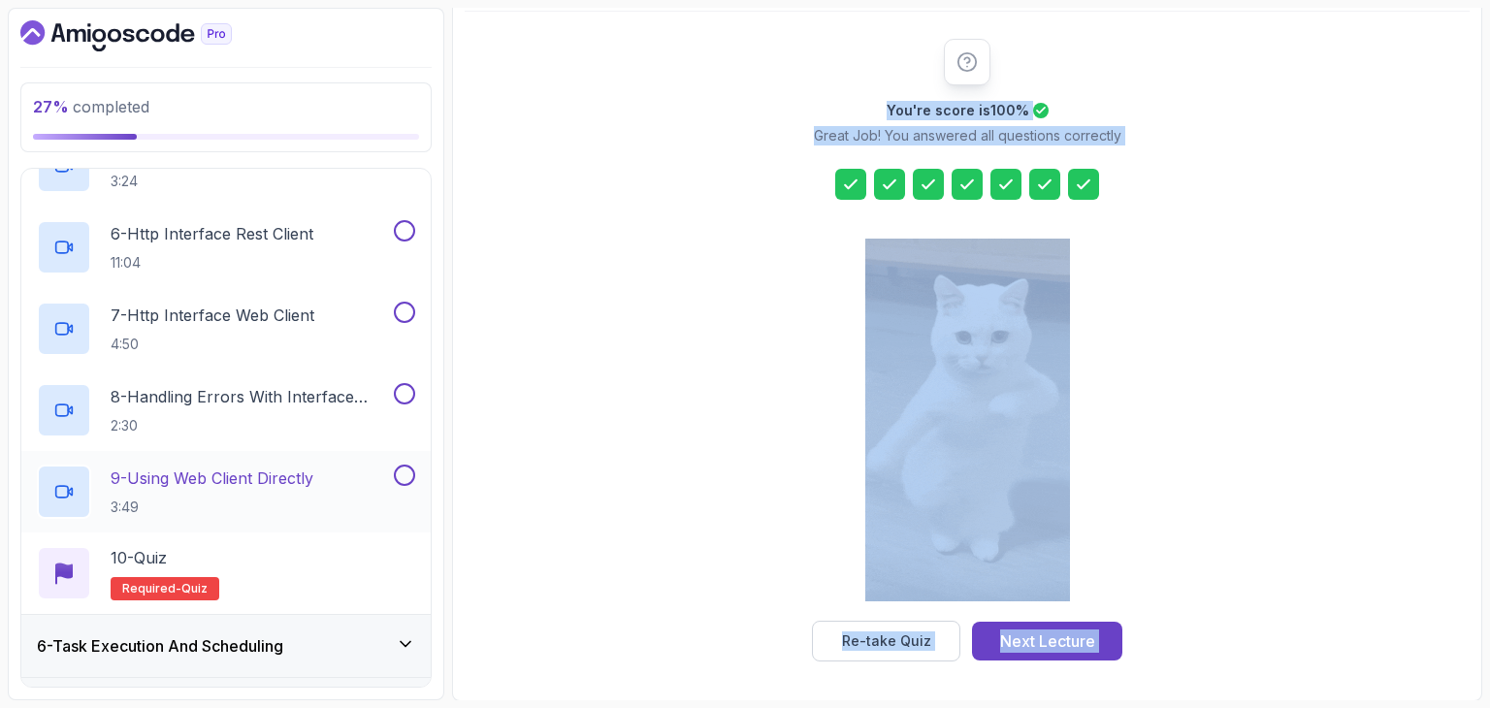
scroll to position [686, 0]
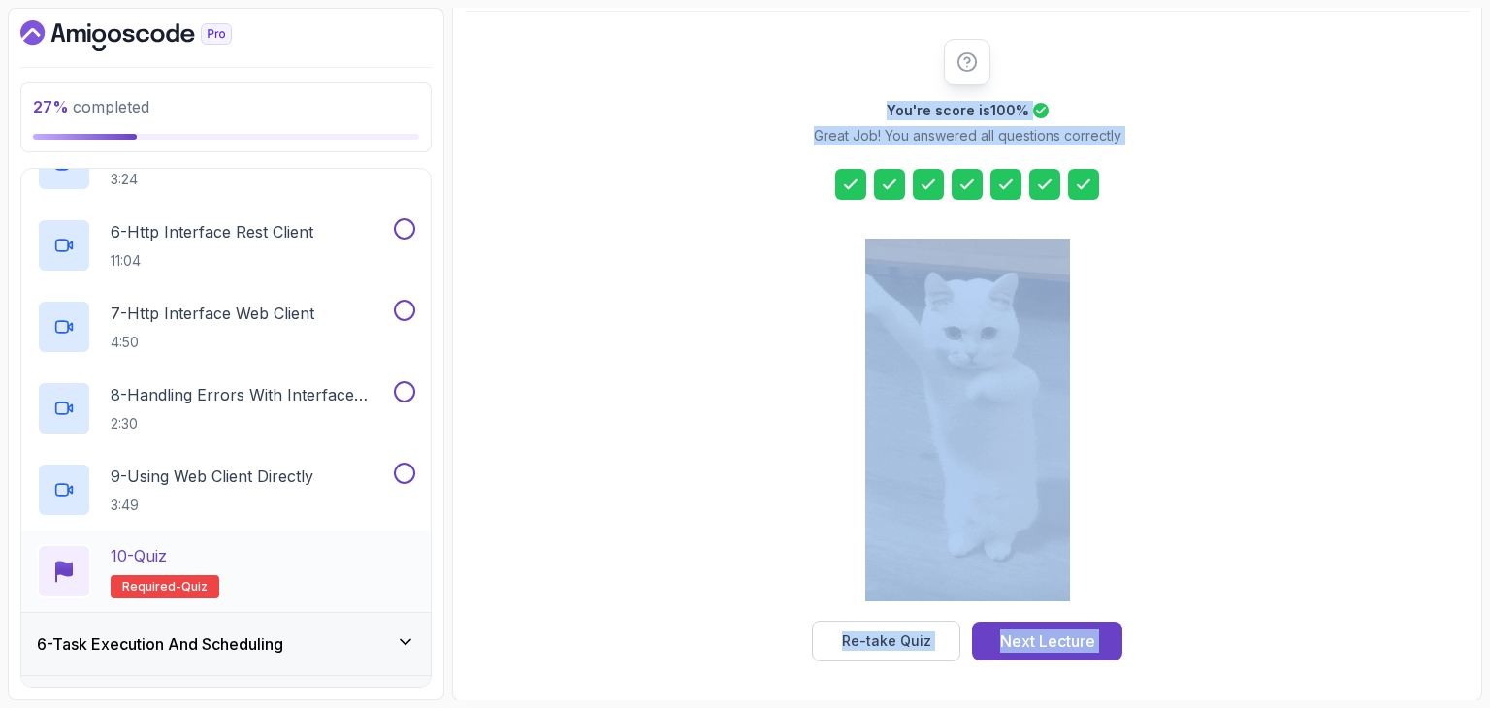
click at [324, 571] on div "10 - Quiz Required- quiz" at bounding box center [226, 571] width 378 height 54
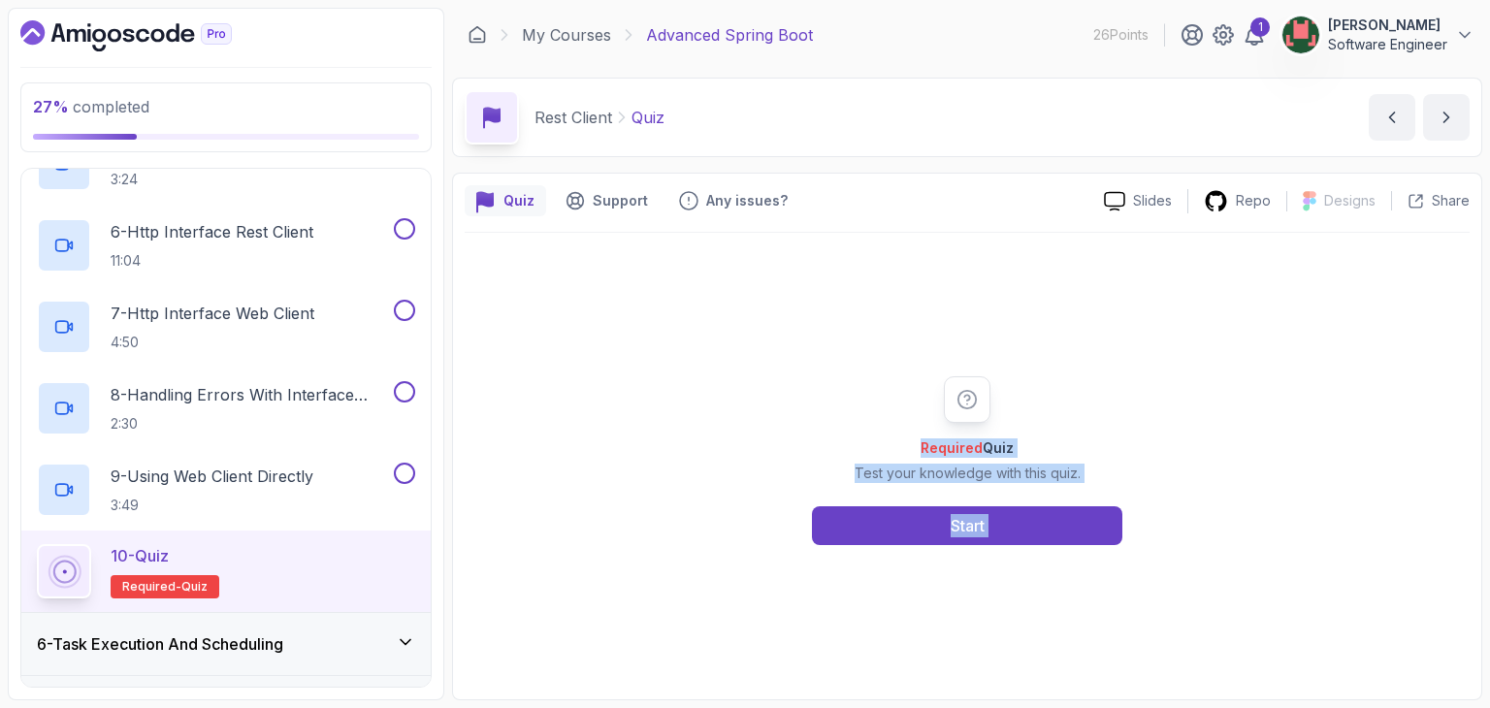
click at [990, 500] on div "Required Quiz Test your knowledge with this quiz. Start" at bounding box center [967, 460] width 372 height 169
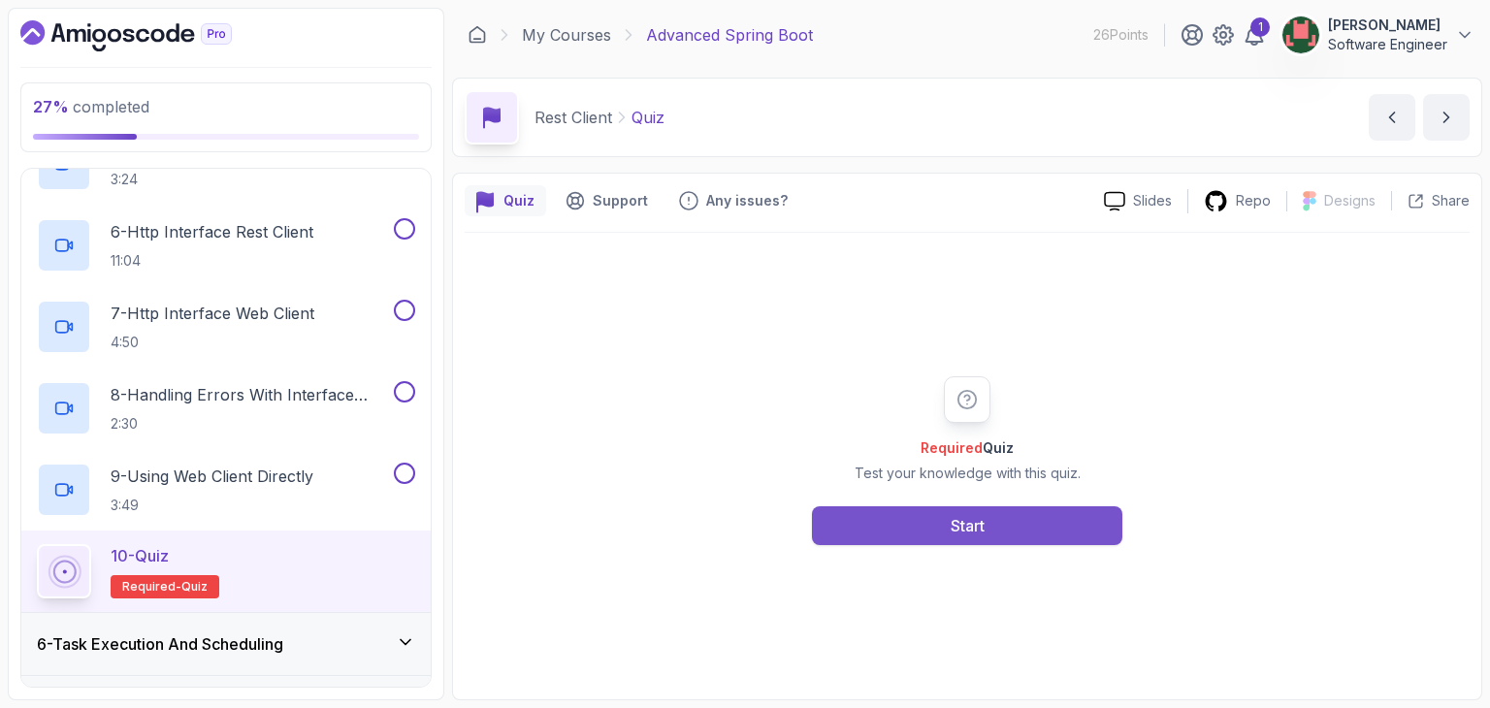
click at [989, 525] on button "Start" at bounding box center [967, 525] width 310 height 39
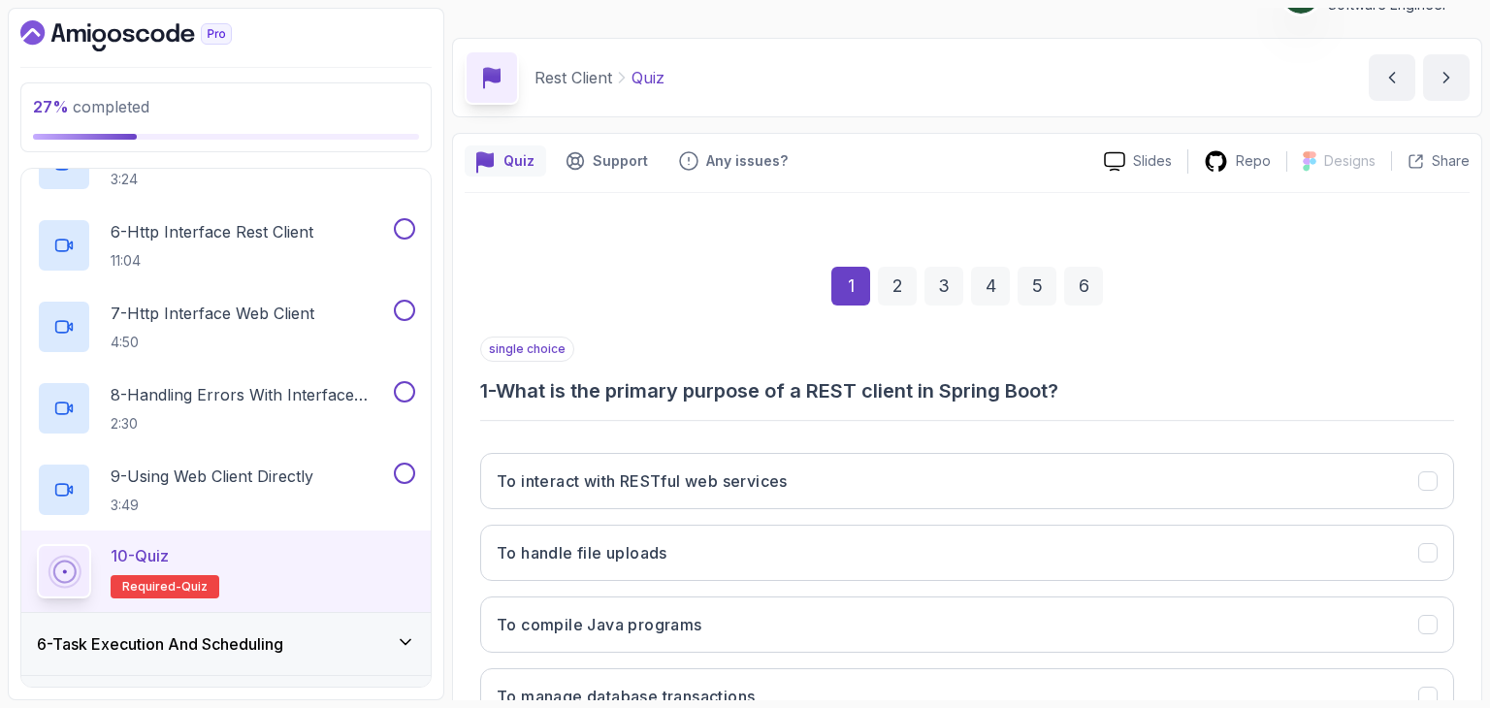
scroll to position [186, 0]
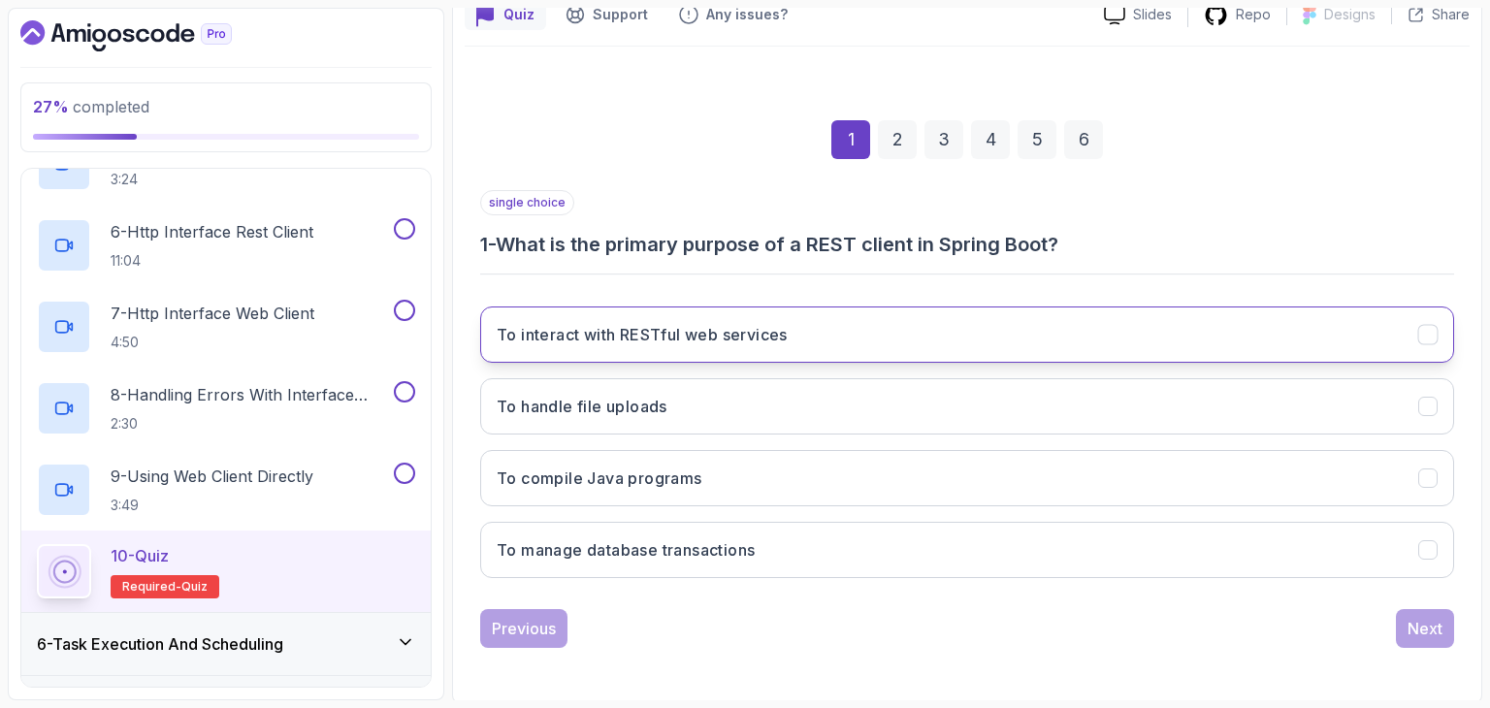
click at [612, 350] on button "To interact with RESTful web services" at bounding box center [967, 335] width 974 height 56
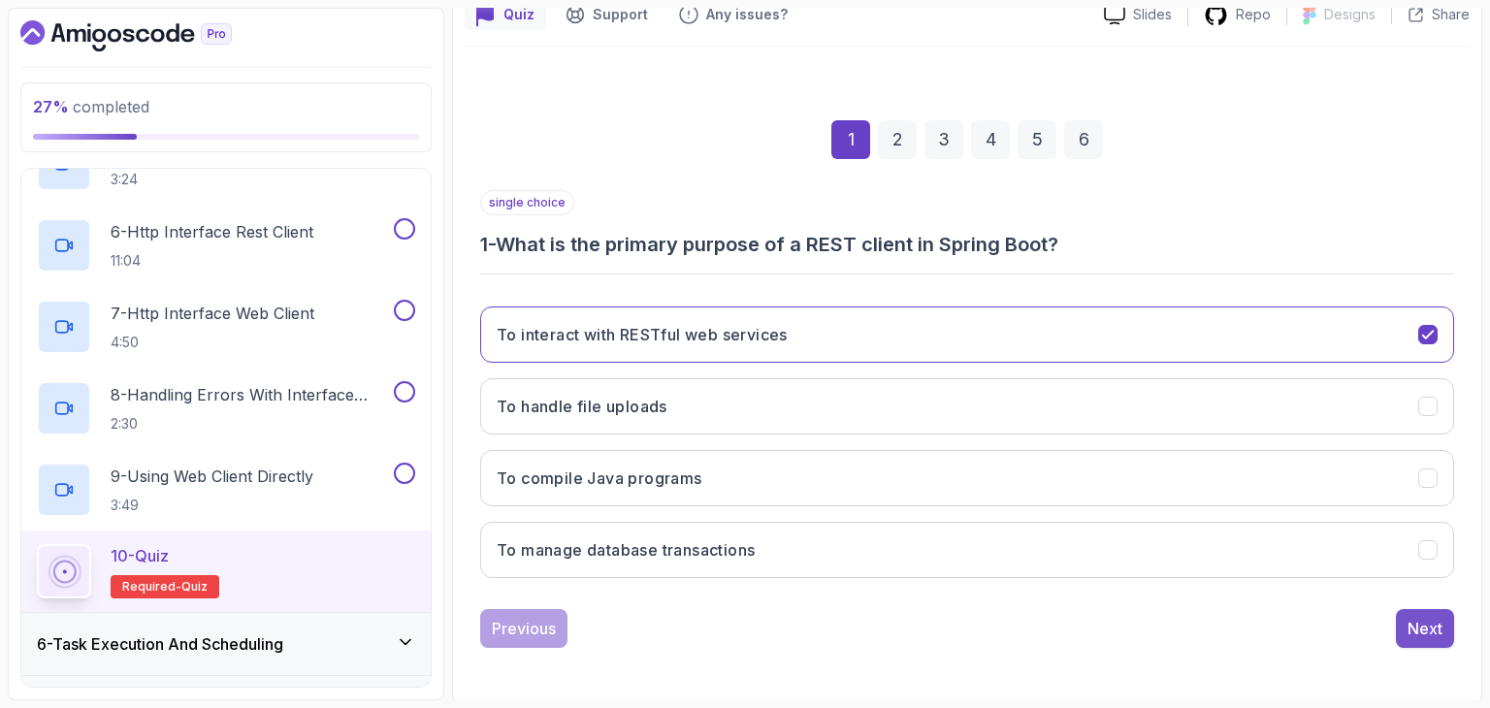
click at [1426, 620] on div "Next" at bounding box center [1425, 628] width 35 height 23
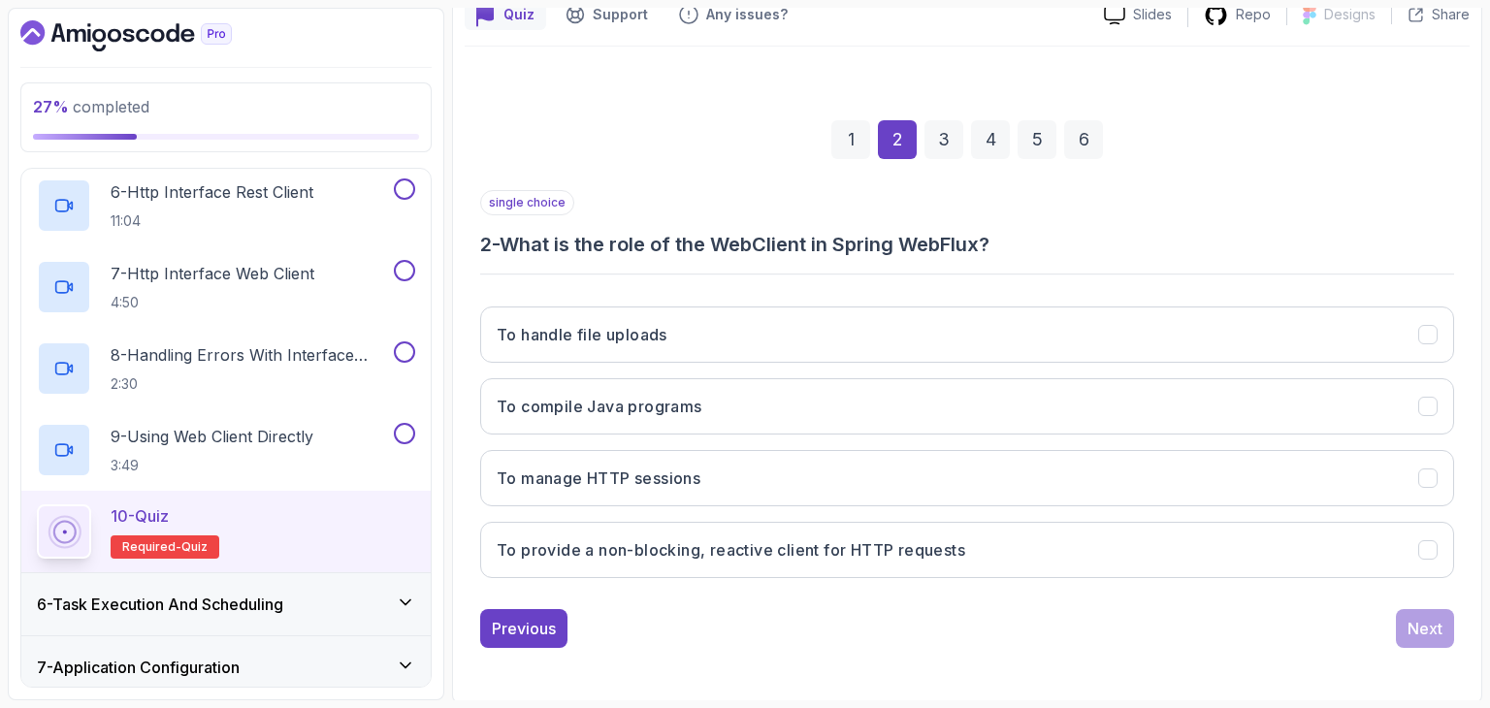
scroll to position [977, 0]
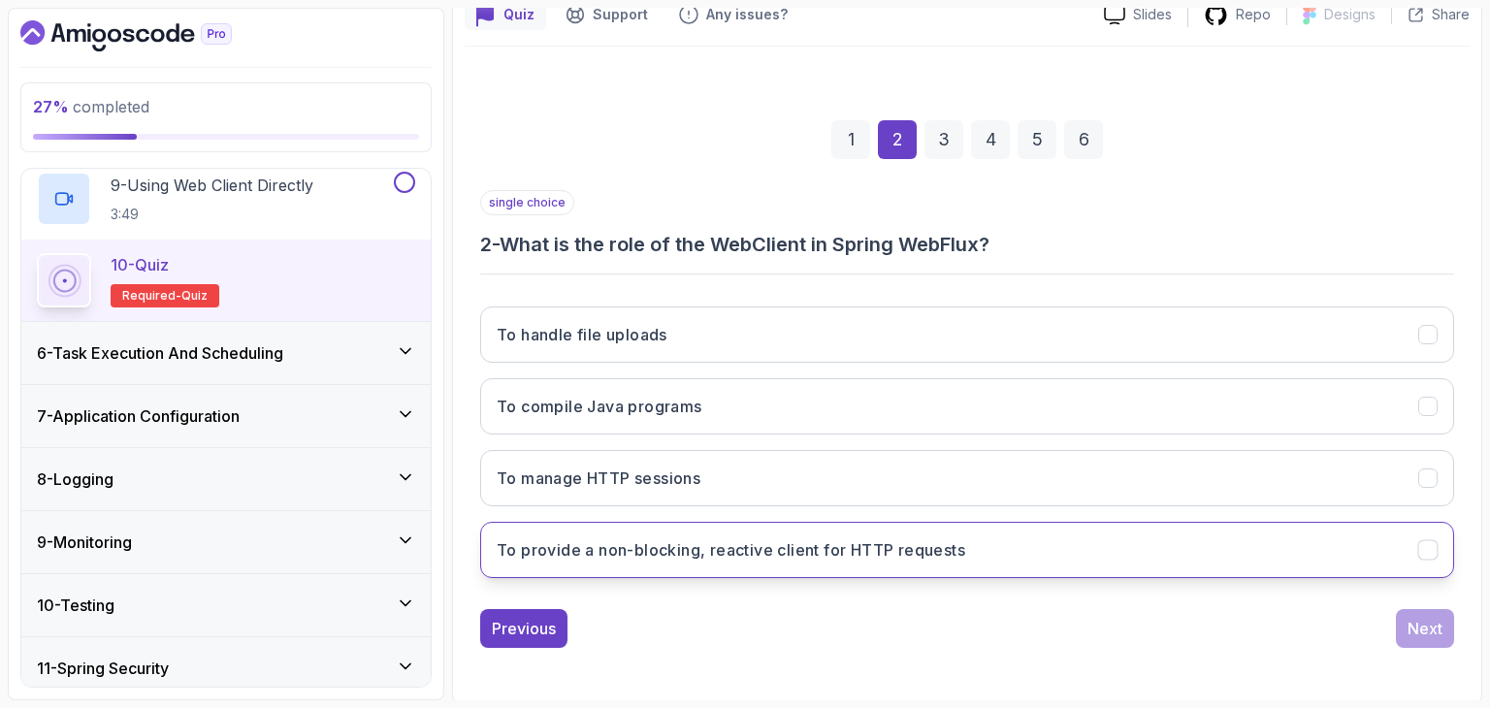
click at [812, 555] on h3 "To provide a non-blocking, reactive client for HTTP requests" at bounding box center [731, 549] width 469 height 23
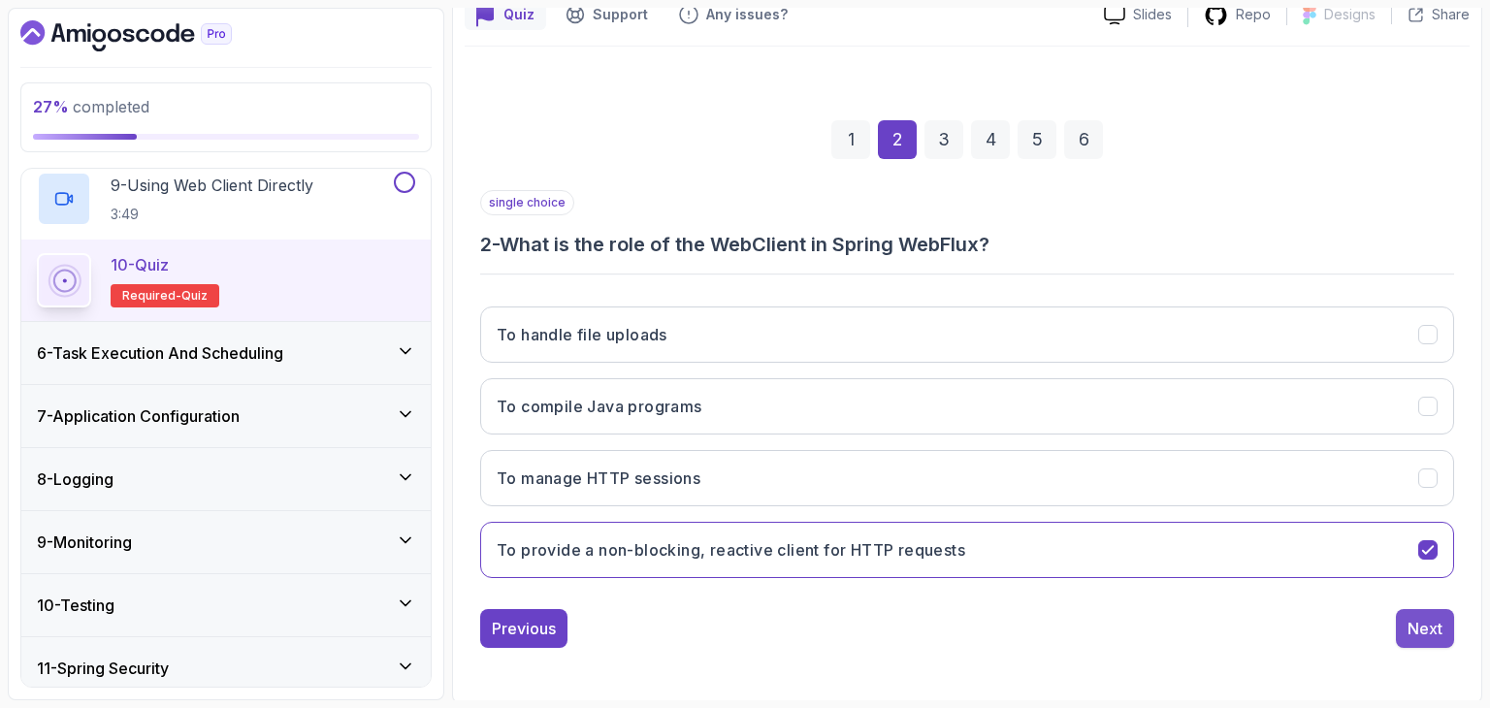
click at [1408, 629] on div "Next" at bounding box center [1425, 628] width 35 height 23
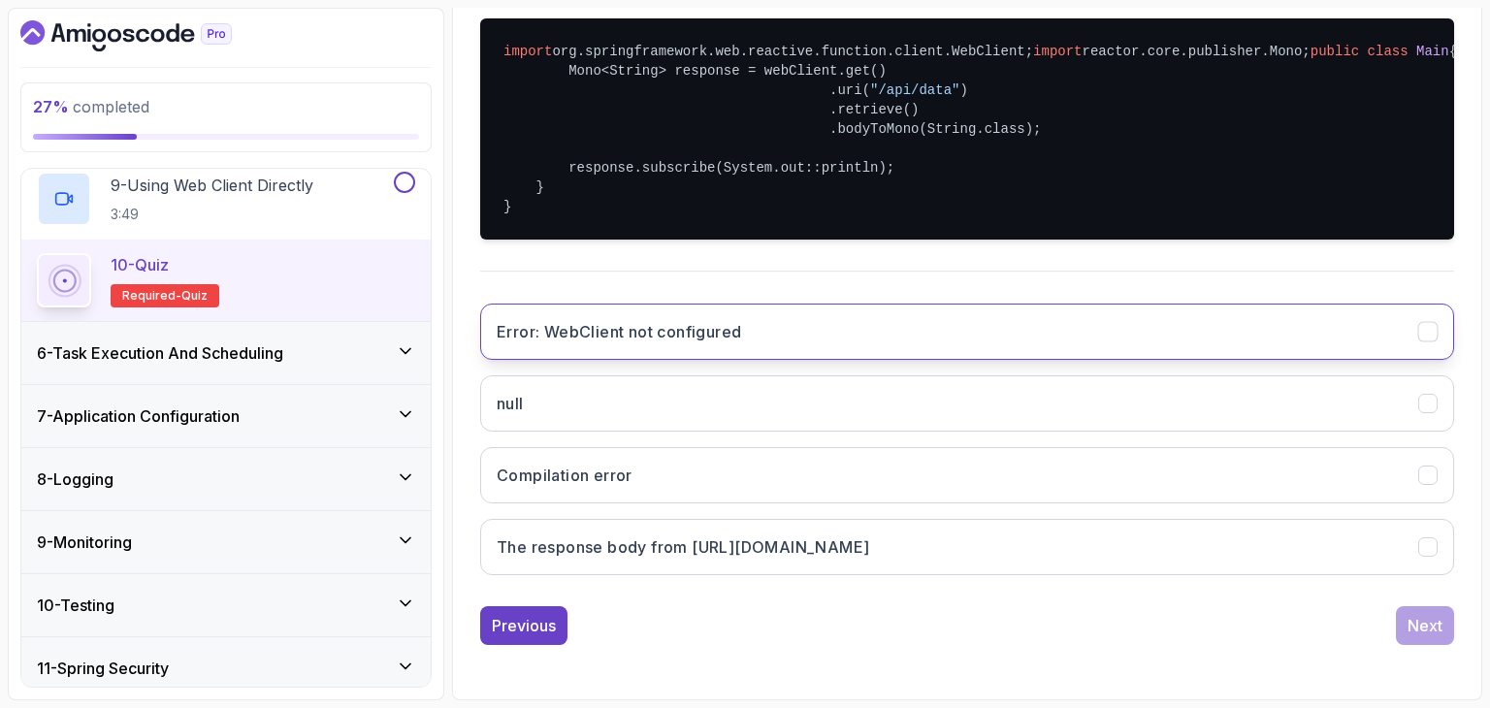
scroll to position [477, 0]
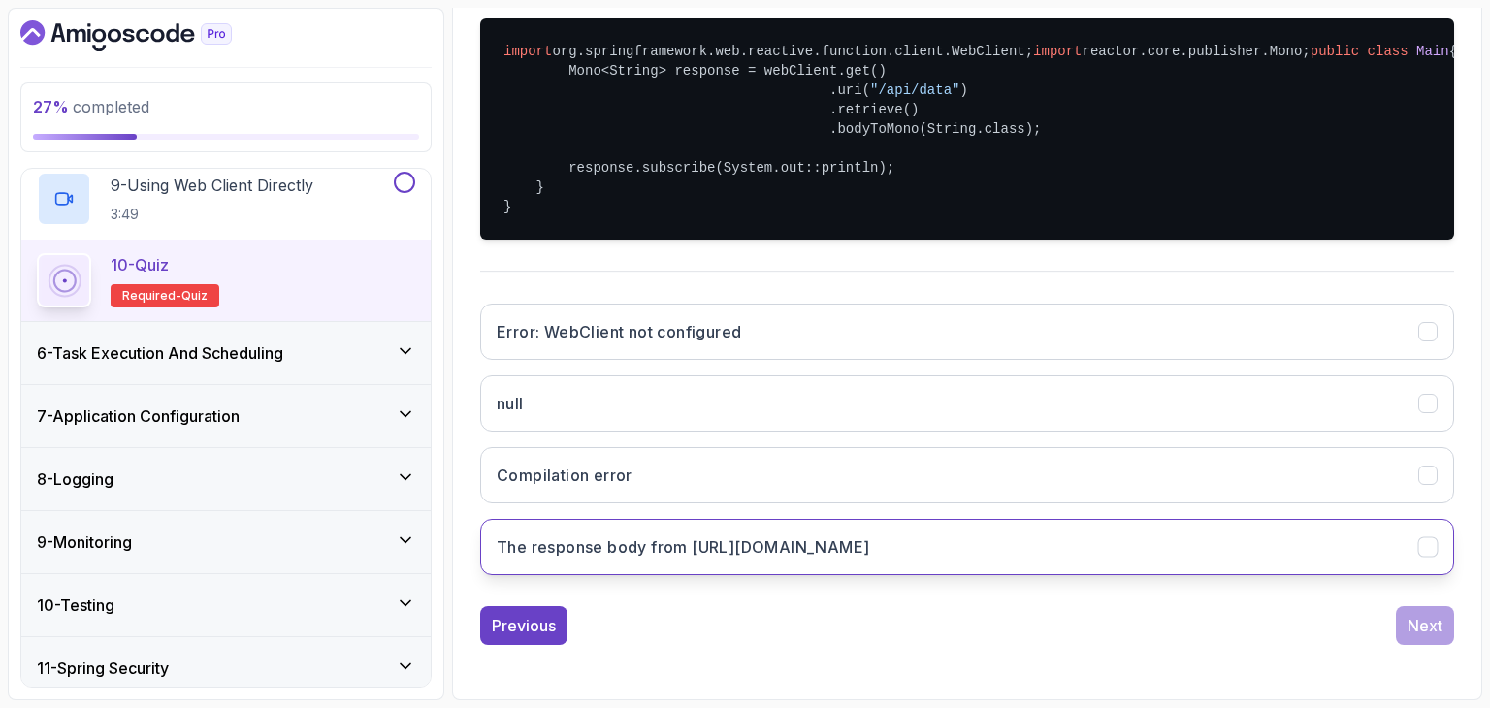
click at [869, 559] on h3 "The response body from http://example.com/api/data" at bounding box center [683, 546] width 372 height 23
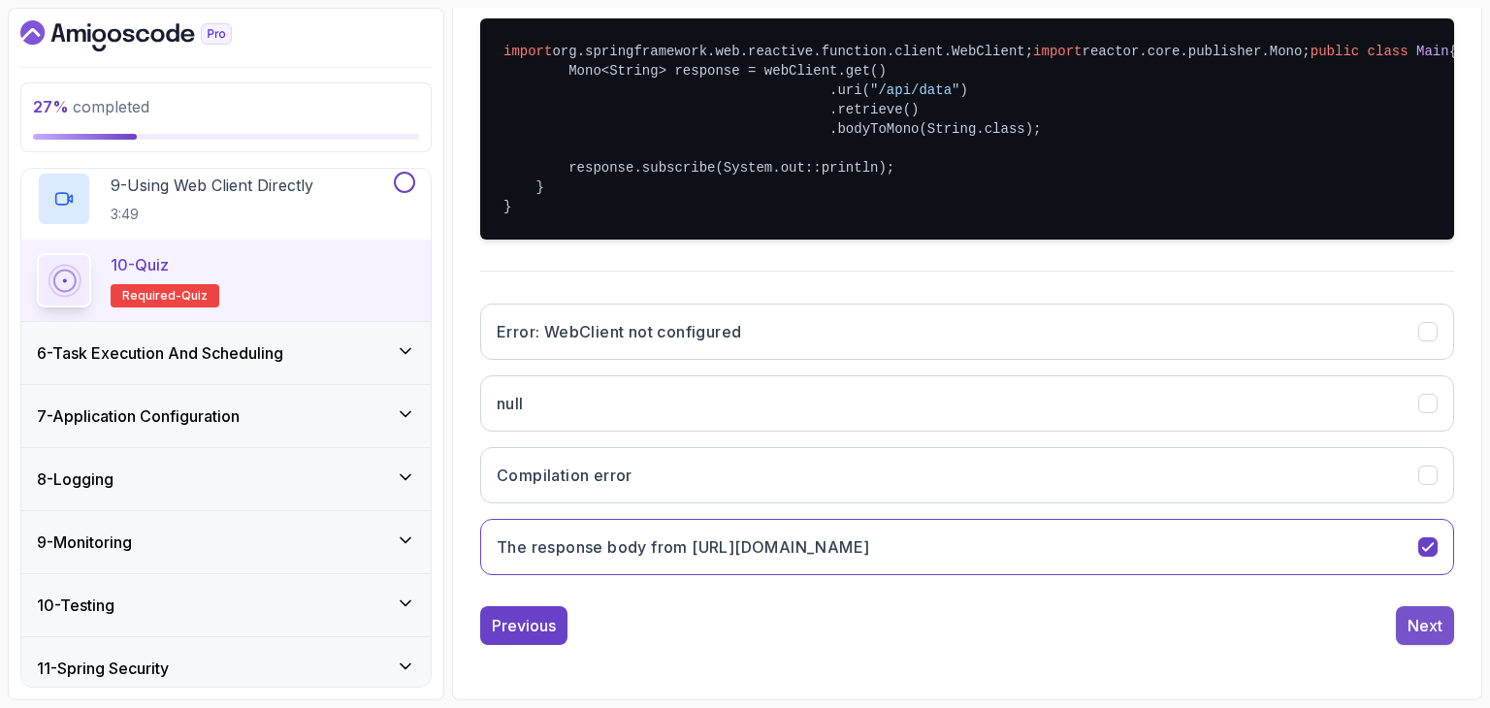
click at [1409, 637] on div "Next" at bounding box center [1425, 625] width 35 height 23
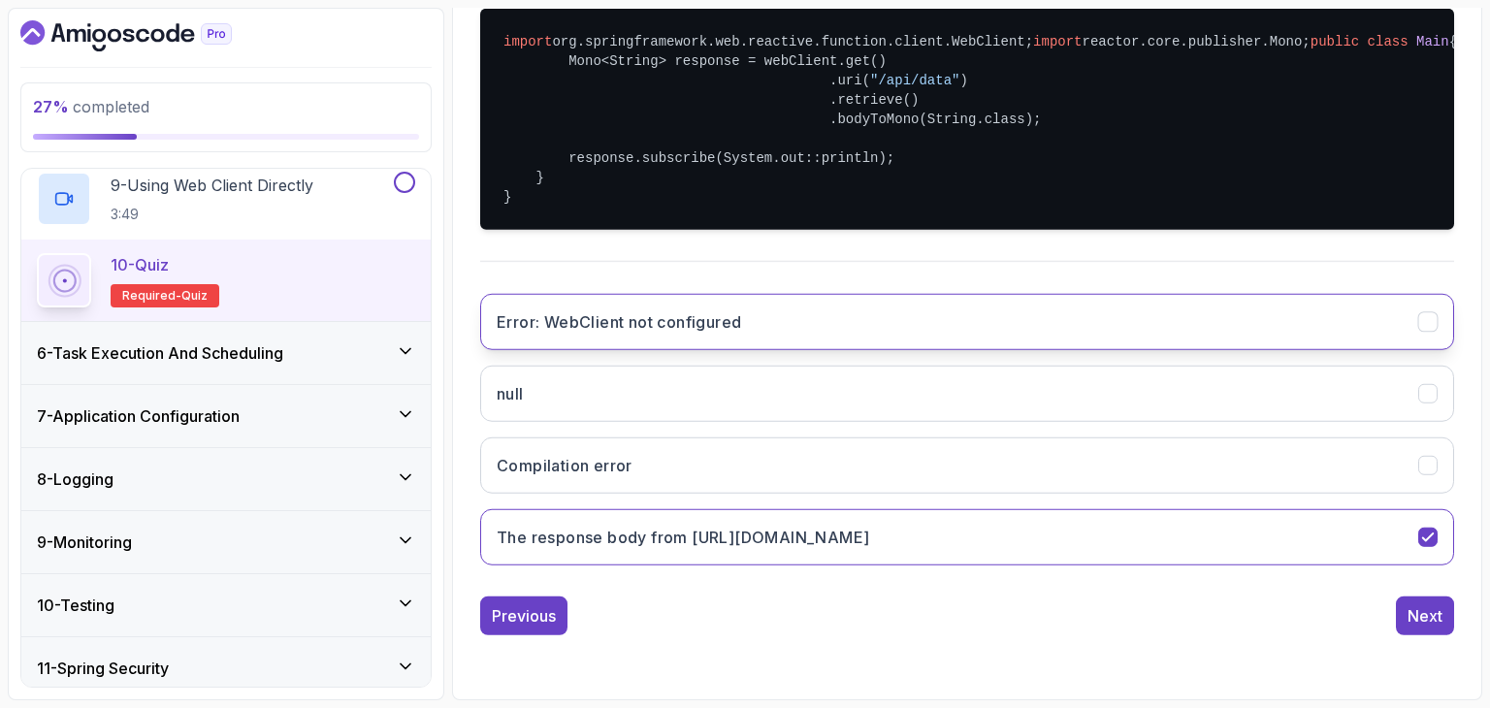
scroll to position [186, 0]
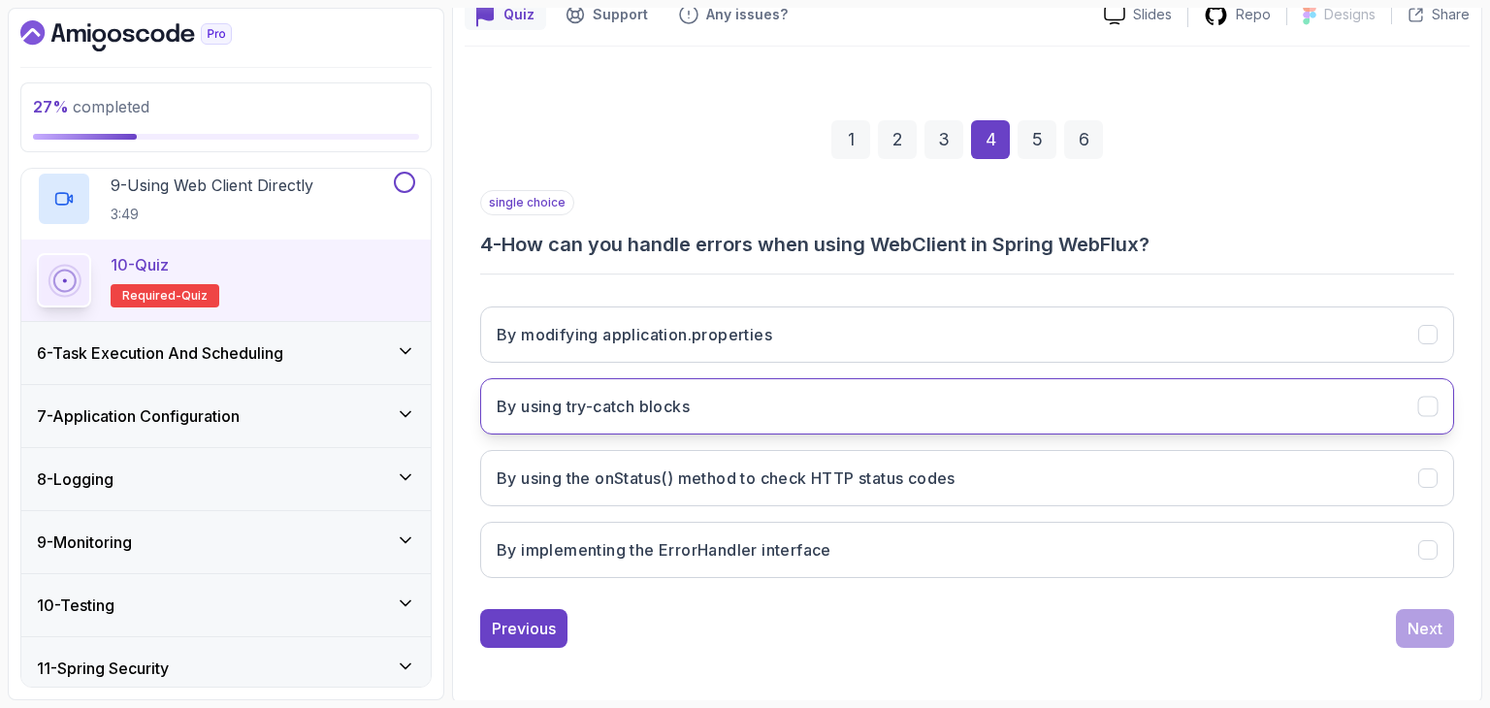
click at [838, 412] on button "By using try-catch blocks" at bounding box center [967, 406] width 974 height 56
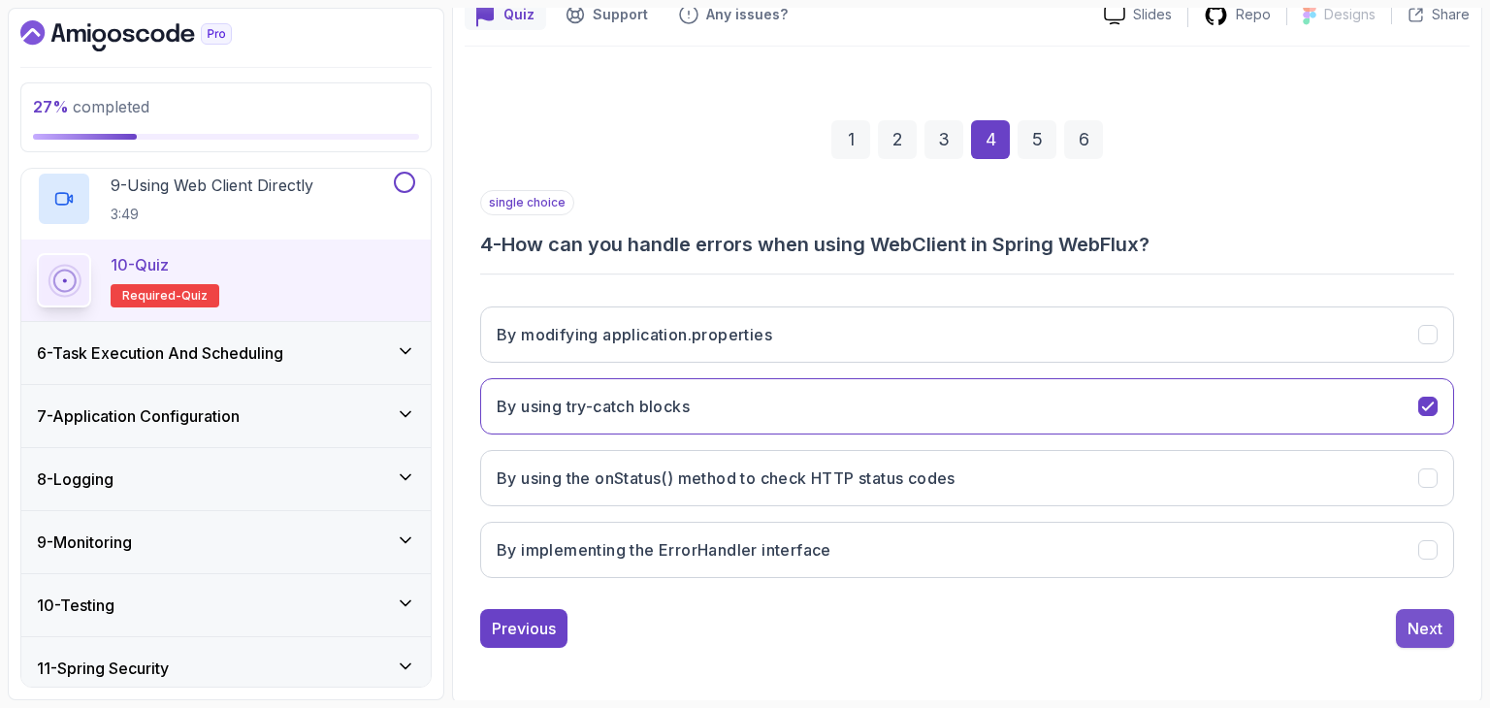
click at [1415, 629] on div "Next" at bounding box center [1425, 628] width 35 height 23
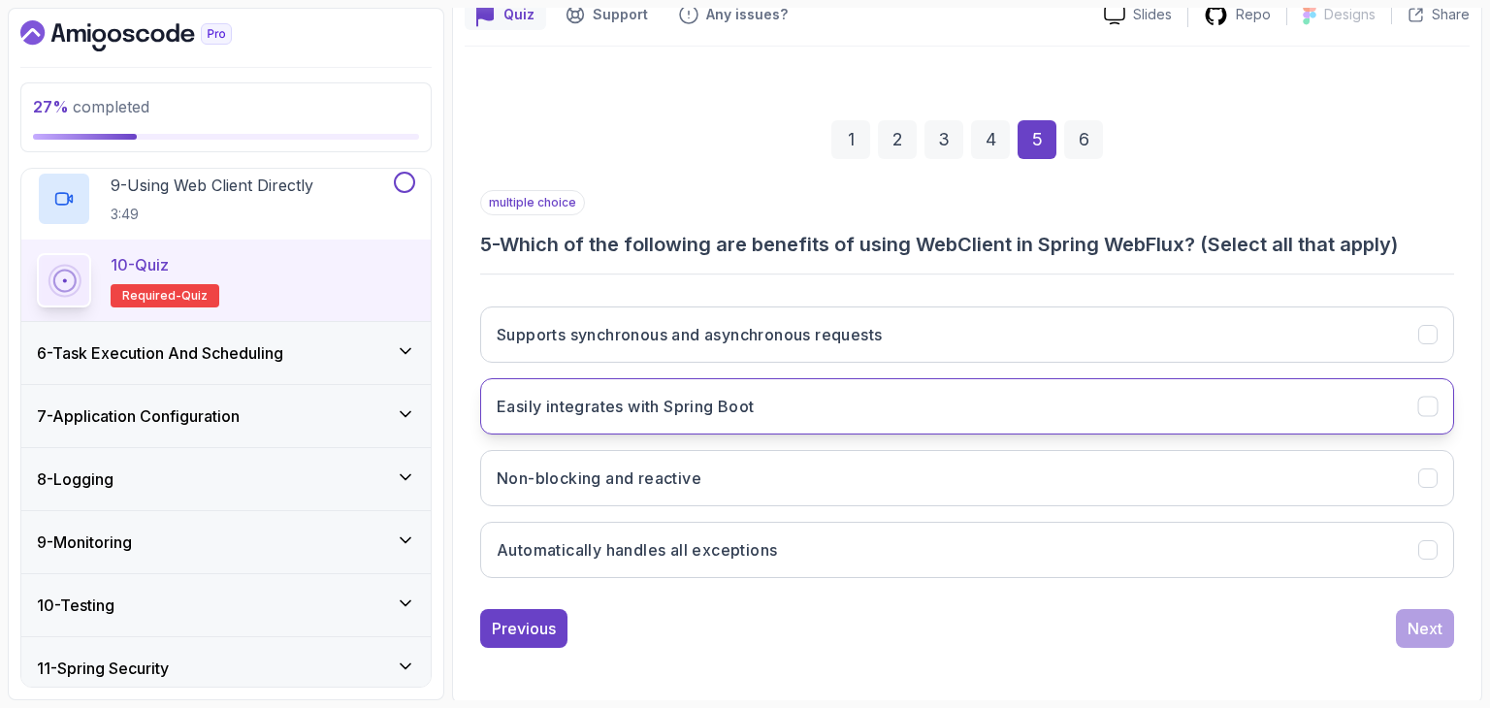
click at [1184, 412] on button "Easily integrates with Spring Boot" at bounding box center [967, 406] width 974 height 56
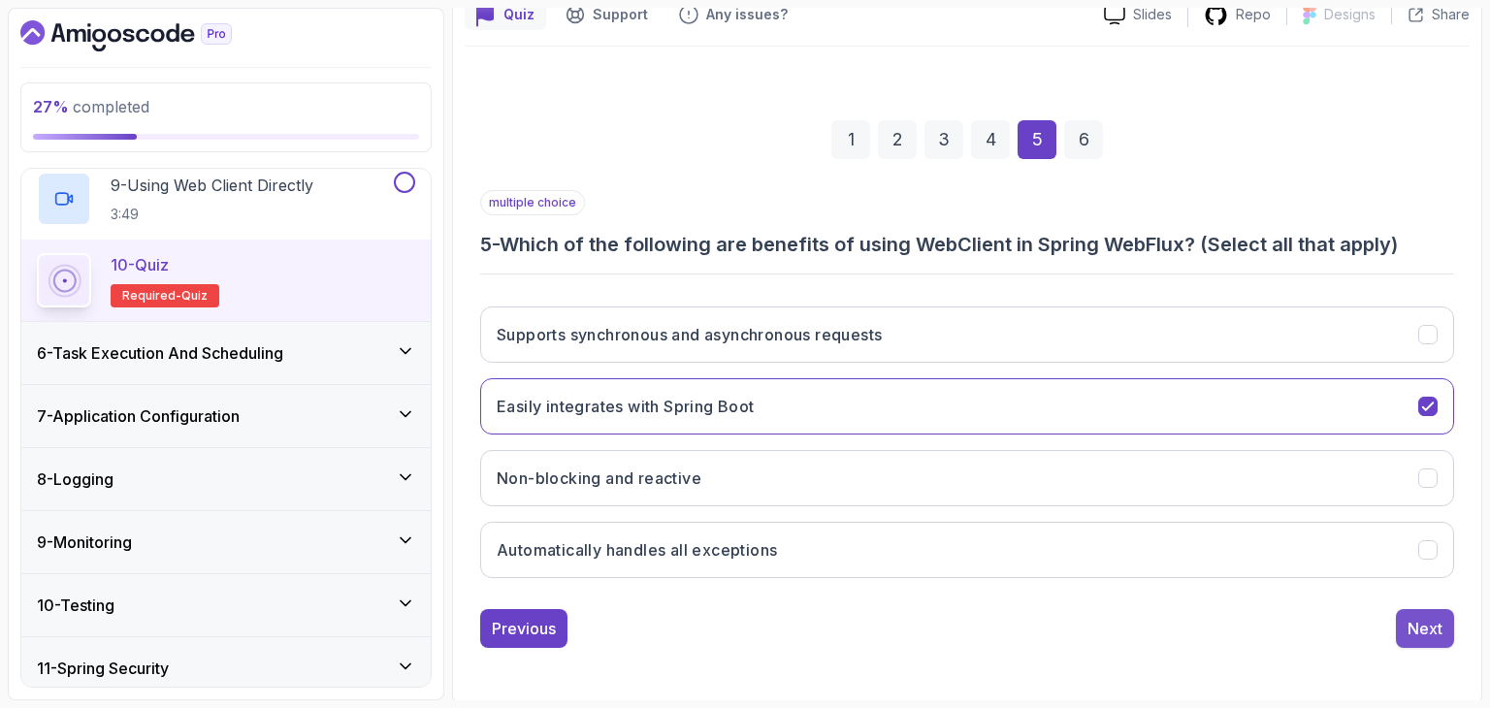
click at [1426, 622] on div "Next" at bounding box center [1425, 628] width 35 height 23
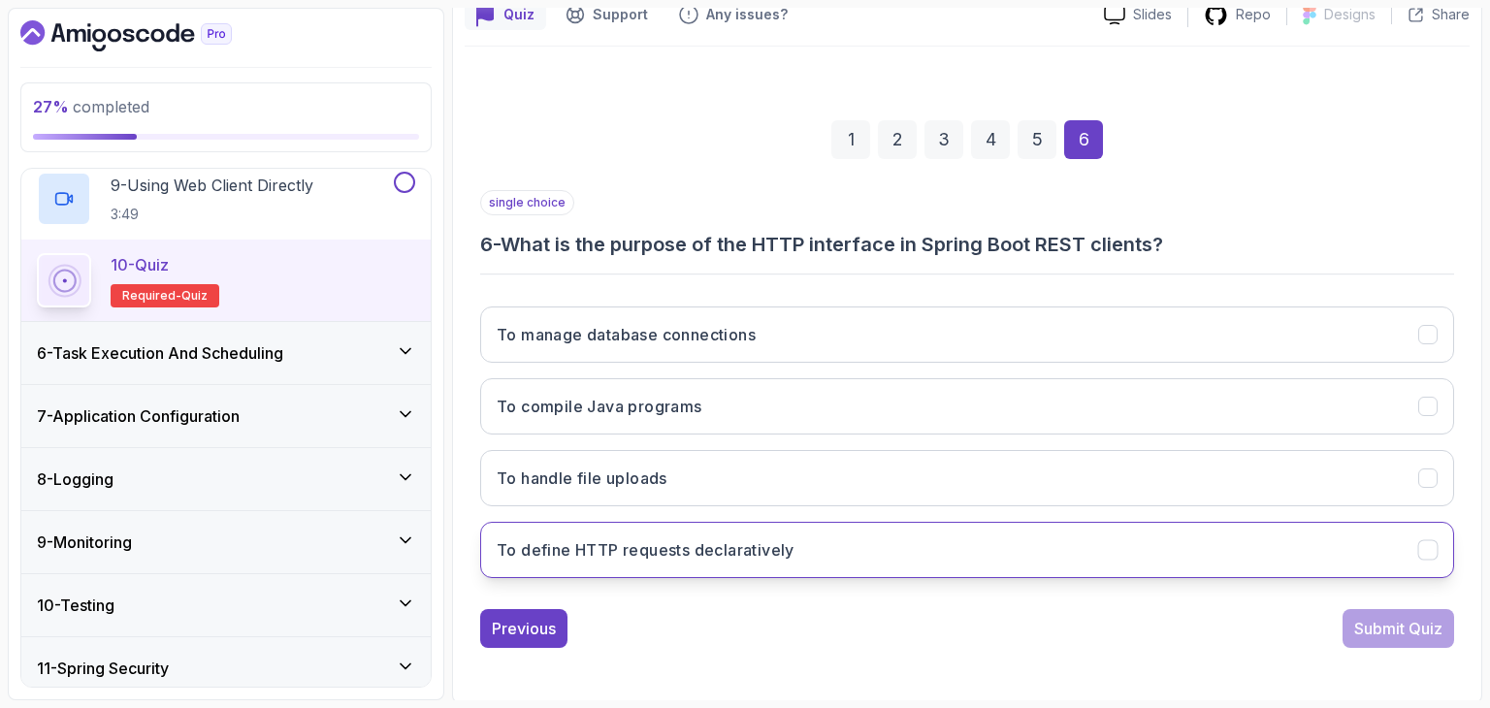
click at [951, 539] on button "To define HTTP requests declaratively" at bounding box center [967, 550] width 974 height 56
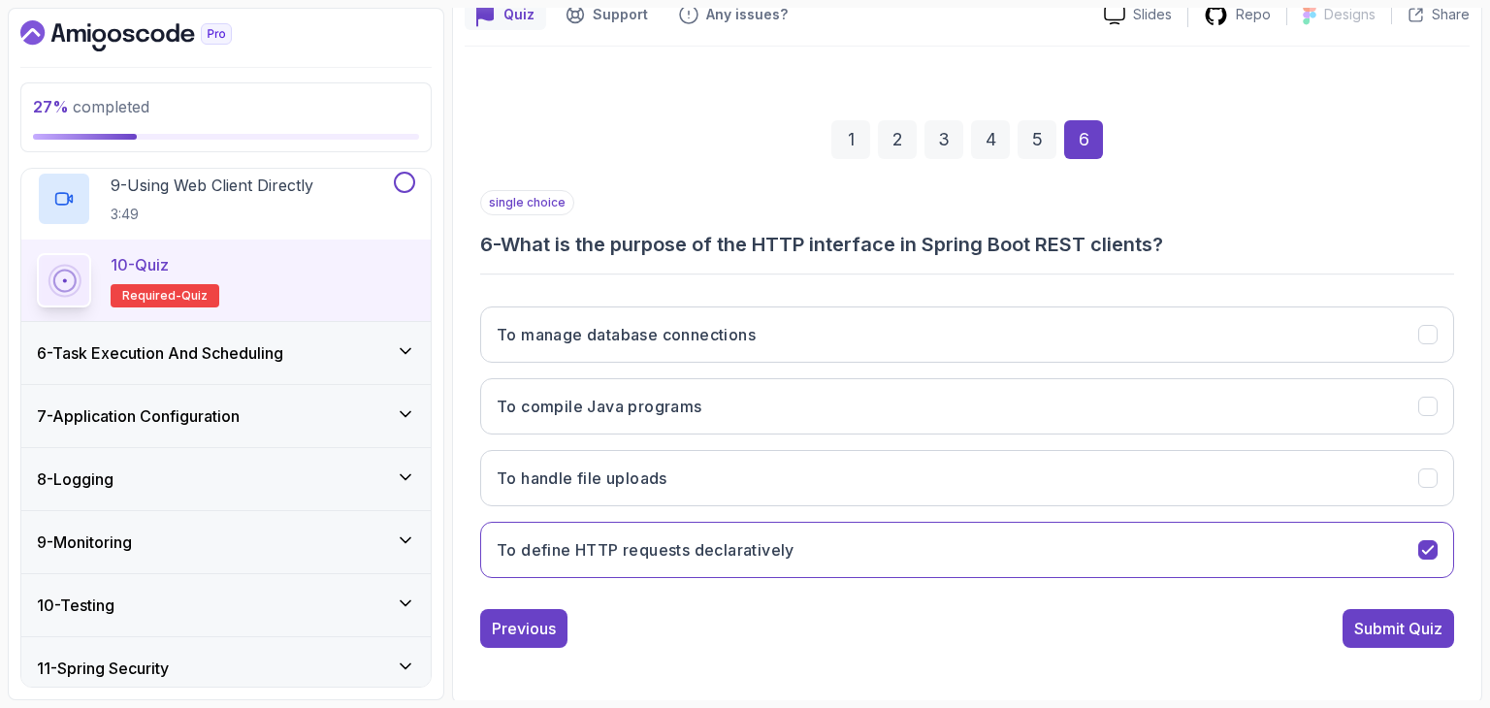
drag, startPoint x: 1443, startPoint y: 617, endPoint x: 1323, endPoint y: 581, distance: 125.5
click at [1442, 617] on button "Submit Quiz" at bounding box center [1399, 628] width 112 height 39
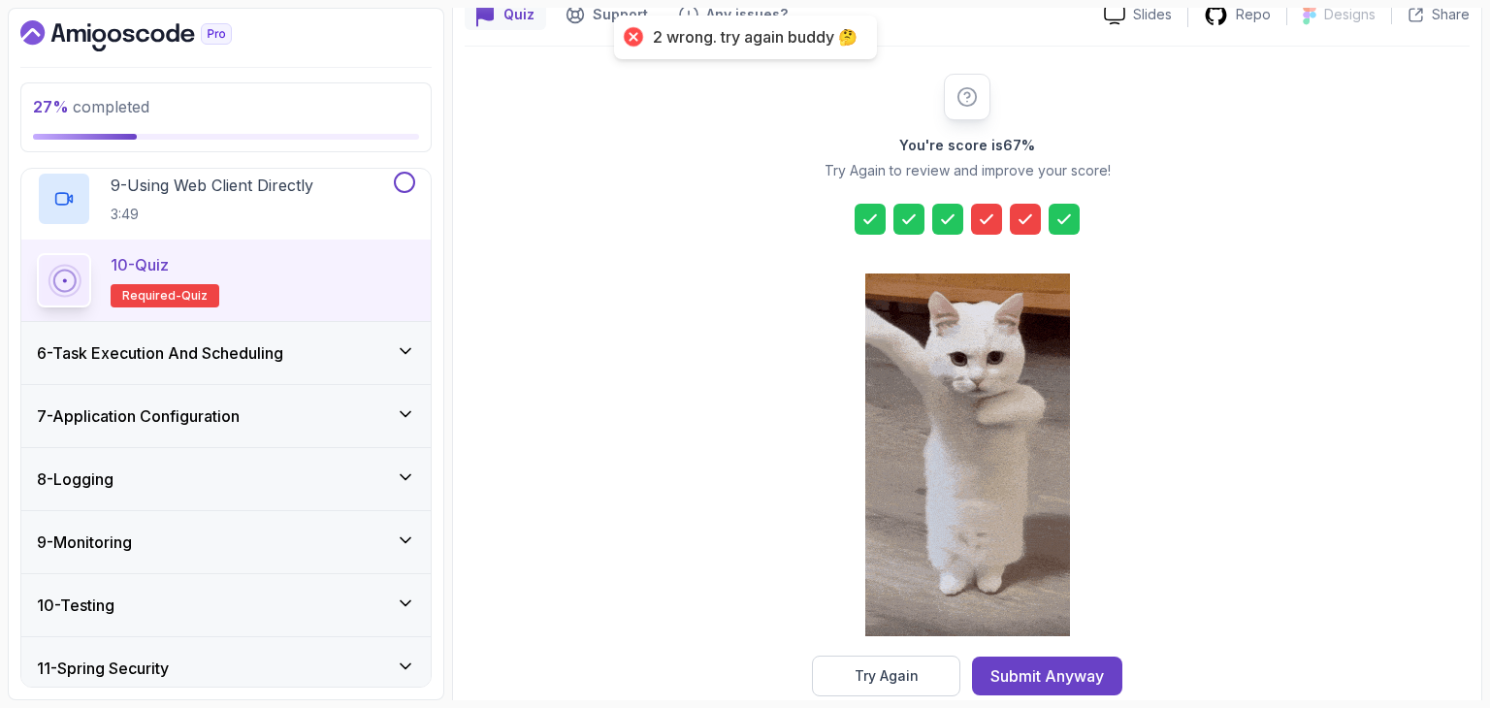
click at [993, 218] on icon at bounding box center [986, 219] width 19 height 19
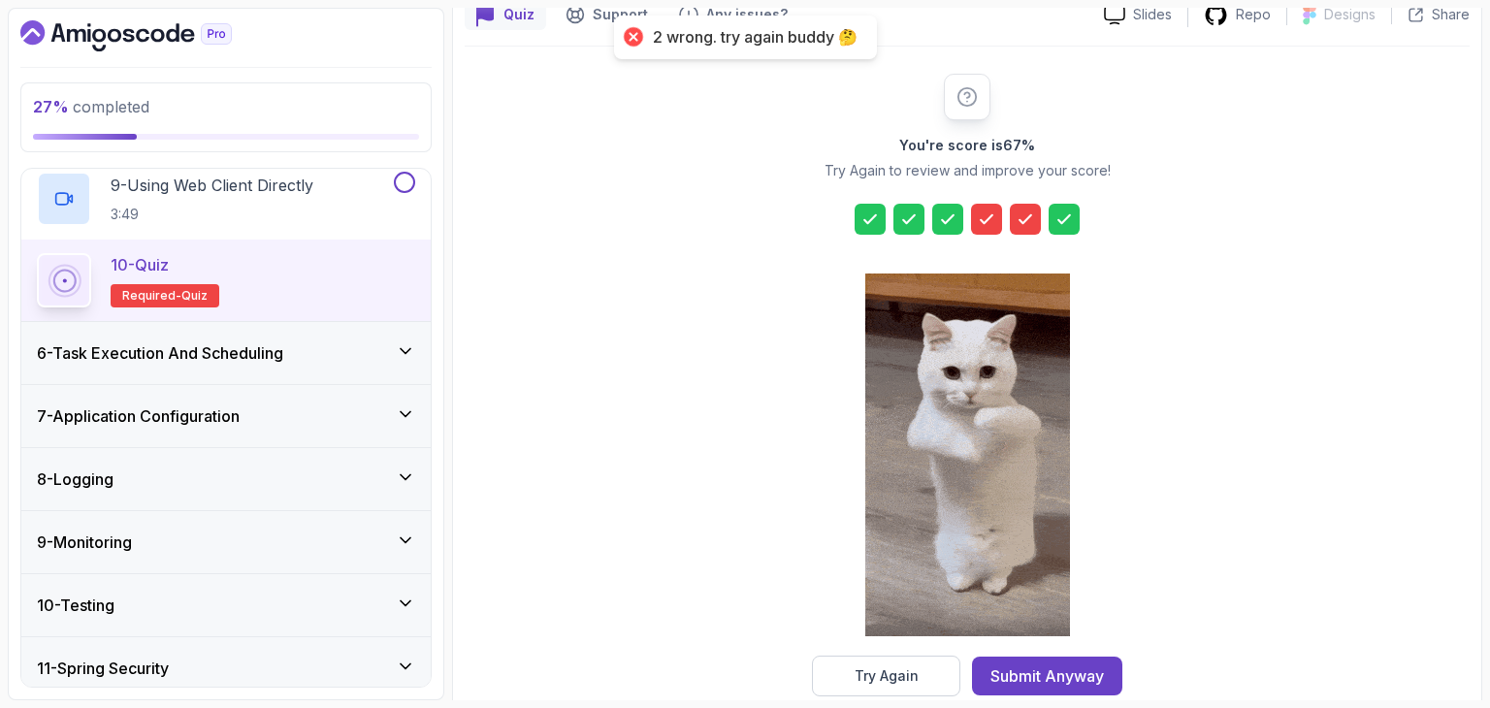
click at [1024, 218] on icon at bounding box center [1026, 219] width 12 height 8
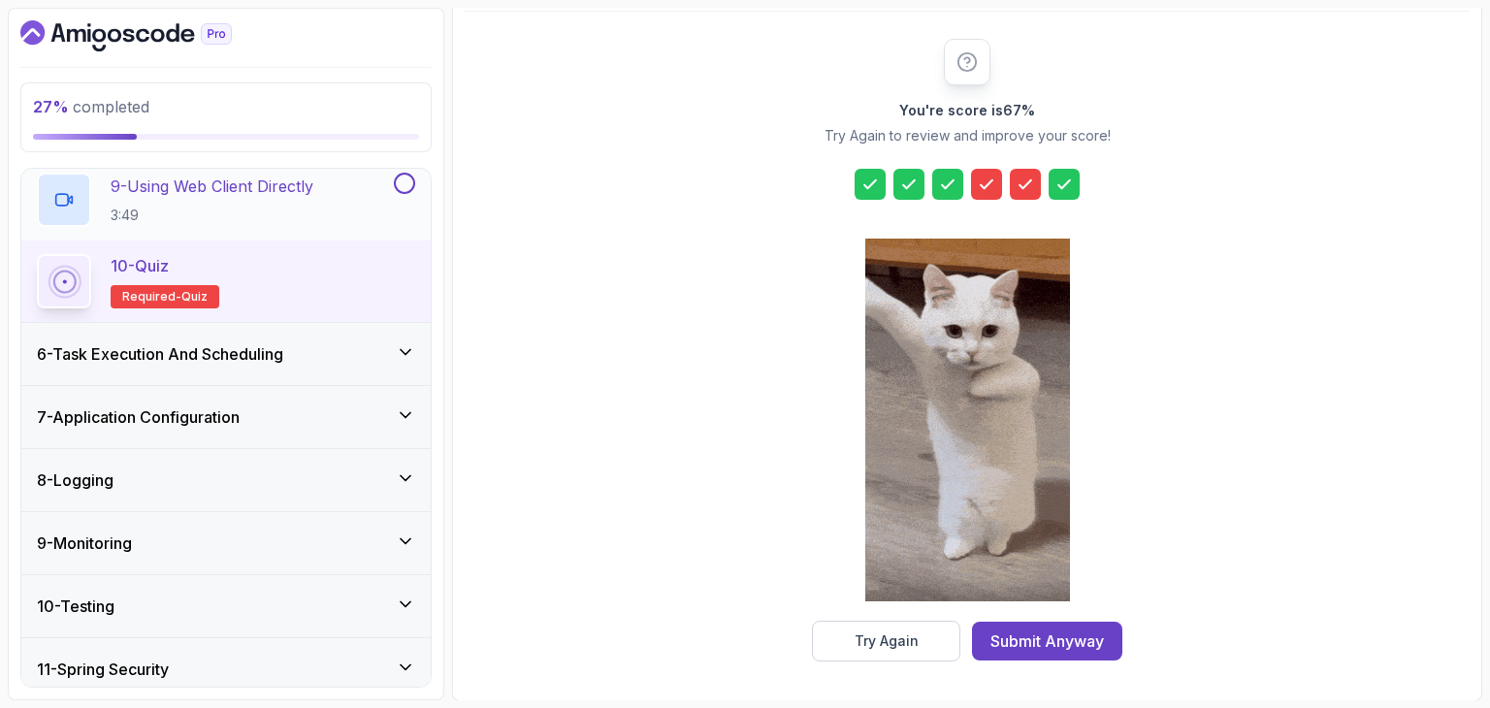
scroll to position [977, 0]
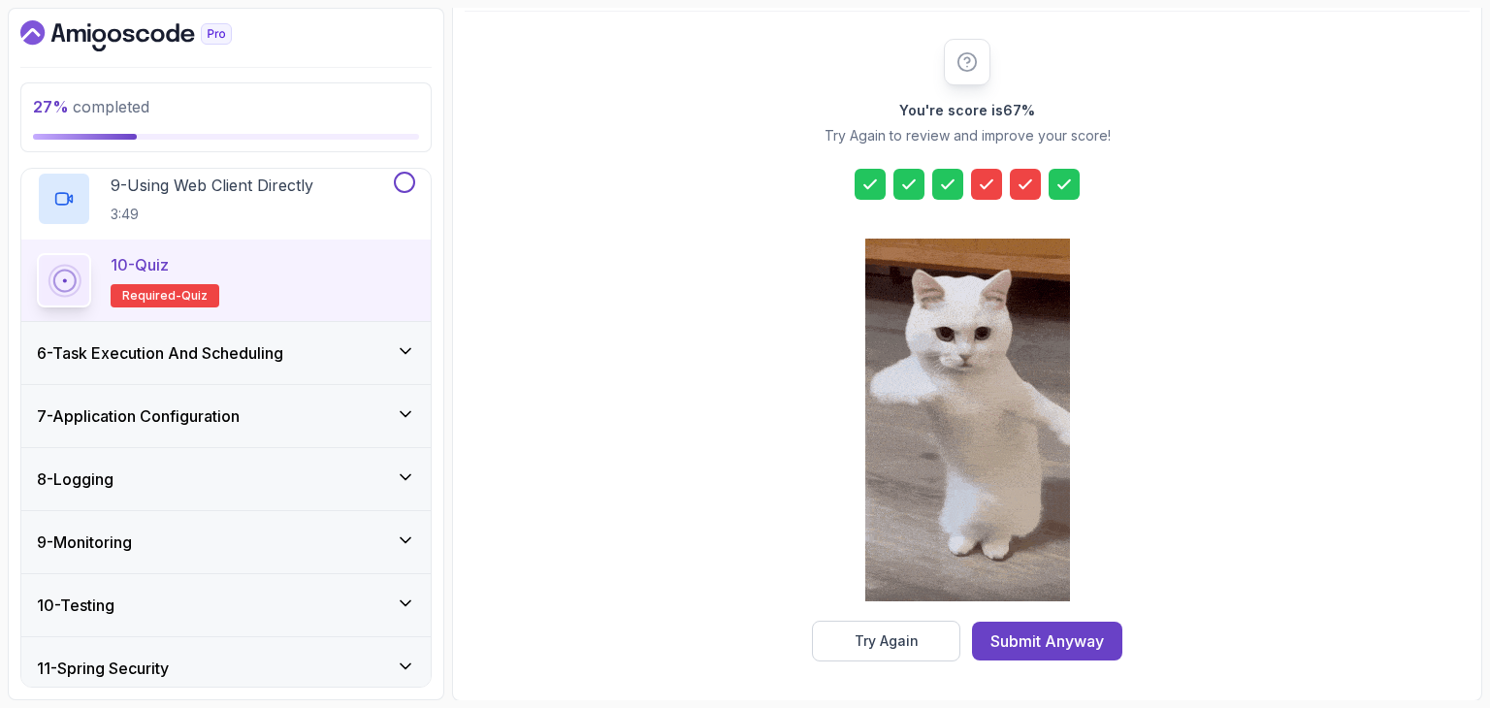
click at [252, 350] on h3 "6 - Task Execution And Scheduling" at bounding box center [160, 352] width 246 height 23
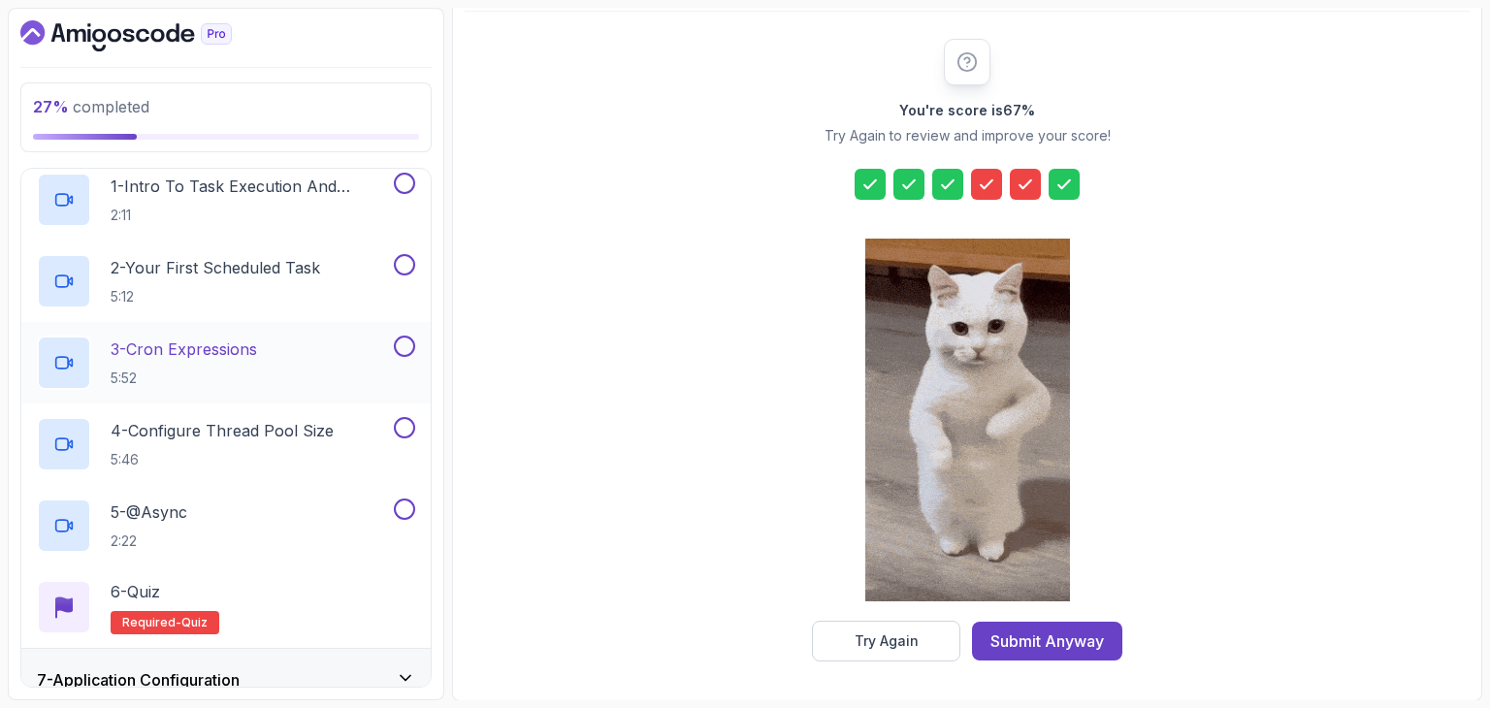
scroll to position [395, 0]
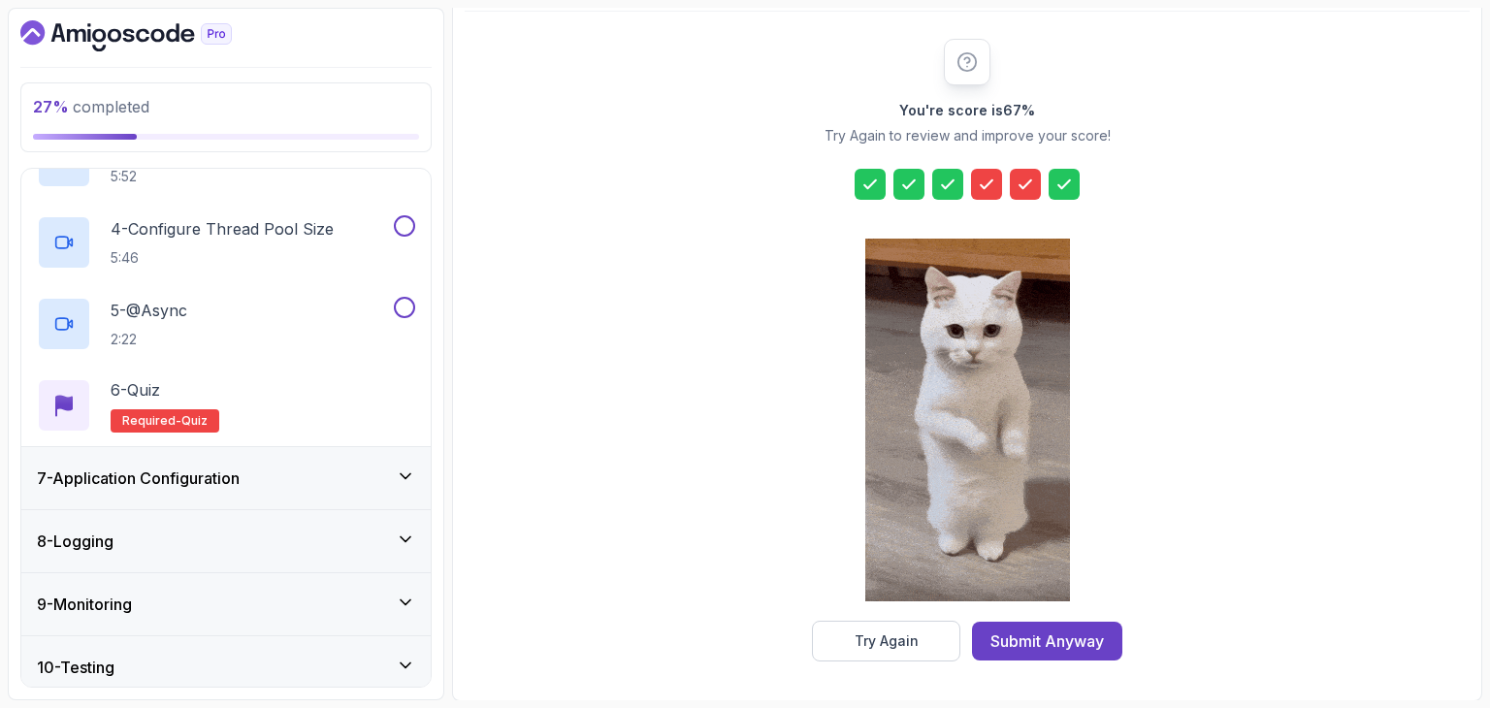
click at [197, 482] on h3 "7 - Application Configuration" at bounding box center [138, 478] width 203 height 23
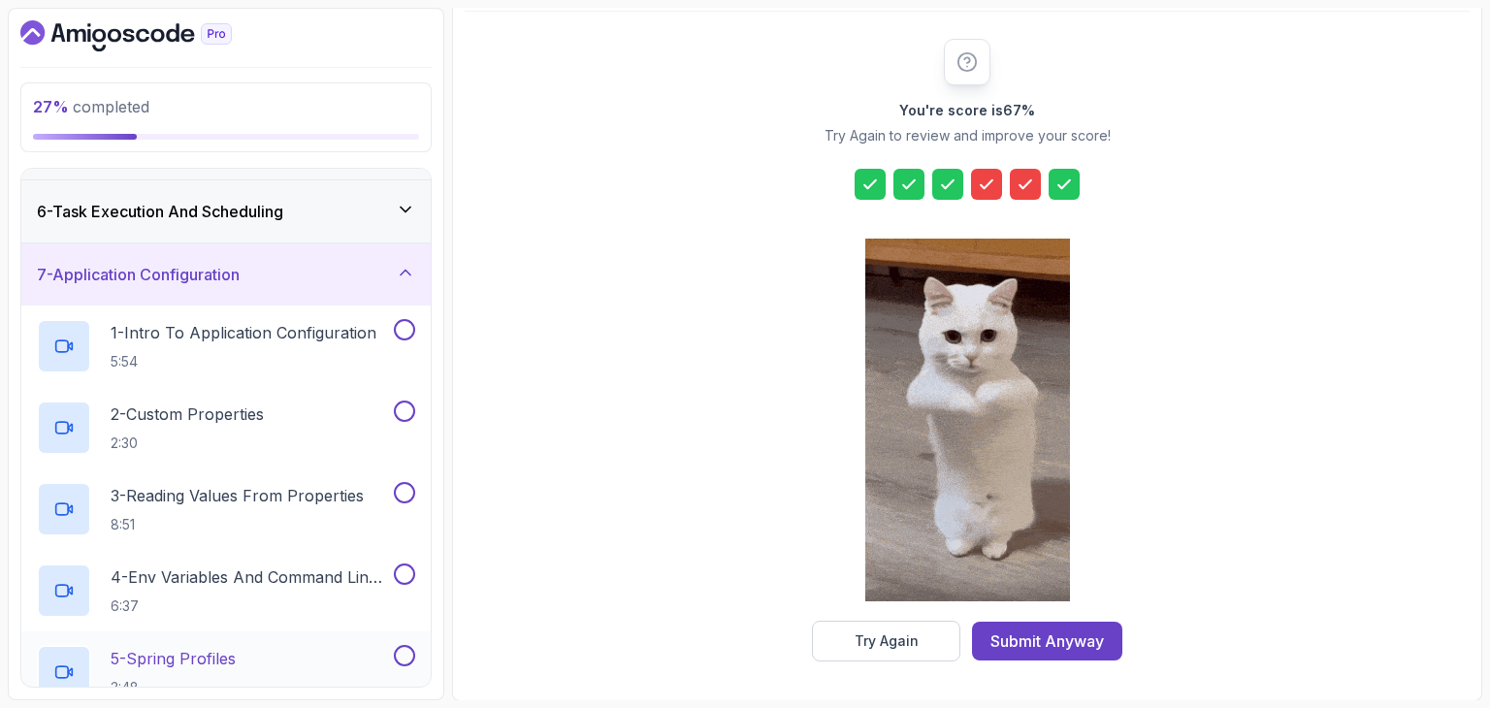
scroll to position [298, 0]
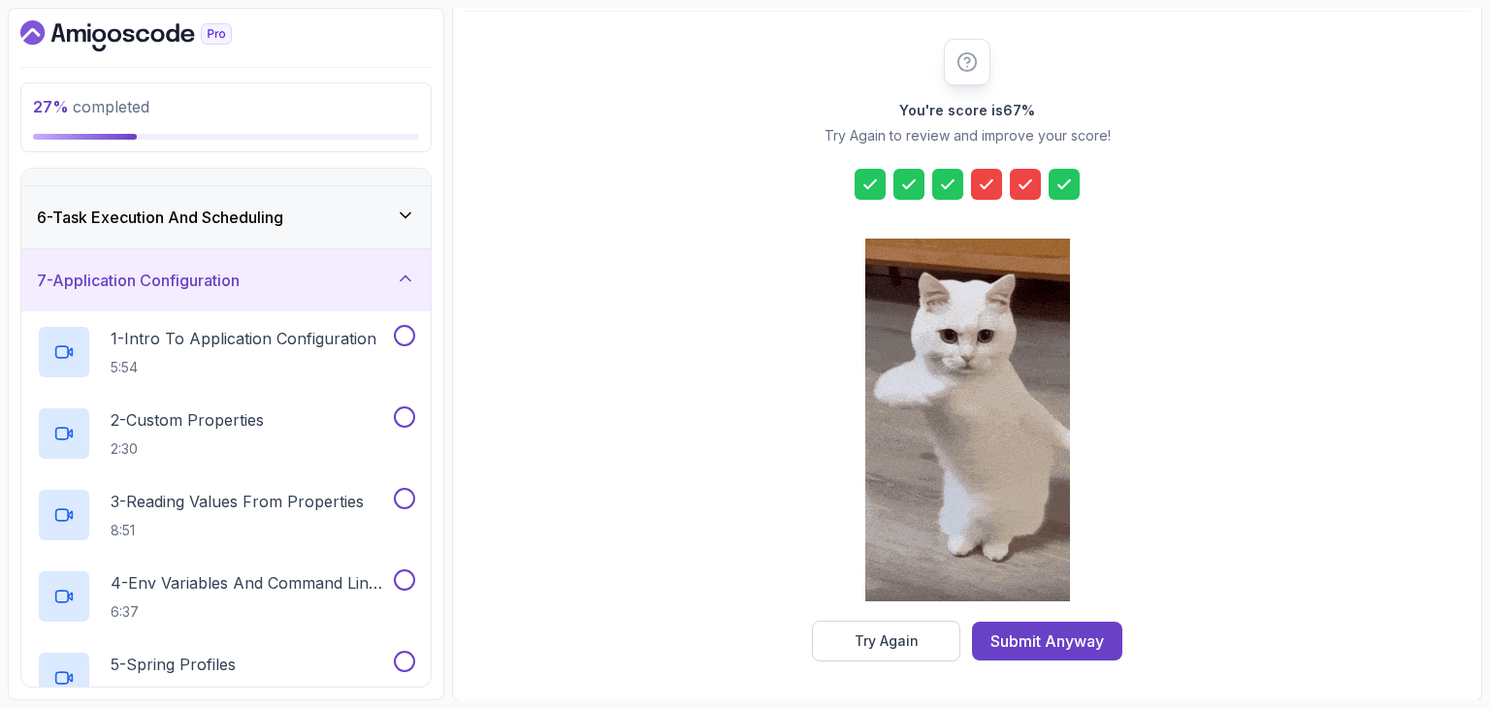
click at [248, 291] on div "7 - Application Configuration" at bounding box center [225, 280] width 409 height 62
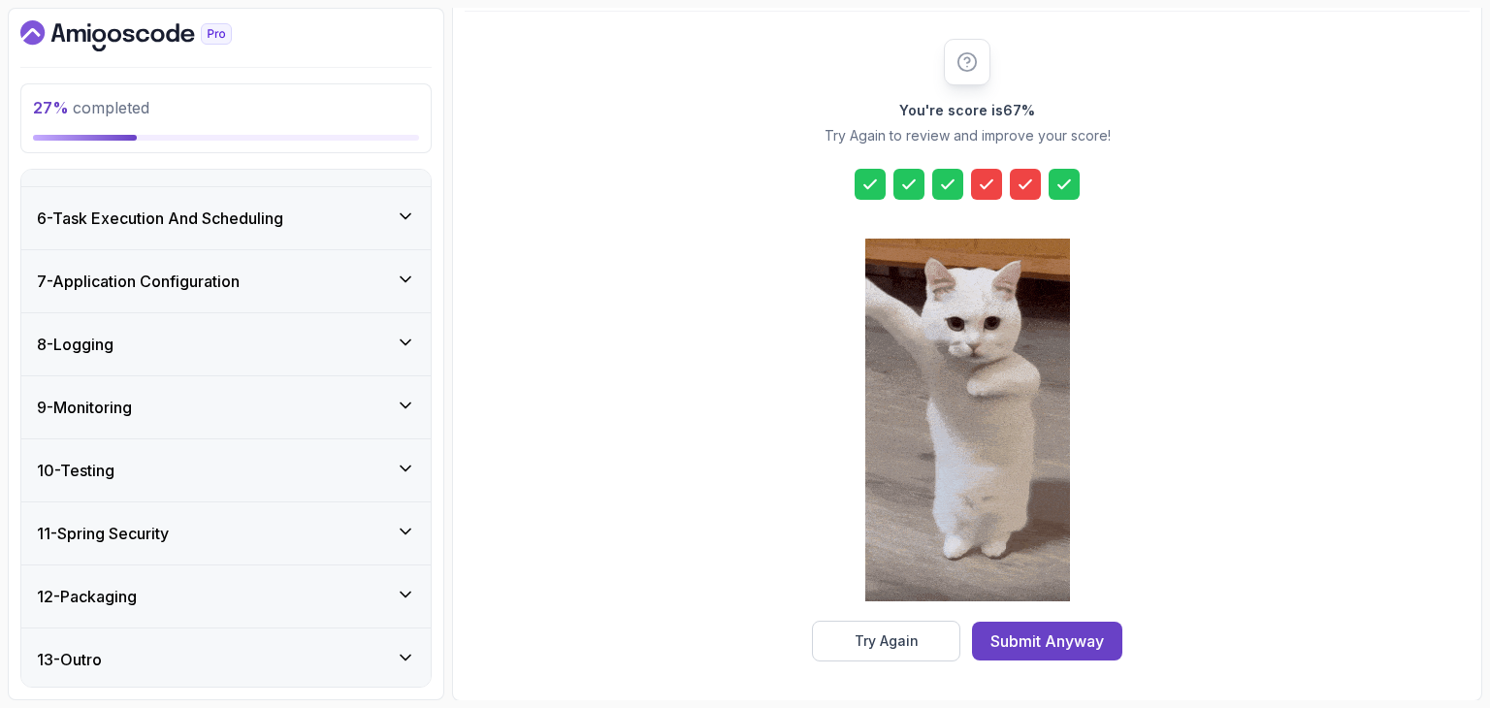
click at [242, 296] on div "7 - Application Configuration" at bounding box center [225, 281] width 409 height 62
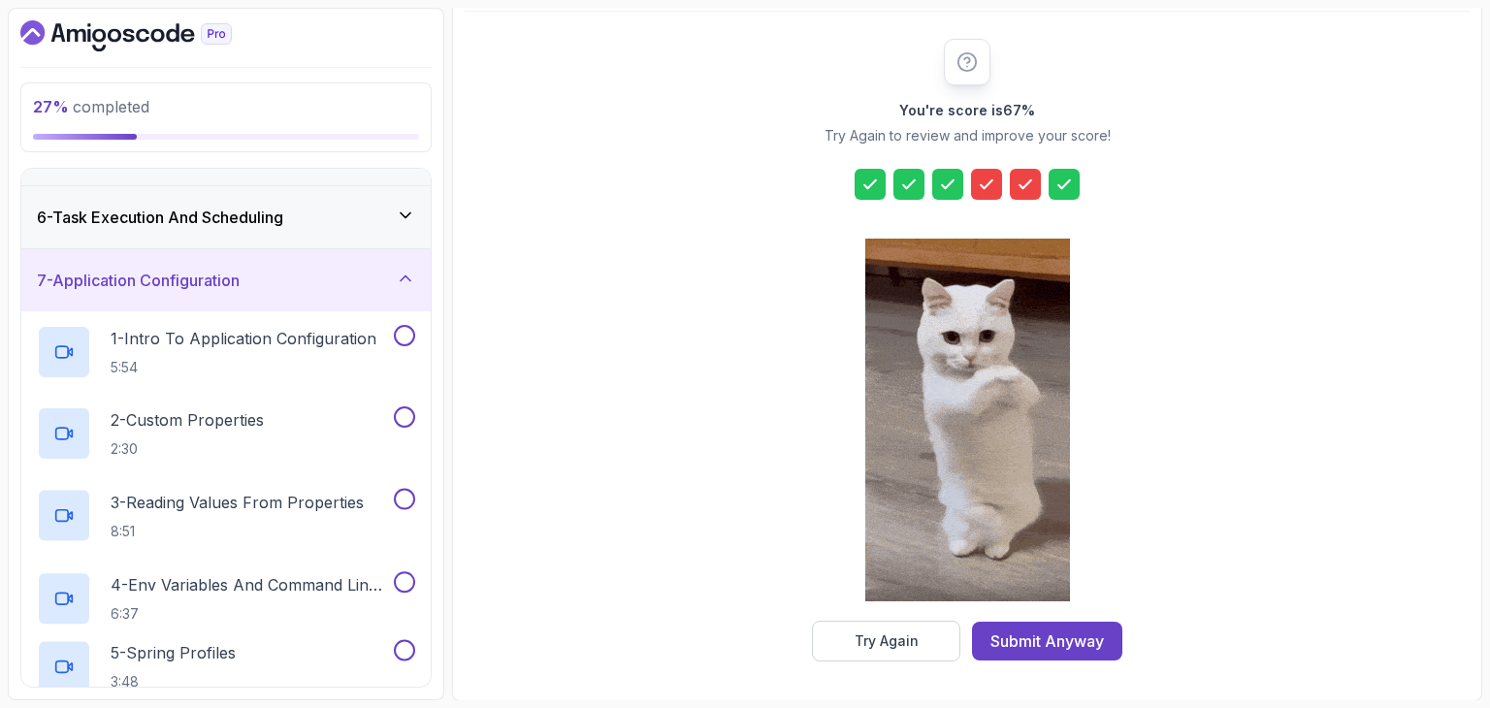
click at [242, 296] on div "7 - Application Configuration" at bounding box center [225, 280] width 409 height 62
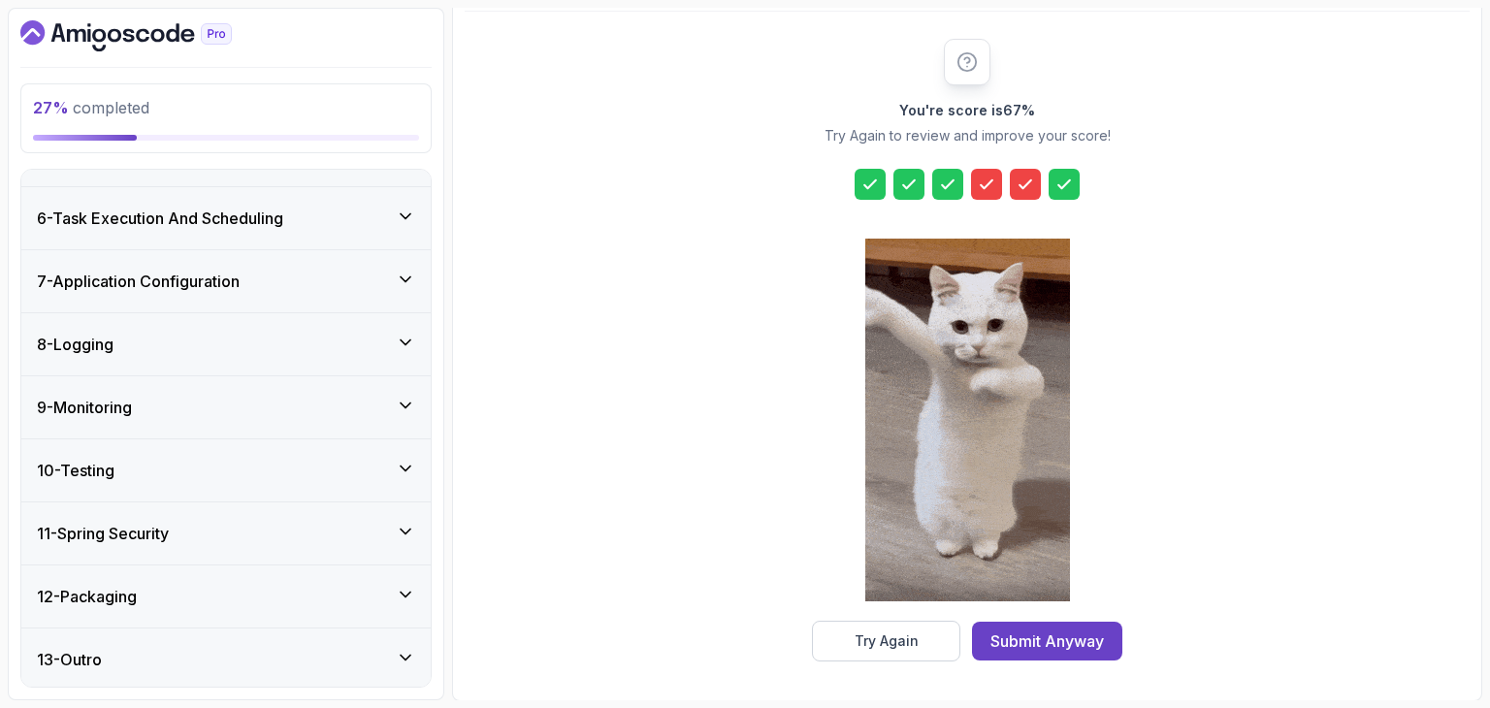
click at [224, 358] on div "8 - Logging" at bounding box center [225, 344] width 409 height 62
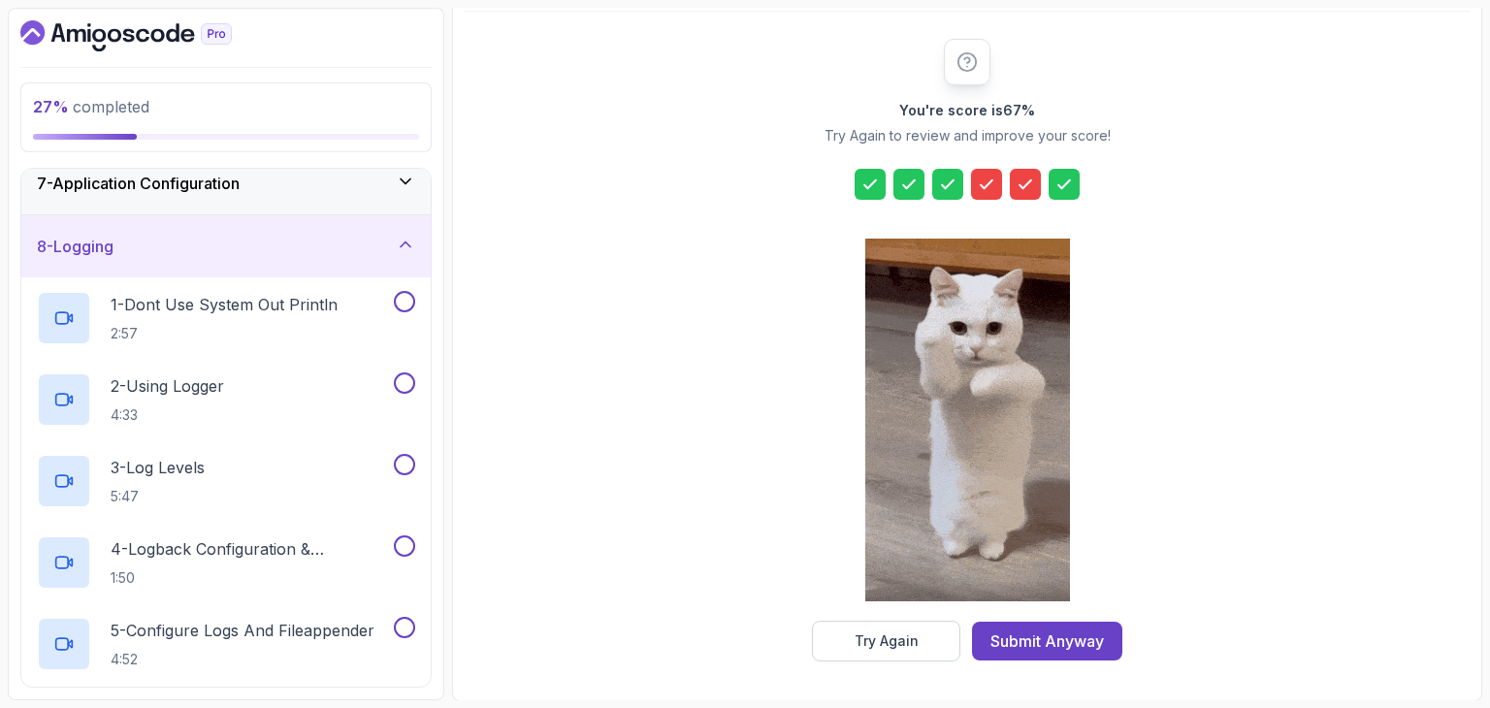
click at [204, 242] on div "8 - Logging" at bounding box center [226, 246] width 378 height 23
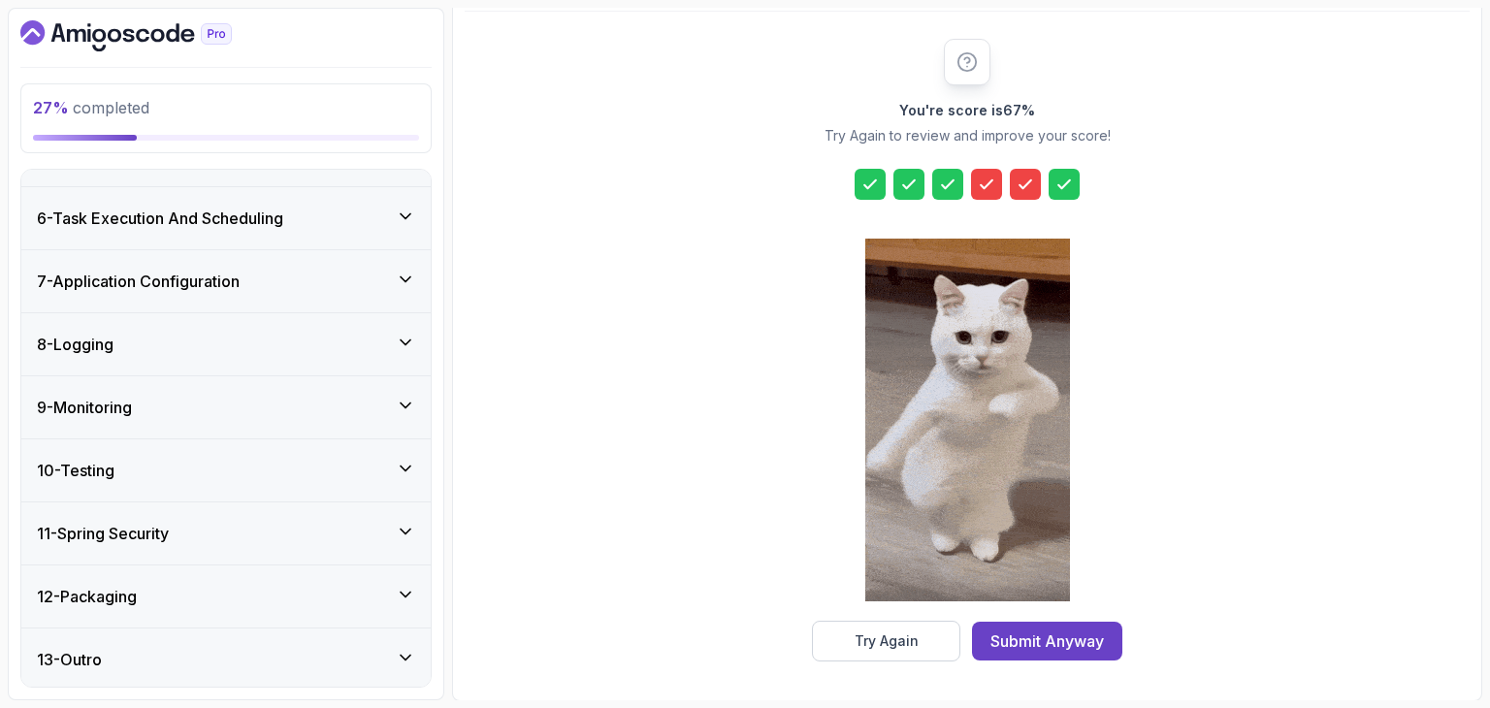
click at [204, 402] on div "9 - Monitoring" at bounding box center [226, 407] width 378 height 23
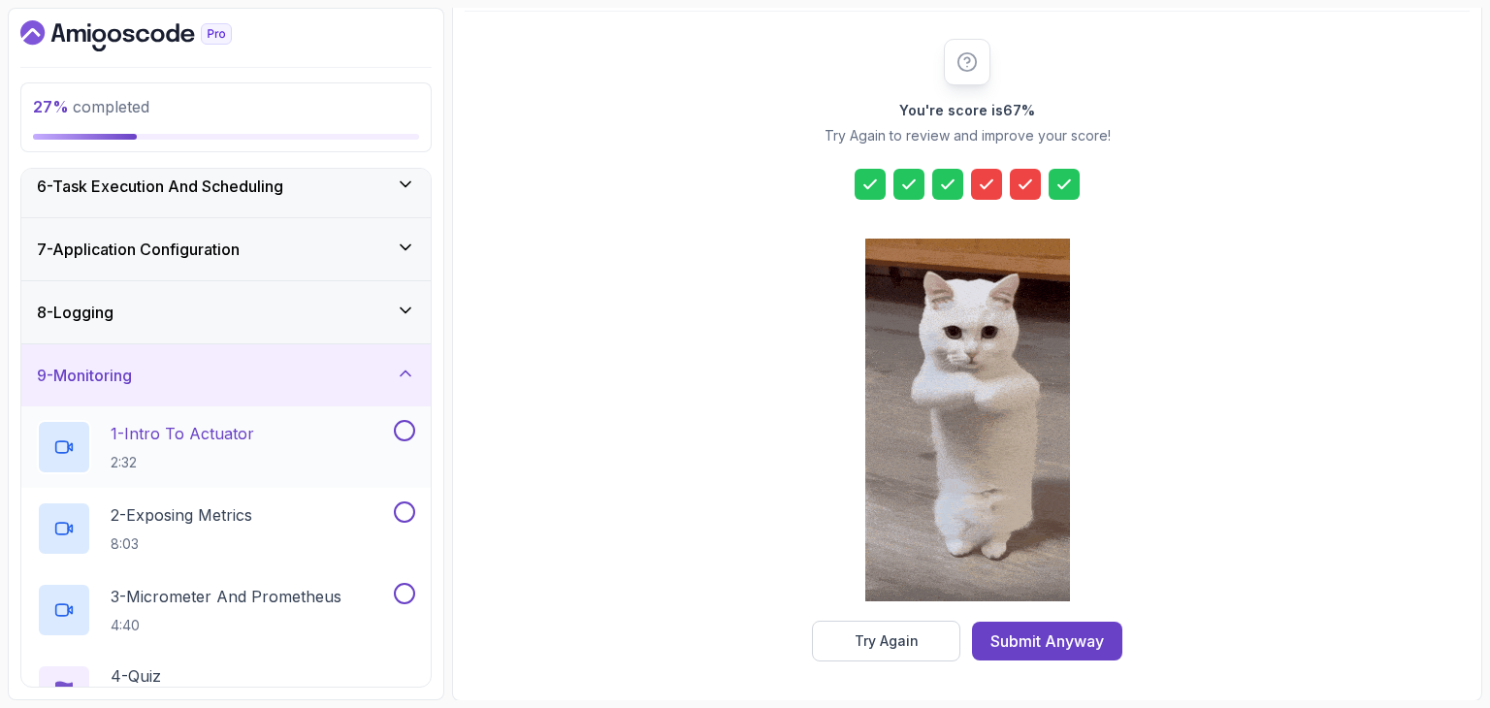
scroll to position [395, 0]
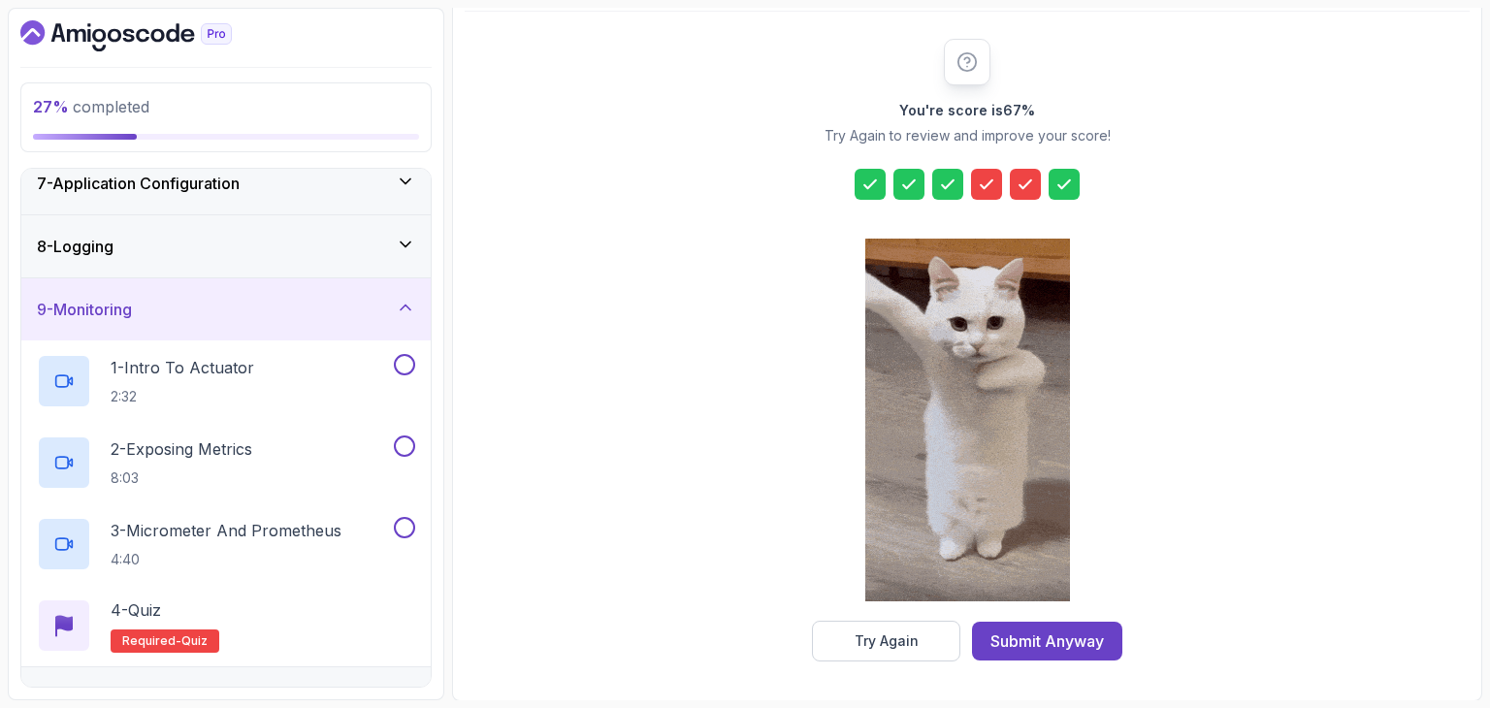
click at [233, 327] on div "9 - Monitoring" at bounding box center [225, 309] width 409 height 62
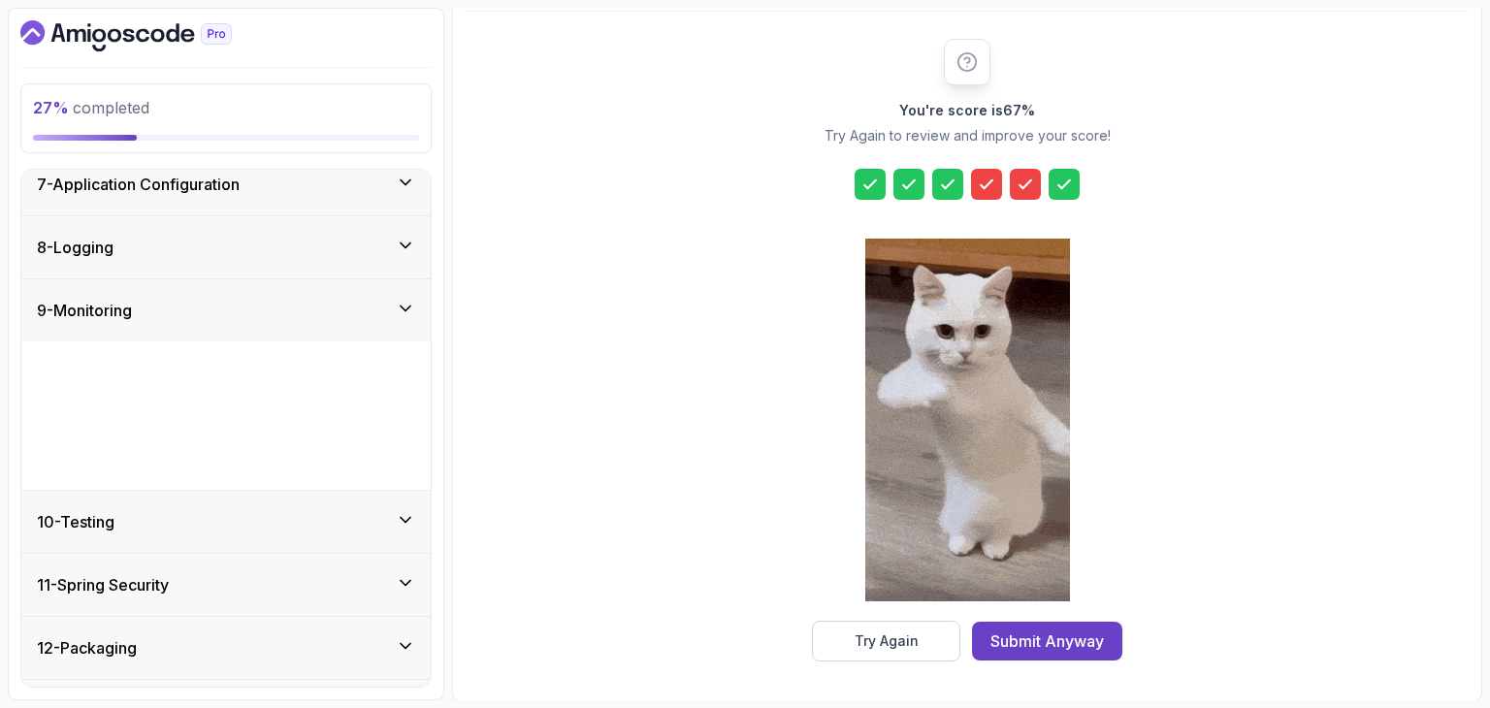
scroll to position [298, 0]
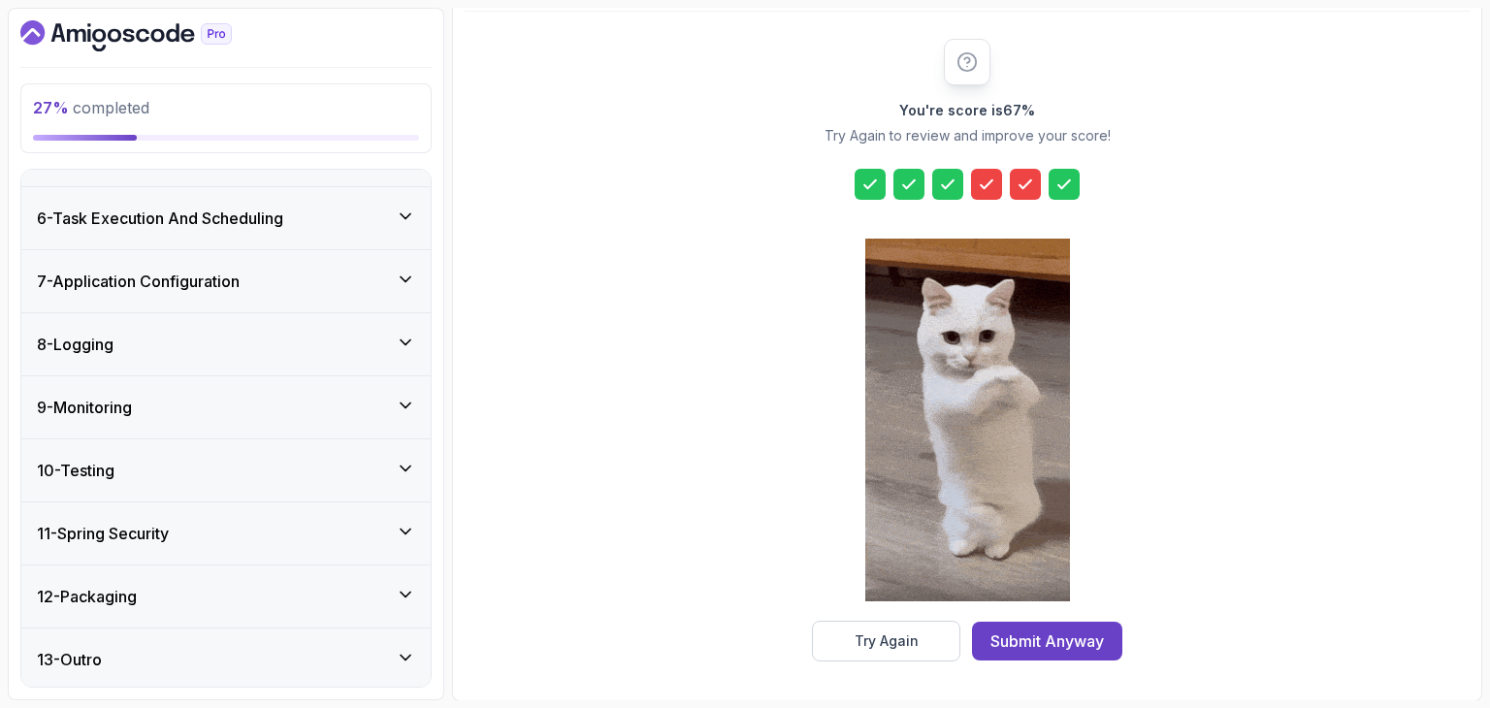
click at [183, 522] on div "11 - Spring Security" at bounding box center [226, 533] width 378 height 23
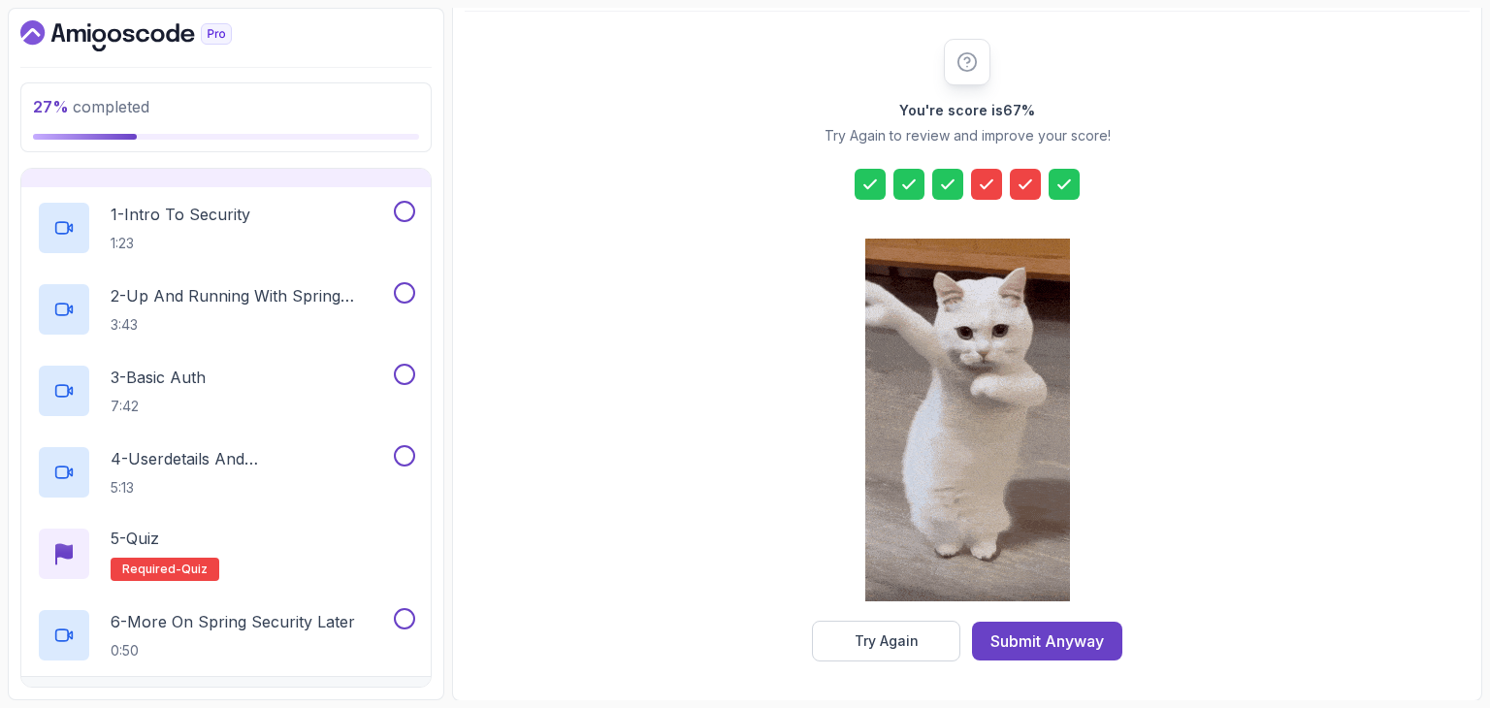
scroll to position [686, 0]
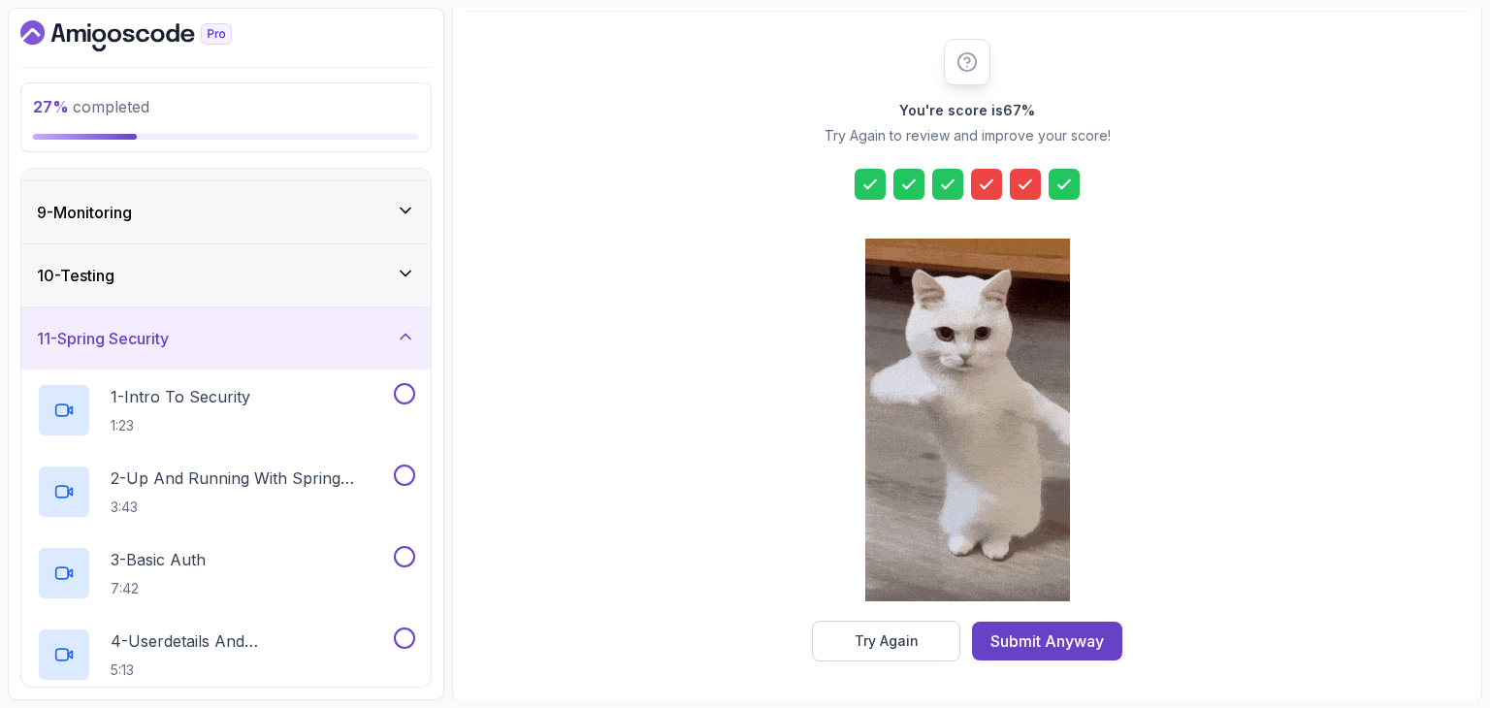
click at [206, 342] on div "11 - Spring Security" at bounding box center [226, 338] width 378 height 23
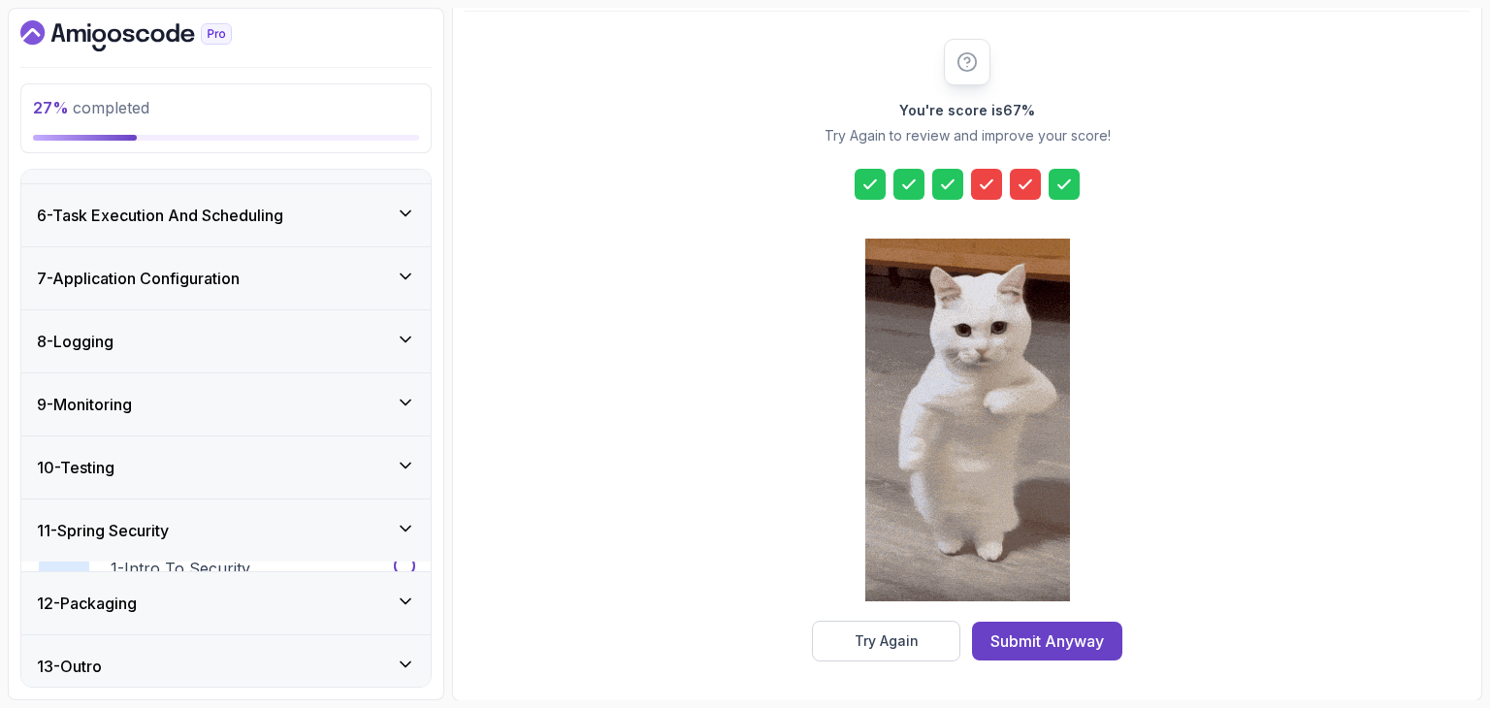
scroll to position [298, 0]
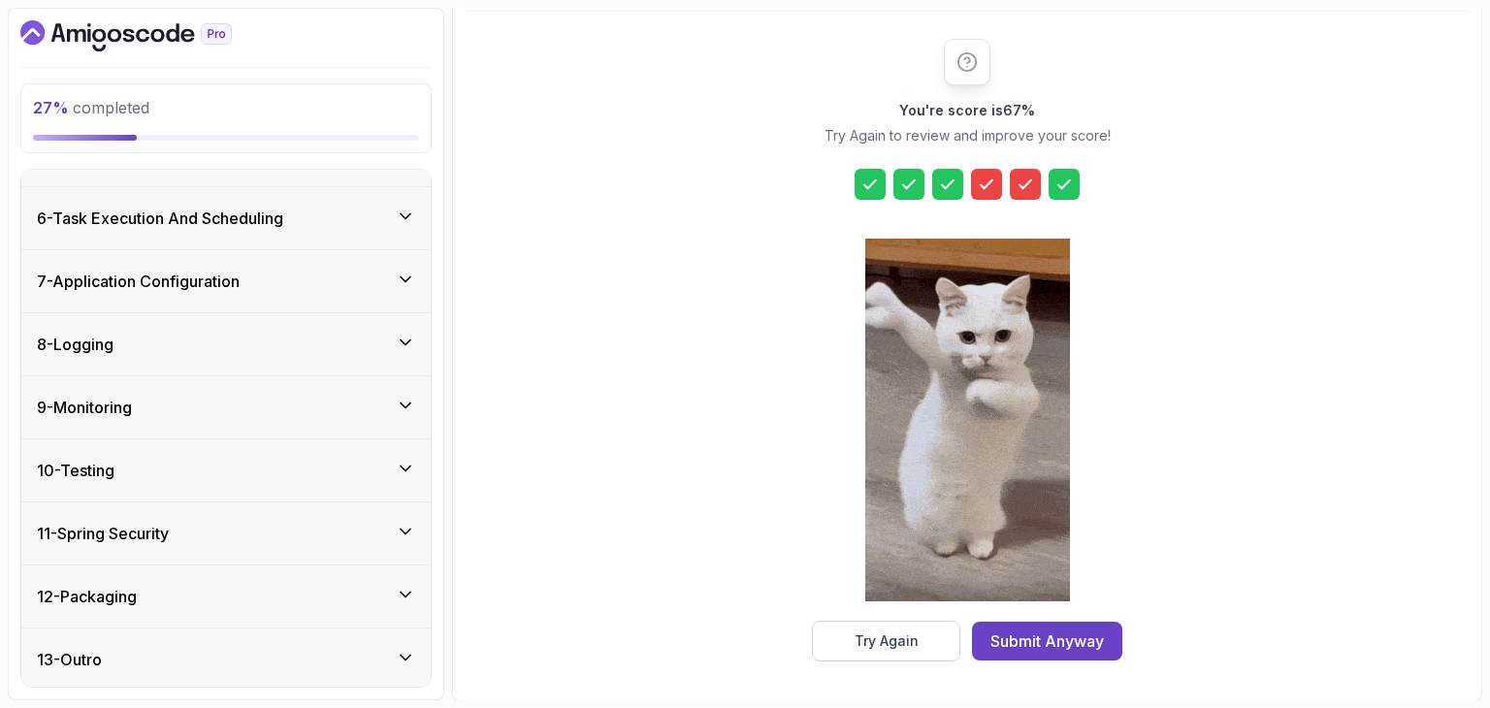
click at [172, 585] on div "12 - Packaging" at bounding box center [226, 596] width 378 height 23
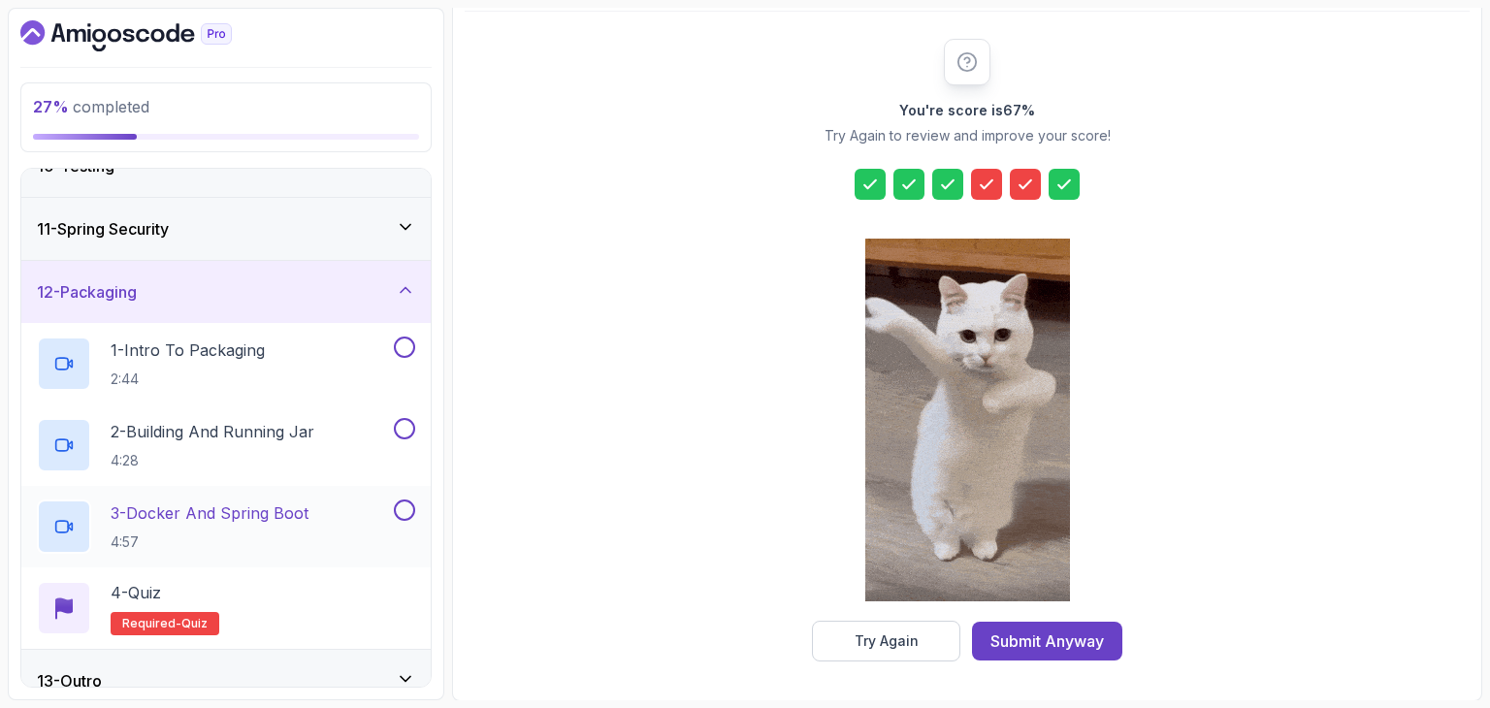
scroll to position [624, 0]
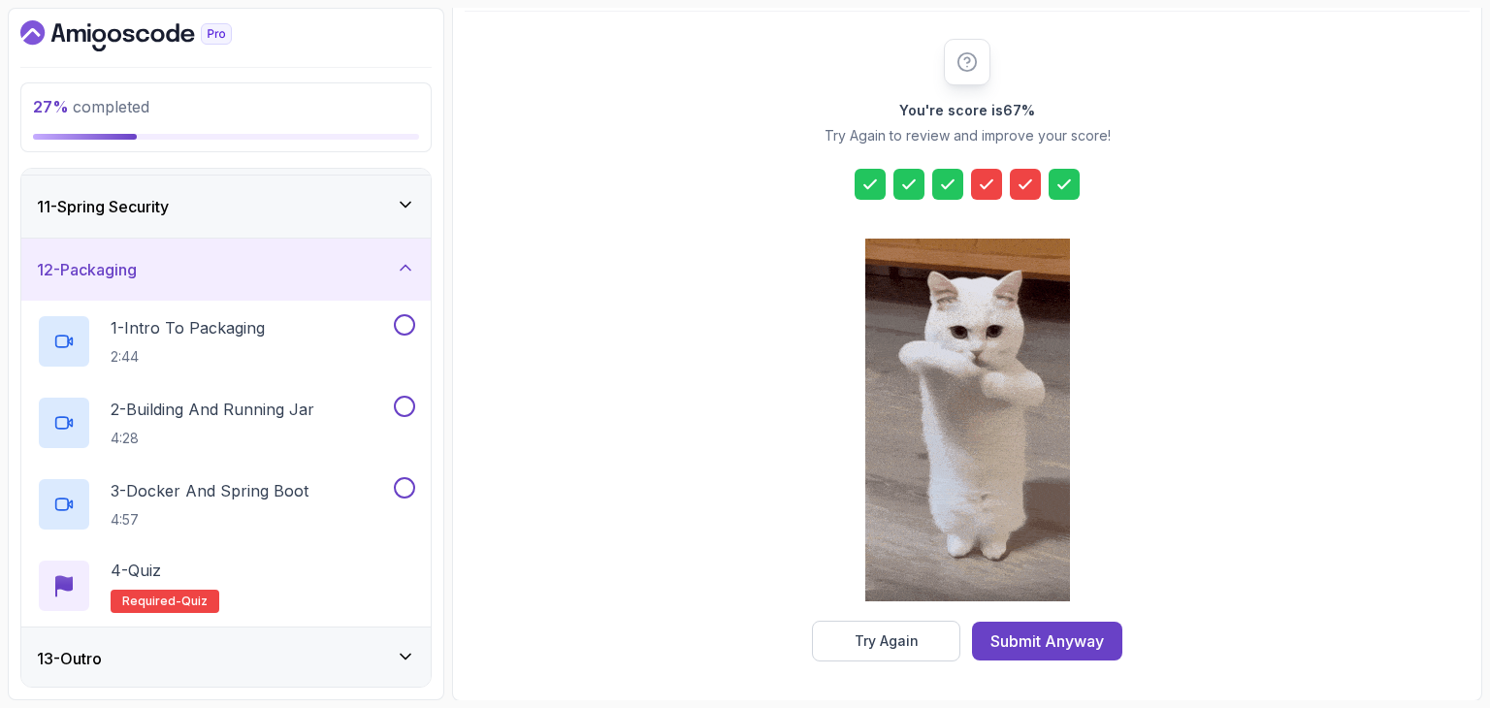
click at [210, 649] on div "13 - Outro" at bounding box center [226, 658] width 378 height 23
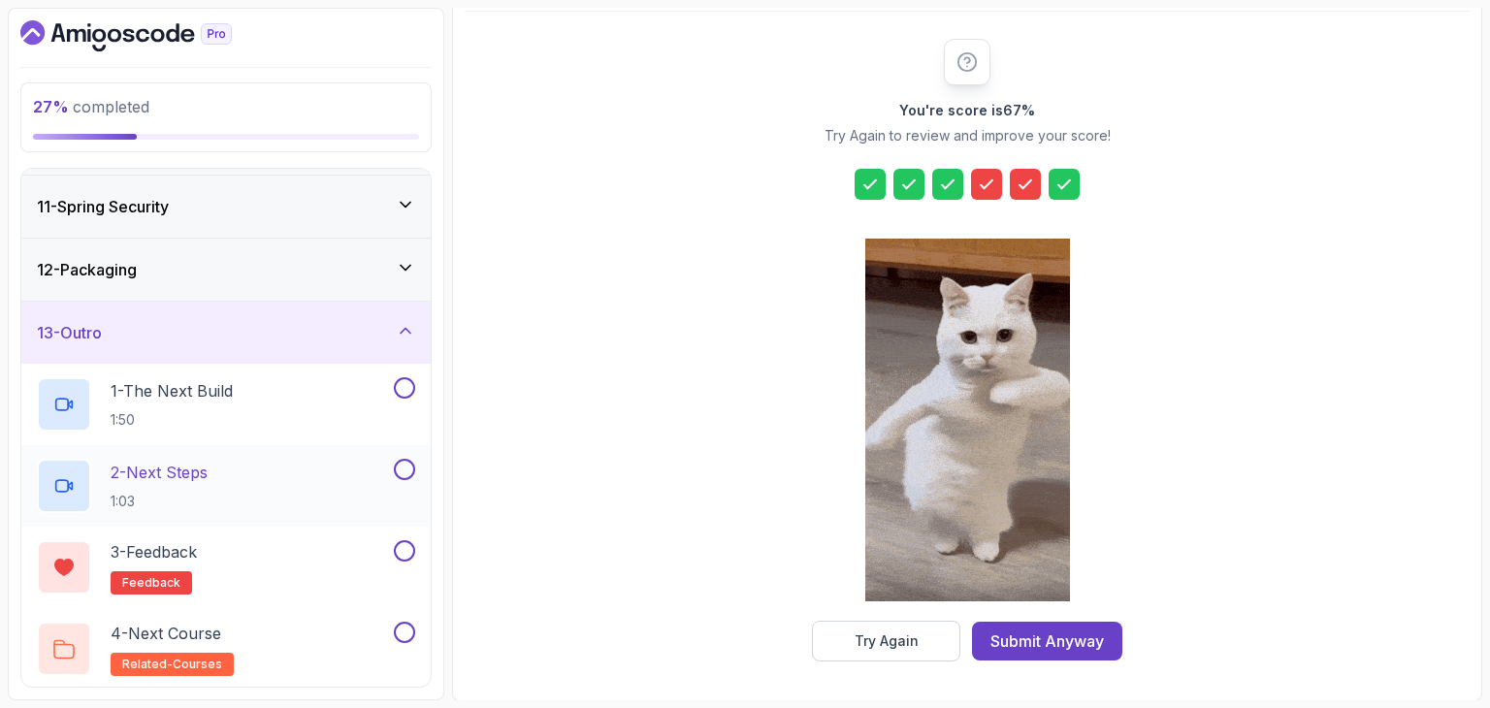
click at [260, 509] on div "2 - Next Steps 1:03" at bounding box center [213, 486] width 353 height 54
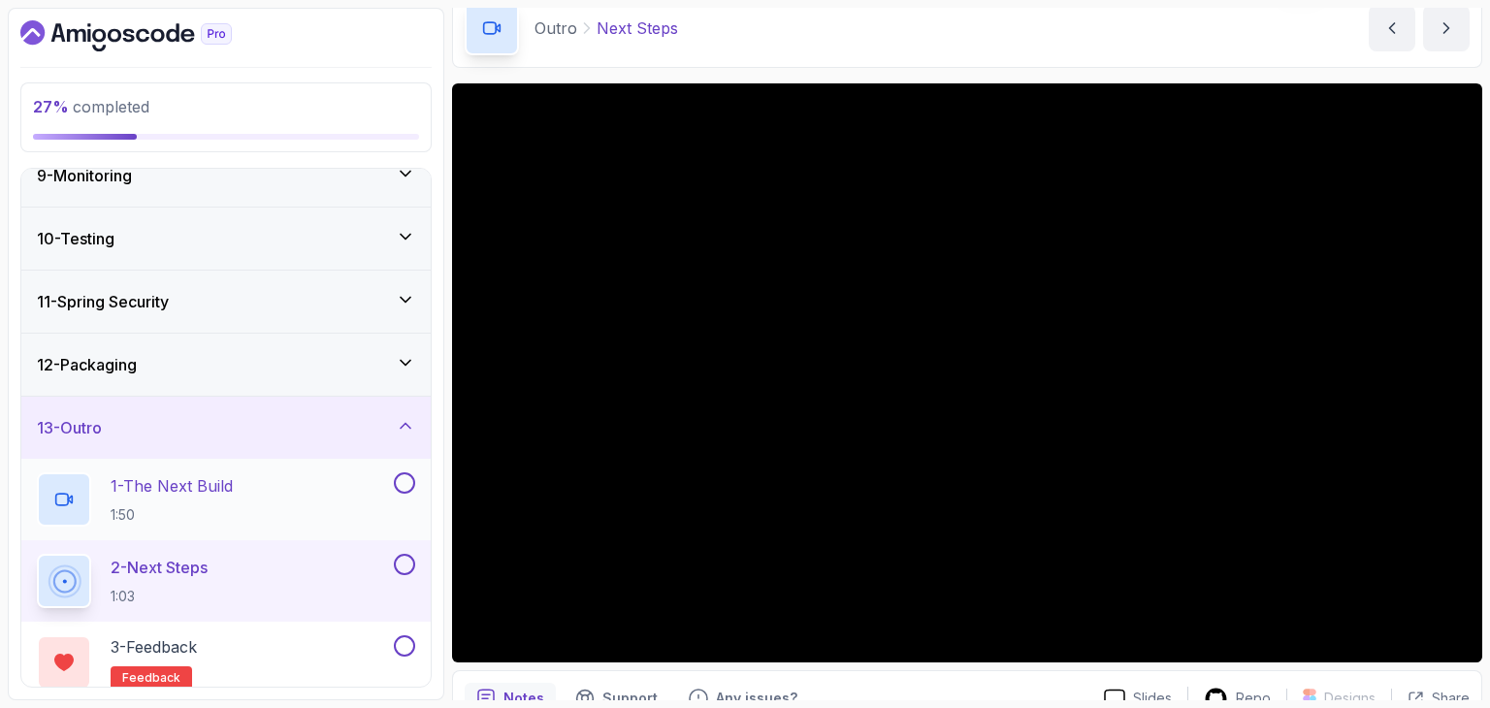
scroll to position [527, 0]
click at [397, 429] on div "13 - Outro" at bounding box center [226, 429] width 378 height 23
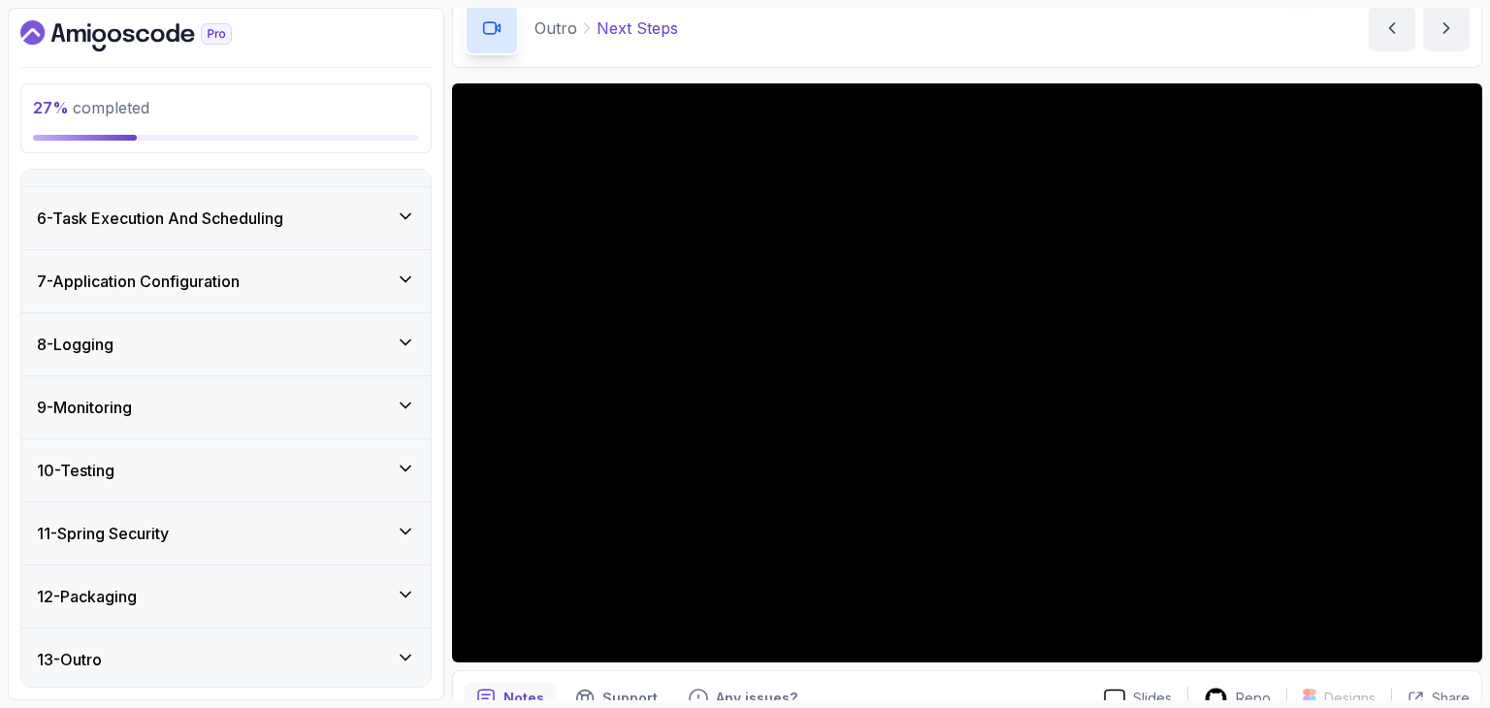
click at [175, 642] on div "13 - Outro" at bounding box center [225, 660] width 409 height 62
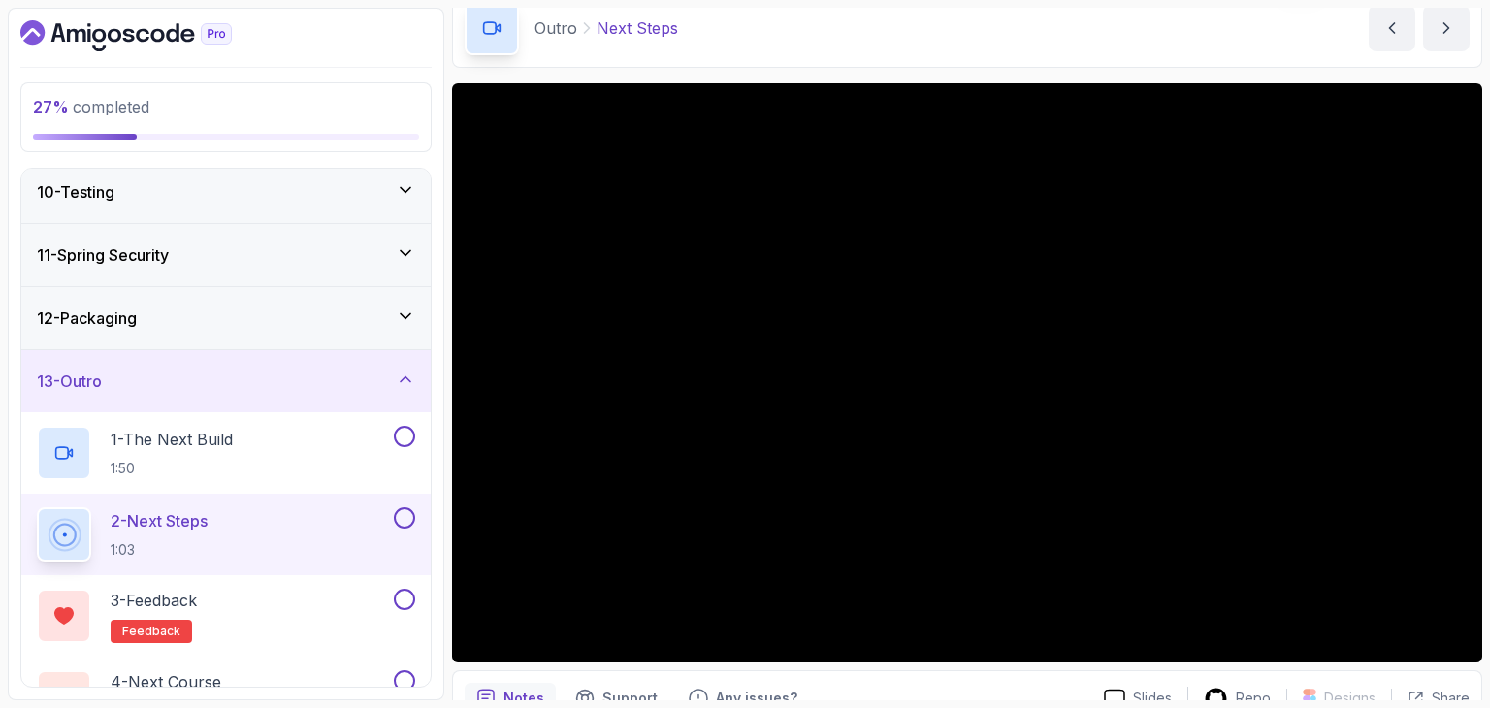
scroll to position [624, 0]
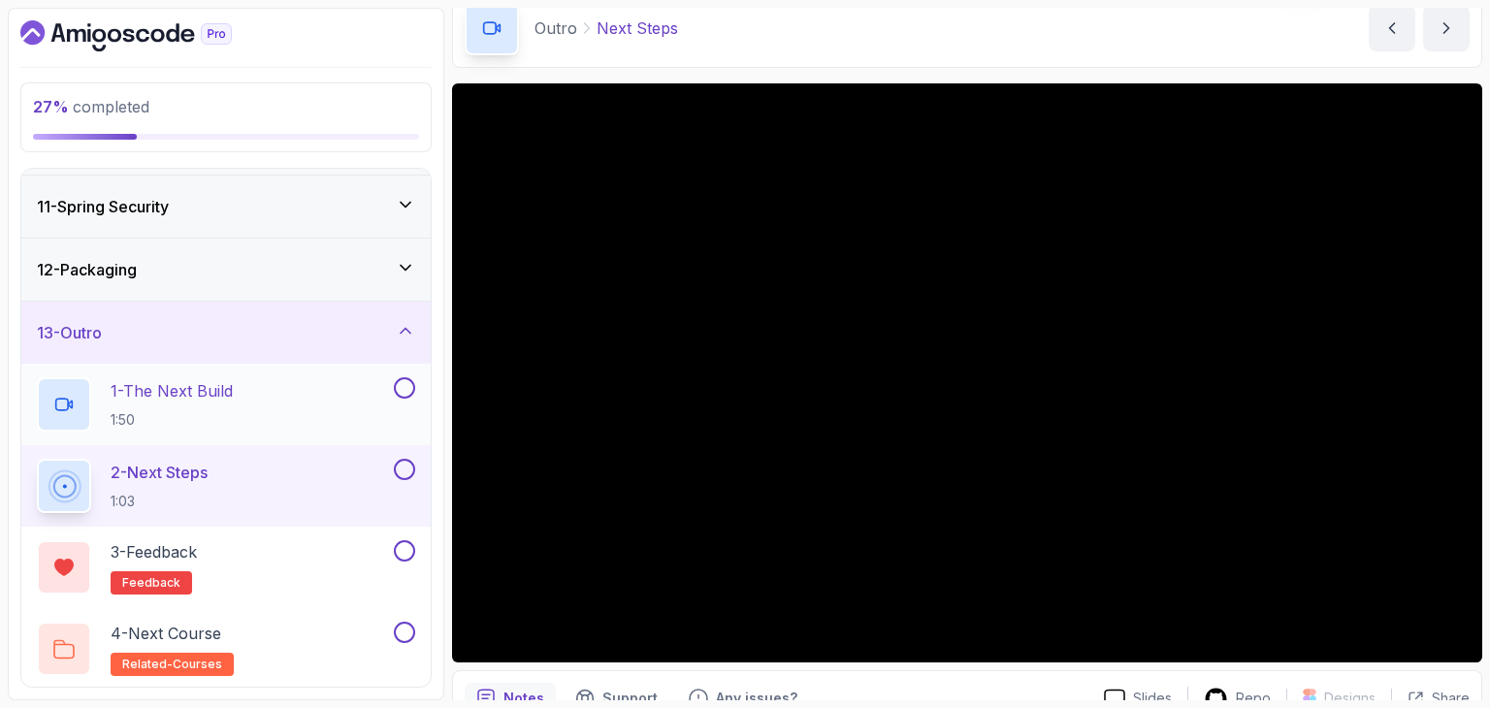
click at [260, 384] on div "1 - The Next Build 1:50" at bounding box center [213, 404] width 353 height 54
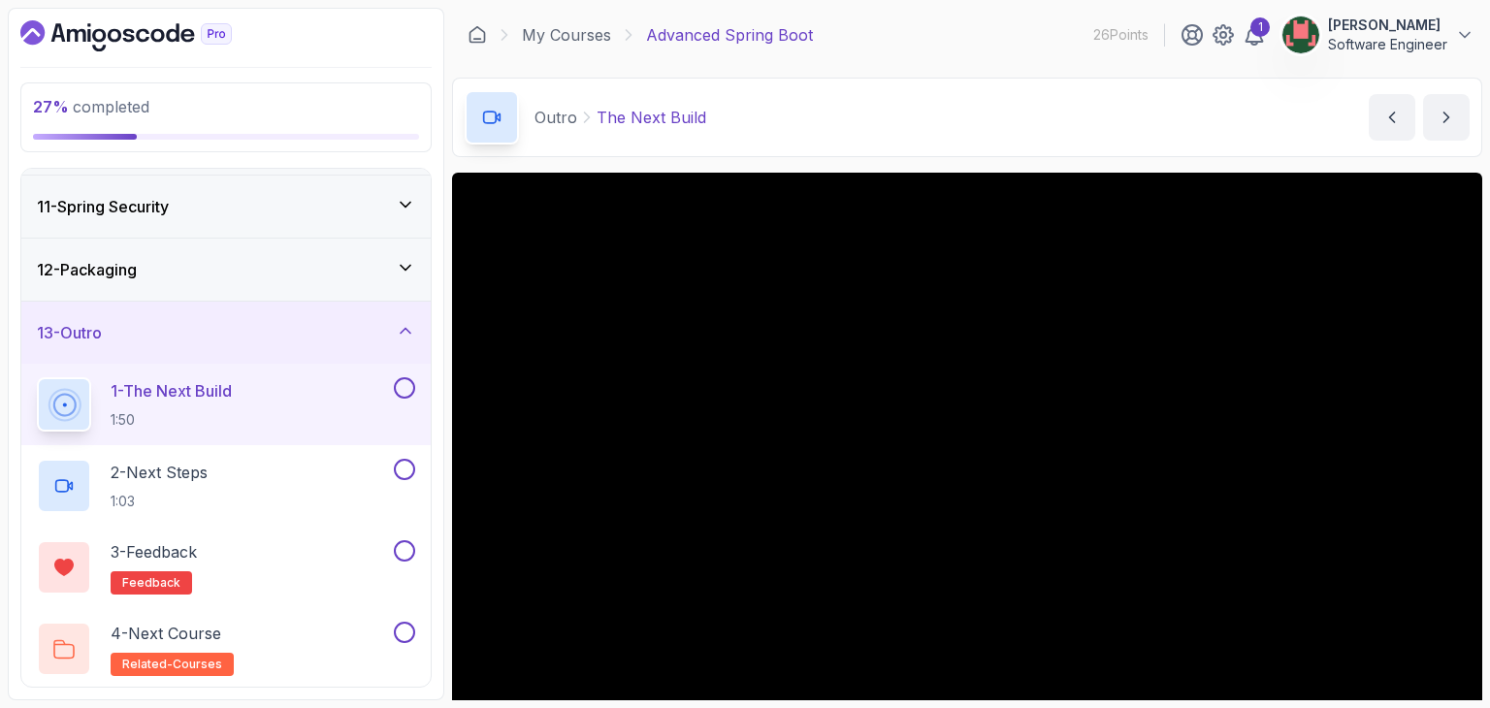
click at [143, 30] on icon "Dashboard" at bounding box center [143, 36] width 14 height 14
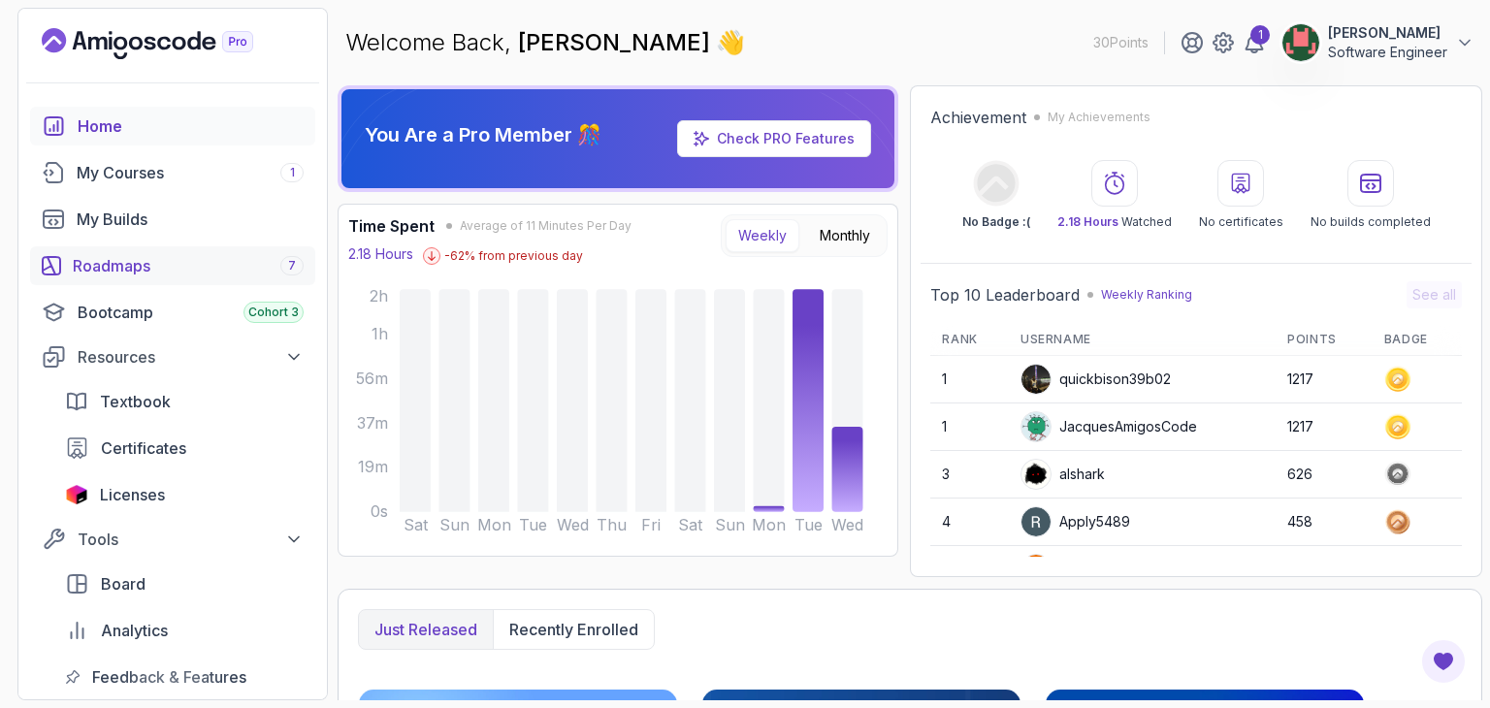
click at [159, 277] on link "Roadmaps 7" at bounding box center [172, 265] width 285 height 39
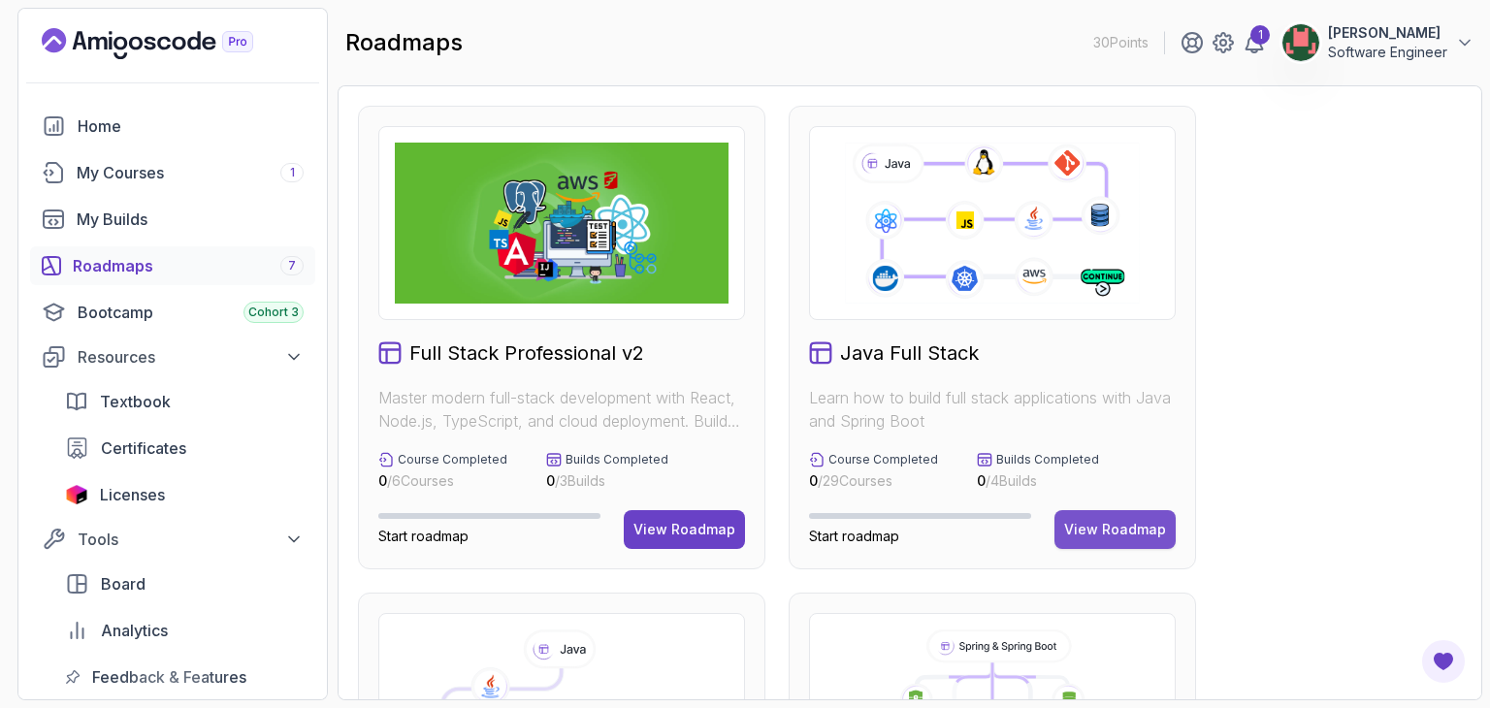
click at [1092, 522] on div "View Roadmap" at bounding box center [1115, 529] width 102 height 19
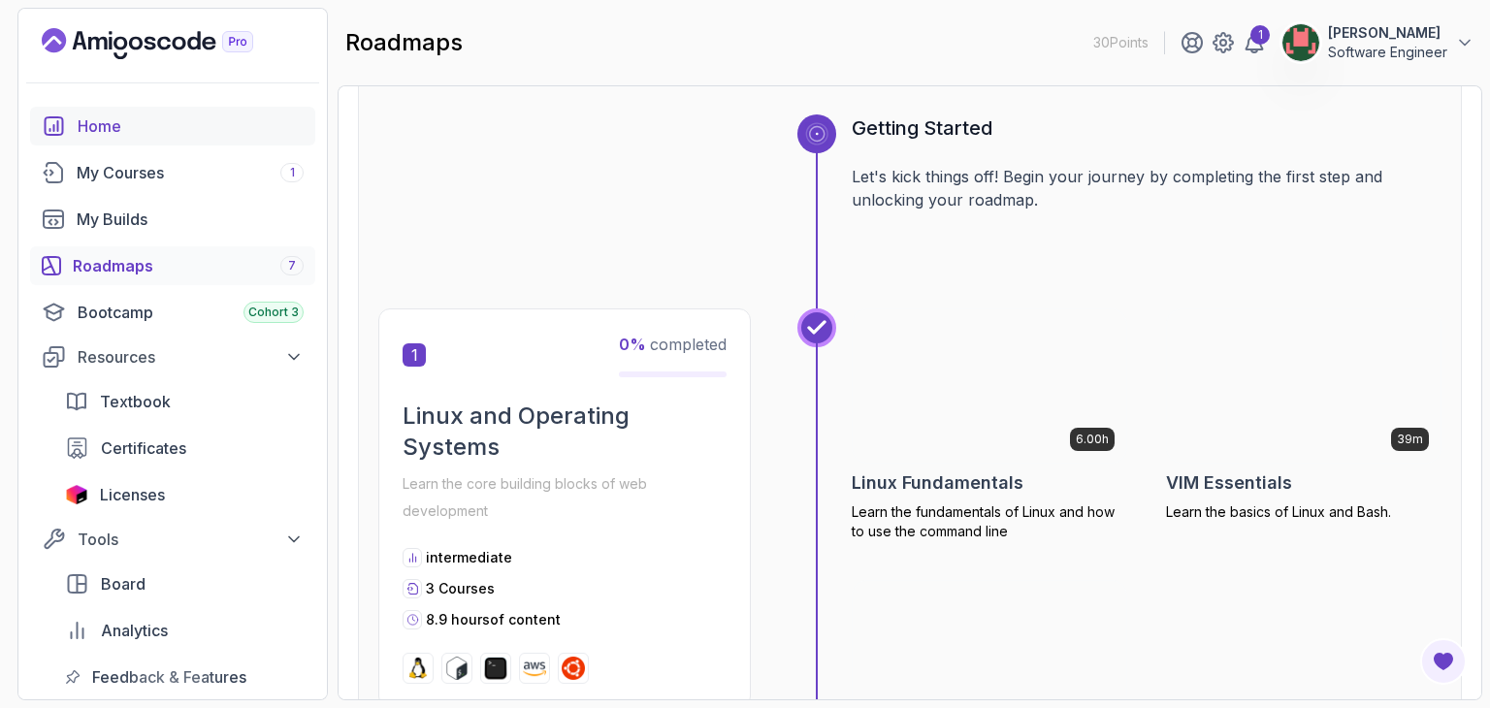
scroll to position [194, 0]
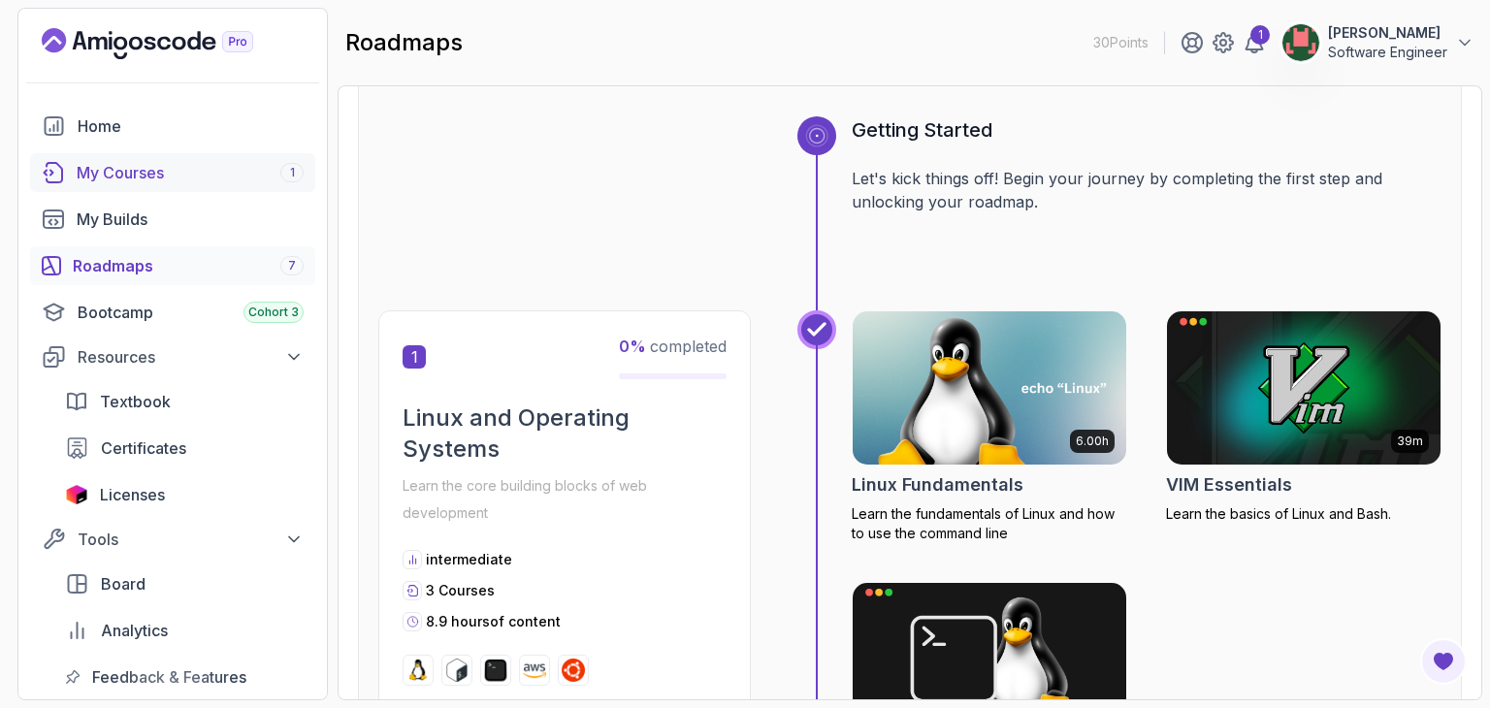
click at [89, 170] on div "My Courses 1" at bounding box center [190, 172] width 227 height 23
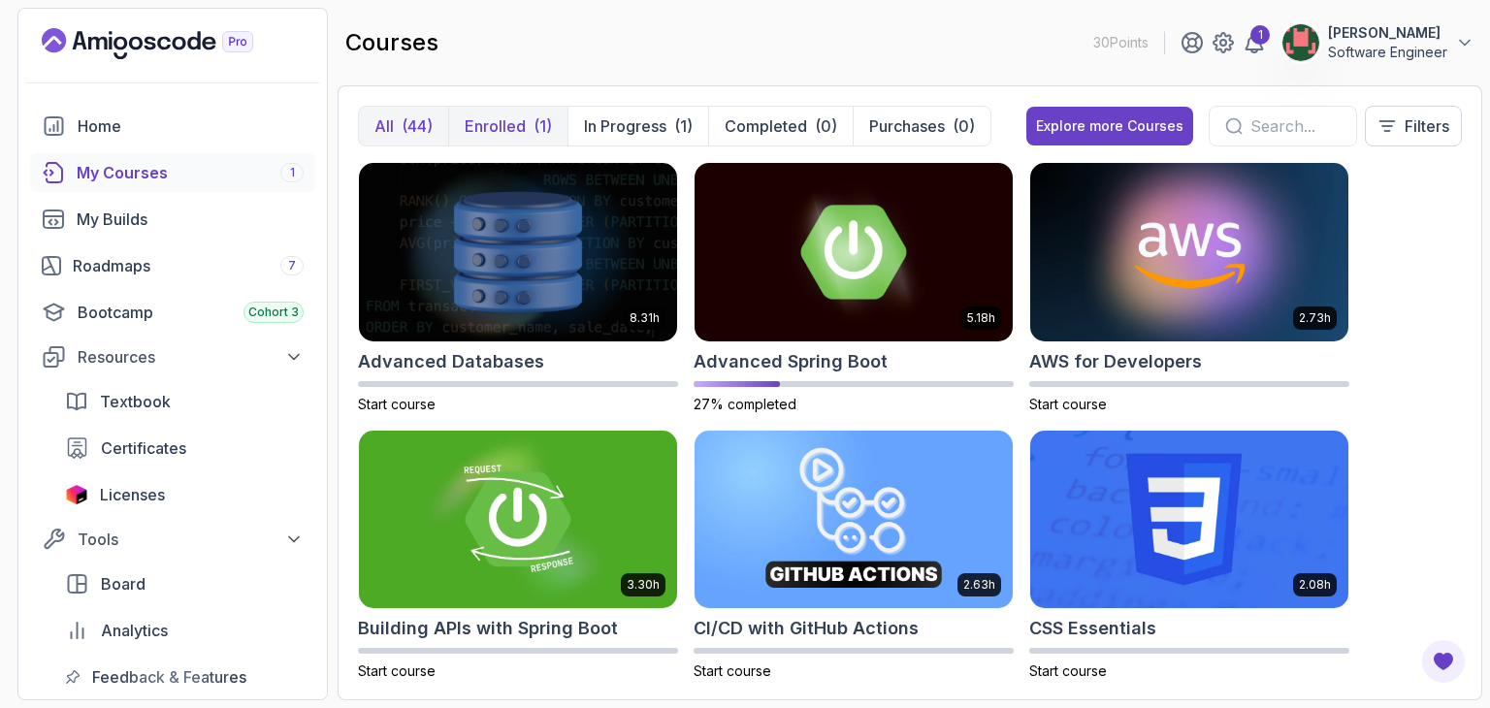
click at [498, 116] on p "Enrolled" at bounding box center [495, 125] width 61 height 23
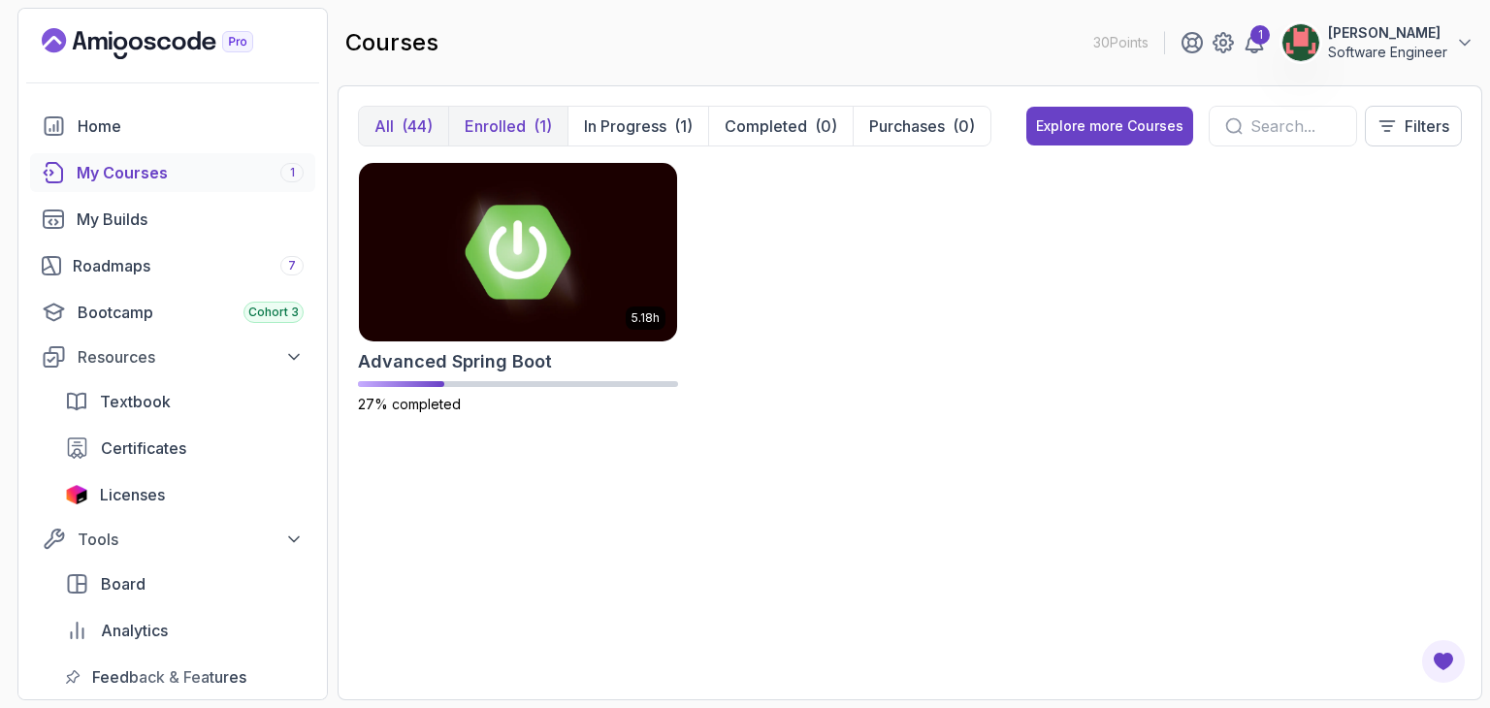
click at [415, 129] on div "(44)" at bounding box center [417, 125] width 31 height 23
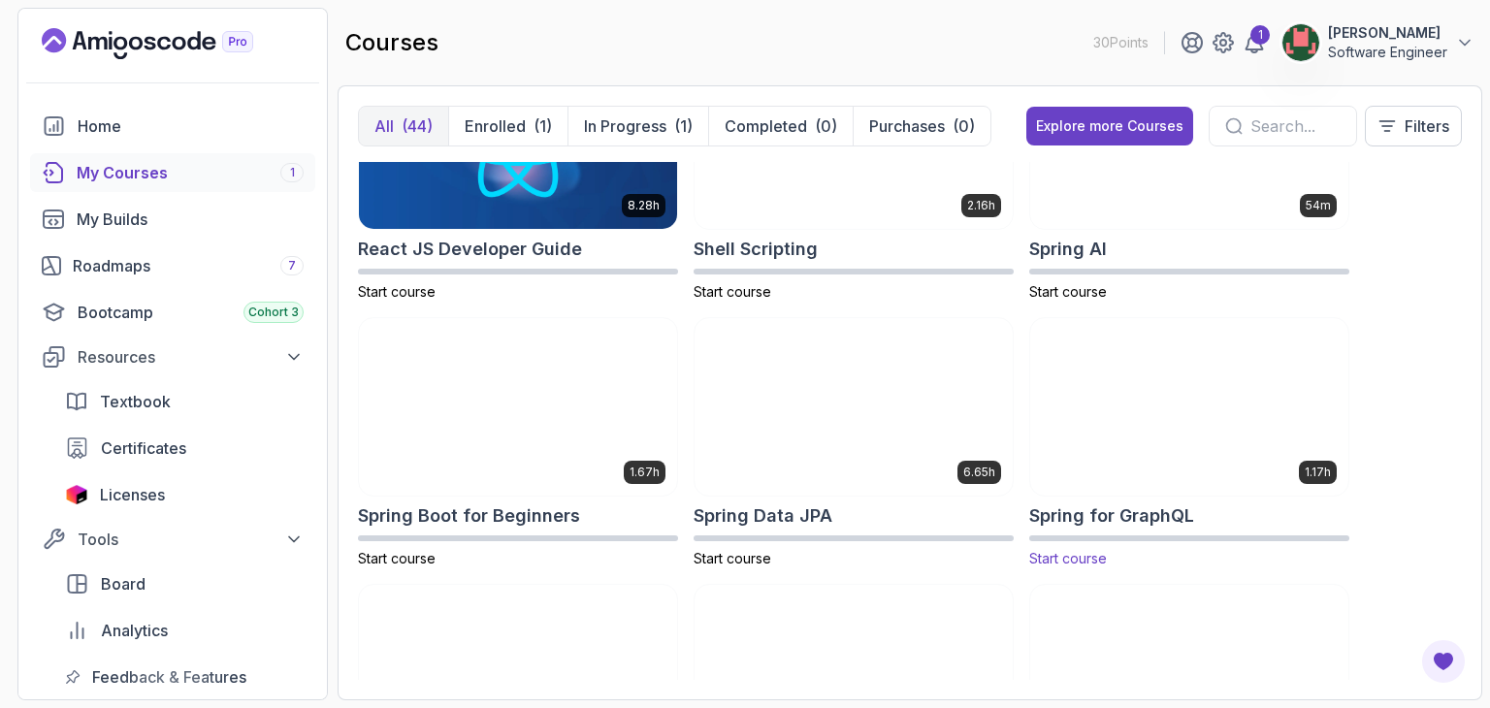
scroll to position [3201, 0]
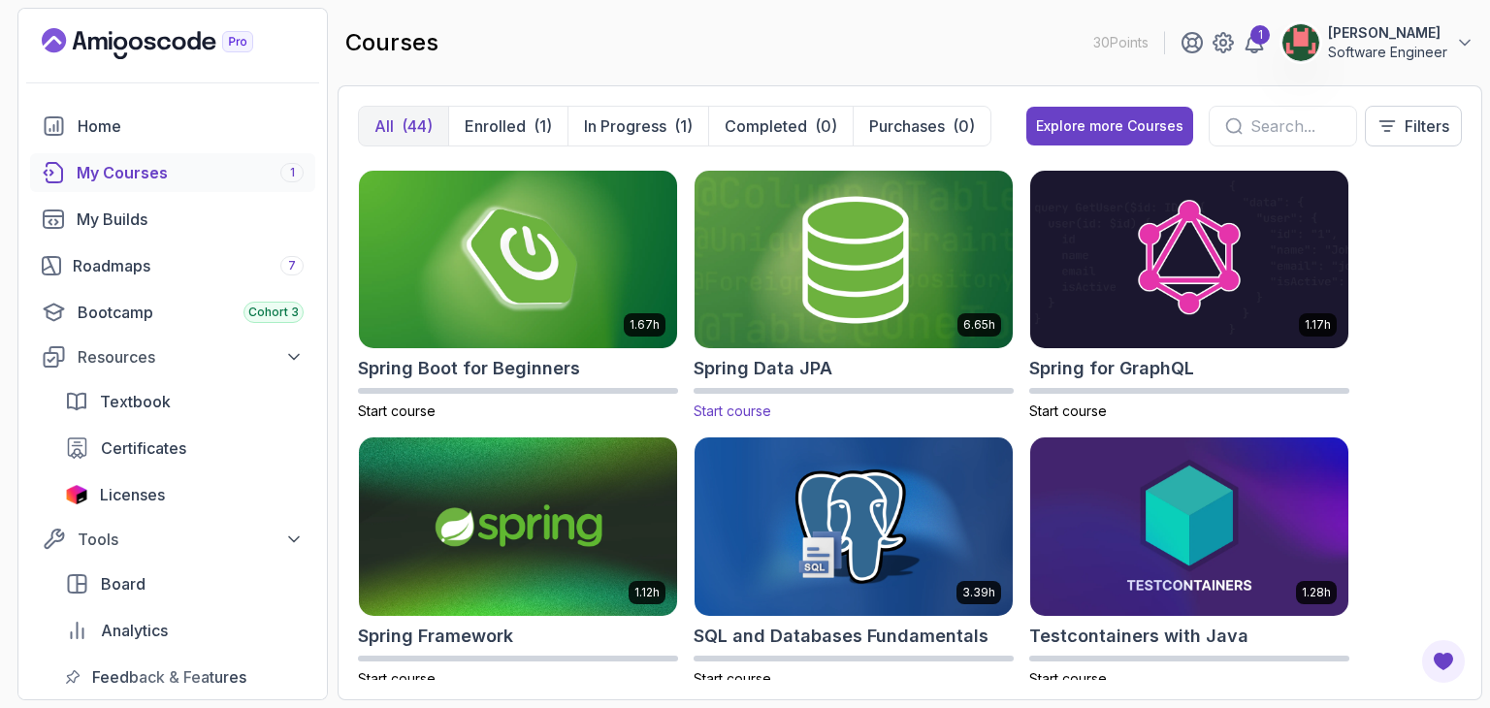
click at [856, 315] on img at bounding box center [854, 259] width 334 height 187
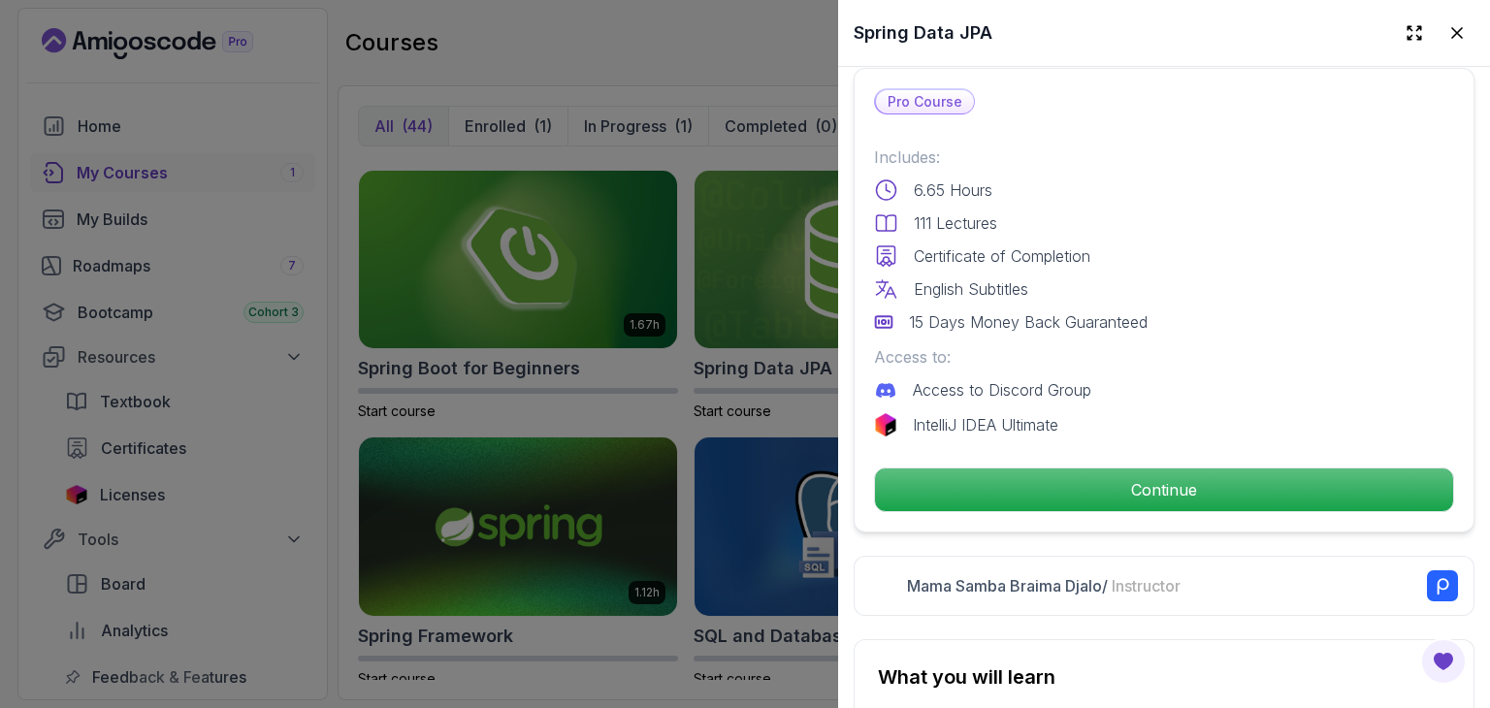
scroll to position [485, 0]
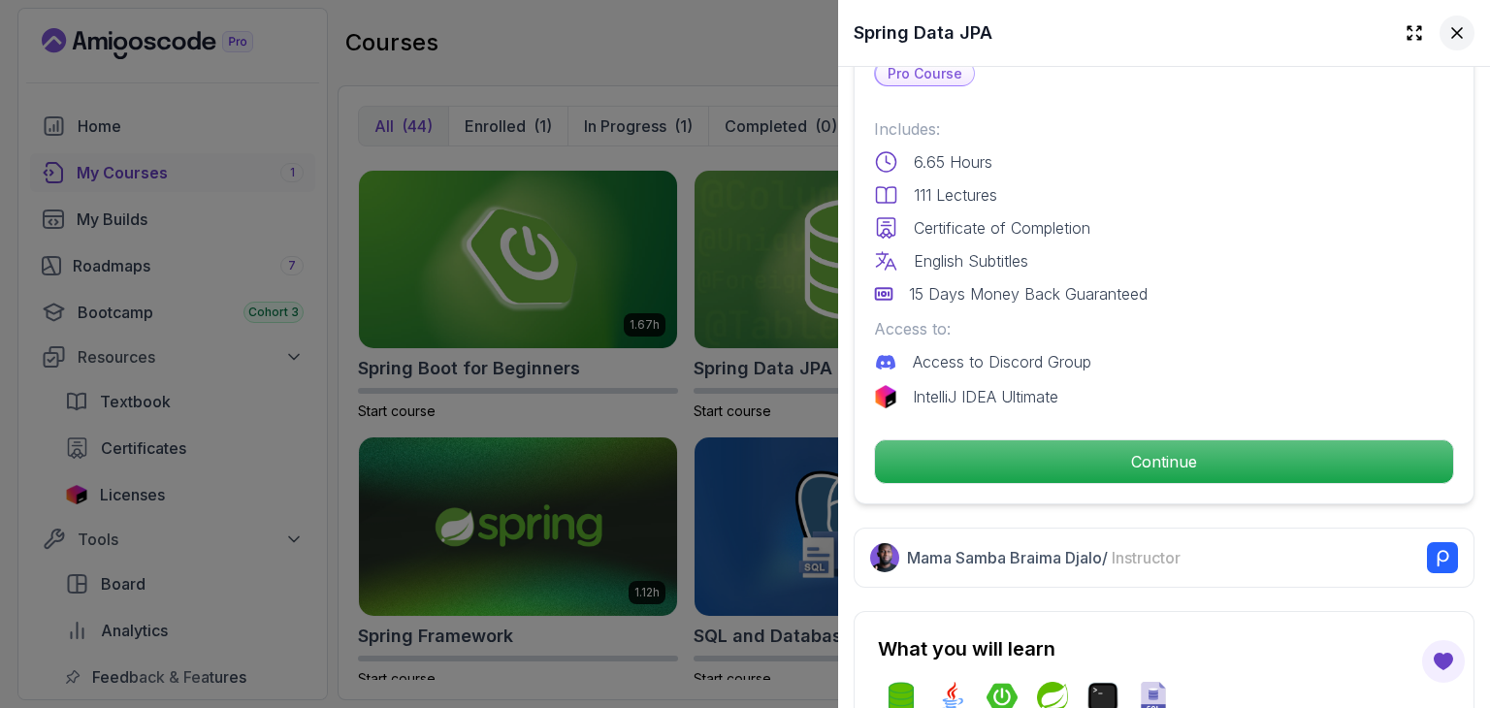
click at [1447, 25] on icon at bounding box center [1456, 32] width 19 height 19
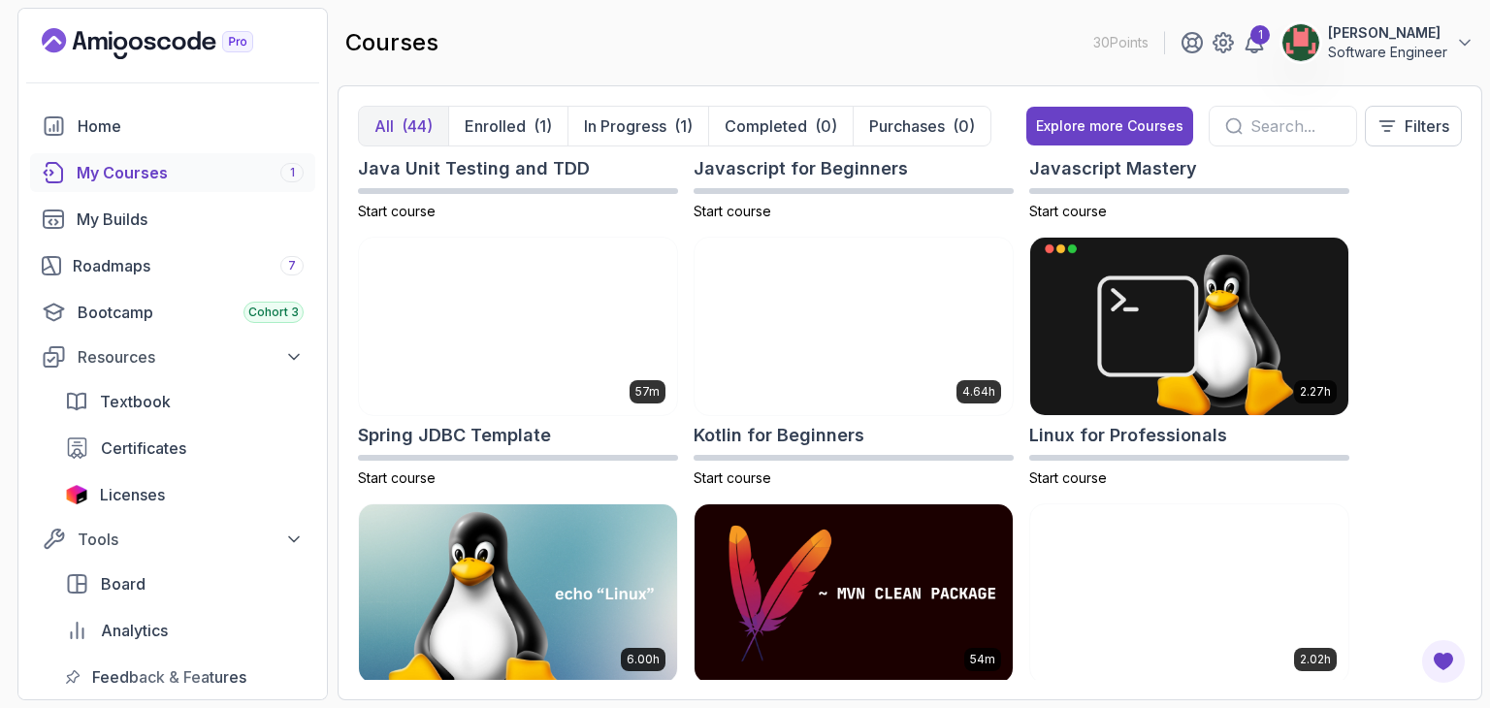
scroll to position [2328, 0]
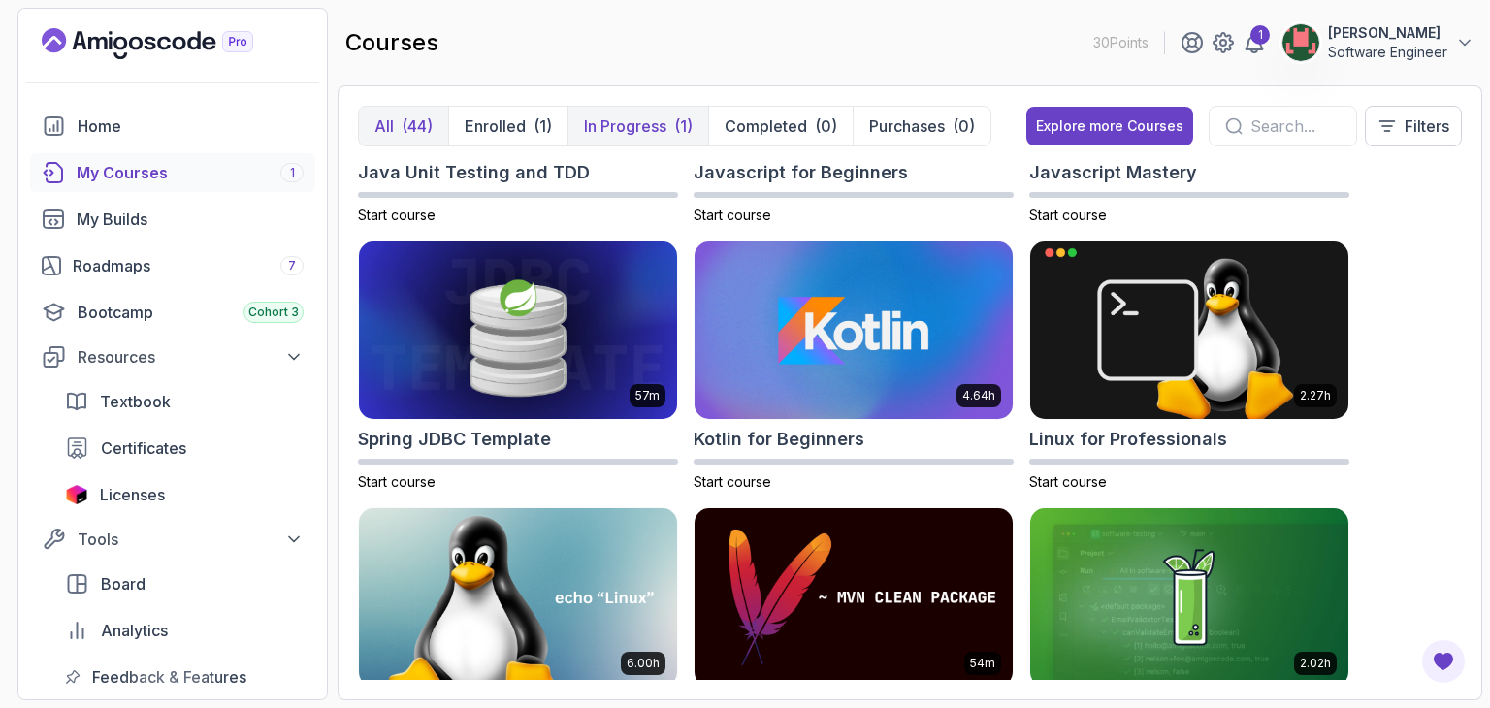
click at [595, 120] on p "In Progress" at bounding box center [625, 125] width 82 height 23
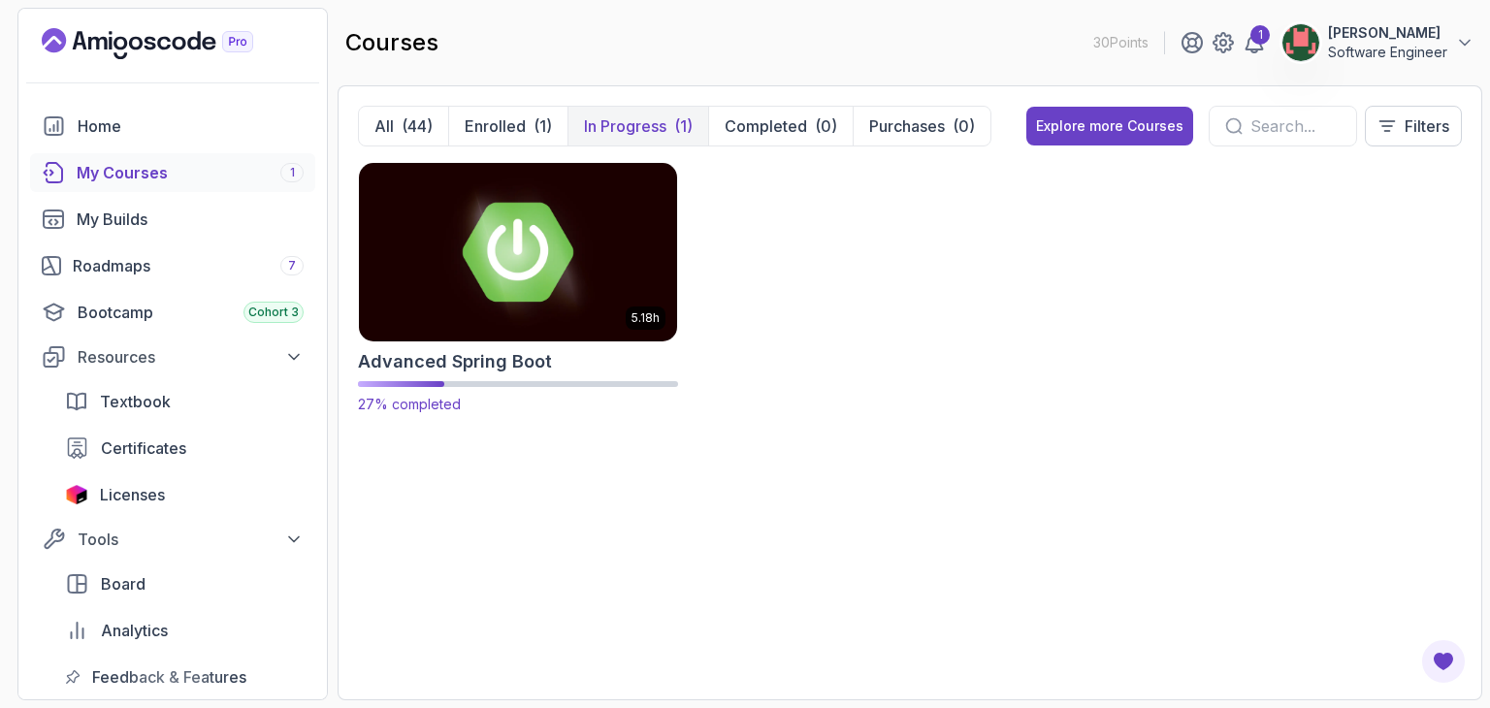
click at [501, 299] on img at bounding box center [518, 251] width 334 height 187
click at [417, 362] on h2 "Advanced Spring Boot" at bounding box center [455, 361] width 194 height 27
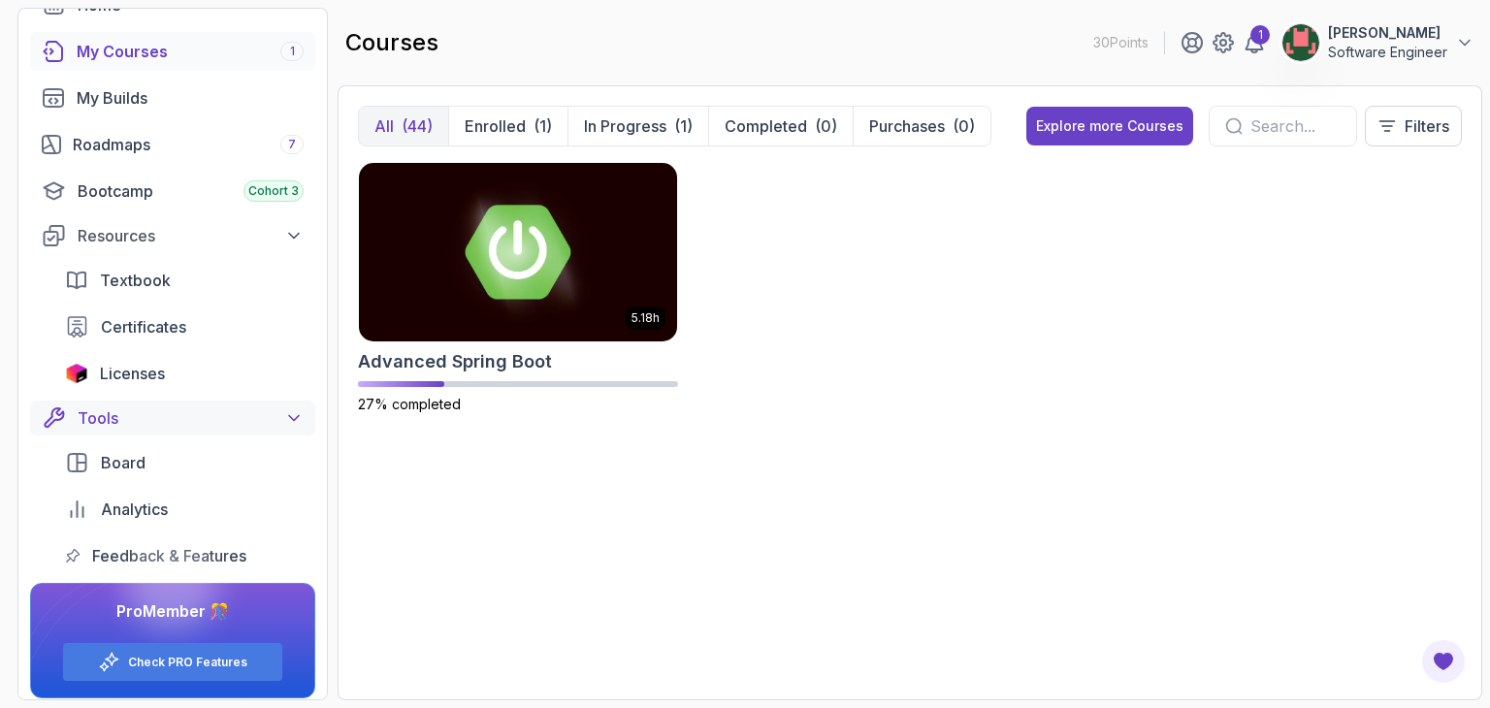
scroll to position [132, 0]
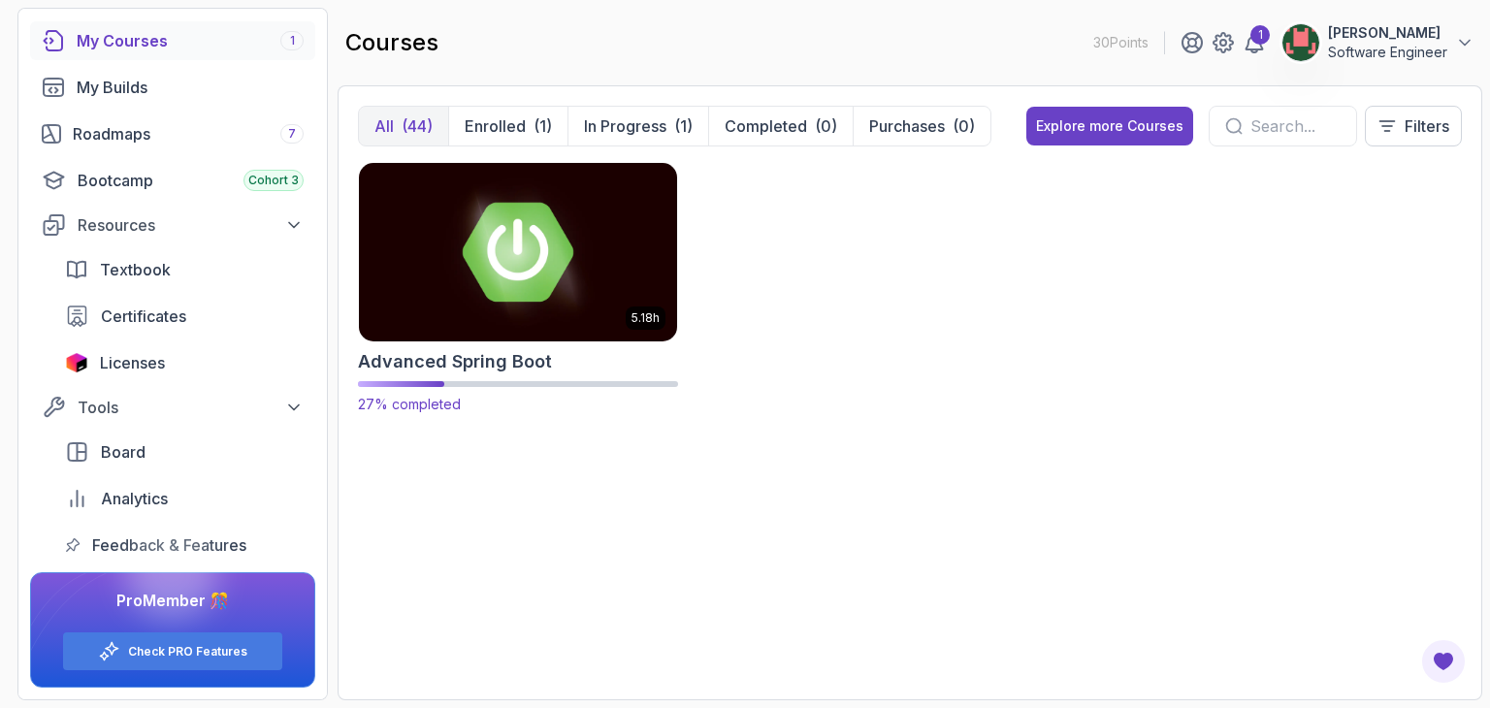
click at [435, 372] on h2 "Advanced Spring Boot" at bounding box center [455, 361] width 194 height 27
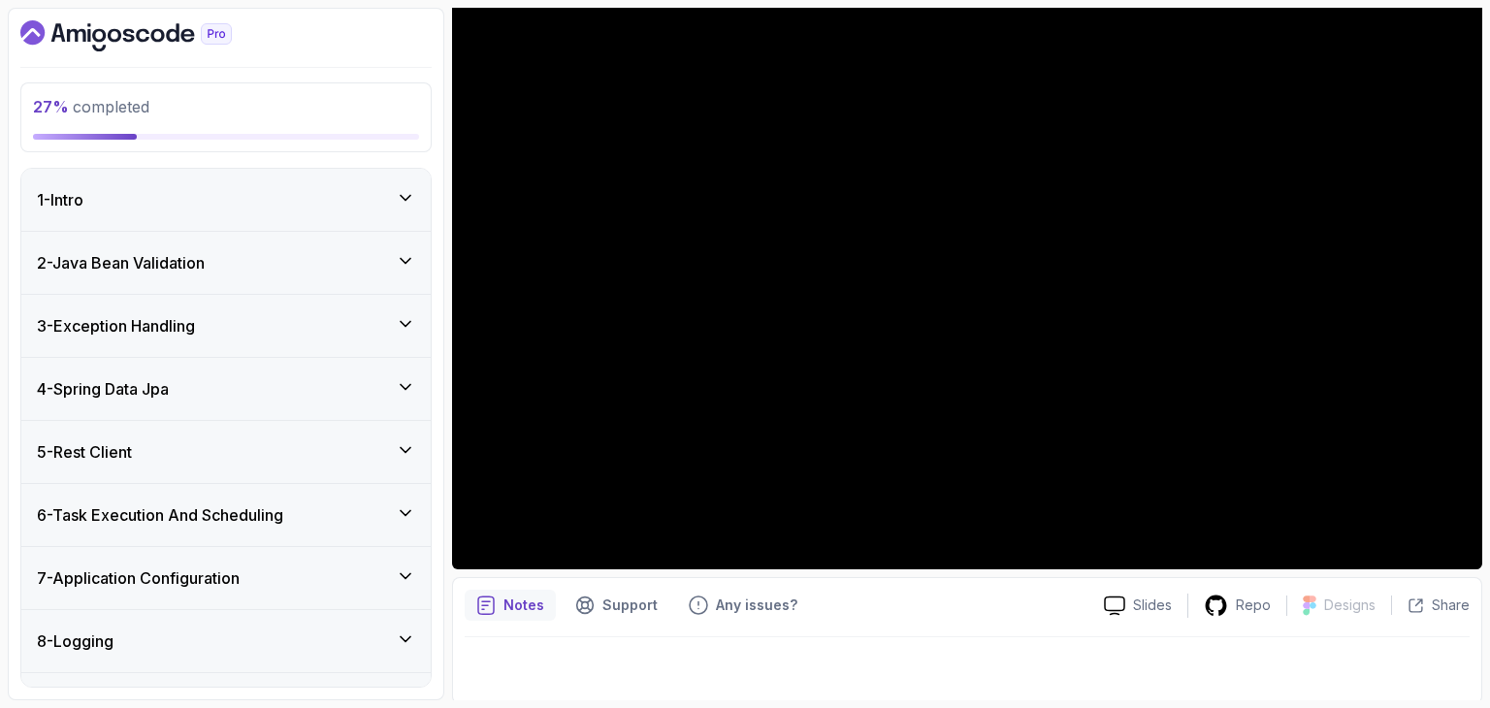
scroll to position [186, 0]
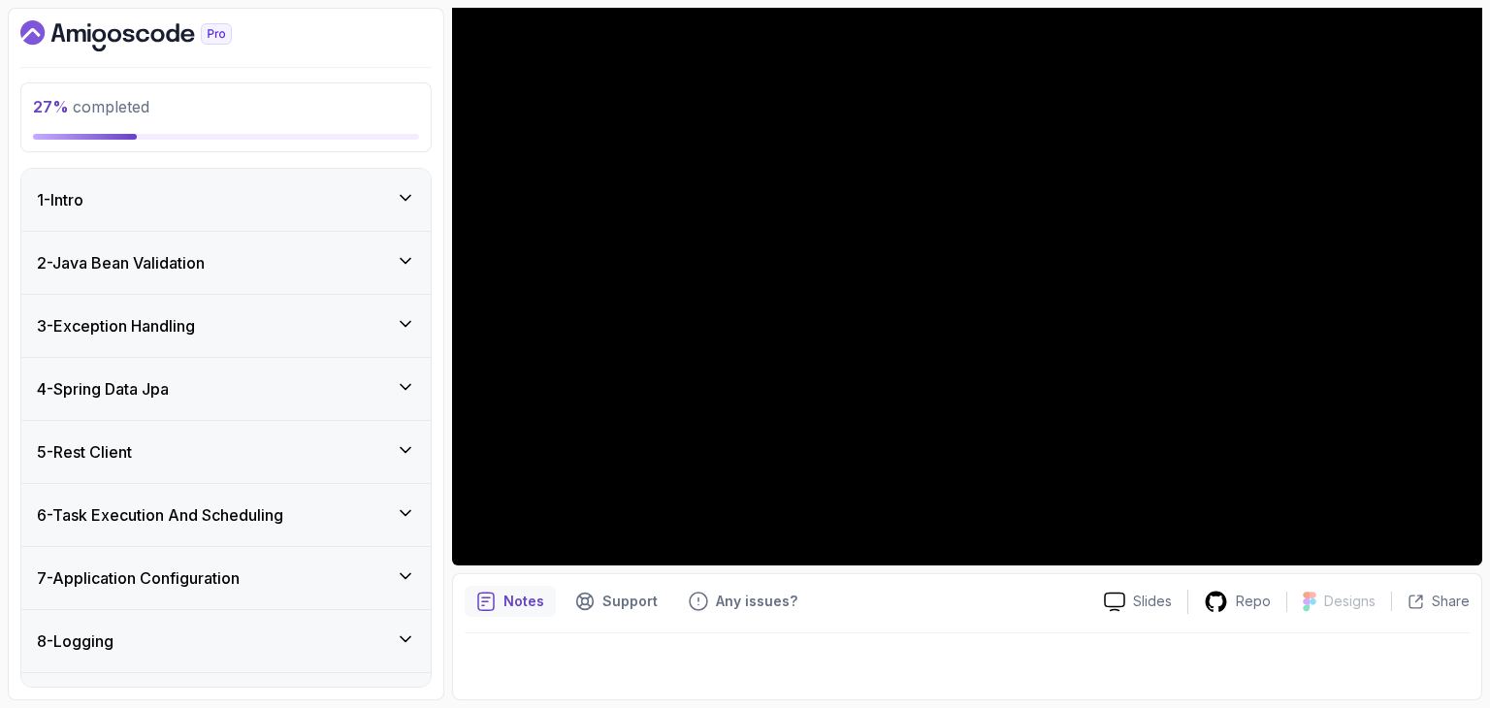
click at [169, 391] on h3 "4 - Spring Data Jpa" at bounding box center [103, 388] width 132 height 23
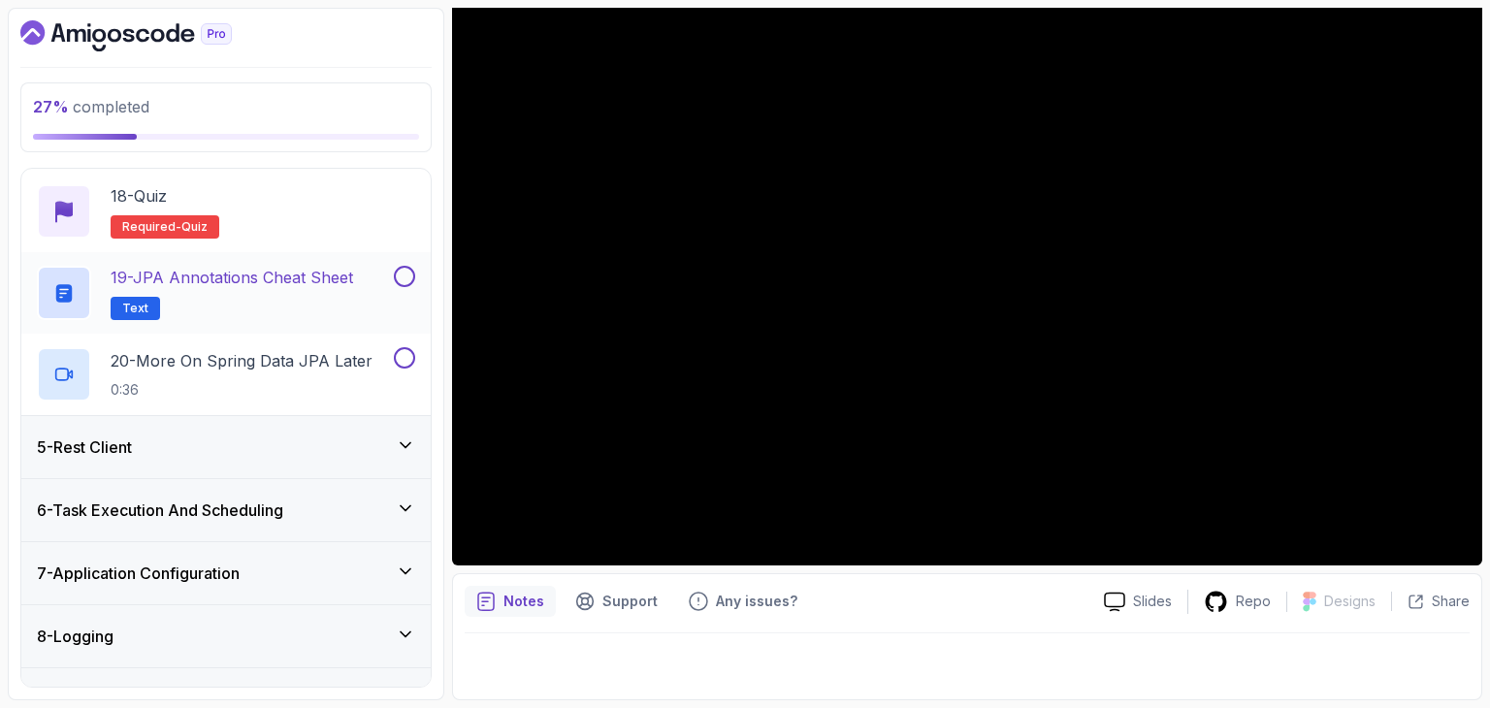
scroll to position [1649, 0]
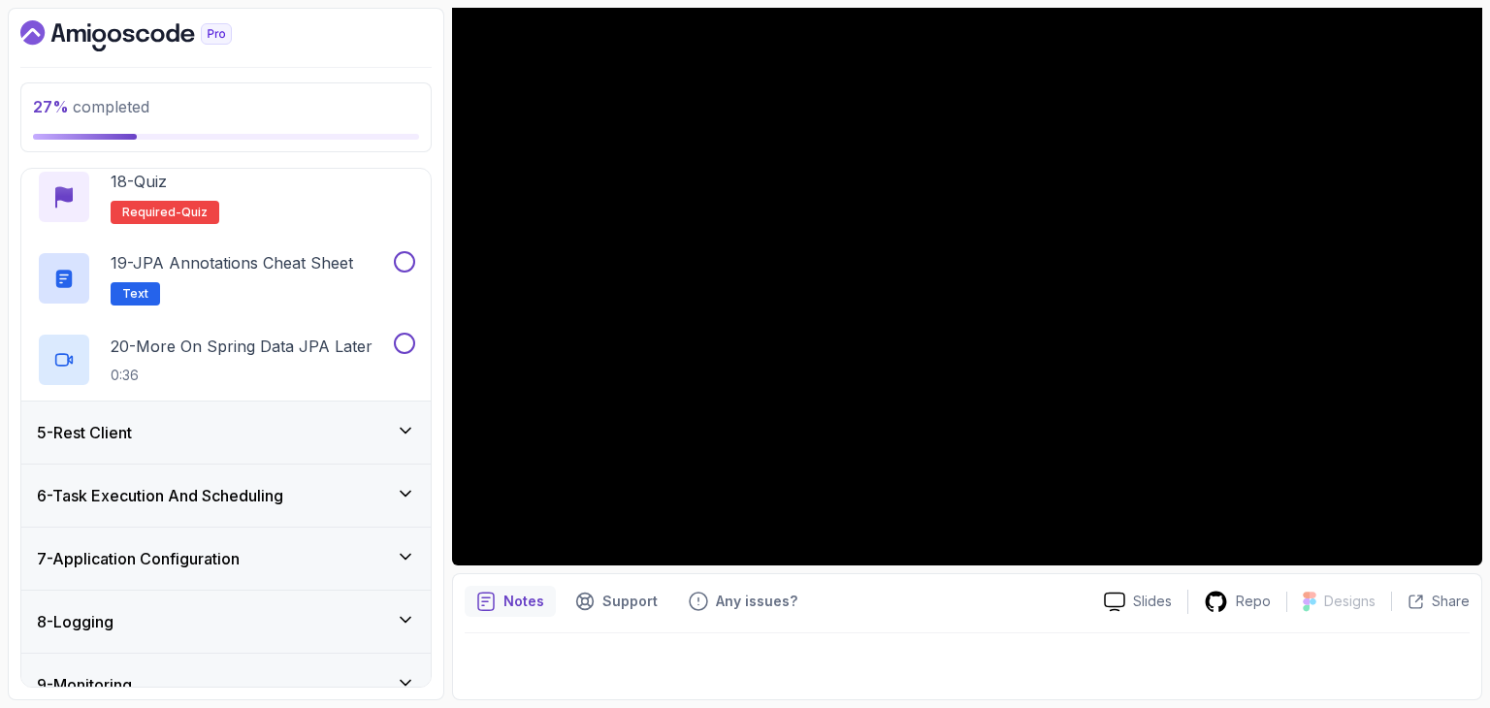
click at [187, 428] on div "5 - Rest Client" at bounding box center [226, 432] width 378 height 23
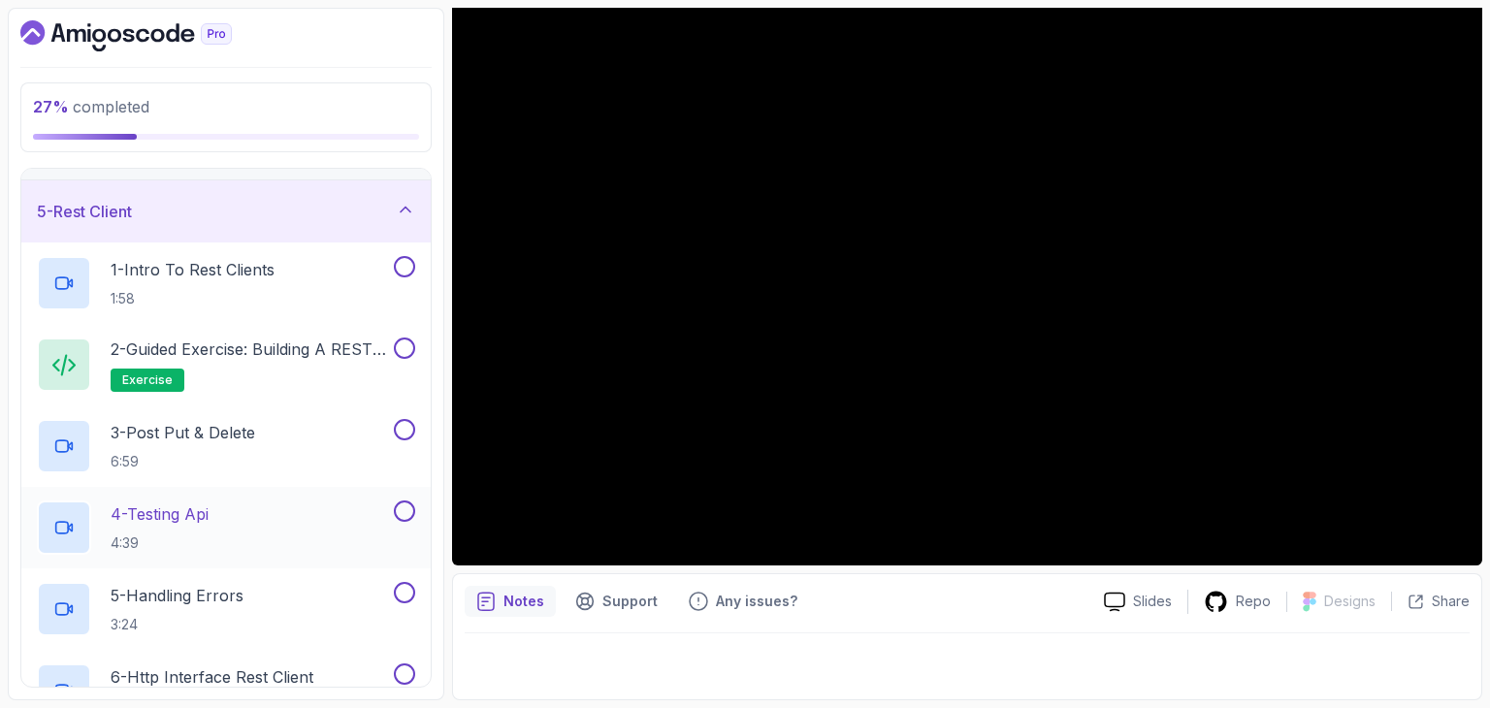
scroll to position [201, 0]
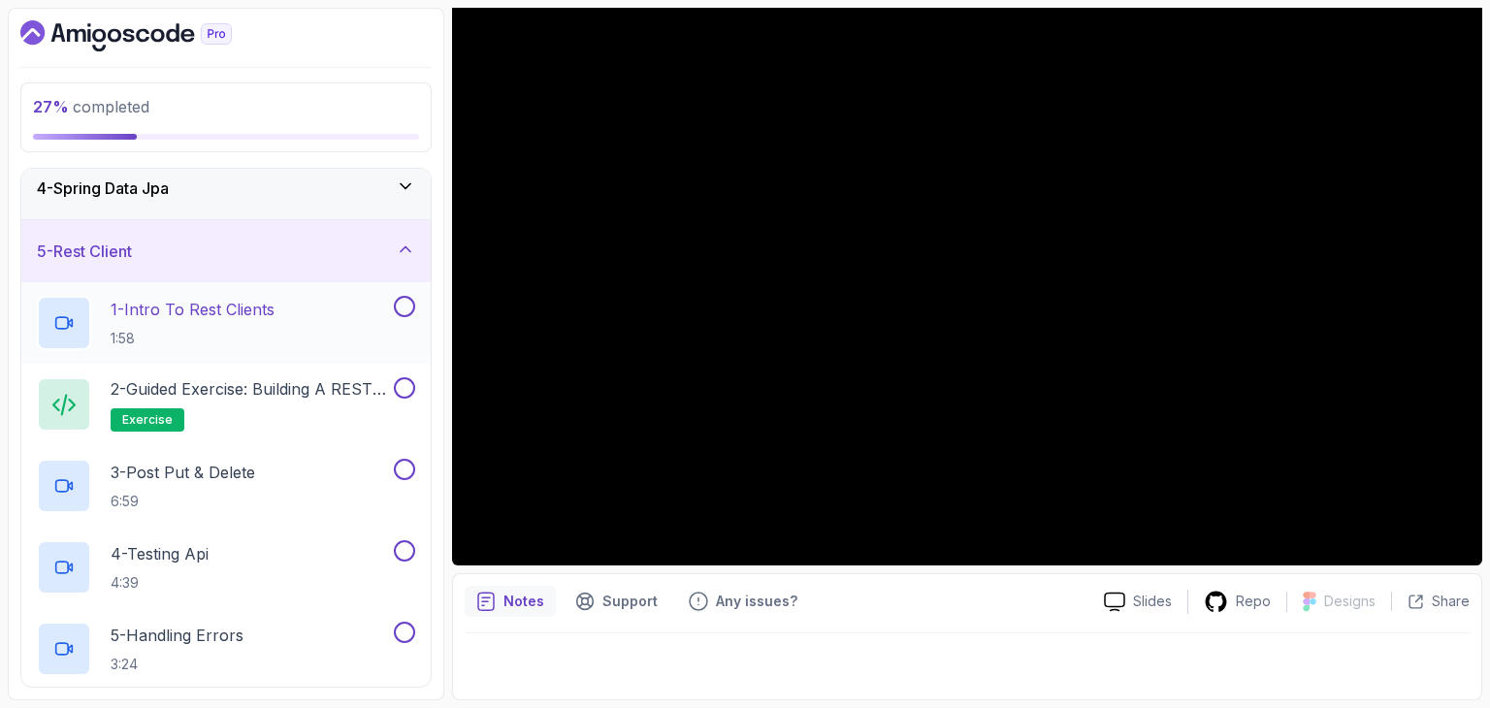
click at [221, 319] on p "1 - Intro To Rest Clients" at bounding box center [193, 309] width 164 height 23
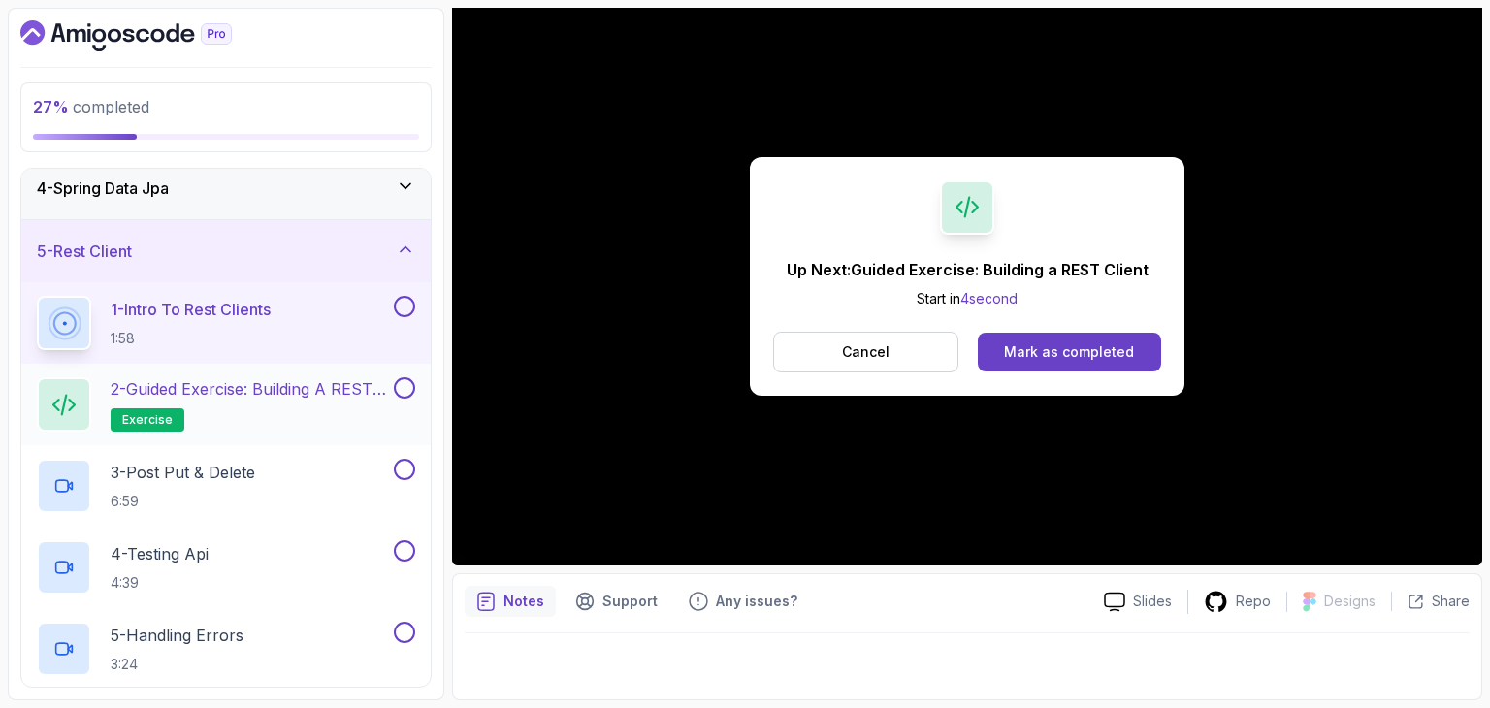
click at [228, 408] on h2 "2 - Guided Exercise: Building a REST Client exercise" at bounding box center [250, 404] width 279 height 54
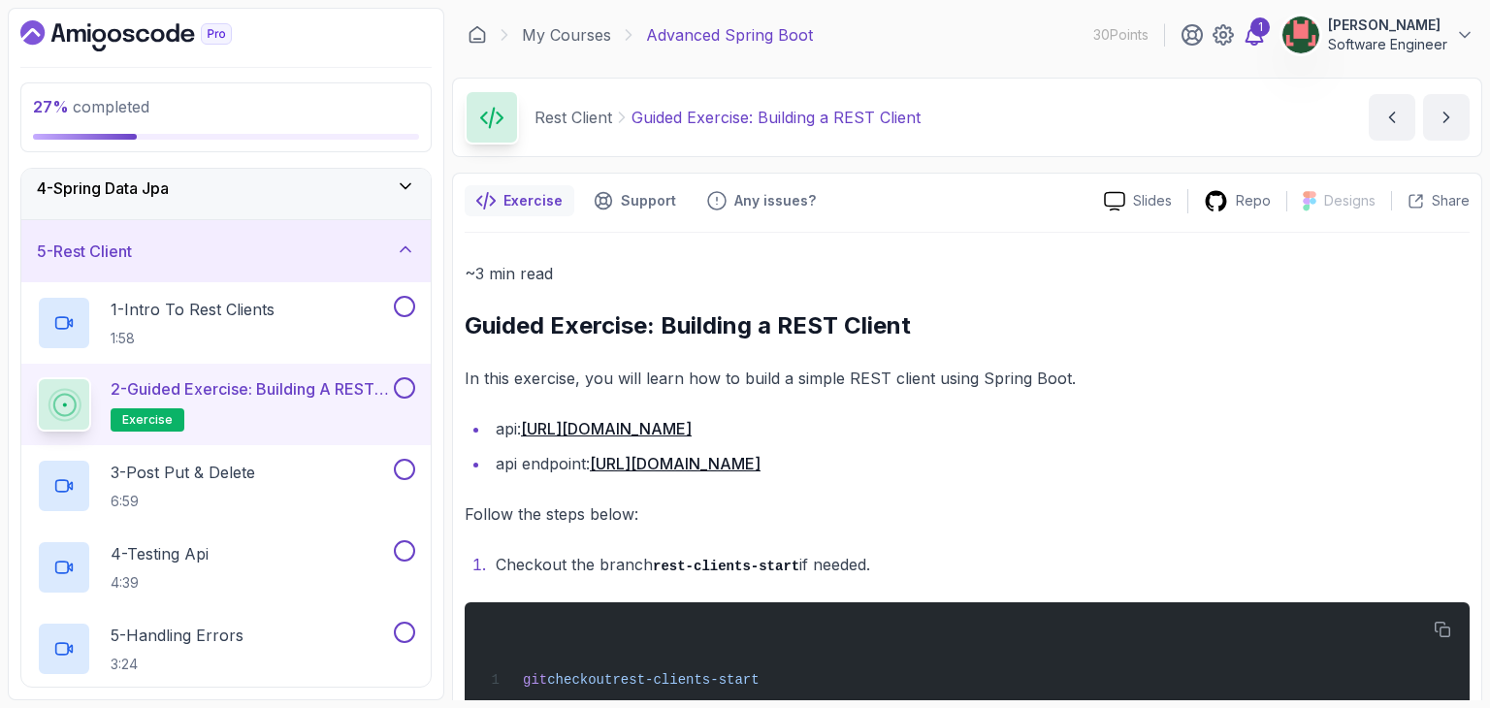
click at [1257, 30] on div "1" at bounding box center [1259, 26] width 19 height 19
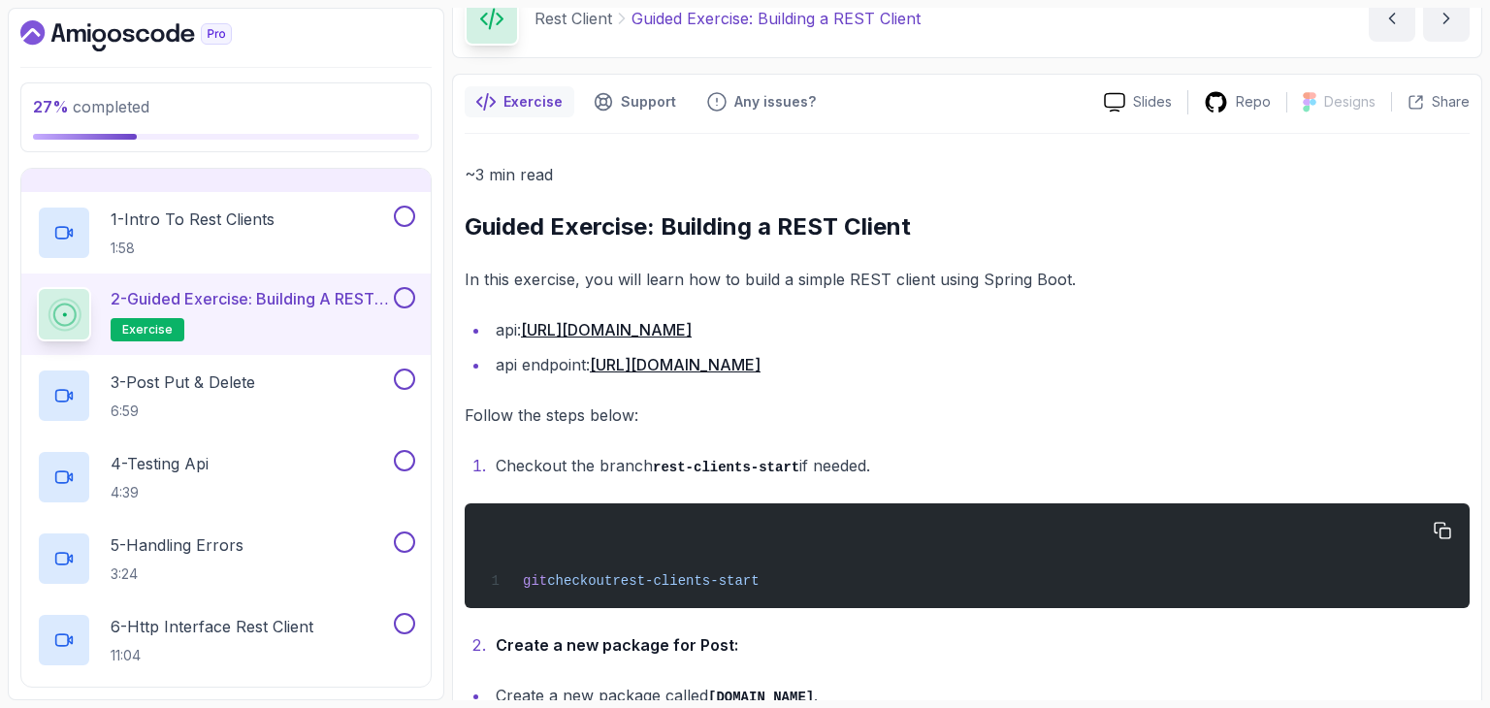
scroll to position [97, 0]
